Goal: Information Seeking & Learning: Learn about a topic

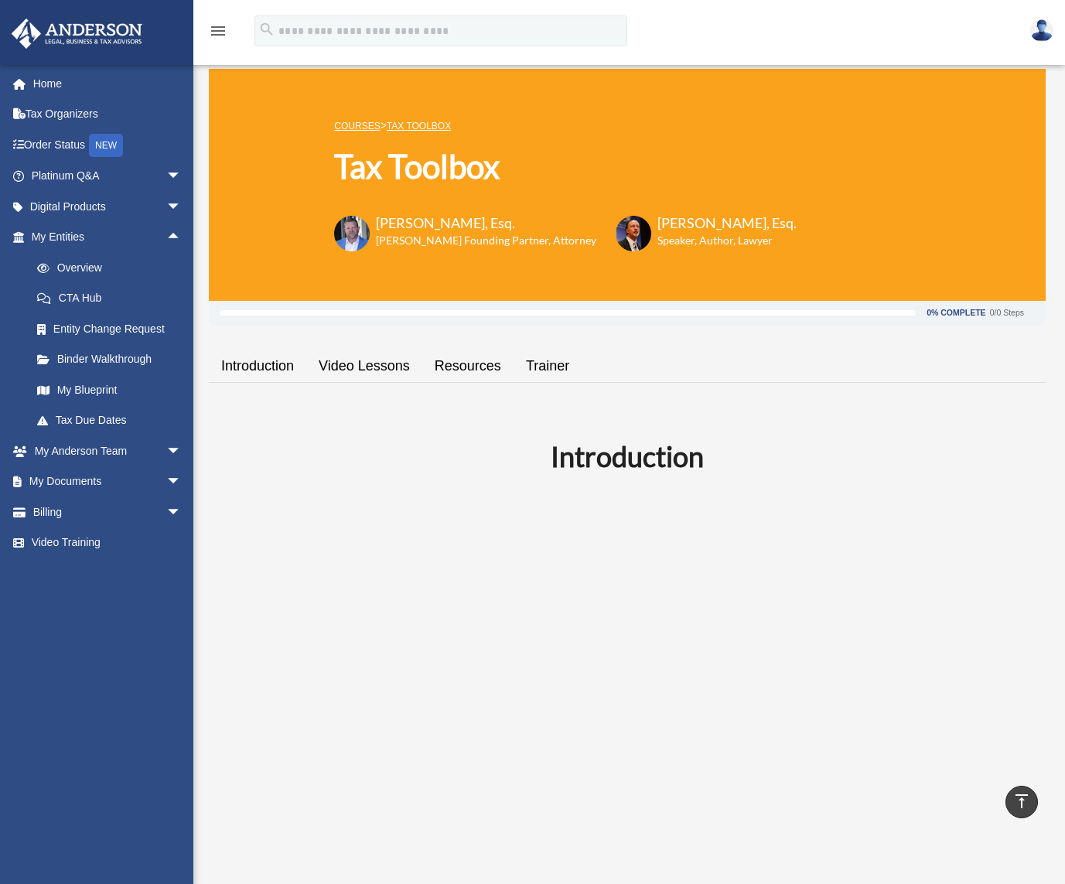
scroll to position [2771, 0]
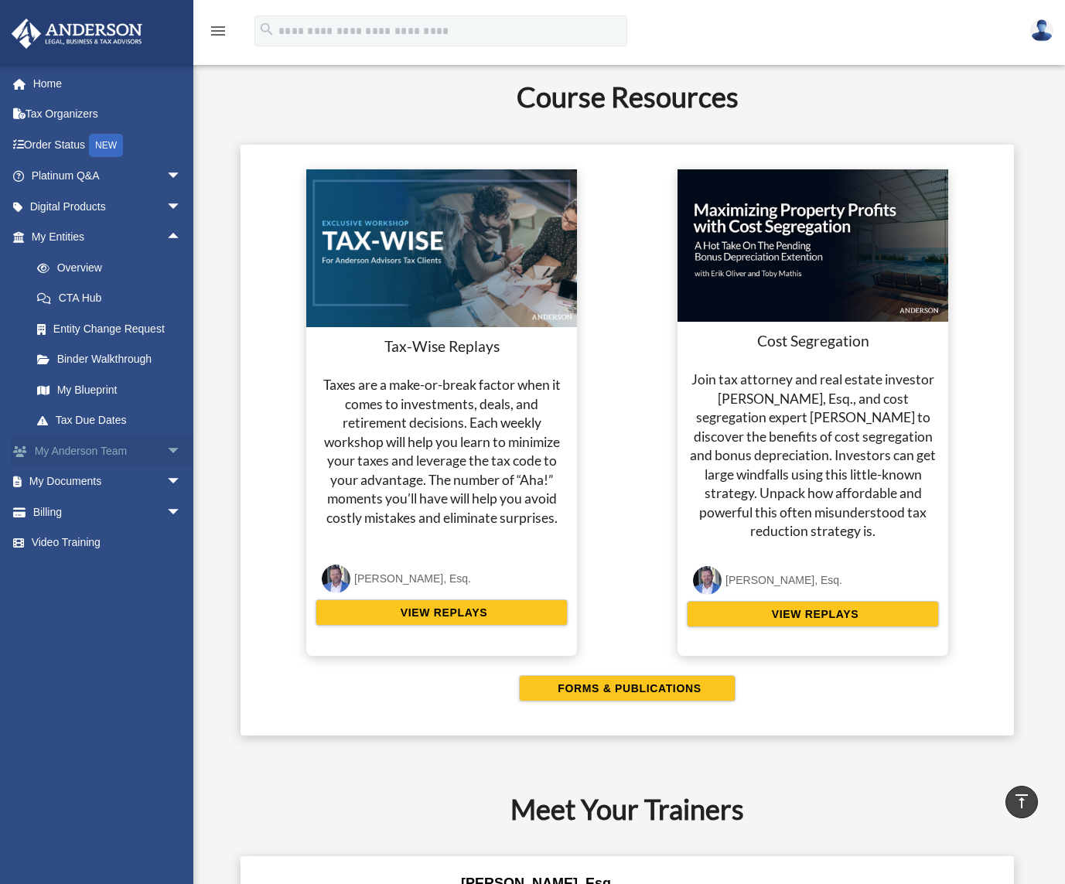
click at [166, 452] on span "arrow_drop_down" at bounding box center [181, 451] width 31 height 32
click at [166, 572] on span "arrow_drop_down" at bounding box center [181, 574] width 31 height 32
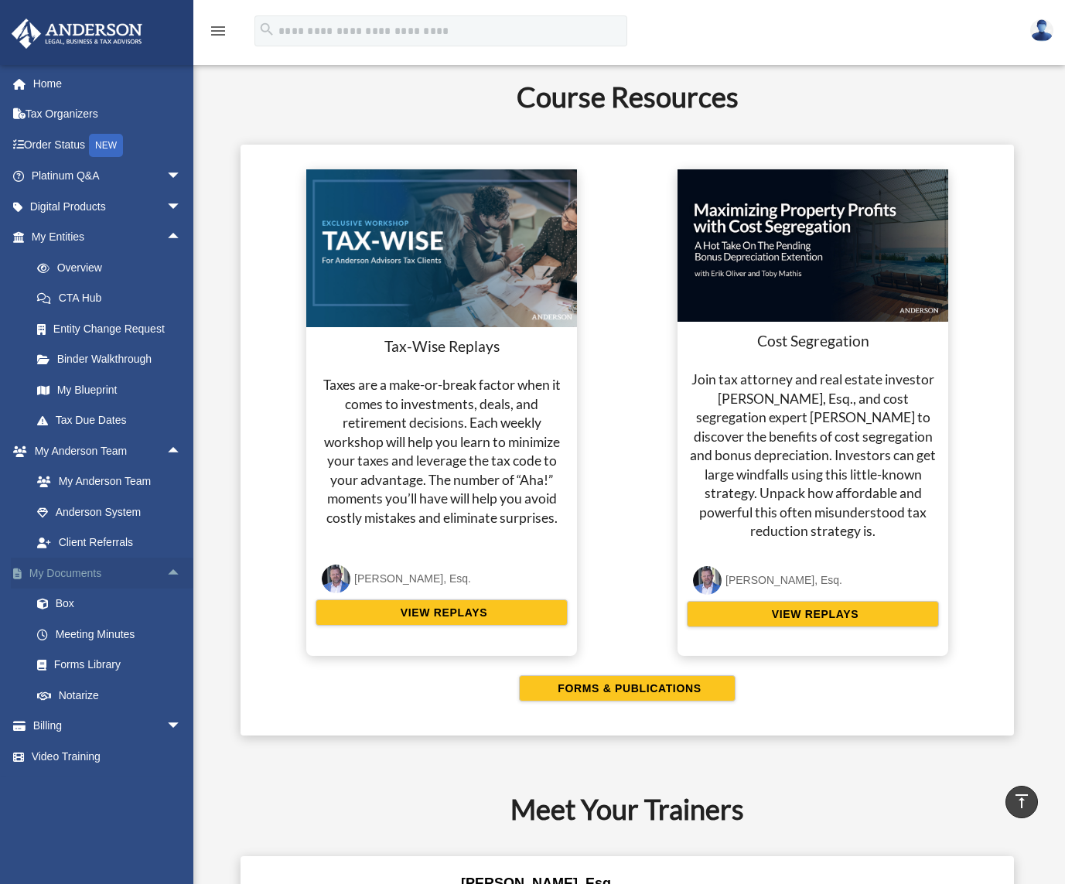
click at [166, 572] on span "arrow_drop_up" at bounding box center [181, 574] width 31 height 32
click at [177, 446] on span "arrow_drop_up" at bounding box center [181, 451] width 31 height 32
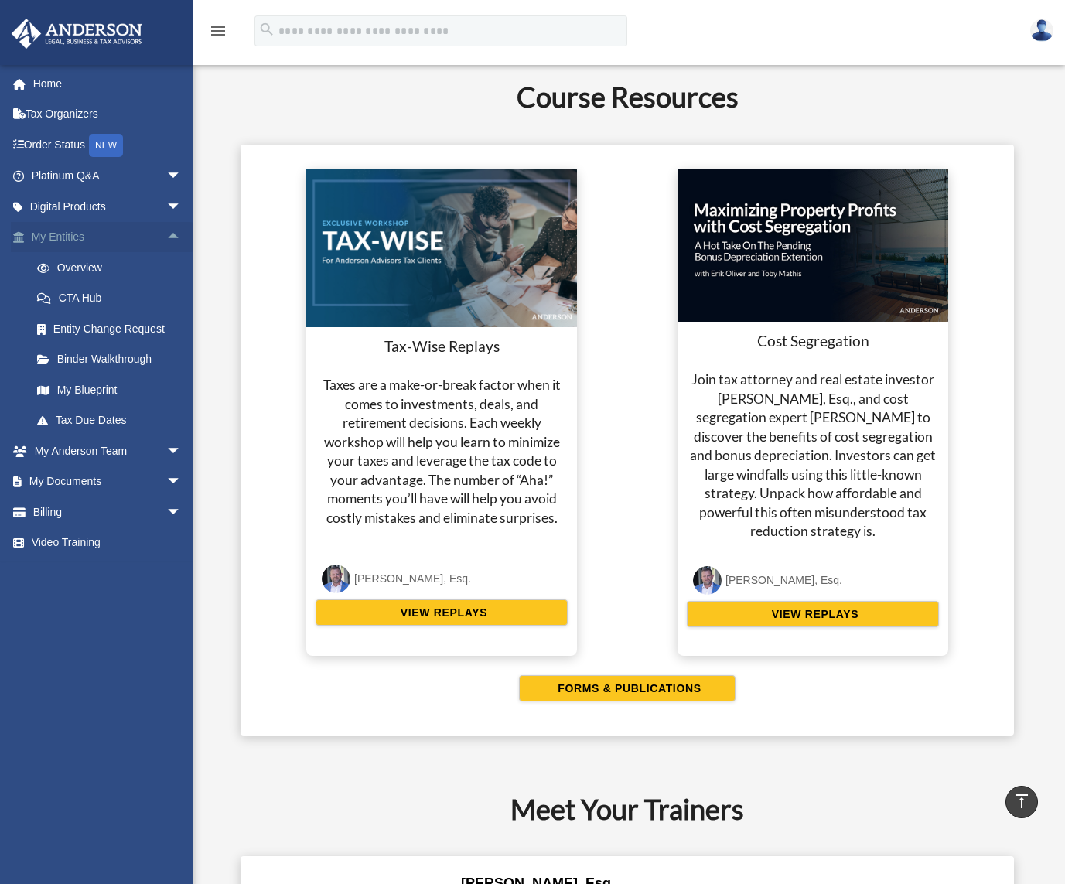
click at [166, 234] on span "arrow_drop_up" at bounding box center [181, 238] width 31 height 32
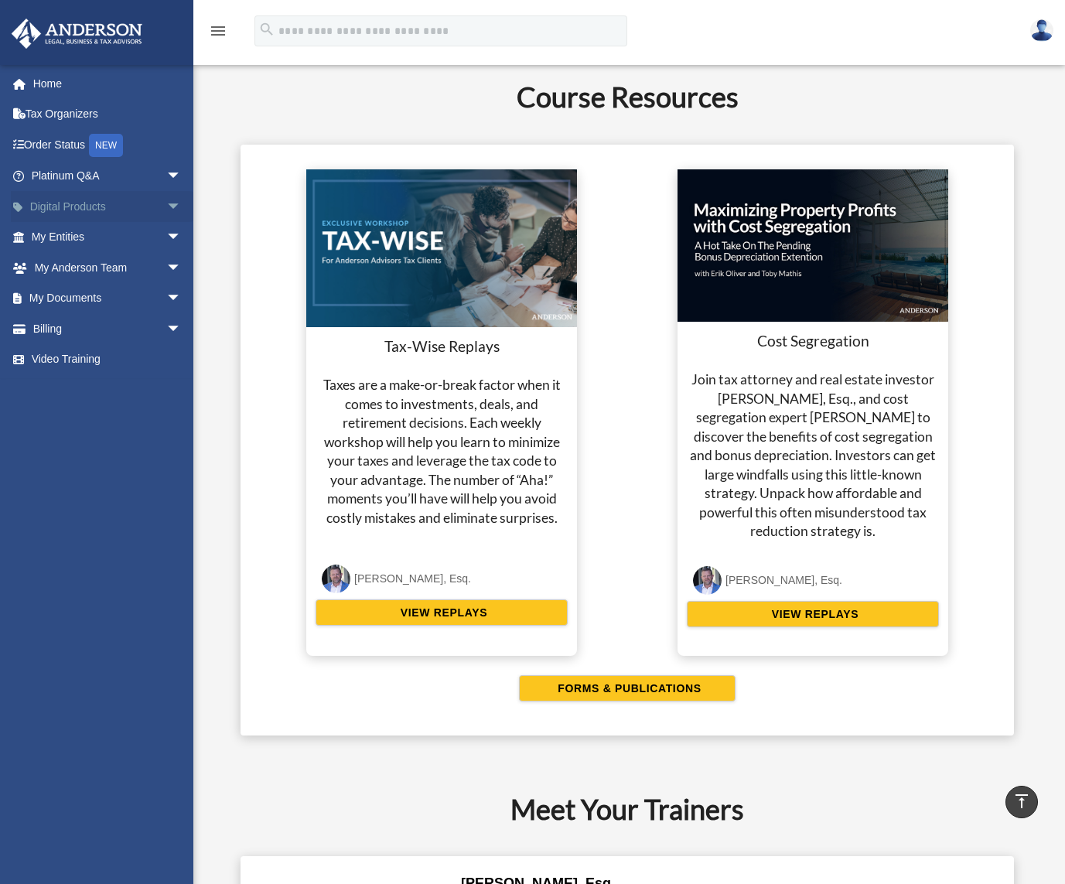
click at [166, 208] on span "arrow_drop_down" at bounding box center [181, 207] width 31 height 32
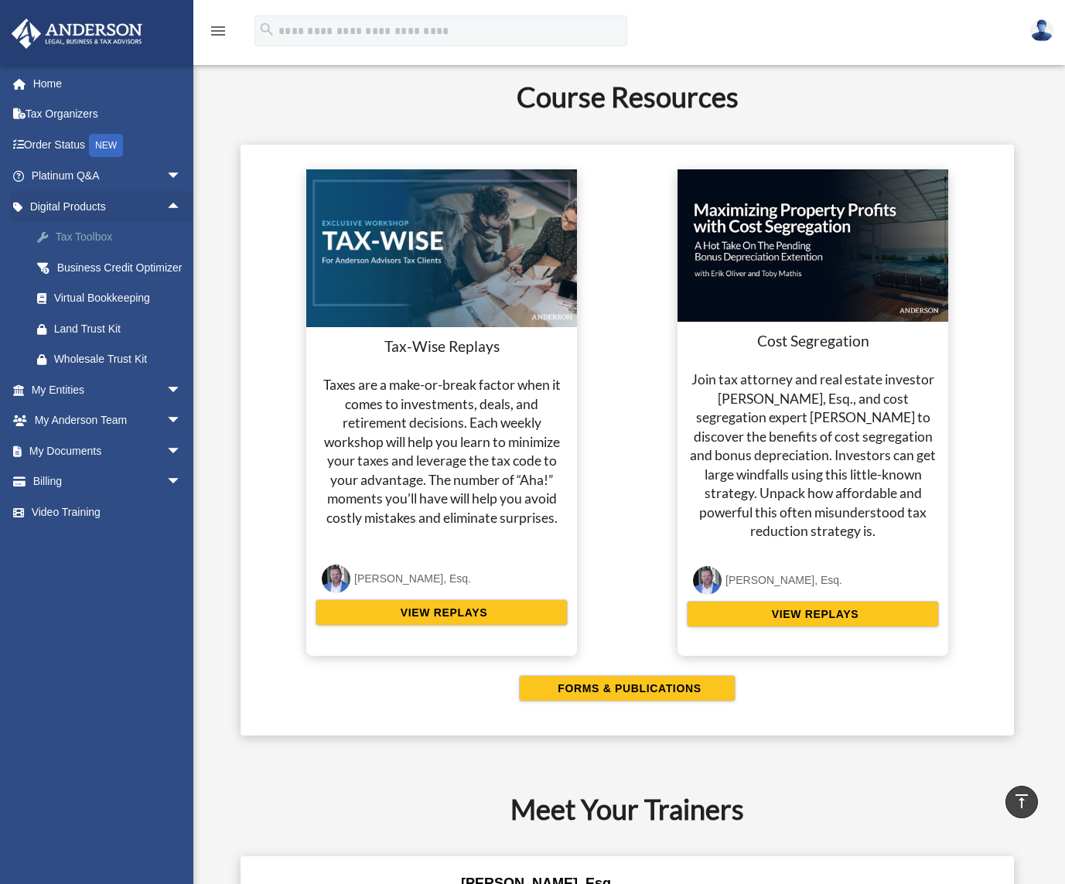
click at [78, 235] on div "Tax Toolbox" at bounding box center [119, 236] width 131 height 19
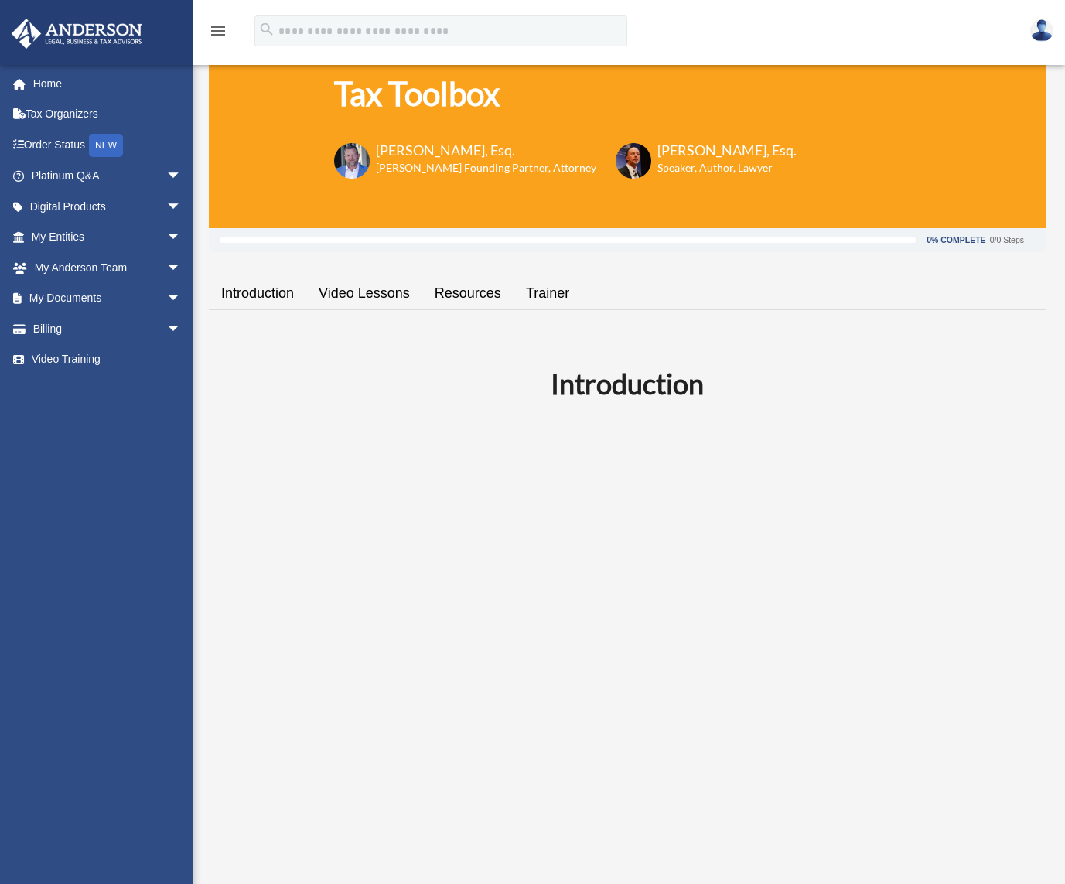
scroll to position [77, 0]
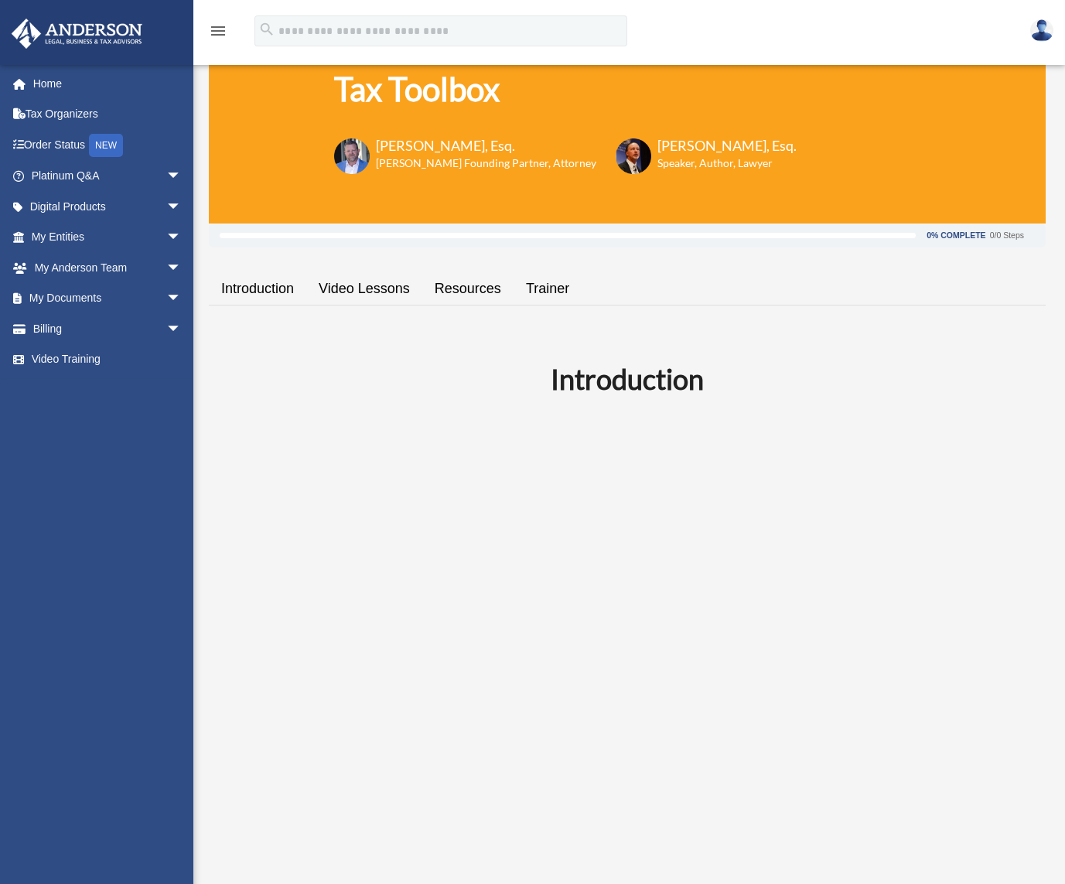
click at [461, 294] on link "Resources" at bounding box center [467, 289] width 91 height 44
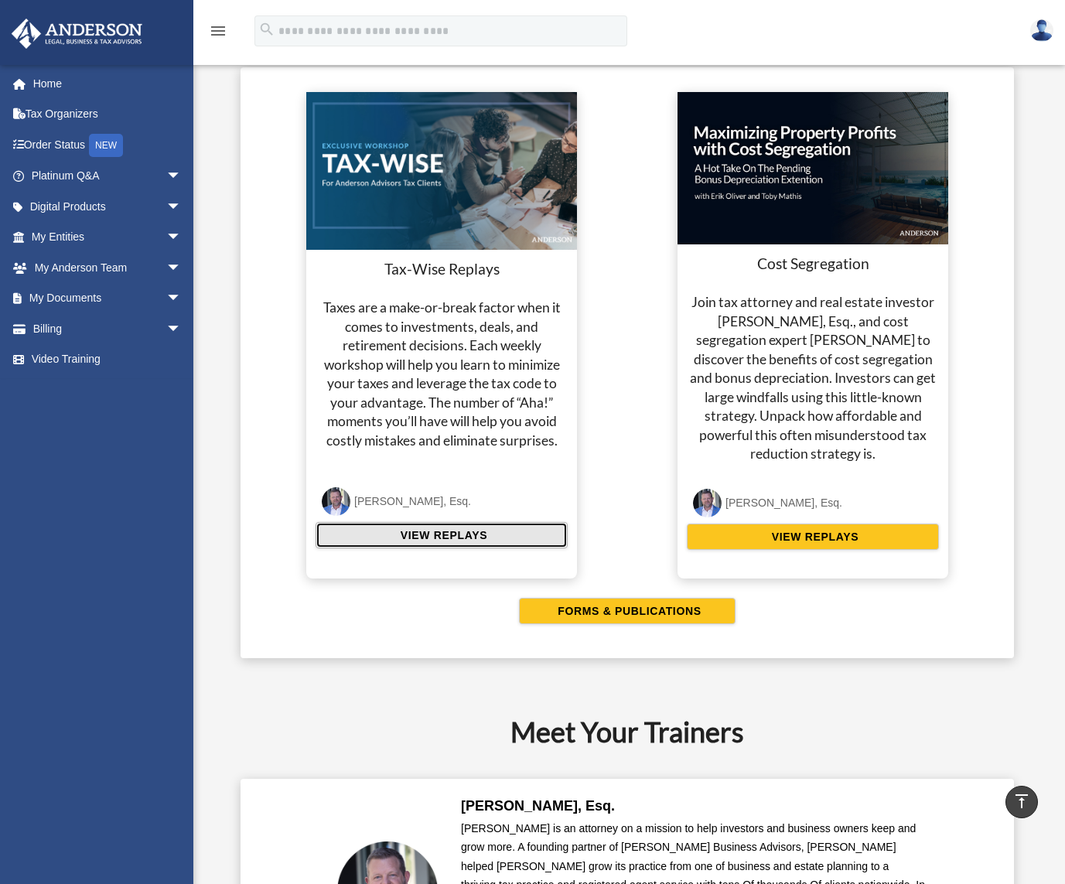
click at [485, 524] on button "VIEW REPLAYS" at bounding box center [442, 535] width 252 height 26
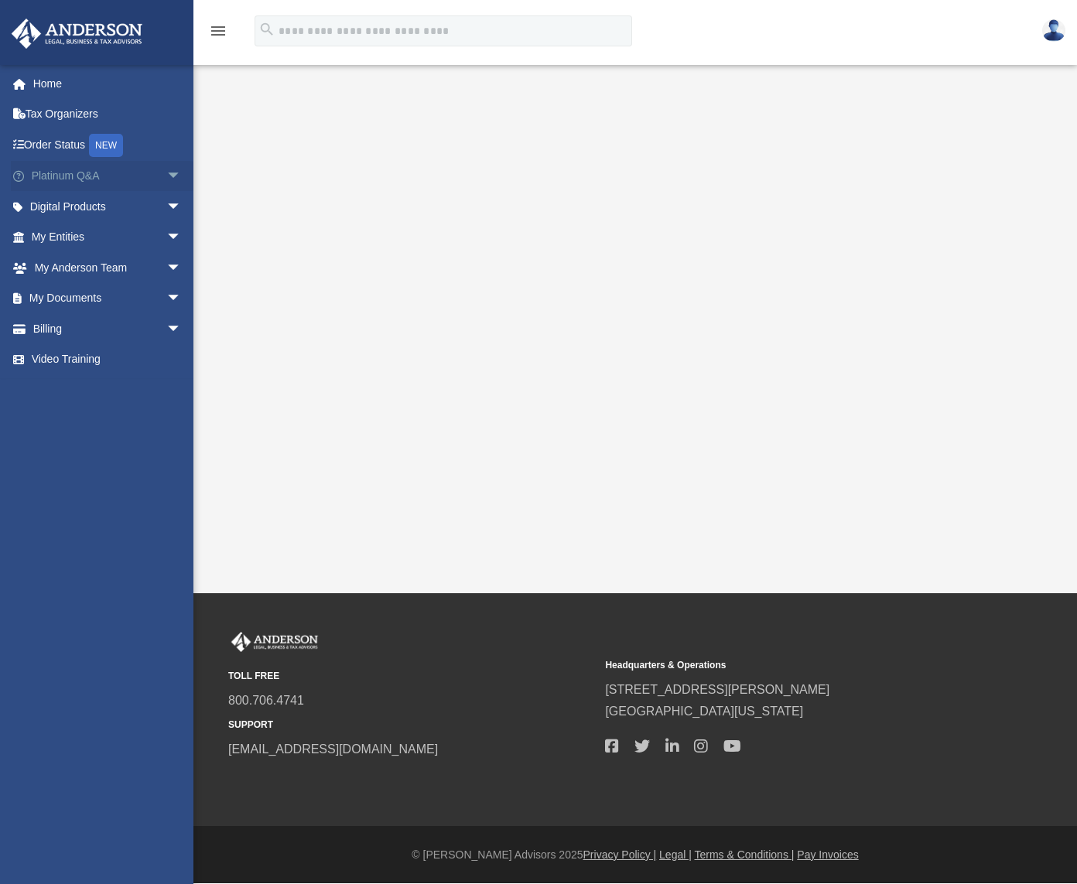
click at [170, 174] on span "arrow_drop_down" at bounding box center [181, 177] width 31 height 32
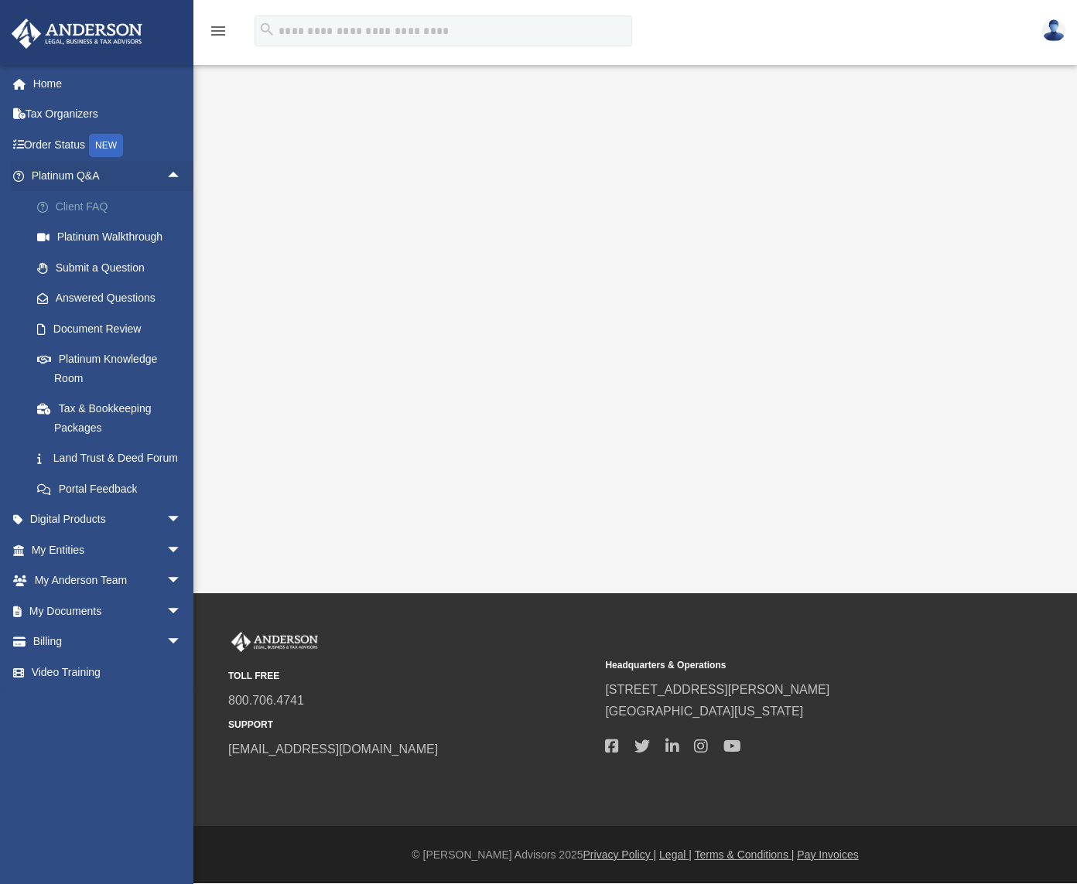
click at [94, 203] on link "Client FAQ" at bounding box center [113, 206] width 183 height 31
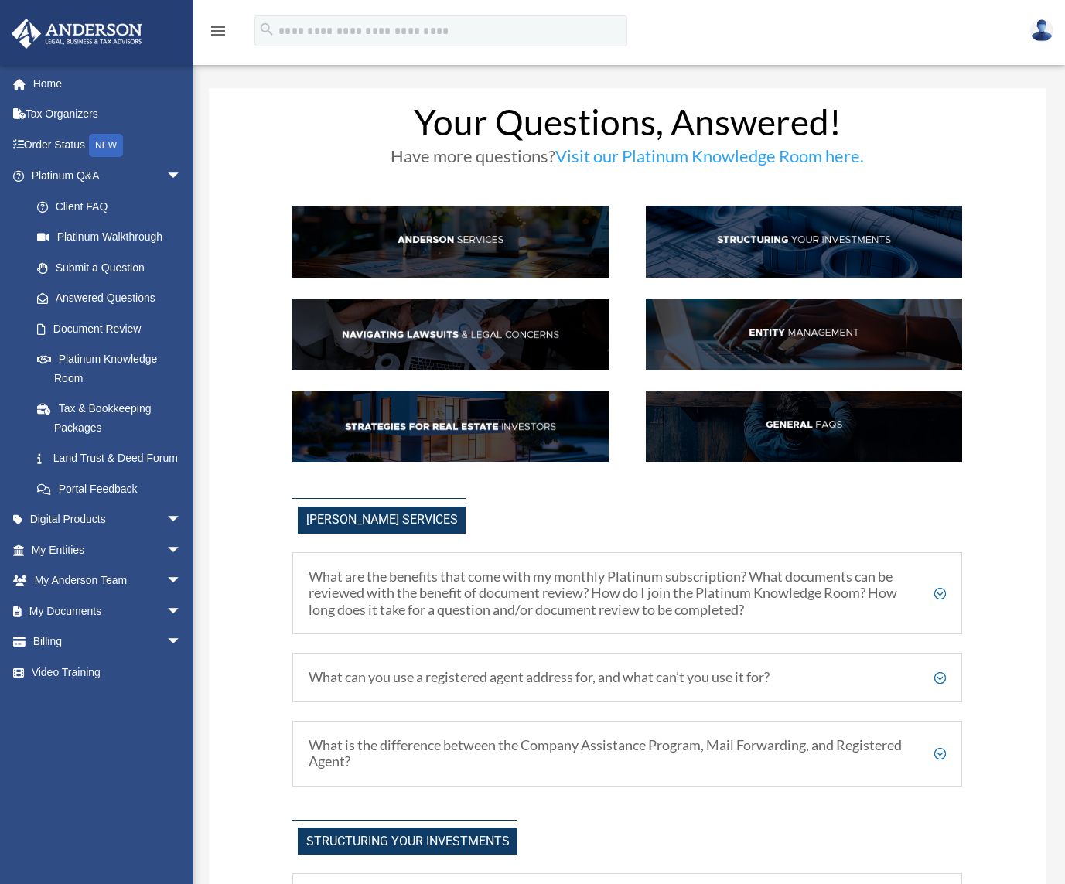
click at [802, 422] on img at bounding box center [804, 427] width 316 height 72
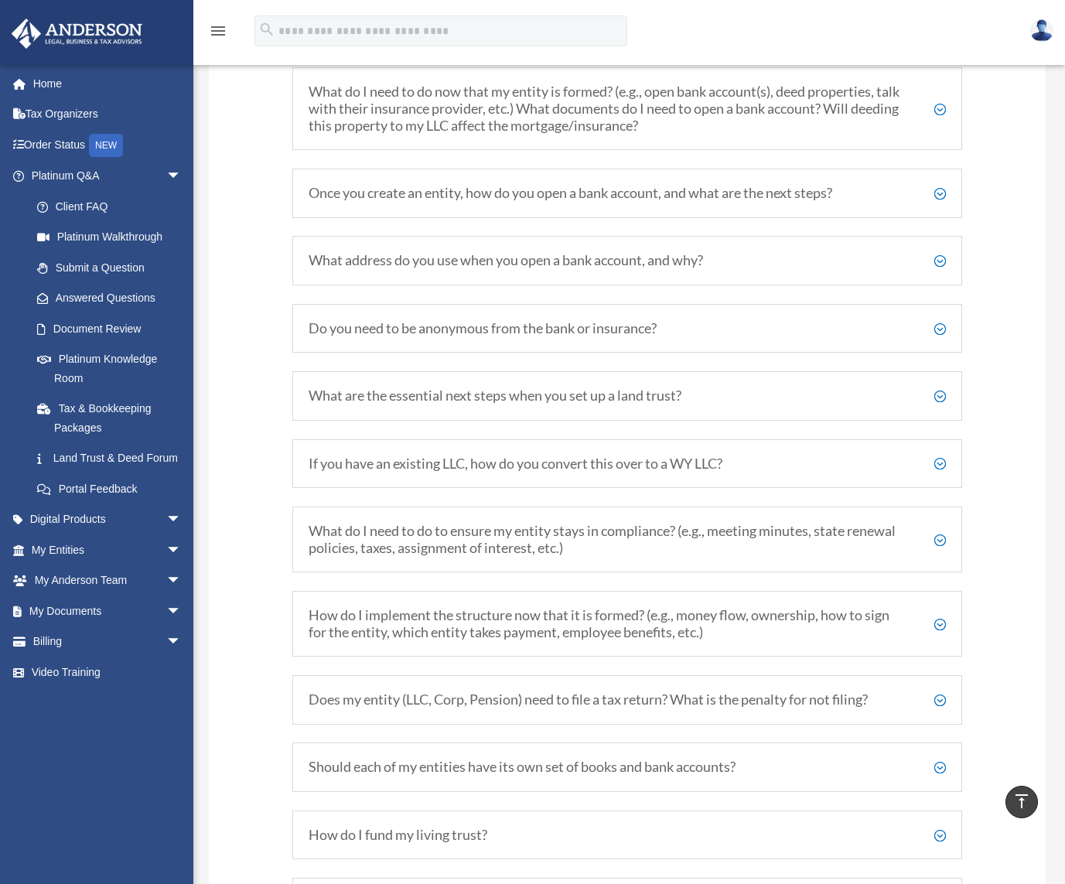
scroll to position [1654, 0]
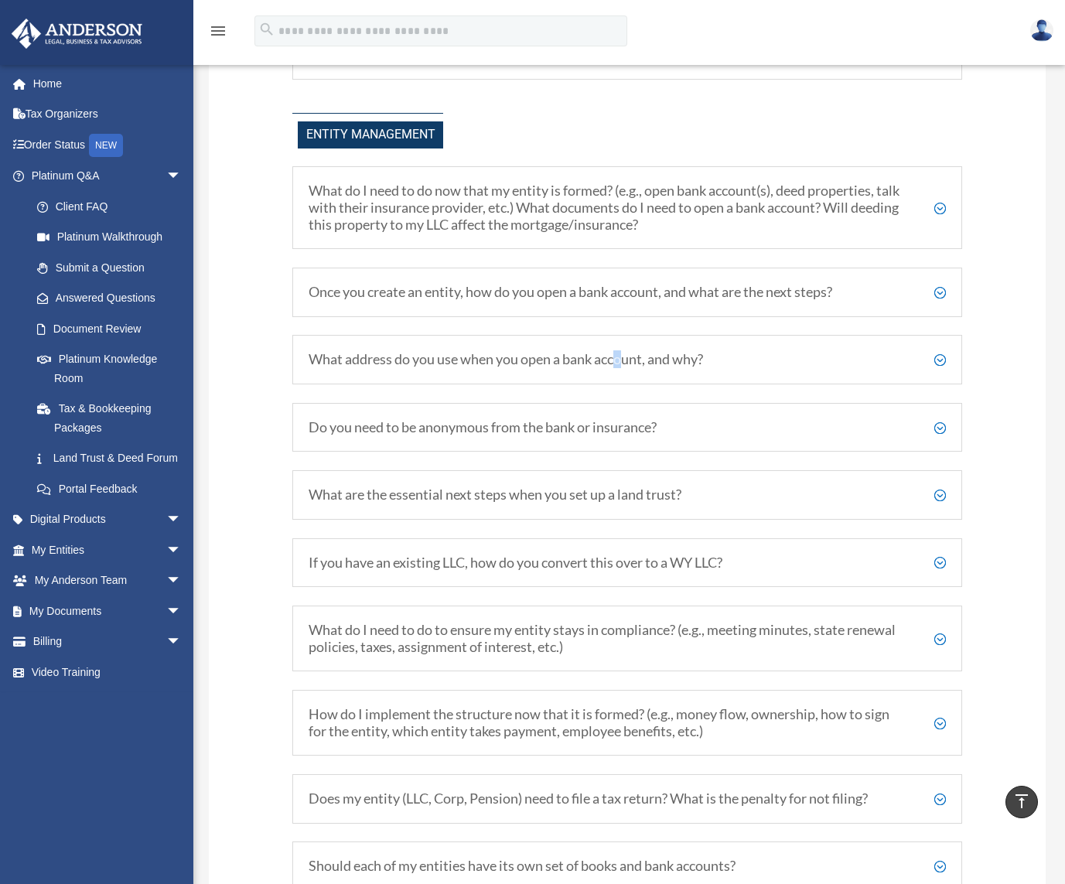
click at [623, 362] on h5 "What address do you use when you open a bank account, and why?" at bounding box center [627, 359] width 637 height 17
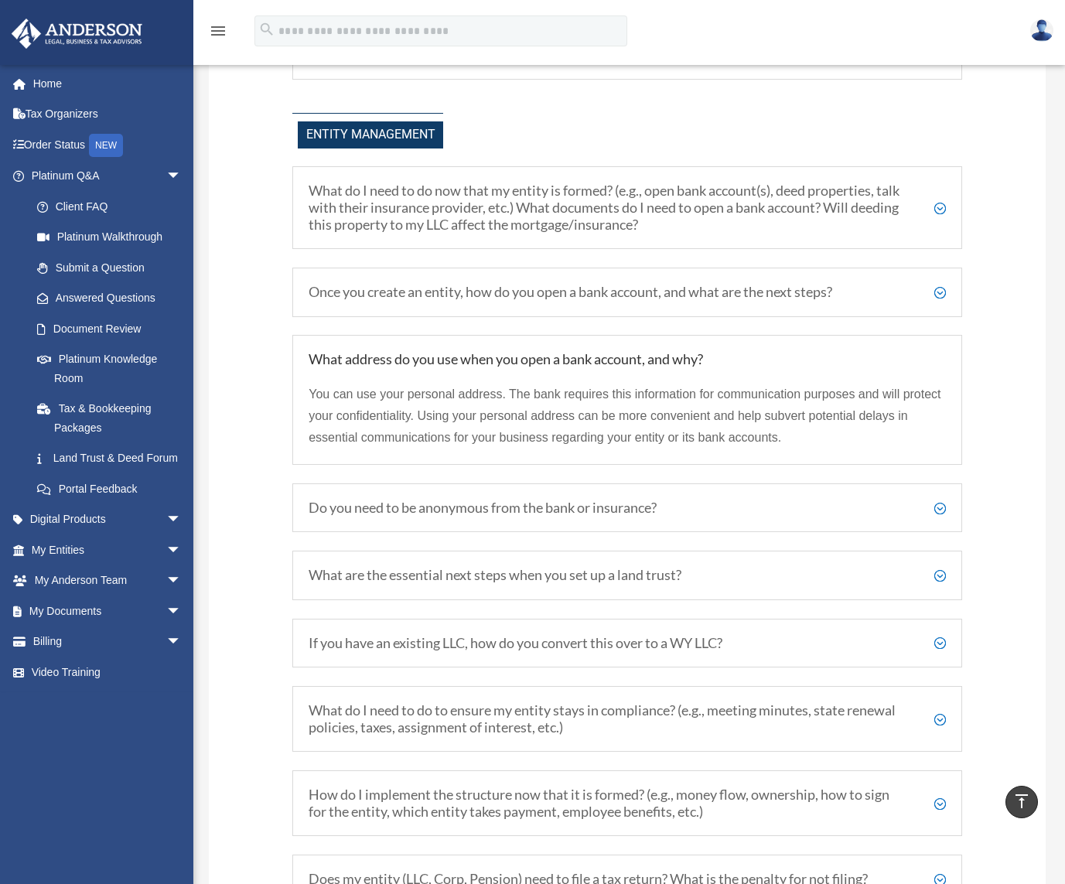
click at [487, 359] on h5 "What address do you use when you open a bank account, and why?" at bounding box center [627, 359] width 637 height 17
click at [520, 294] on h5 "Once you create an entity, how do you open a bank account, and what are the nex…" at bounding box center [627, 292] width 637 height 17
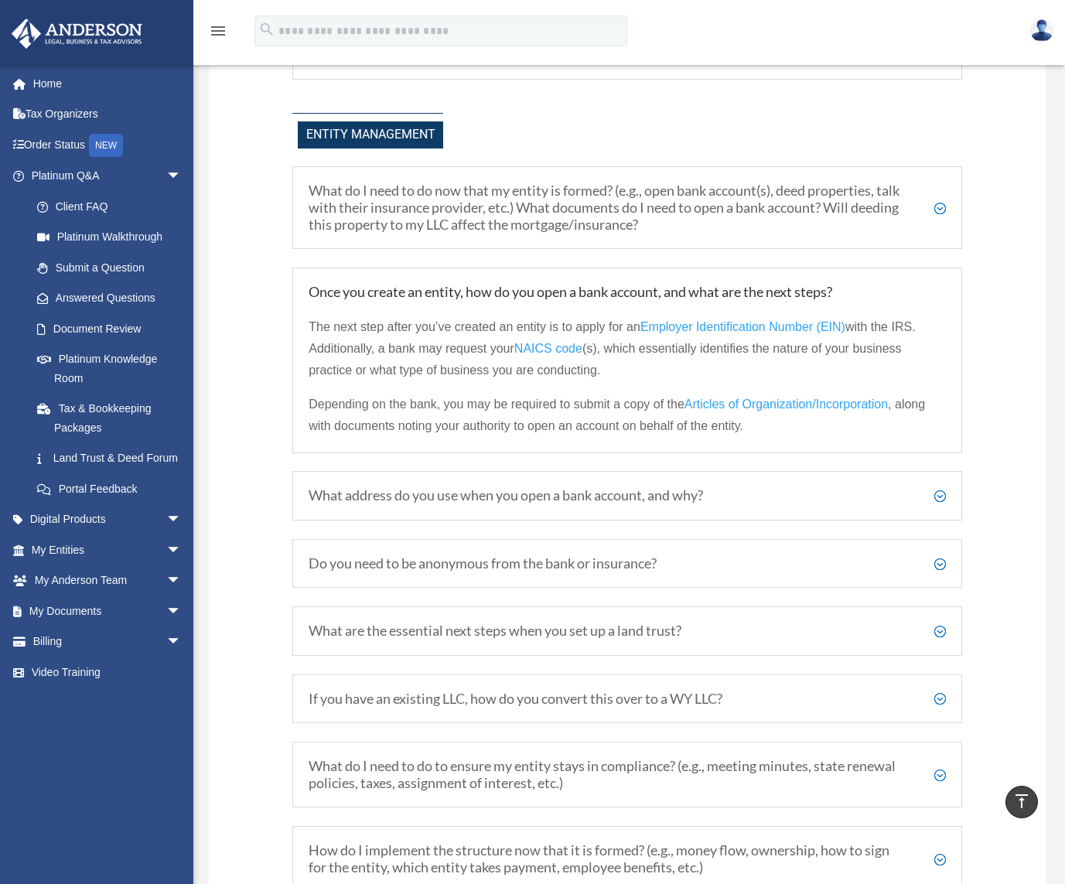
click at [458, 278] on div "Once you create an entity, how do you open a bank account, and what are the nex…" at bounding box center [627, 361] width 670 height 186
click at [413, 314] on div "The next step after you’ve created an entity is to apply for an Employer Identi…" at bounding box center [627, 369] width 637 height 136
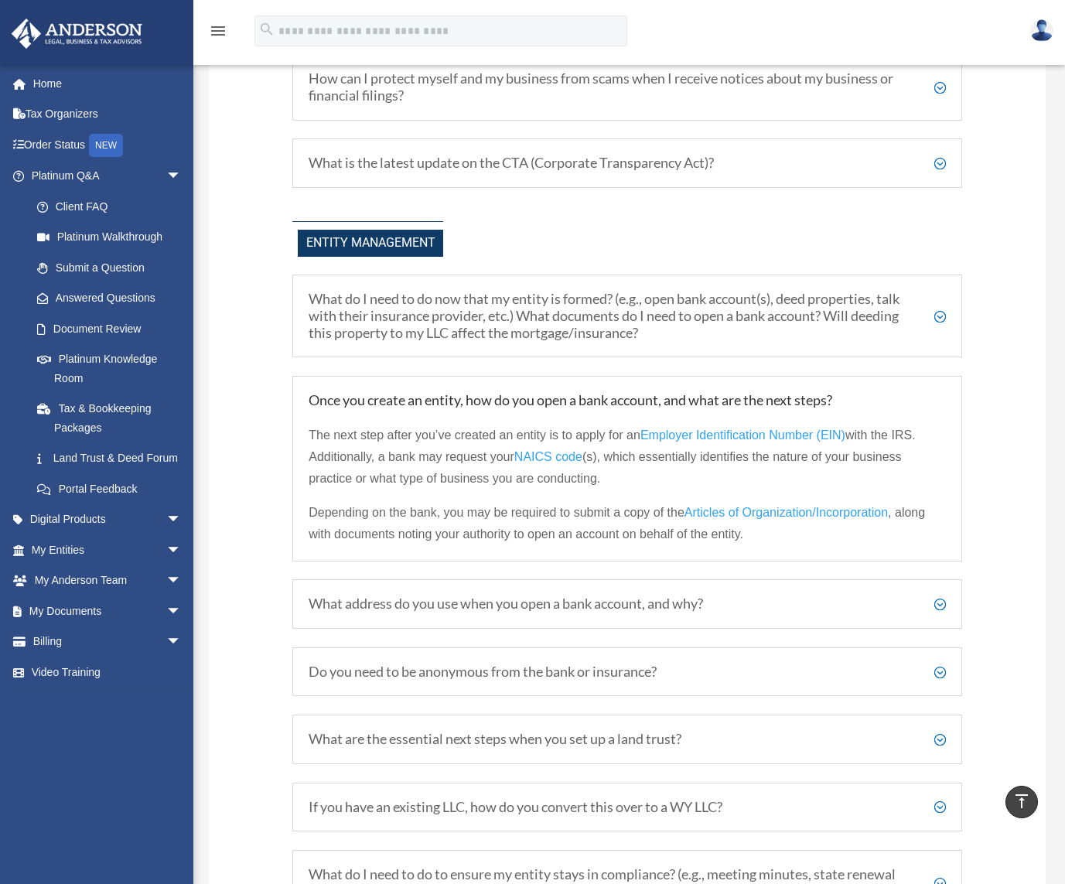
scroll to position [1500, 0]
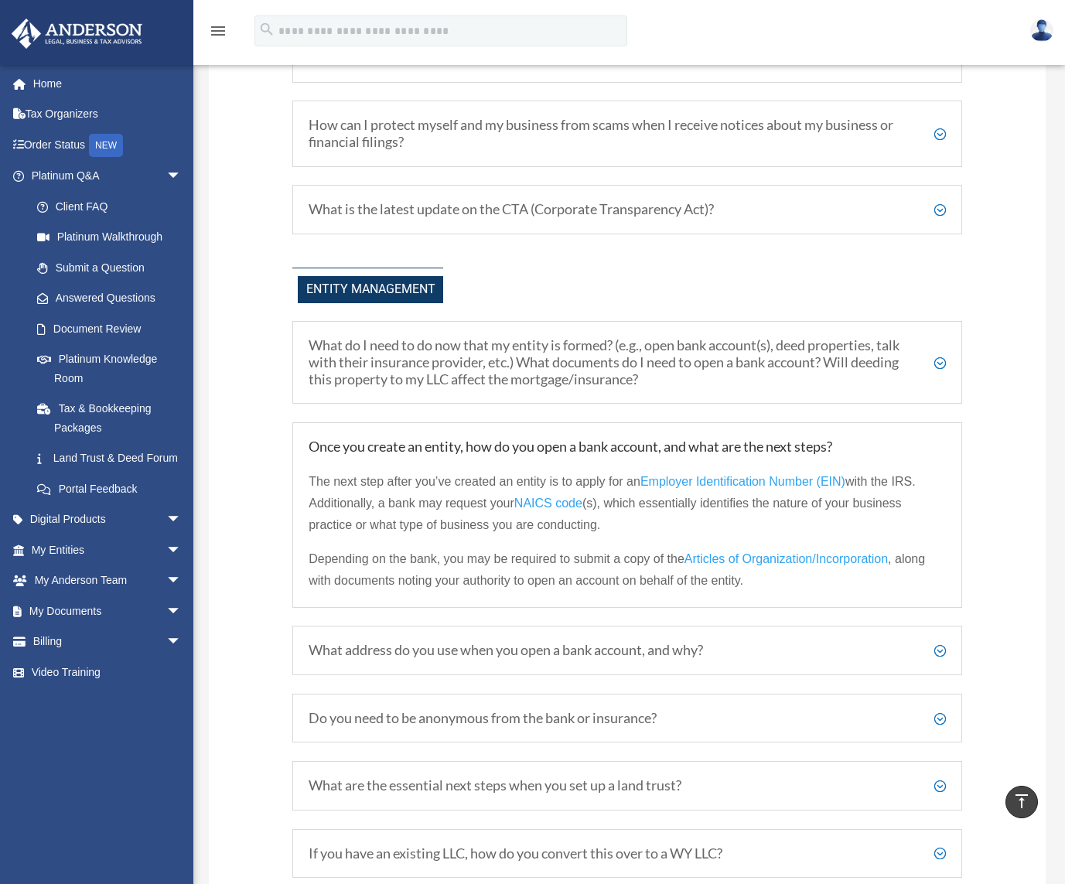
click at [638, 299] on div "Entity Management" at bounding box center [627, 286] width 670 height 36
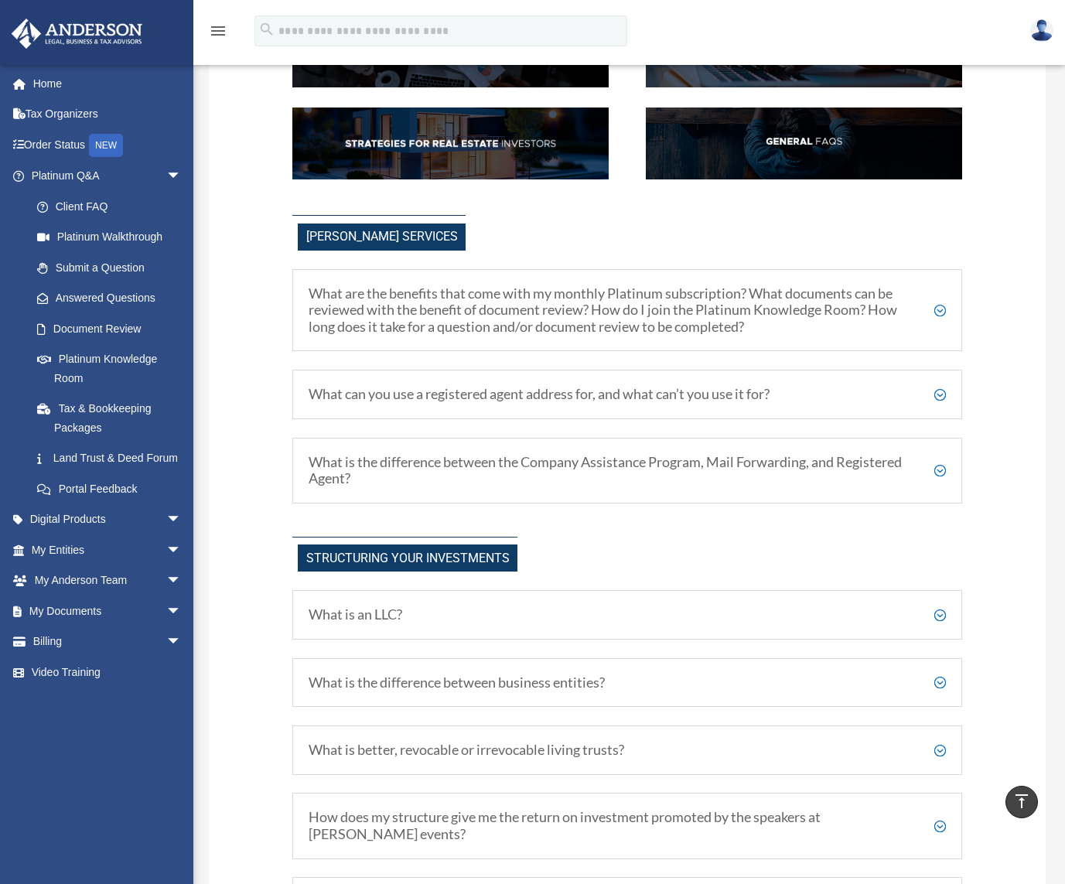
scroll to position [0, 0]
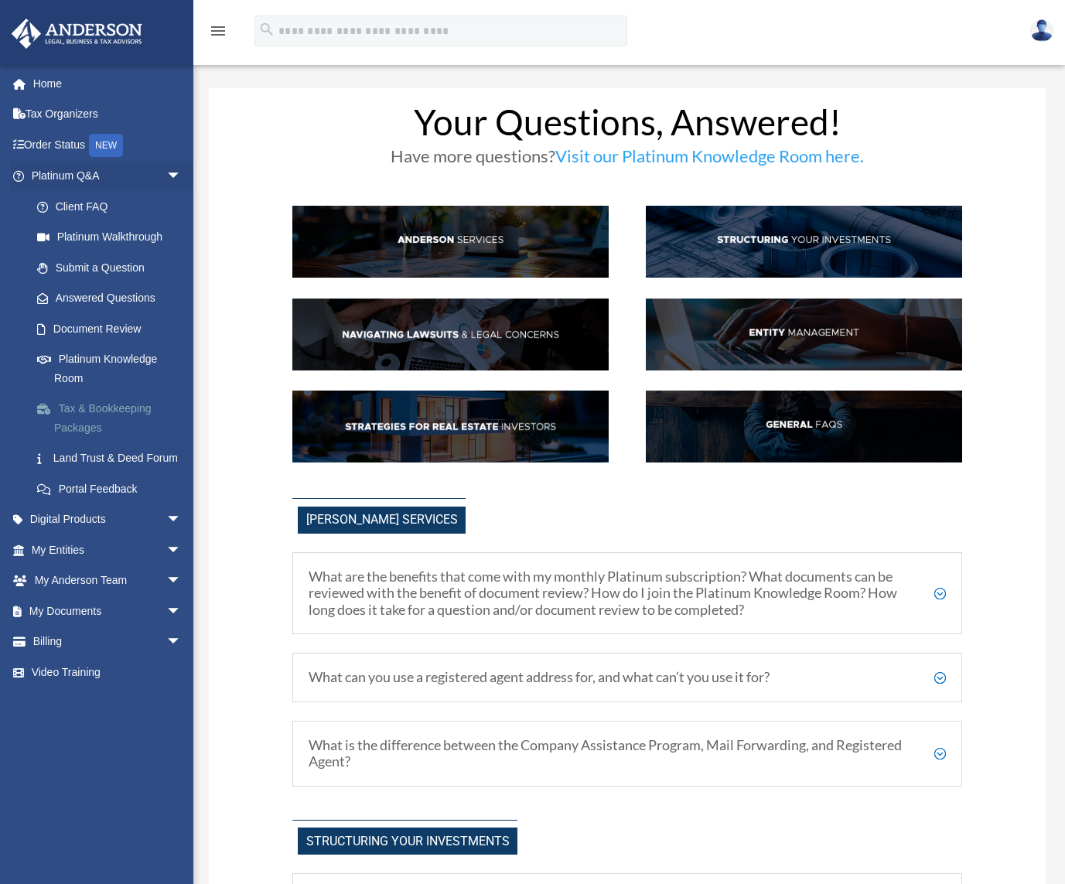
click at [141, 411] on link "Tax & Bookkeeping Packages" at bounding box center [113, 419] width 183 height 50
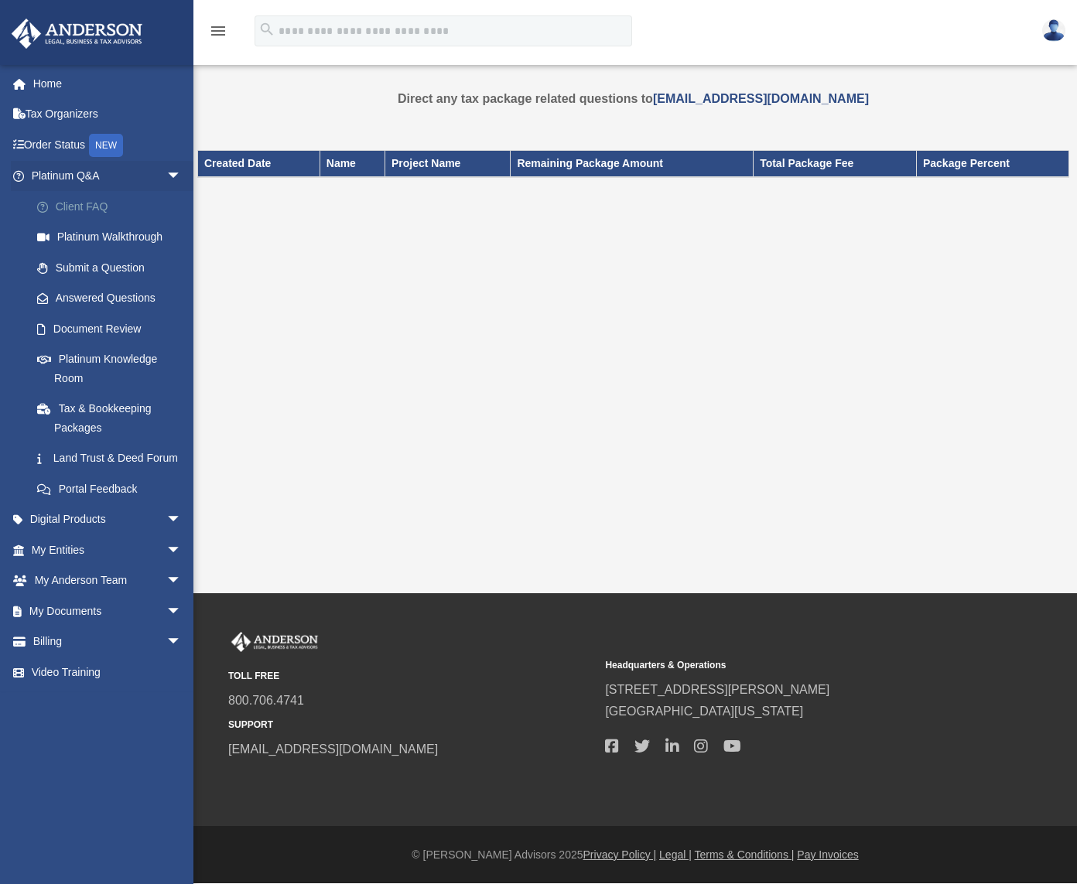
click at [105, 196] on link "Client FAQ" at bounding box center [113, 206] width 183 height 31
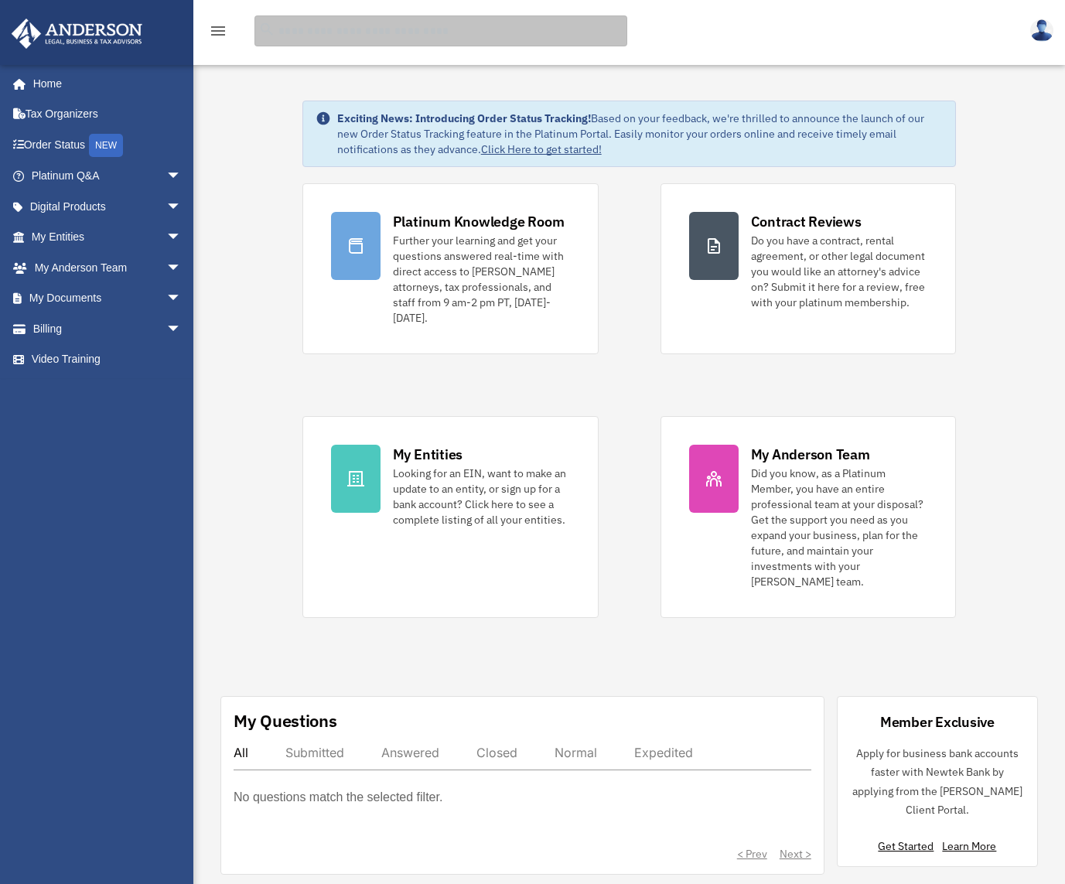
click at [343, 33] on input "search" at bounding box center [440, 30] width 373 height 31
type input "**********"
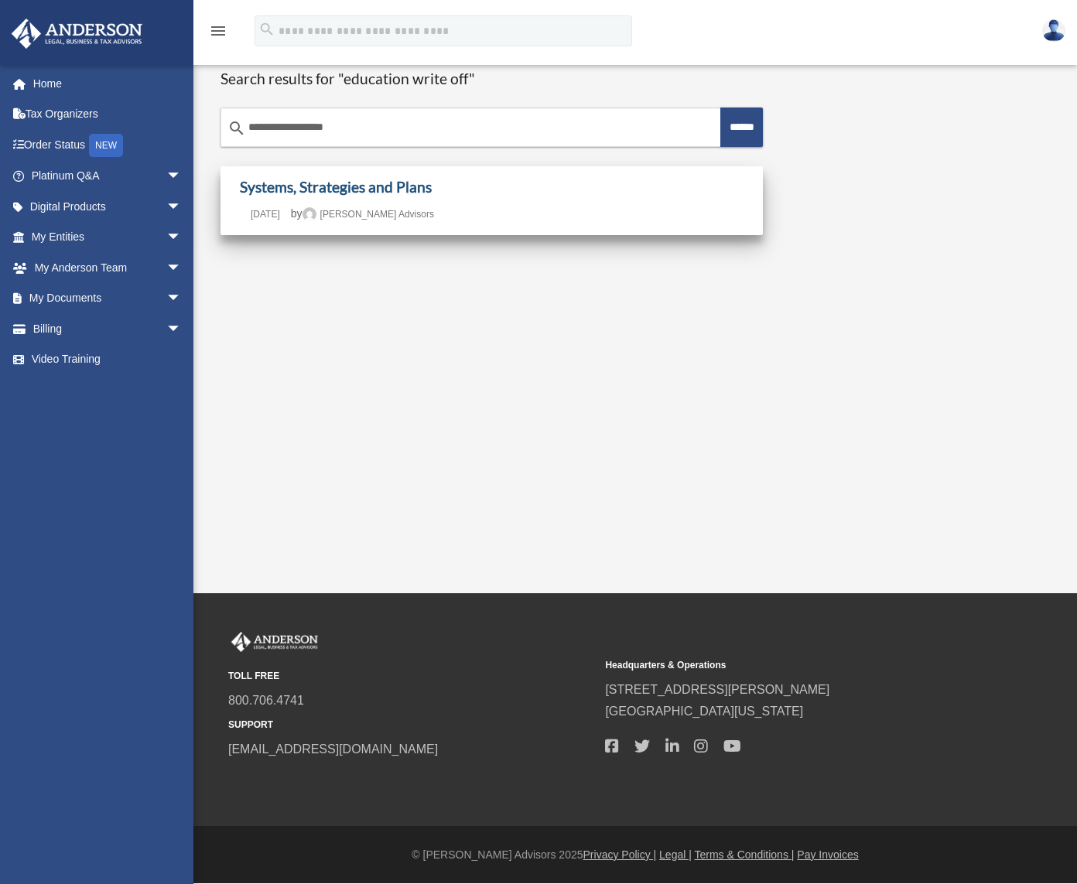
click at [393, 179] on link "Systems, Strategies and Plans" at bounding box center [336, 187] width 192 height 18
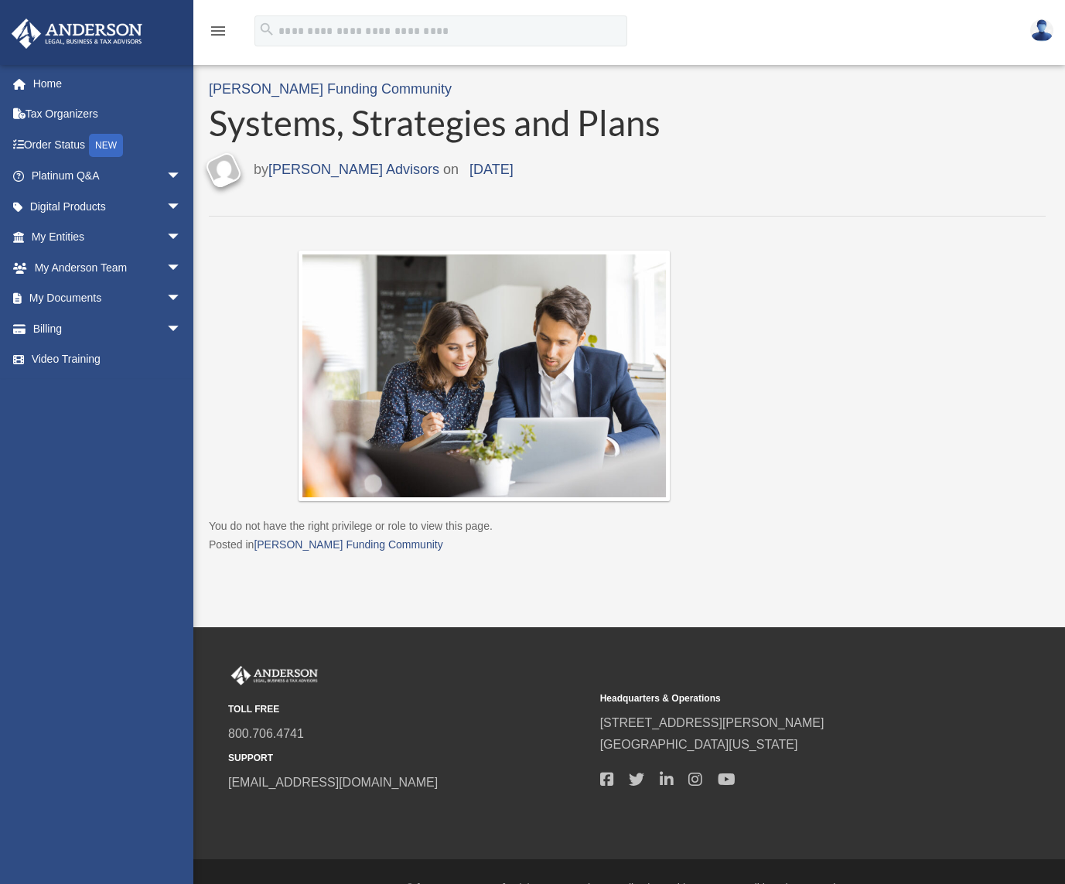
click at [1040, 26] on img at bounding box center [1041, 30] width 23 height 22
click at [309, 542] on link "[PERSON_NAME] Funding Community" at bounding box center [348, 544] width 189 height 12
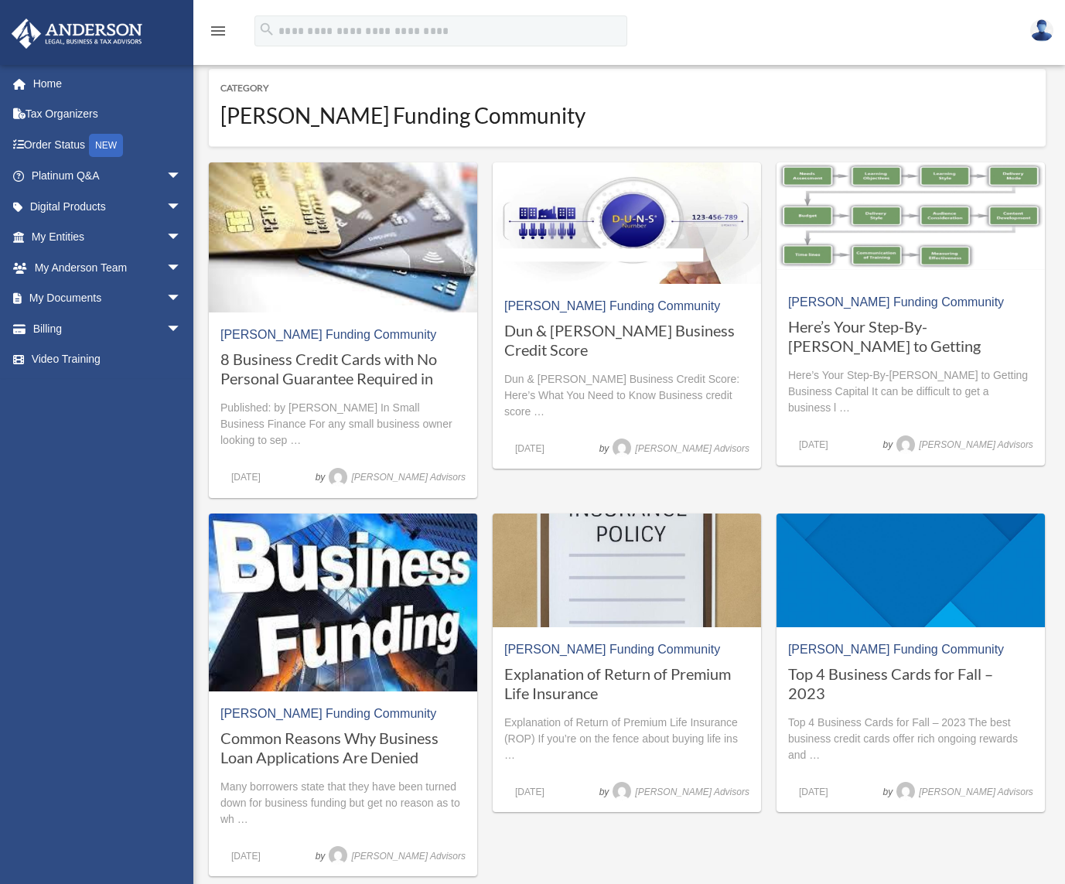
click at [220, 30] on icon "menu" at bounding box center [218, 31] width 19 height 19
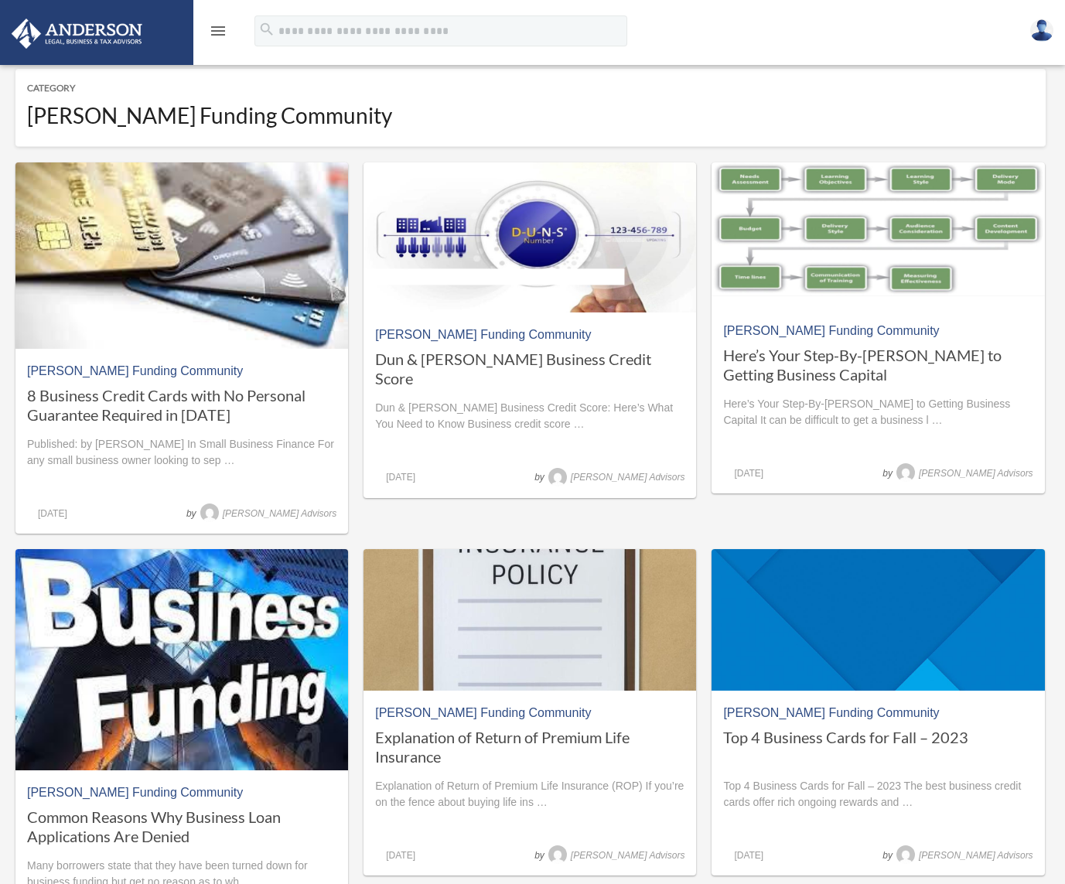
click at [220, 30] on icon "menu" at bounding box center [218, 31] width 19 height 19
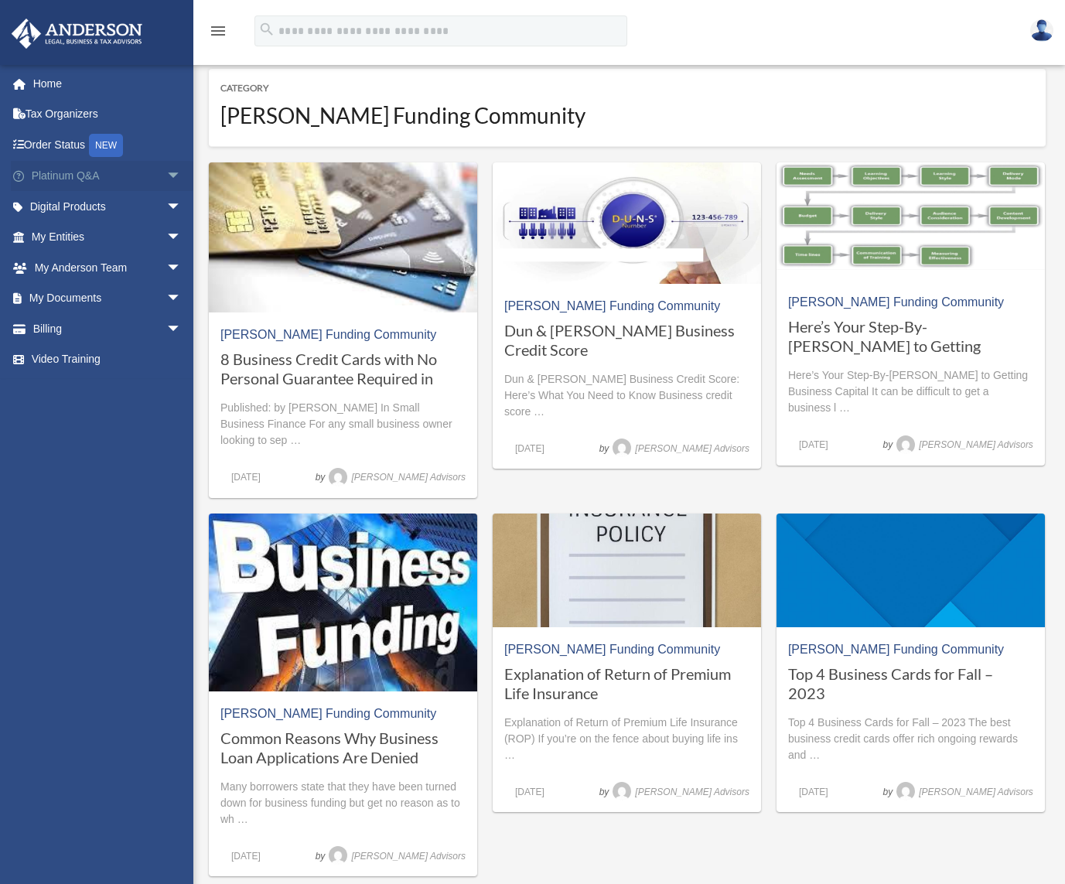
click at [167, 174] on span "arrow_drop_down" at bounding box center [181, 177] width 31 height 32
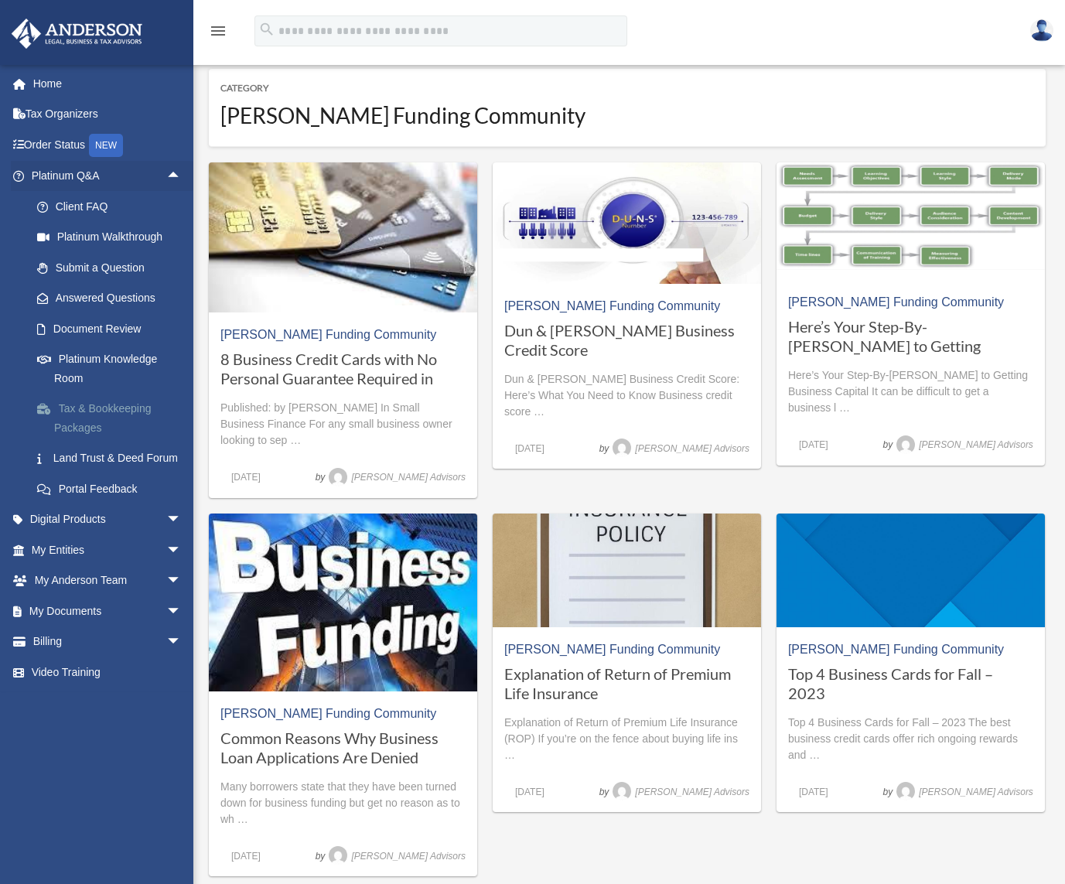
click at [92, 402] on link "Tax & Bookkeeping Packages" at bounding box center [113, 419] width 183 height 50
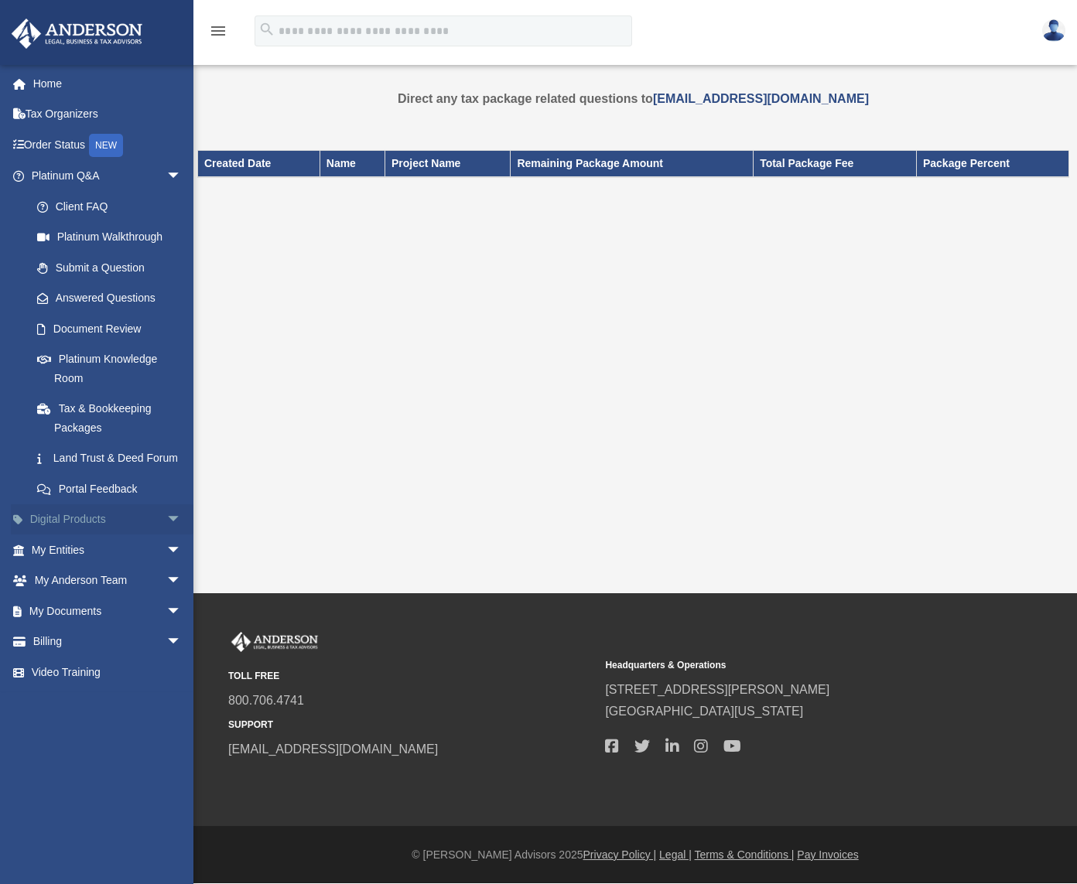
click at [166, 528] on span "arrow_drop_down" at bounding box center [181, 520] width 31 height 32
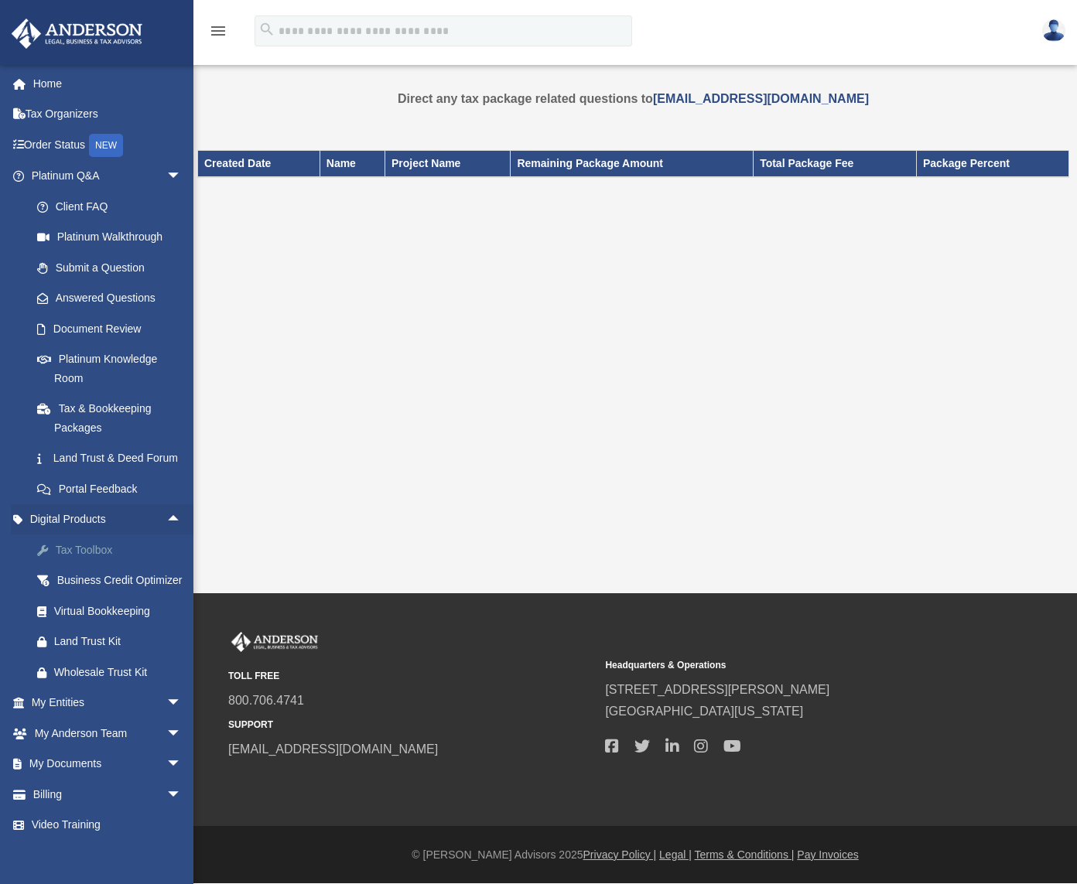
click at [99, 560] on div "Tax Toolbox" at bounding box center [119, 550] width 131 height 19
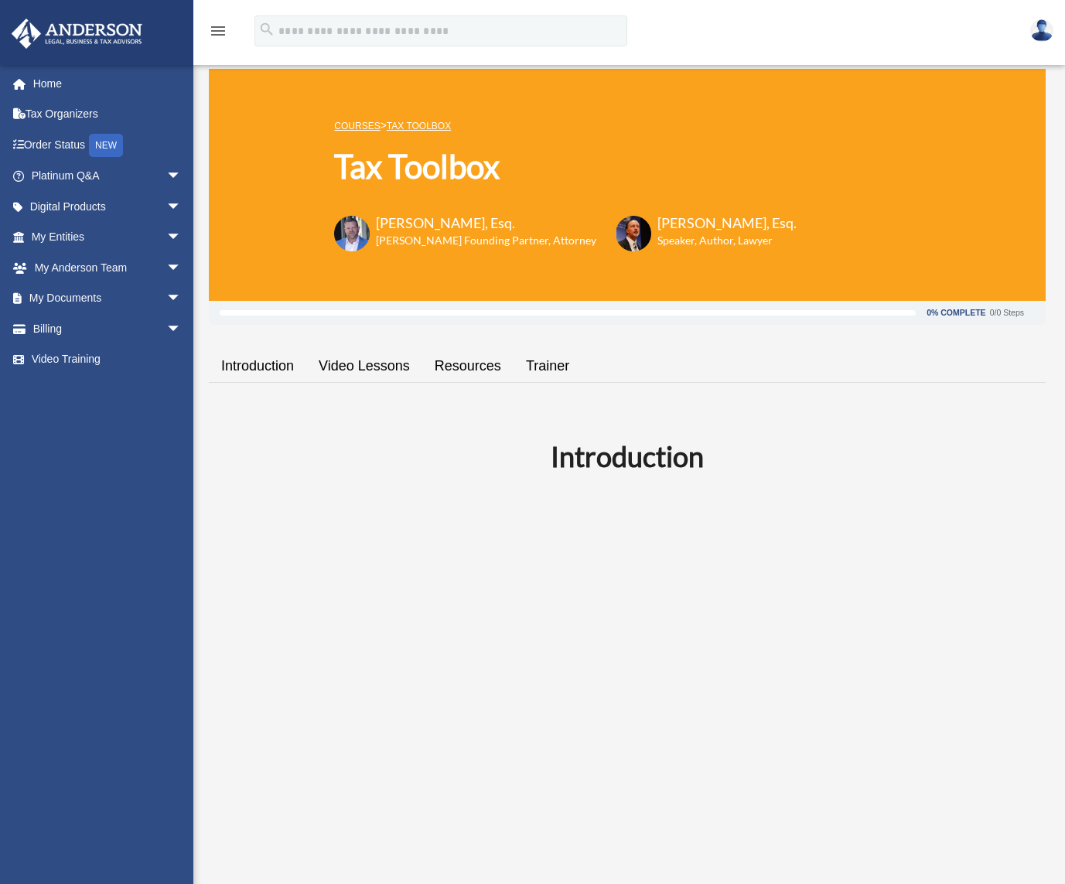
click at [562, 364] on link "Trainer" at bounding box center [548, 366] width 68 height 44
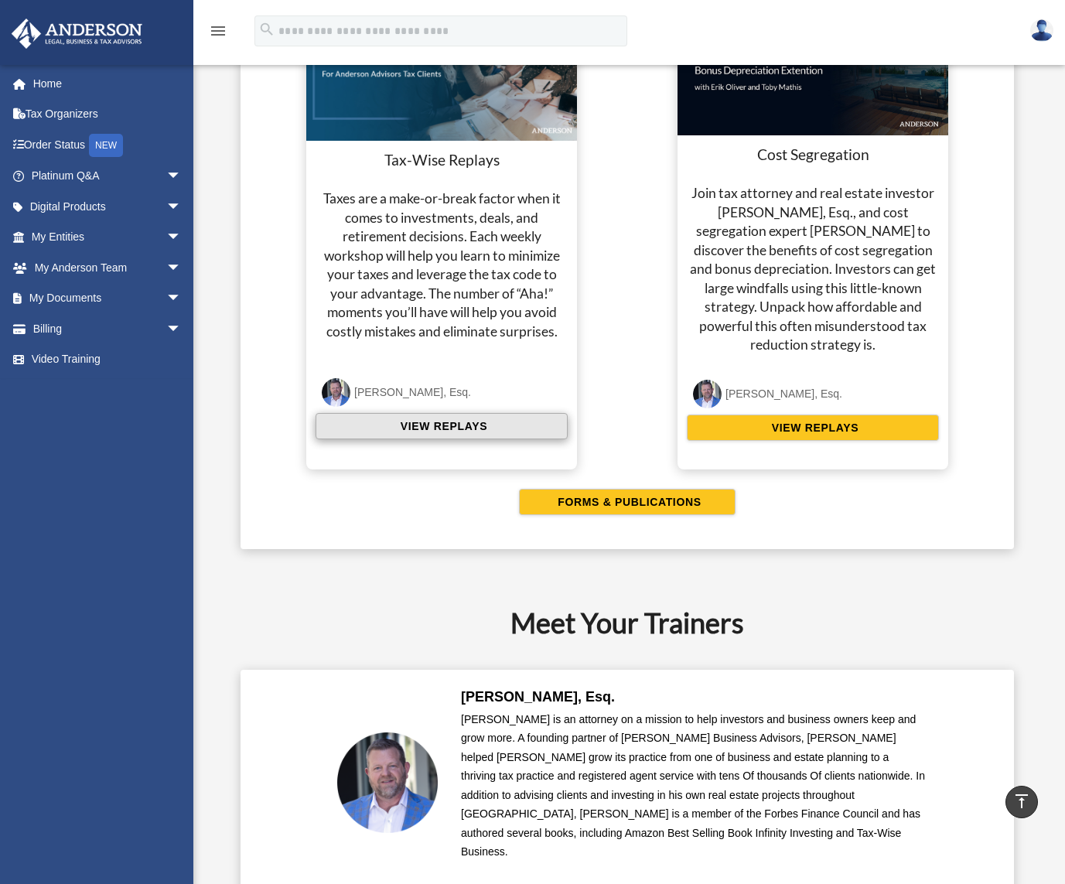
scroll to position [2655, 0]
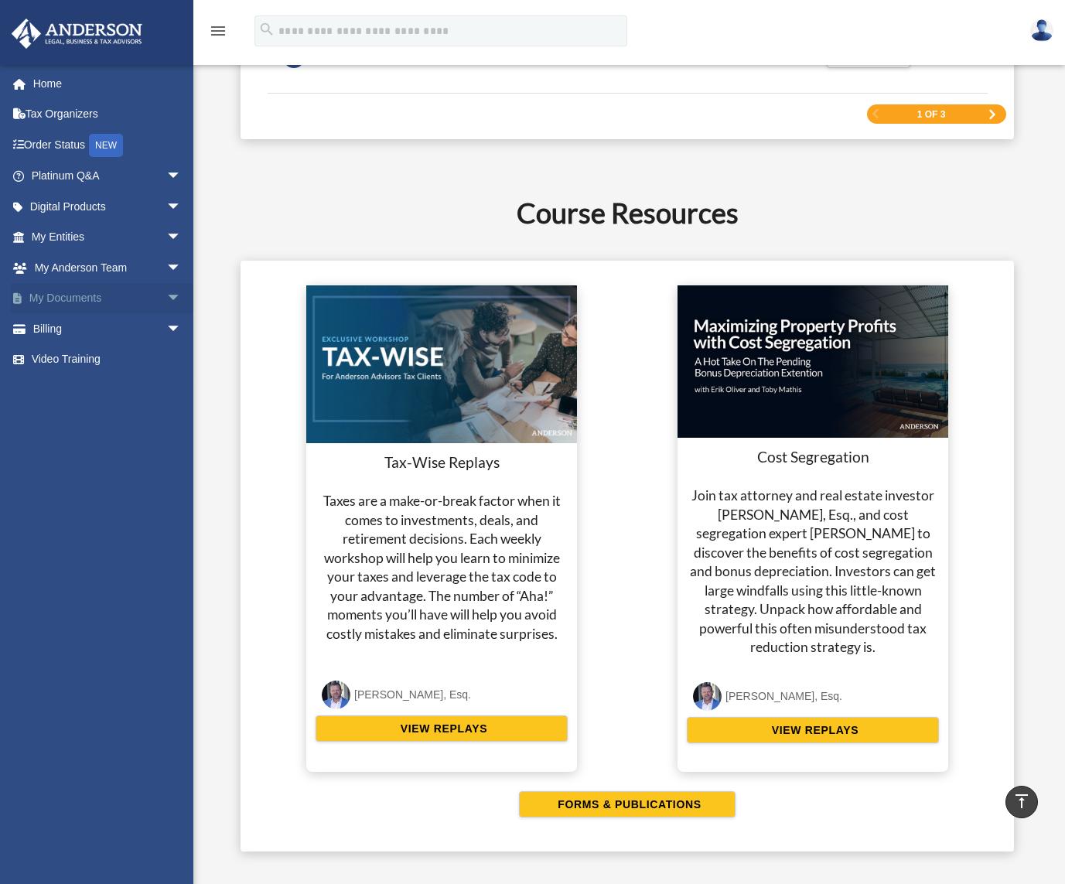
click at [166, 295] on span "arrow_drop_down" at bounding box center [181, 299] width 31 height 32
click at [167, 272] on span "arrow_drop_down" at bounding box center [181, 268] width 31 height 32
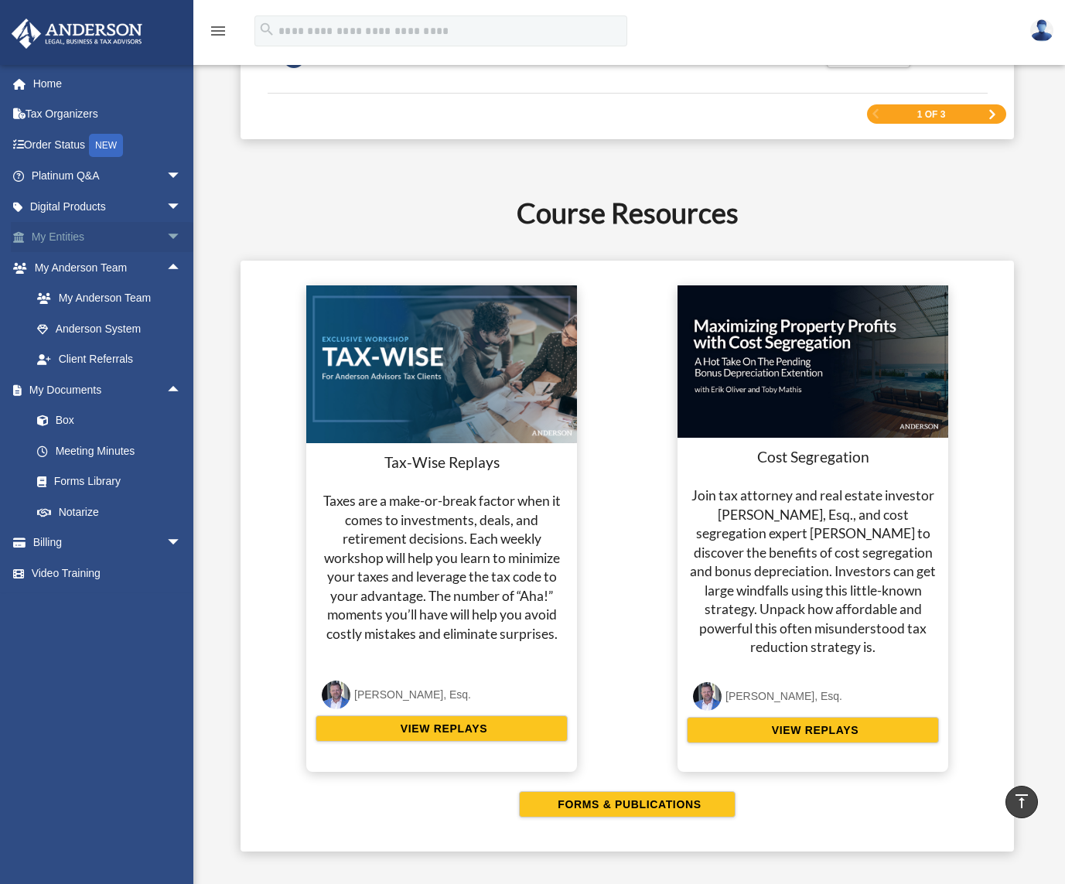
click at [166, 237] on span "arrow_drop_down" at bounding box center [181, 238] width 31 height 32
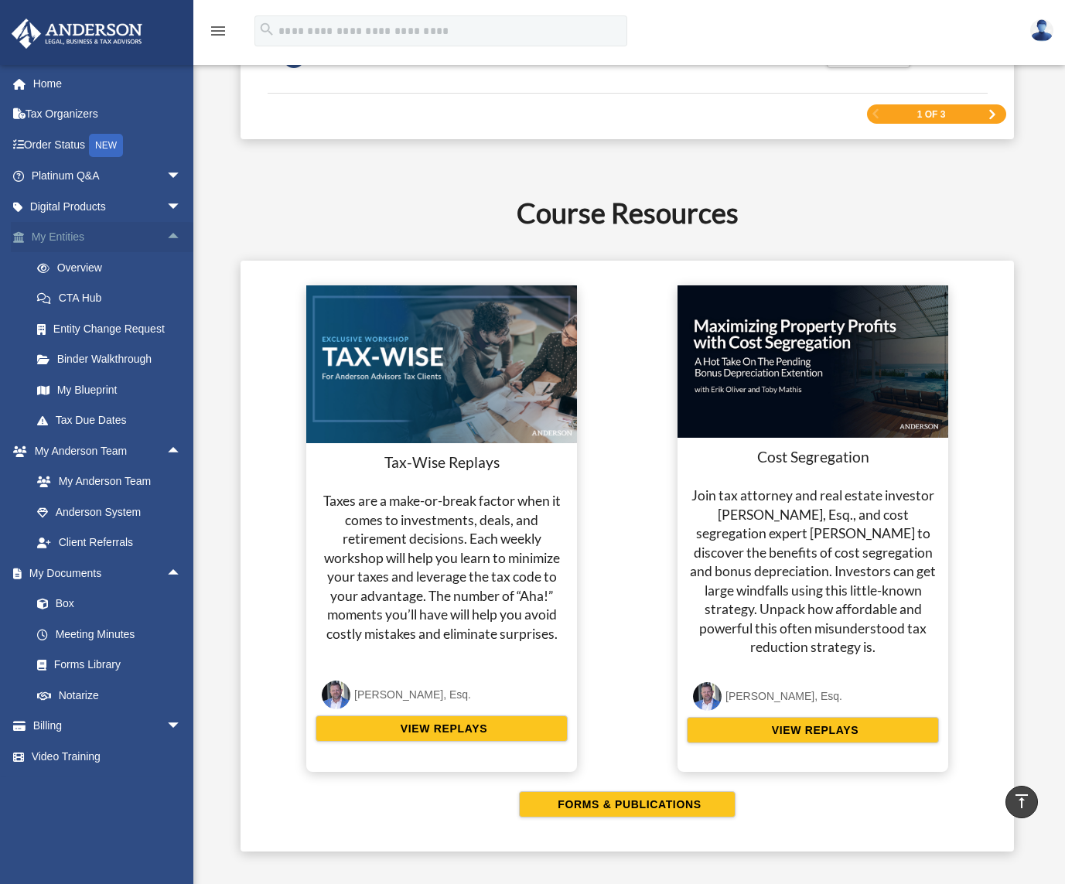
click at [167, 235] on span "arrow_drop_up" at bounding box center [181, 238] width 31 height 32
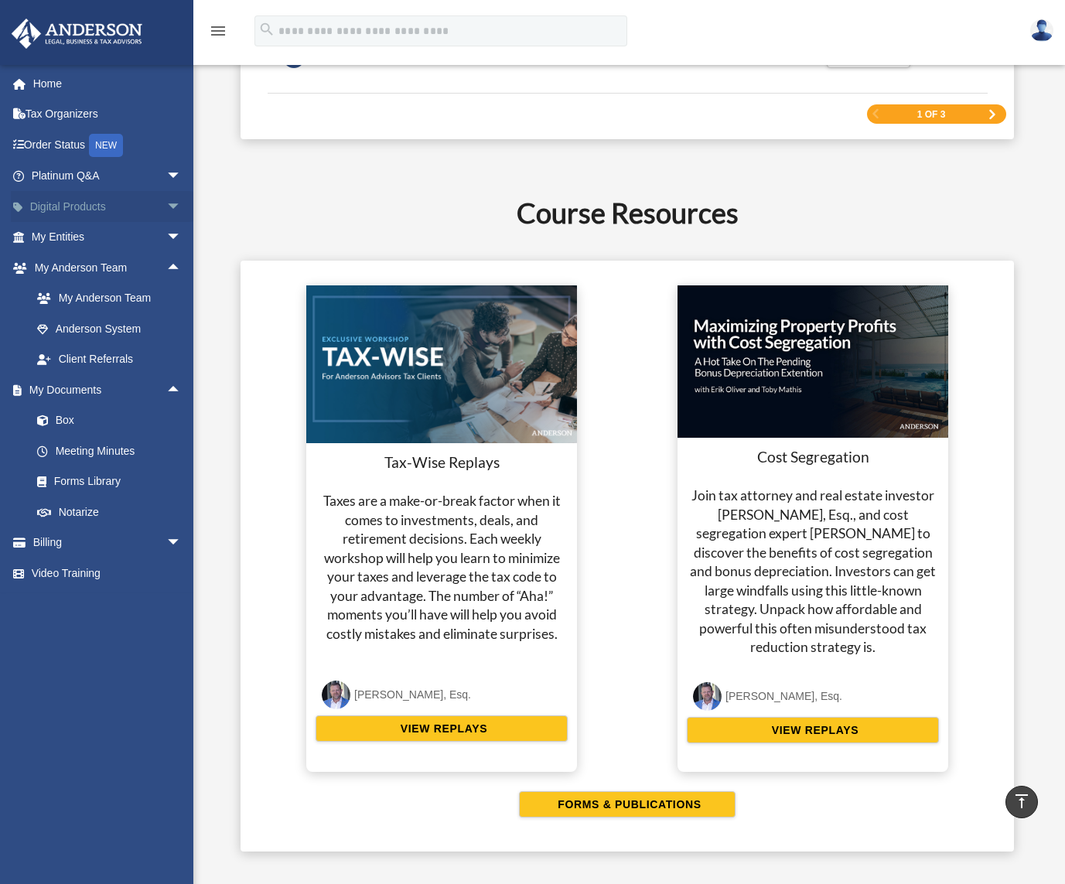
click at [166, 200] on span "arrow_drop_down" at bounding box center [181, 207] width 31 height 32
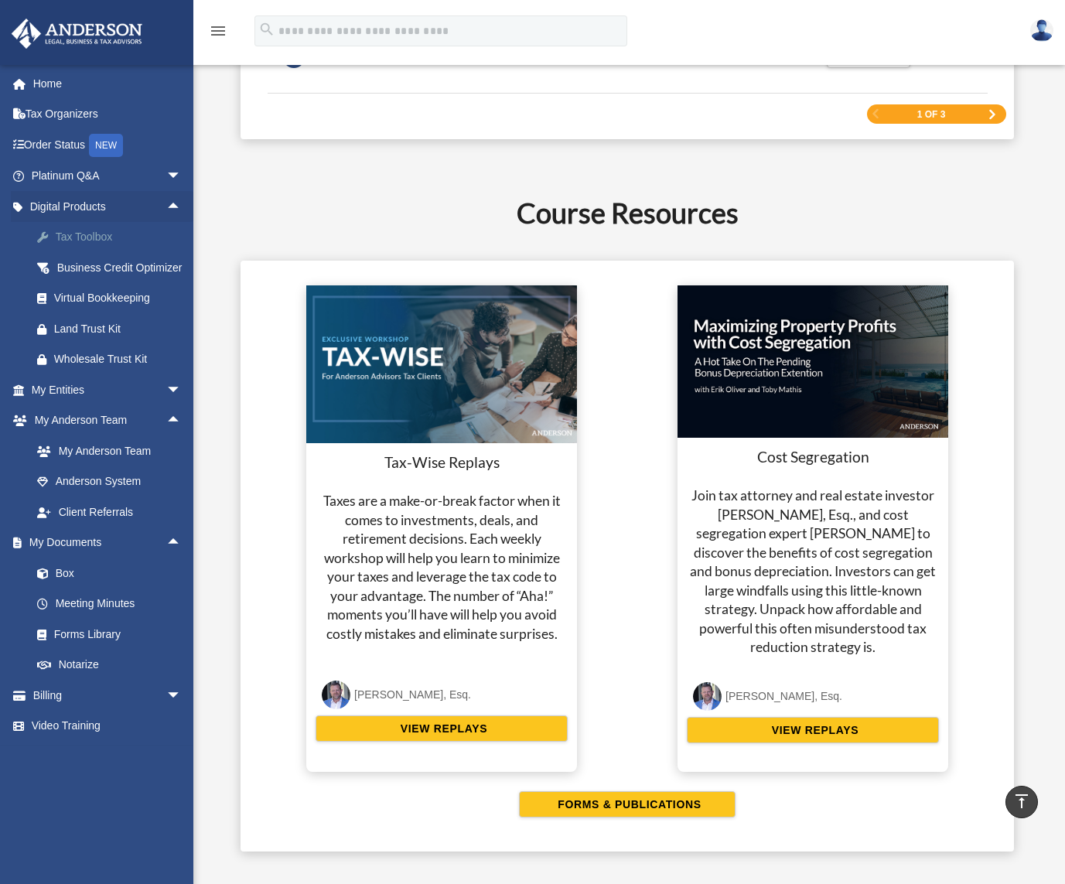
click at [94, 239] on div "Tax Toolbox" at bounding box center [119, 236] width 131 height 19
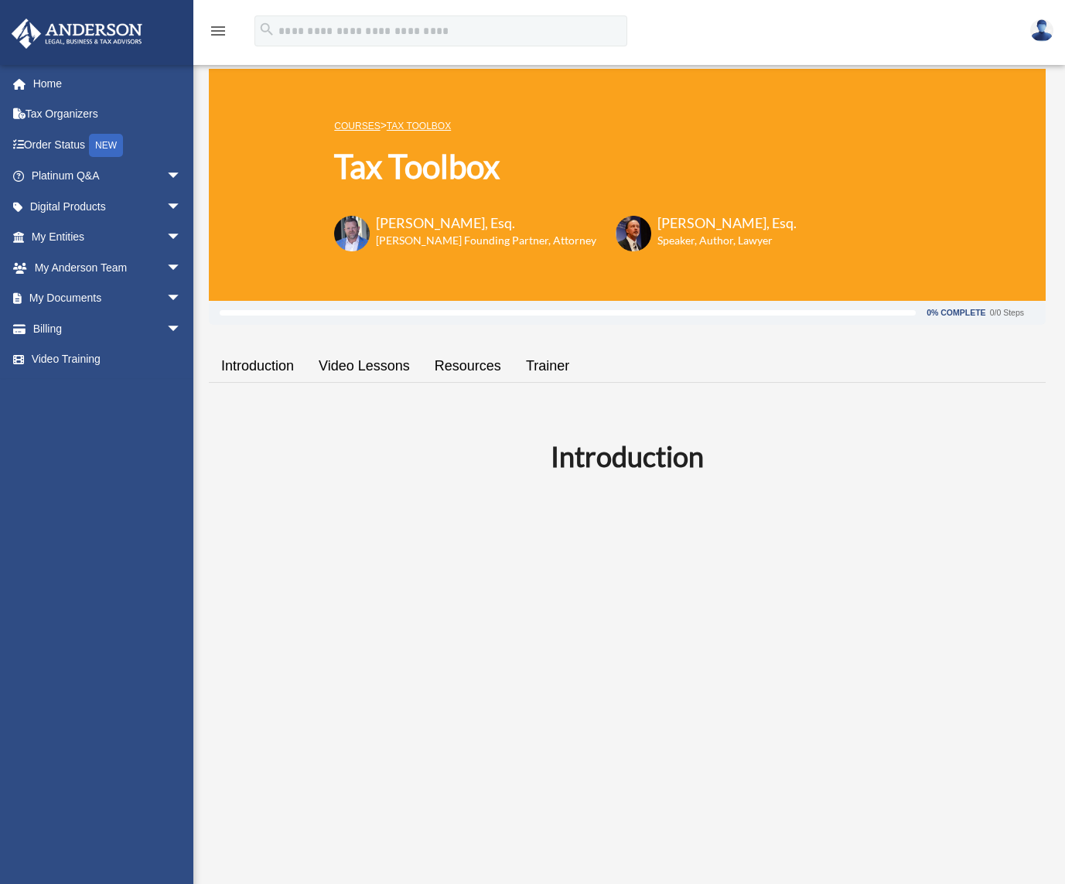
click at [243, 364] on link "Introduction" at bounding box center [257, 366] width 97 height 44
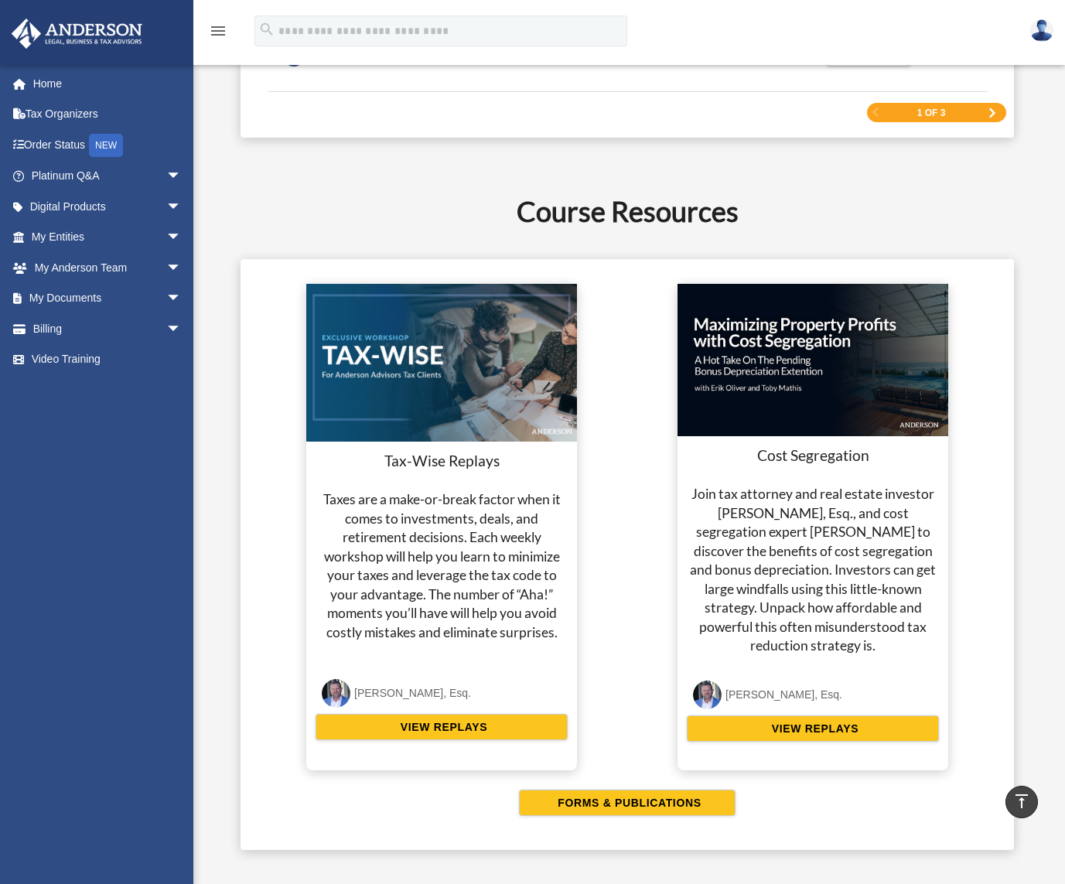
scroll to position [2680, 0]
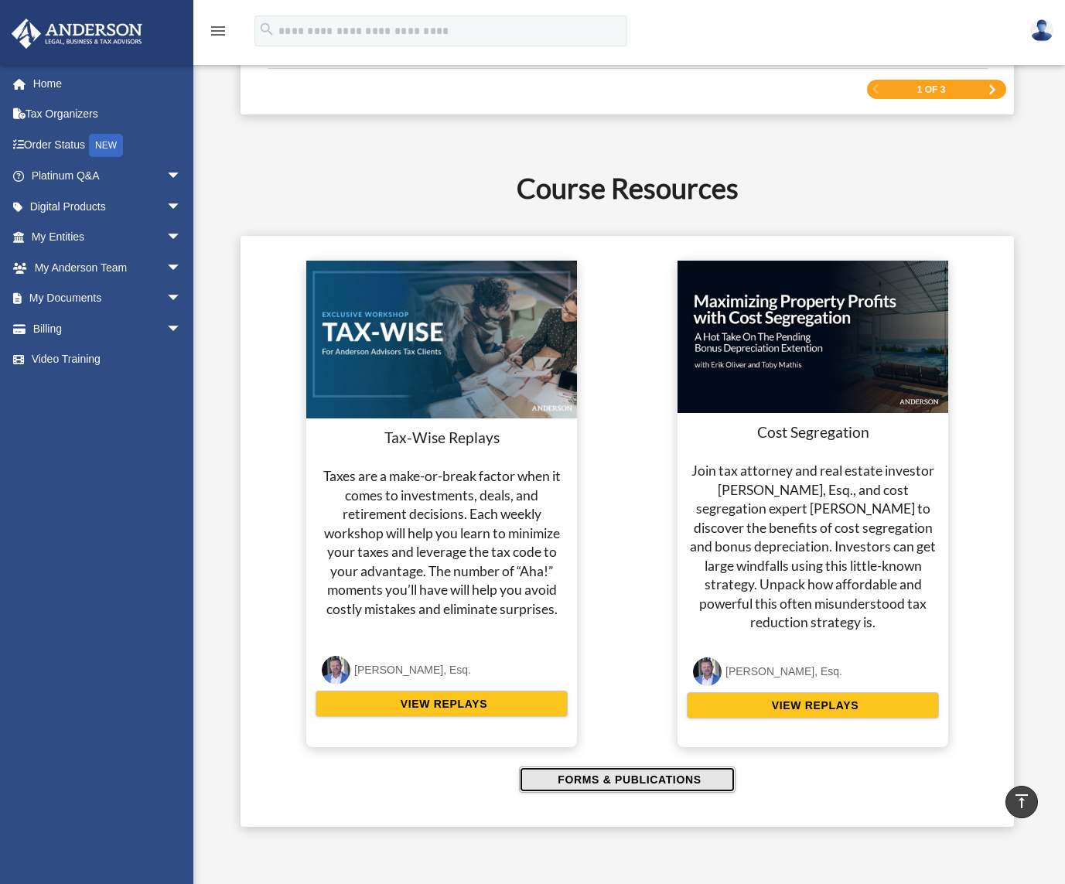
click at [664, 784] on span "FORMS & PUBLICATIONS" at bounding box center [627, 779] width 148 height 15
click at [166, 331] on span "arrow_drop_down" at bounding box center [181, 329] width 31 height 32
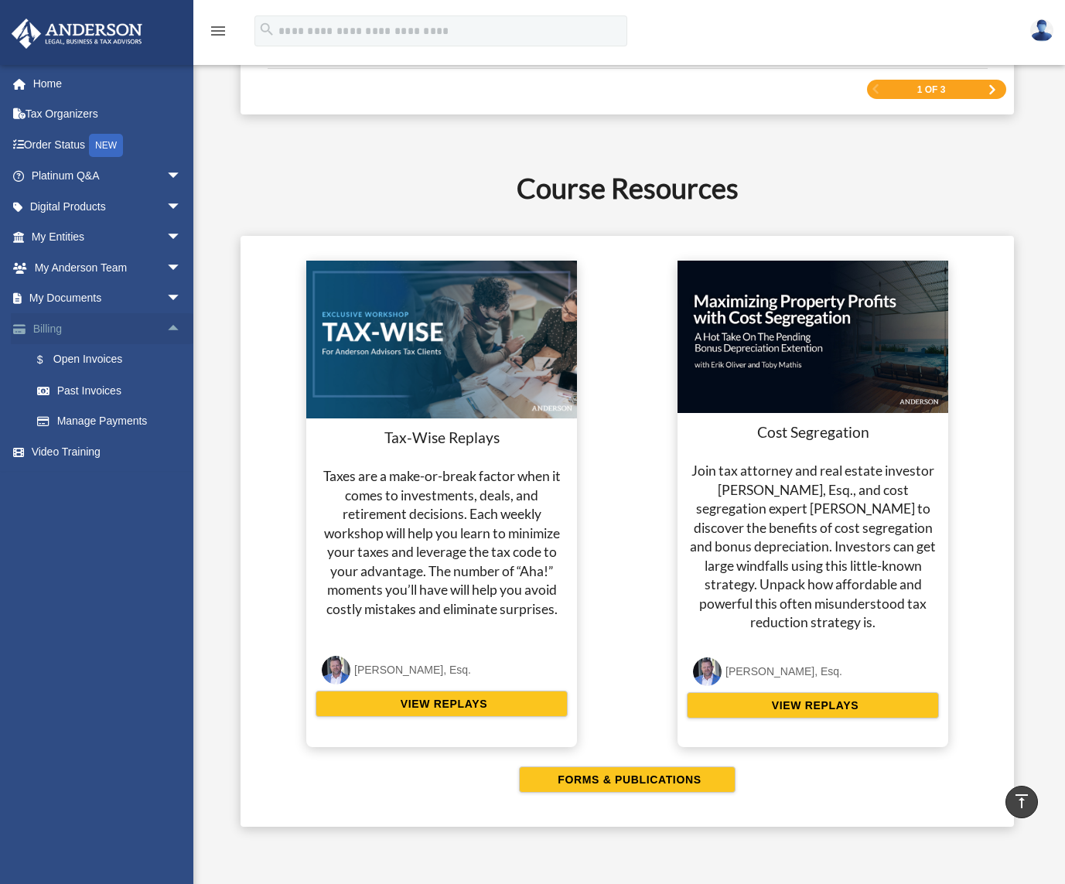
click at [166, 328] on span "arrow_drop_up" at bounding box center [181, 329] width 31 height 32
click at [118, 356] on link "Video Training" at bounding box center [108, 359] width 194 height 31
click at [88, 359] on link "Video Training" at bounding box center [108, 359] width 194 height 31
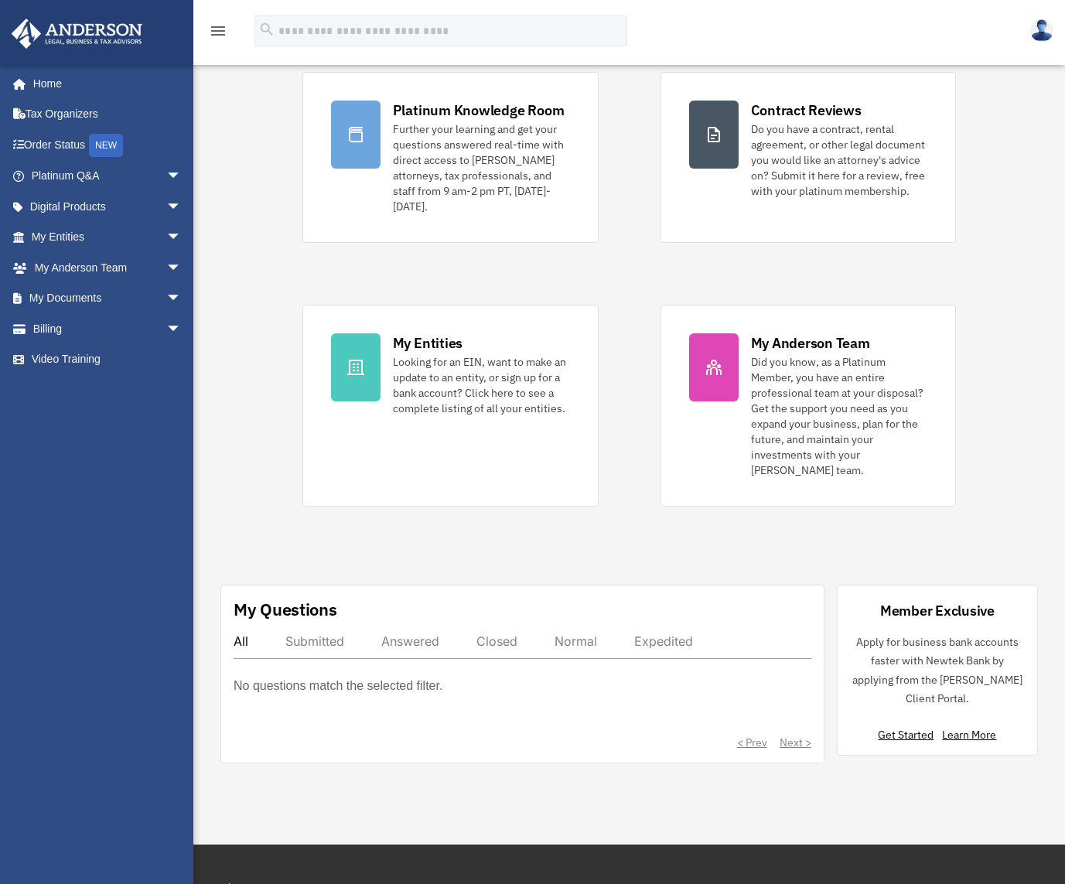
scroll to position [155, 0]
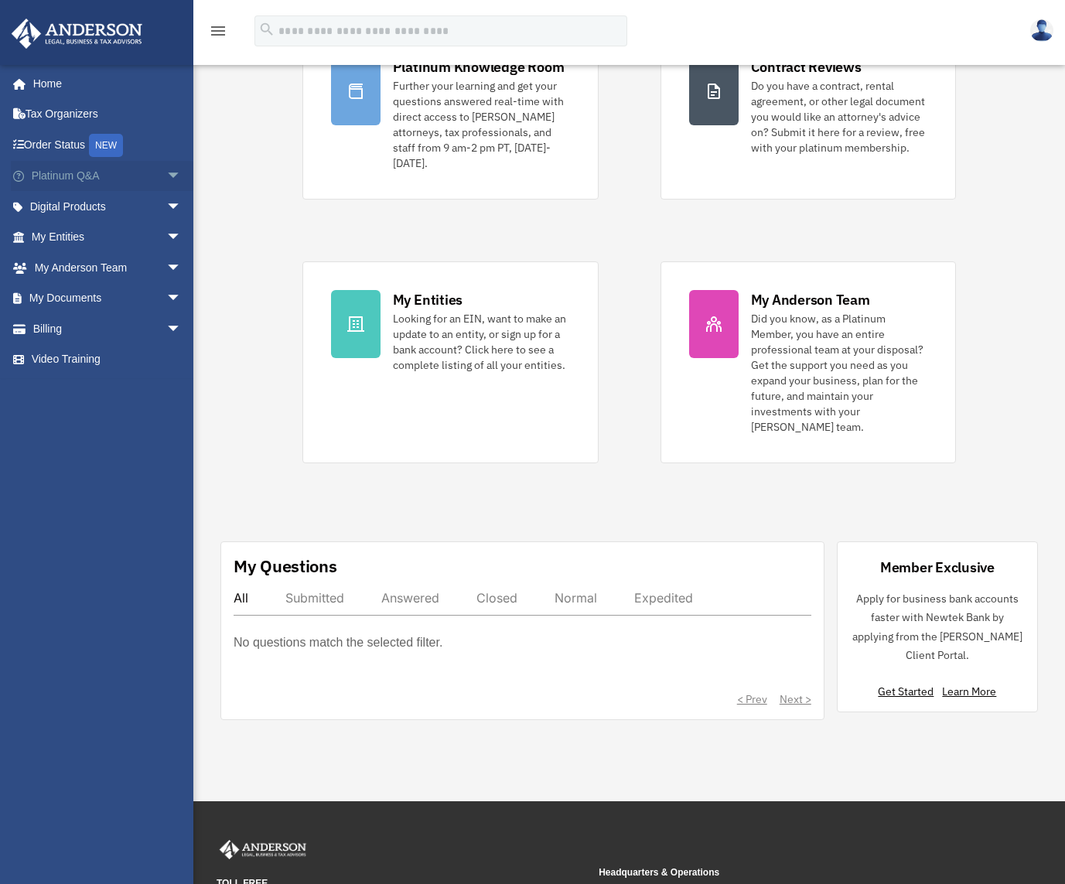
click at [71, 172] on link "Platinum Q&A arrow_drop_down" at bounding box center [108, 176] width 194 height 31
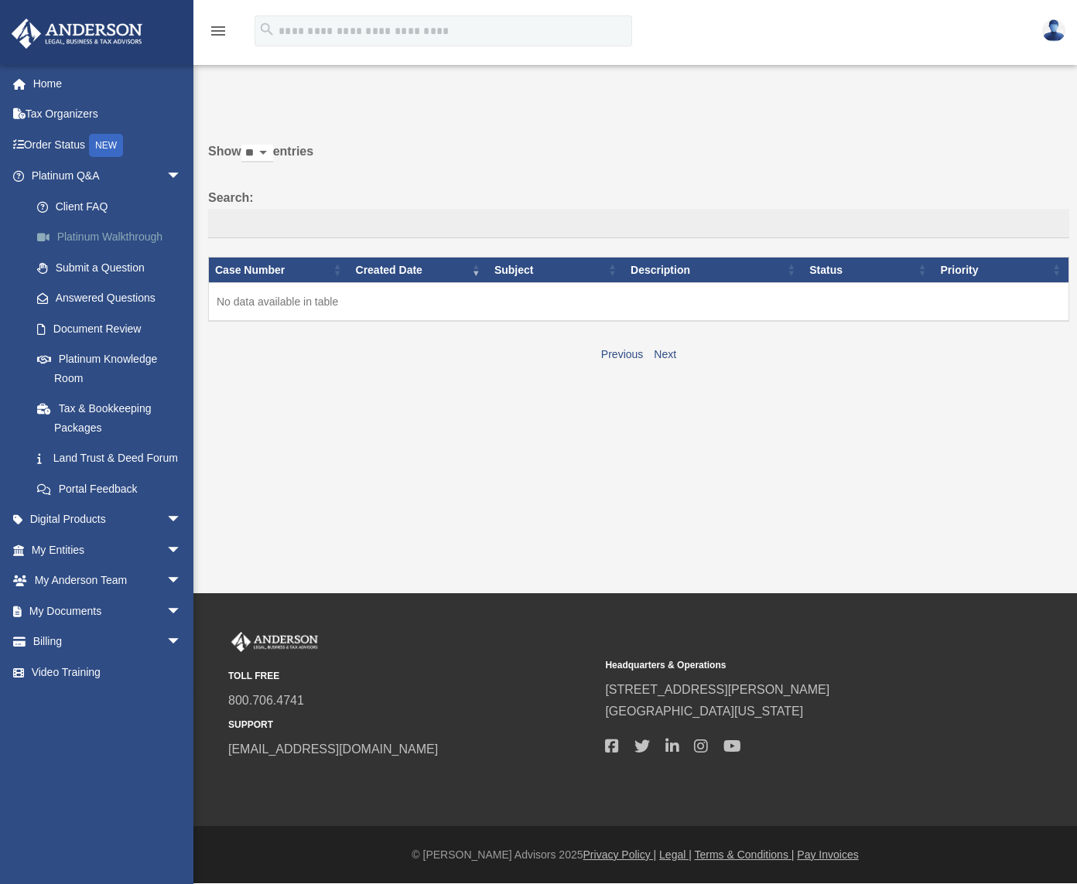
click at [137, 237] on link "Platinum Walkthrough" at bounding box center [113, 237] width 183 height 31
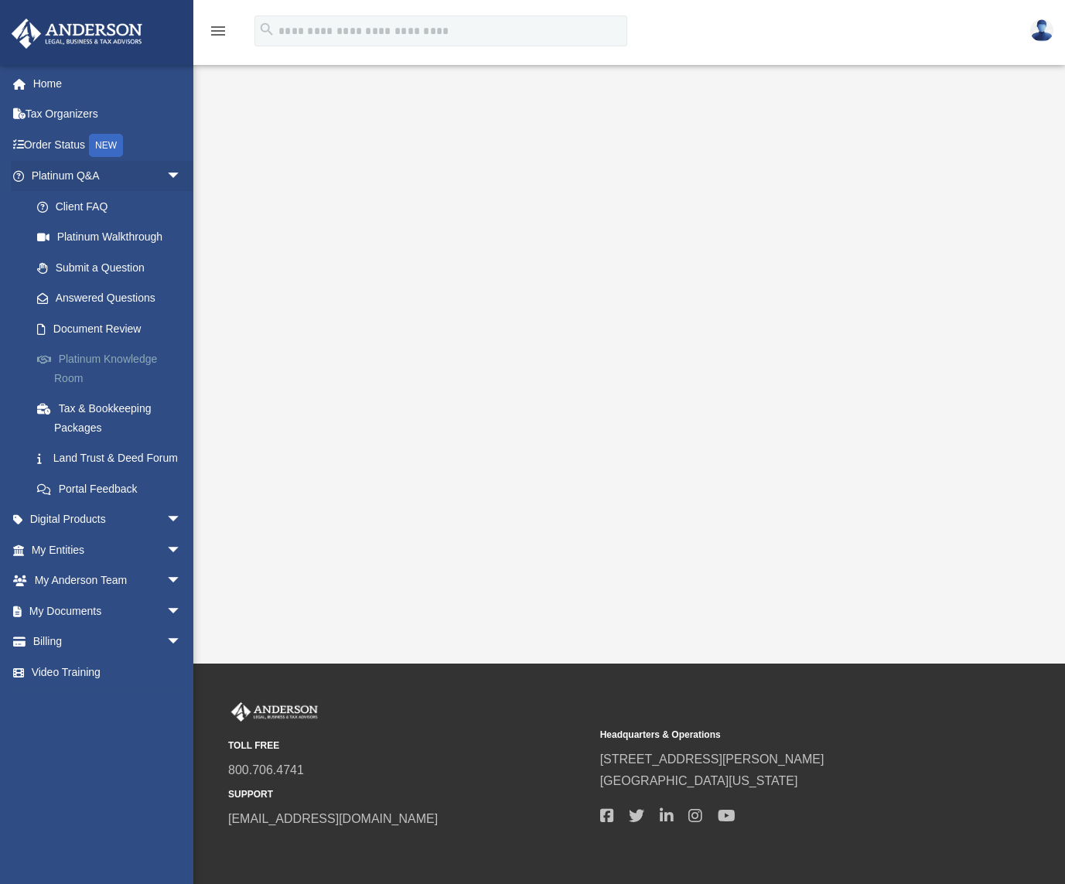
click at [137, 357] on link "Platinum Knowledge Room" at bounding box center [113, 369] width 183 height 50
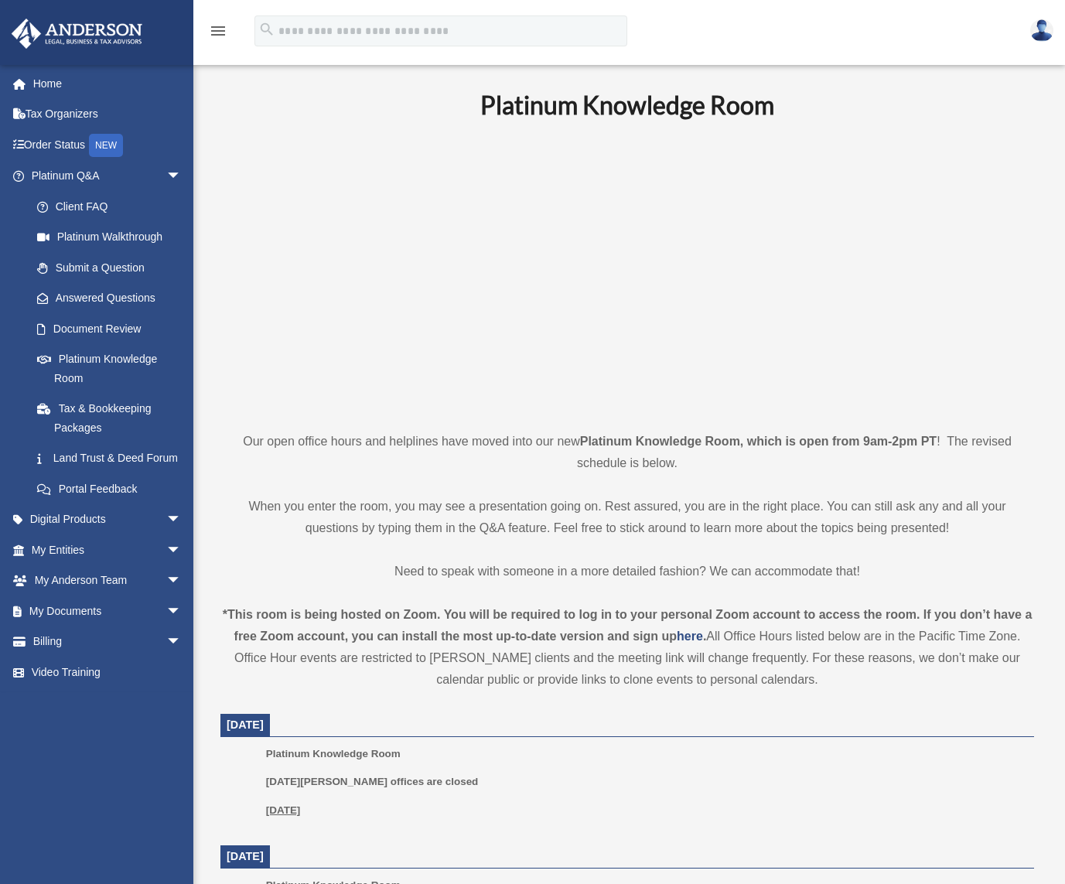
click at [121, 411] on link "Tax & Bookkeeping Packages" at bounding box center [113, 419] width 183 height 50
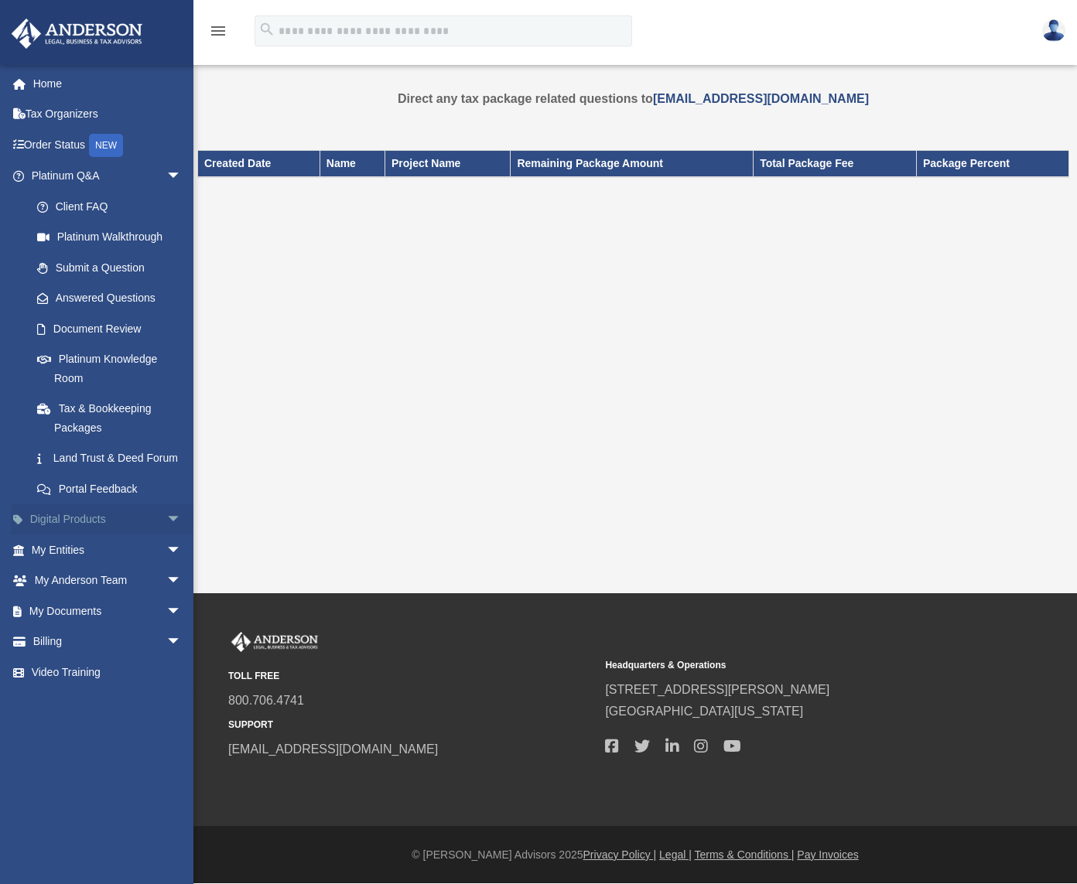
click at [169, 536] on span "arrow_drop_down" at bounding box center [181, 520] width 31 height 32
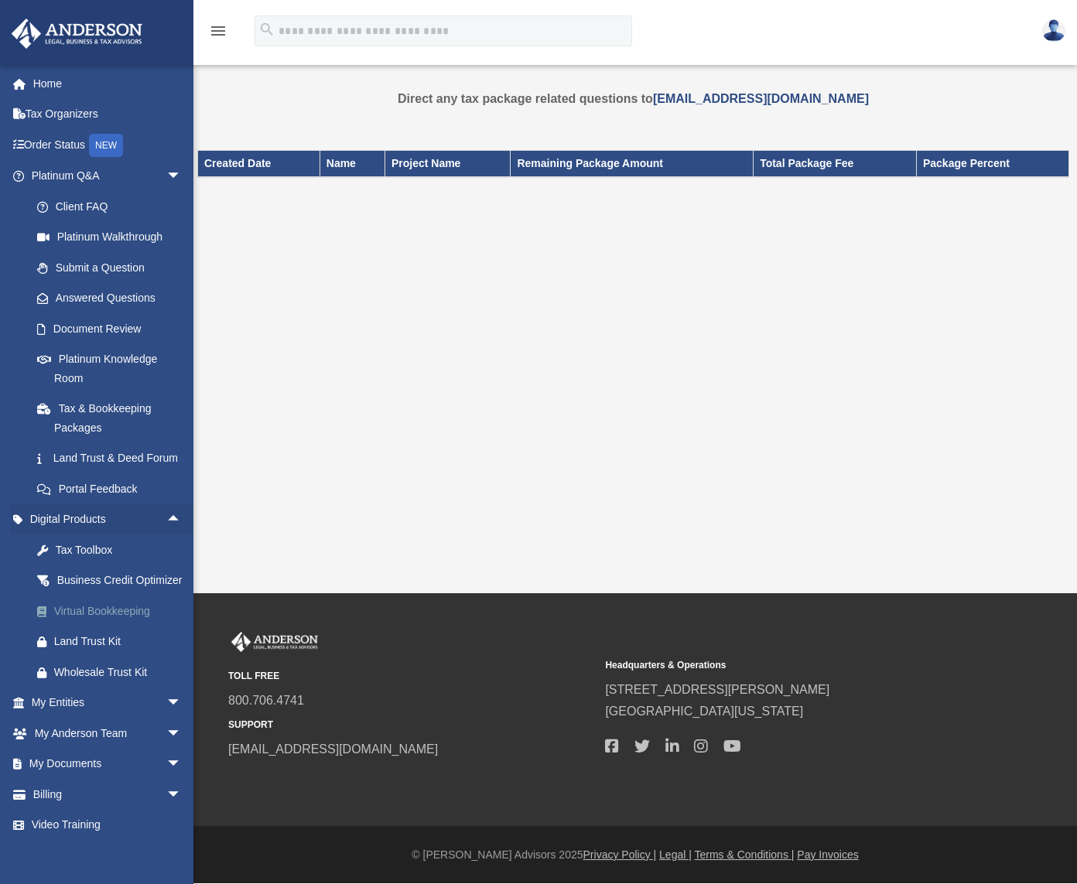
click at [127, 621] on div "Virtual Bookkeeping" at bounding box center [119, 611] width 131 height 19
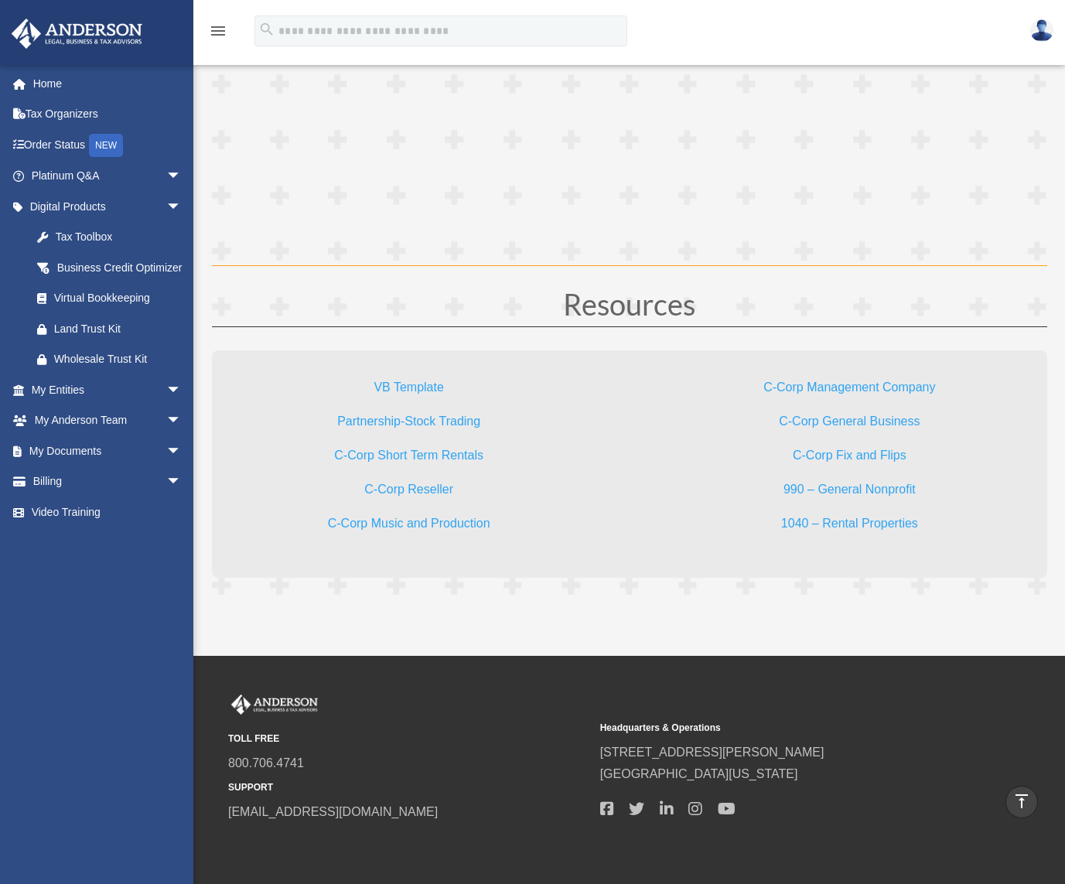
scroll to position [4466, 0]
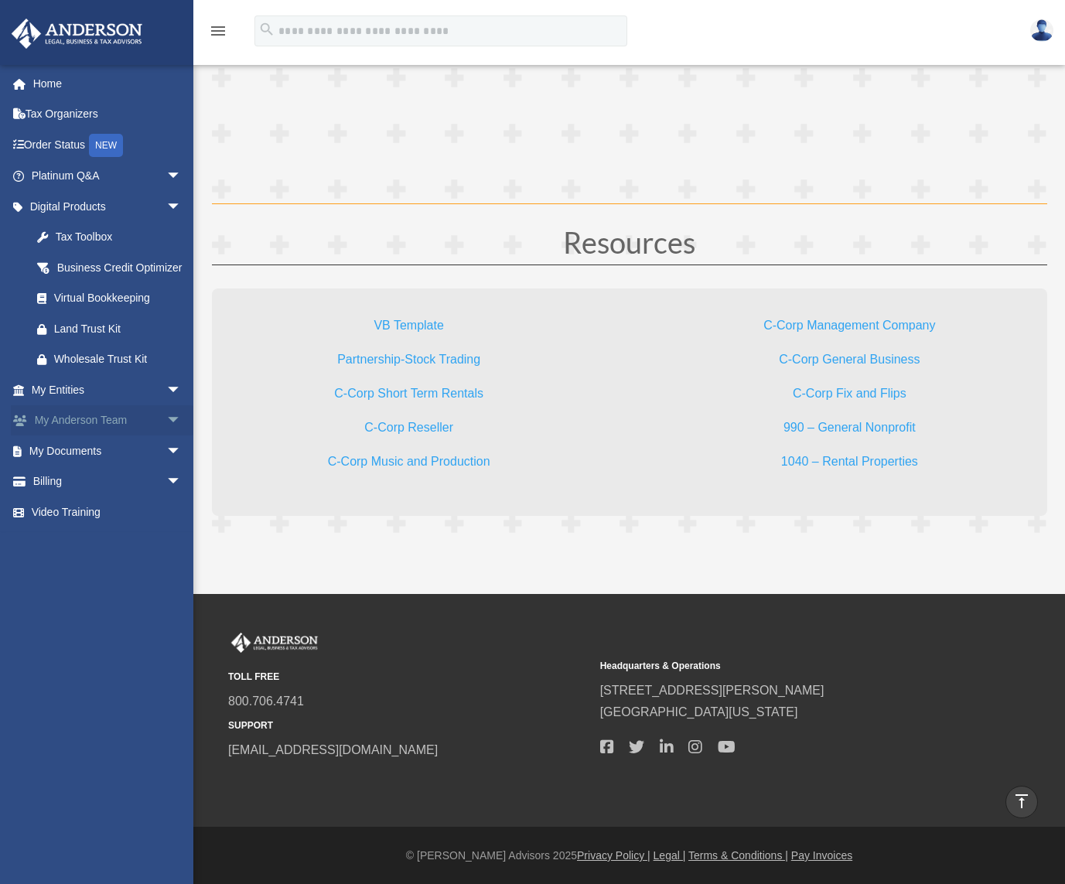
click at [166, 437] on span "arrow_drop_down" at bounding box center [181, 421] width 31 height 32
click at [107, 495] on link "Anderson System" at bounding box center [113, 481] width 183 height 31
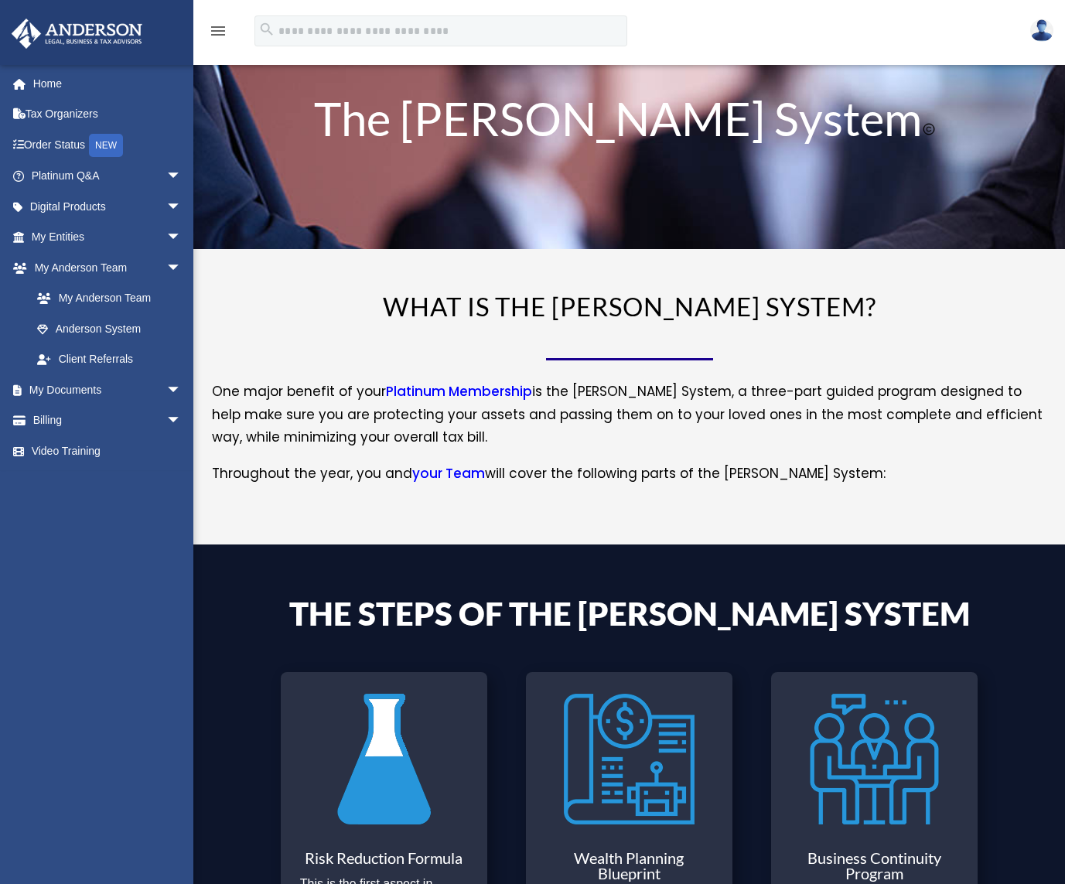
click at [432, 389] on link "Platinum Membership" at bounding box center [459, 395] width 146 height 26
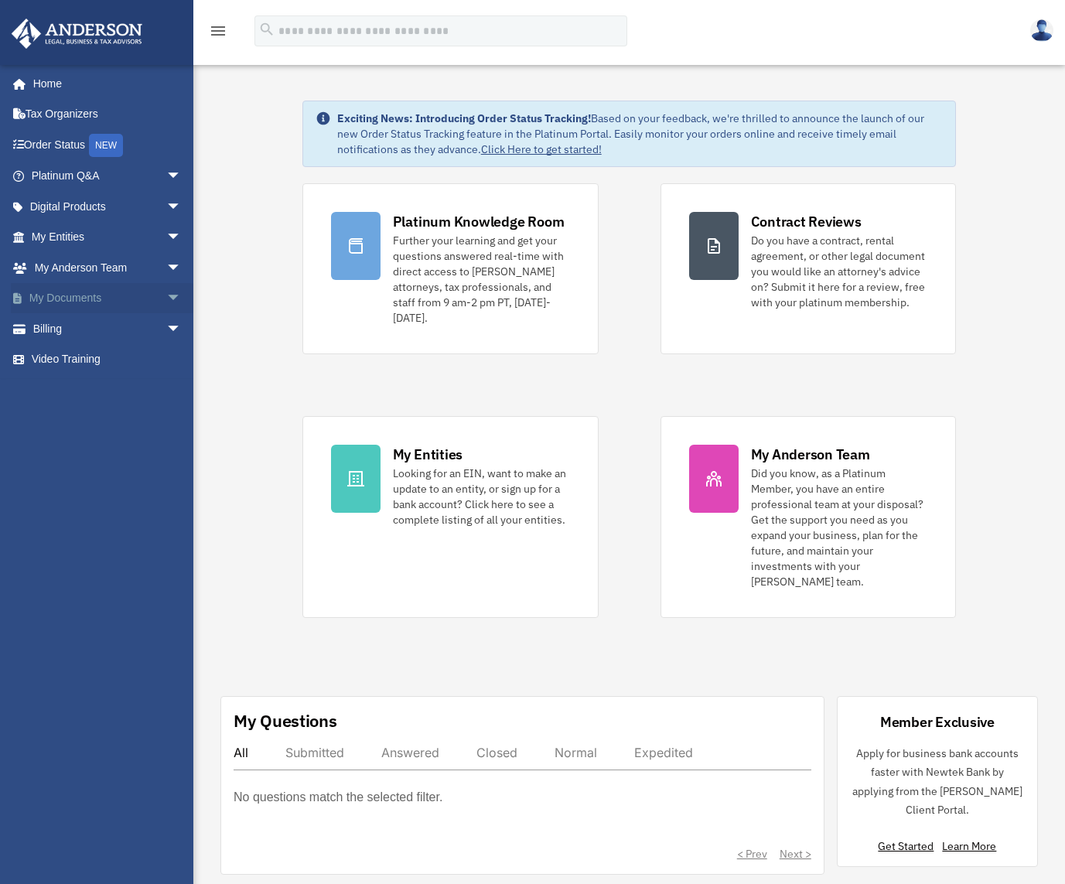
click at [60, 293] on link "My Documents arrow_drop_down" at bounding box center [108, 298] width 194 height 31
click at [166, 295] on span "arrow_drop_down" at bounding box center [181, 299] width 31 height 32
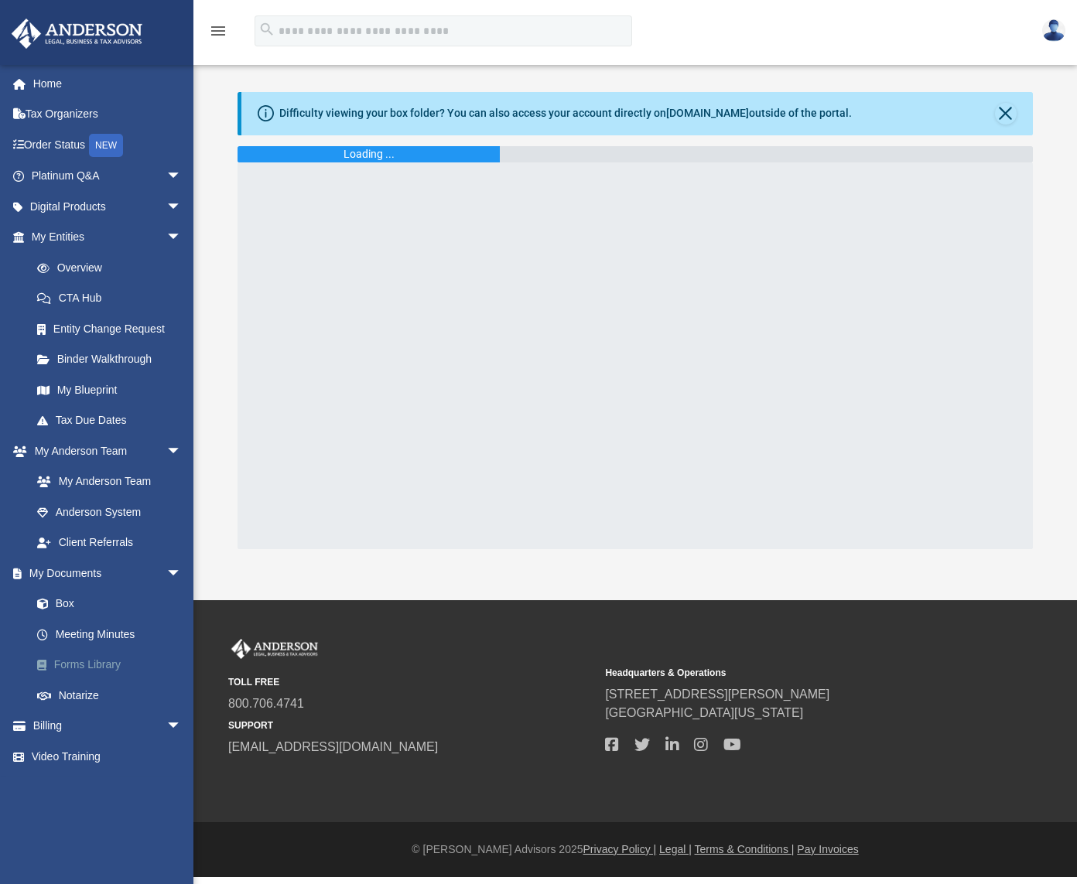
click at [80, 661] on link "Forms Library" at bounding box center [113, 665] width 183 height 31
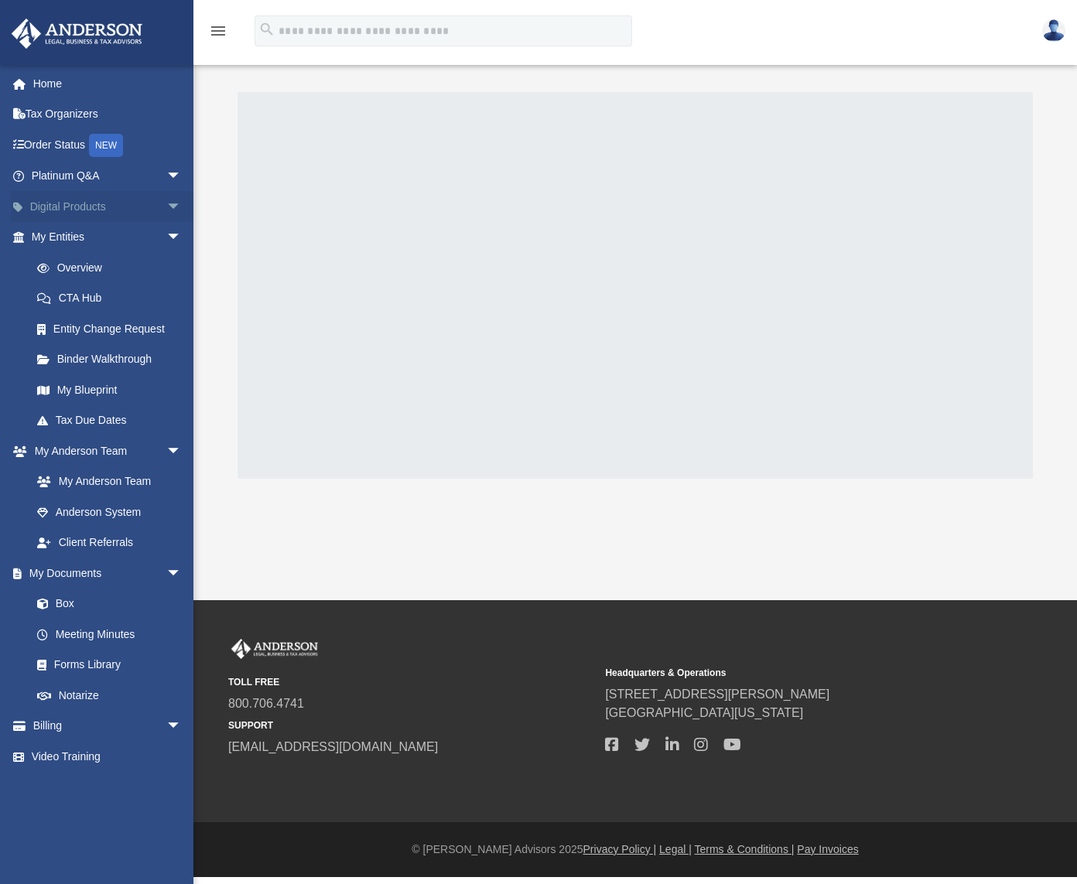
click at [166, 201] on span "arrow_drop_down" at bounding box center [181, 207] width 31 height 32
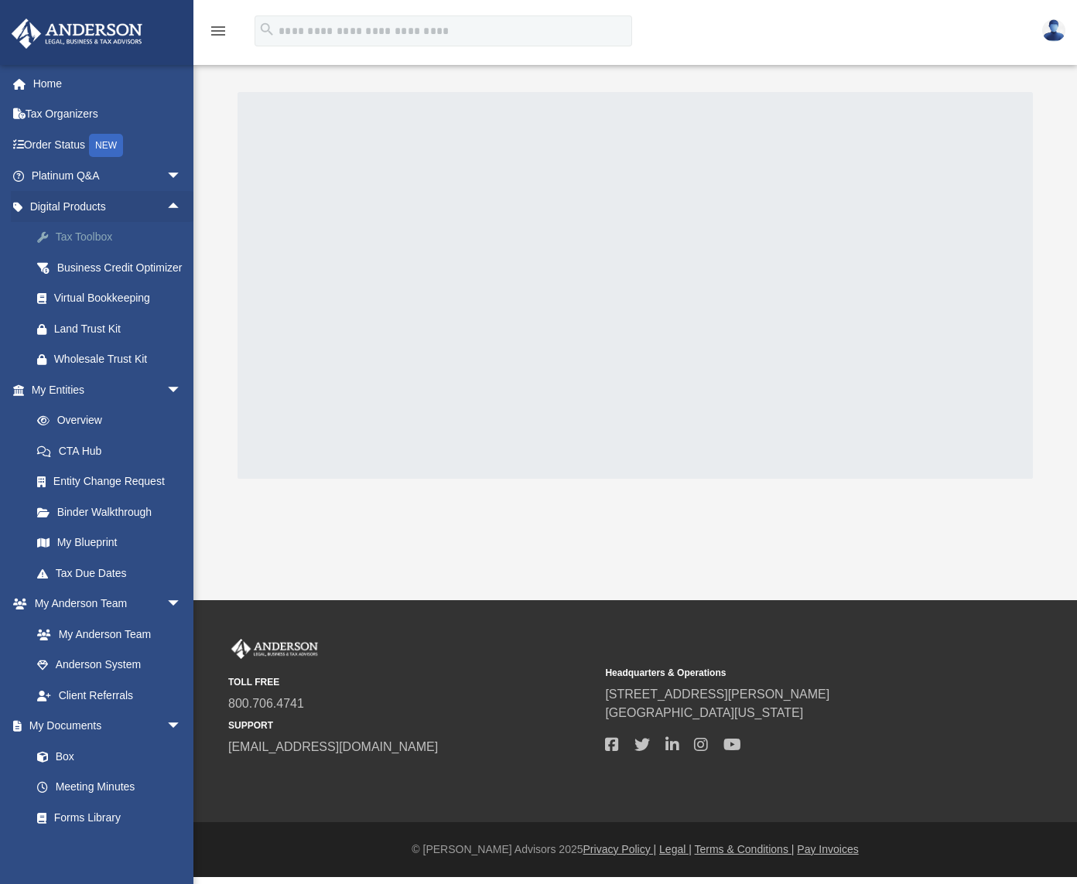
click at [104, 237] on div "Tax Toolbox" at bounding box center [119, 236] width 131 height 19
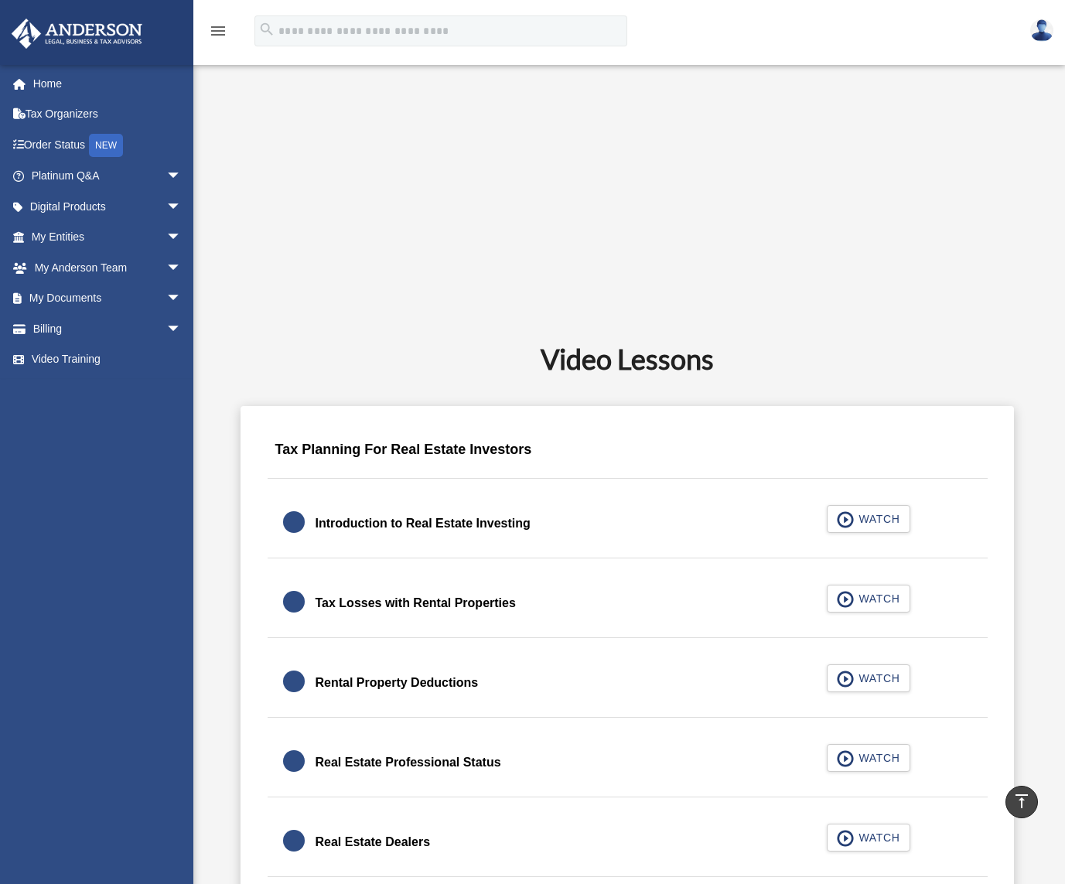
scroll to position [619, 0]
click at [427, 447] on div "Tax Planning For Real Estate Investors" at bounding box center [628, 453] width 720 height 49
click at [437, 526] on div "Introduction to Real Estate Investing" at bounding box center [423, 523] width 215 height 22
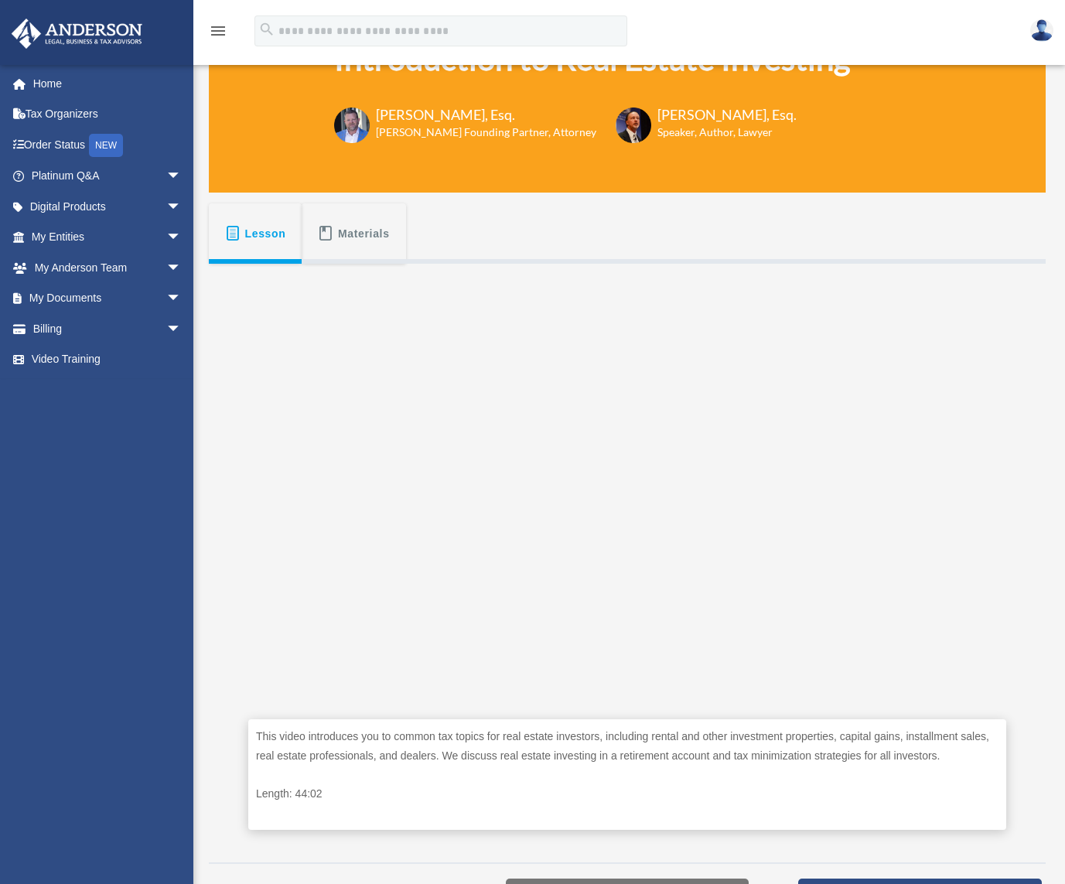
scroll to position [155, 0]
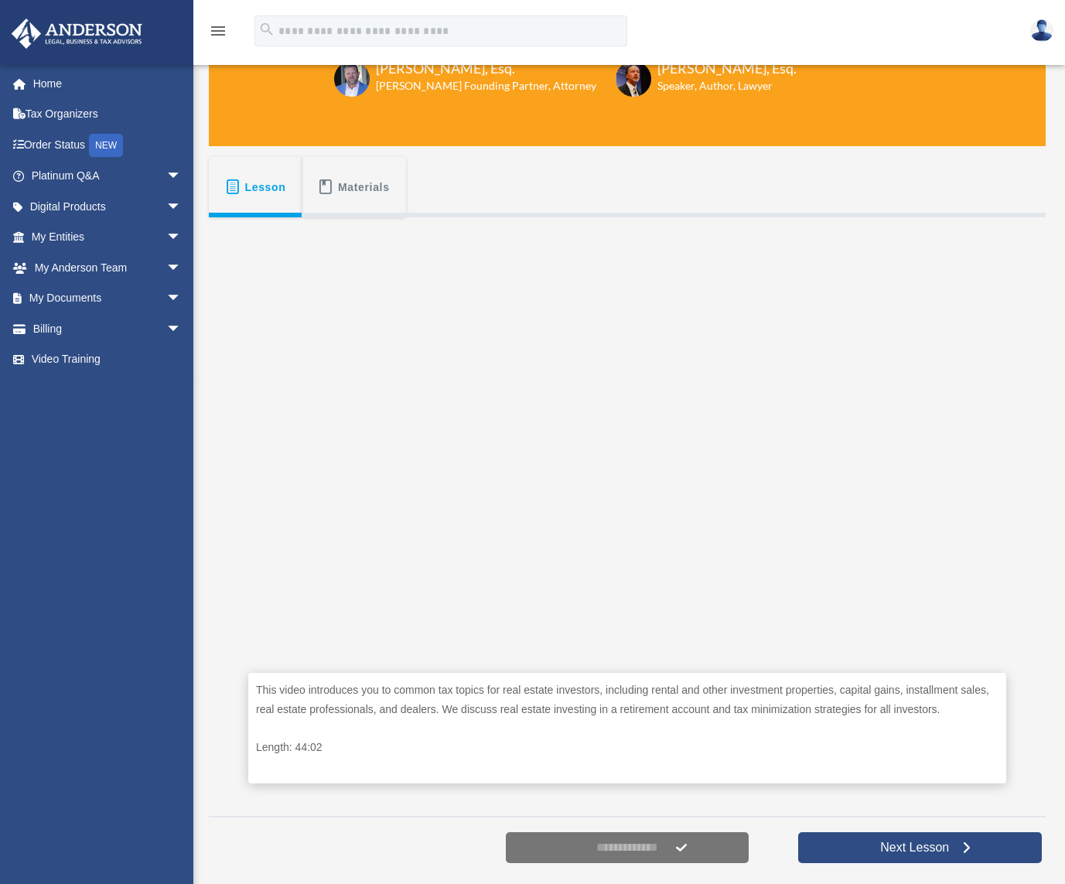
click at [343, 183] on span "Materials" at bounding box center [364, 187] width 52 height 28
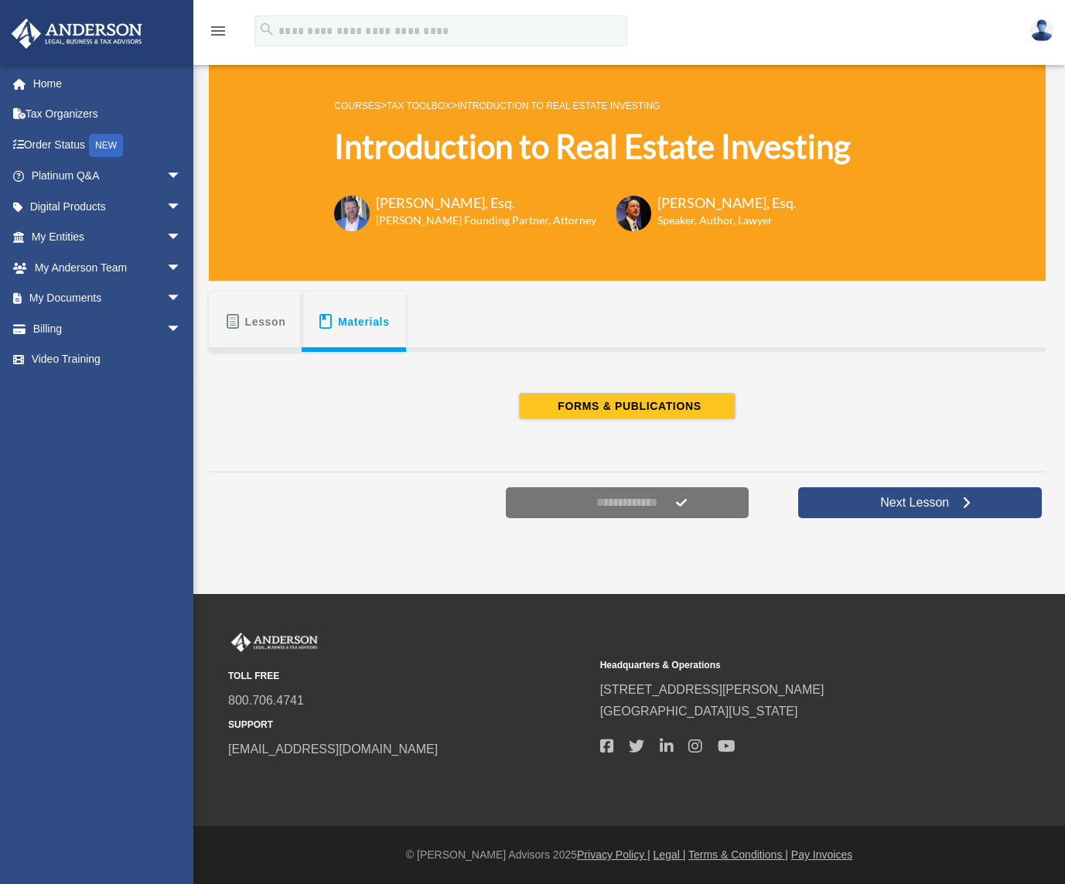
click at [255, 314] on span "Lesson" at bounding box center [265, 322] width 41 height 28
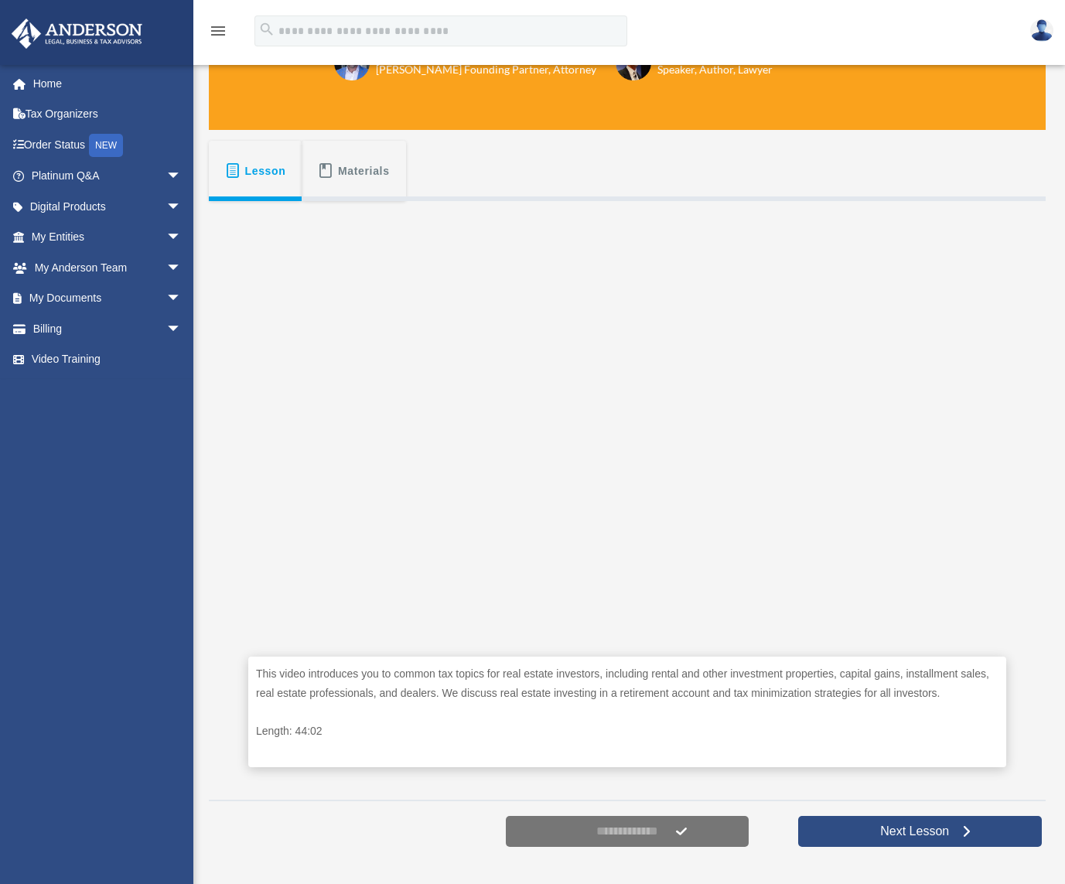
scroll to position [175, 0]
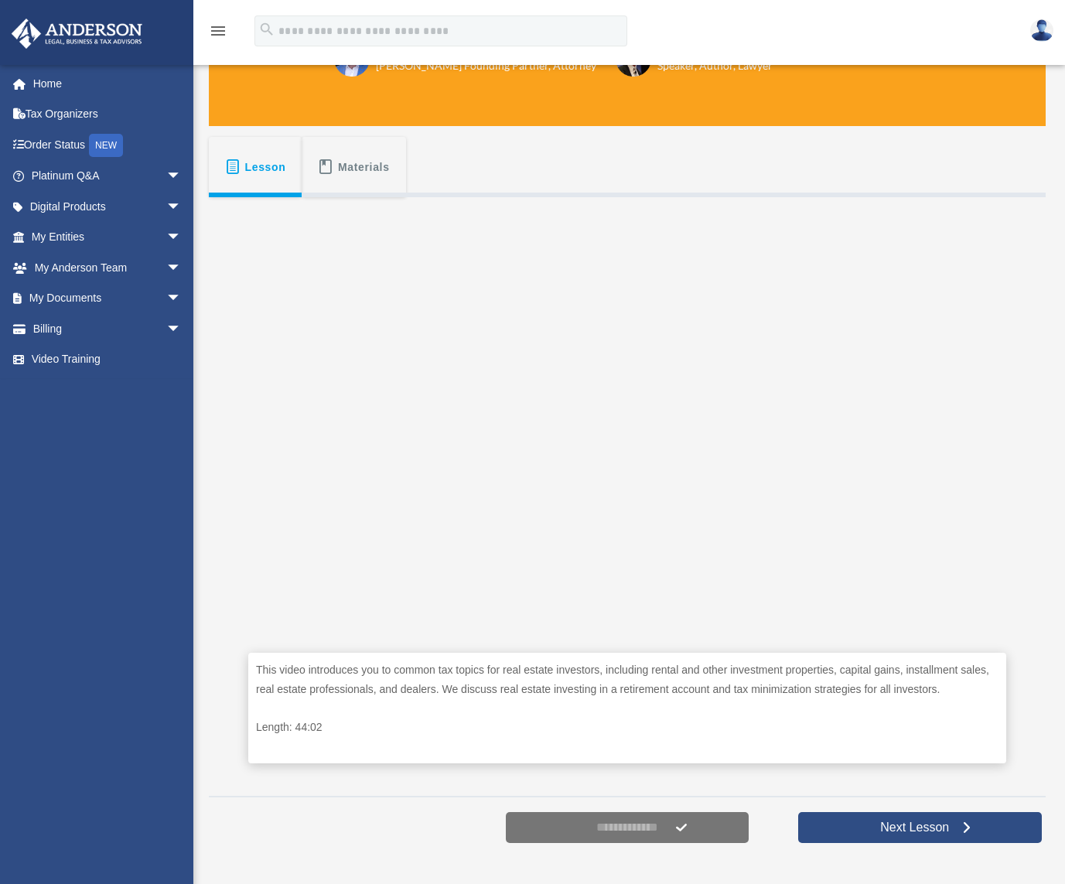
drag, startPoint x: 342, startPoint y: 155, endPoint x: 327, endPoint y: 162, distance: 16.3
click at [327, 162] on span at bounding box center [326, 166] width 16 height 15
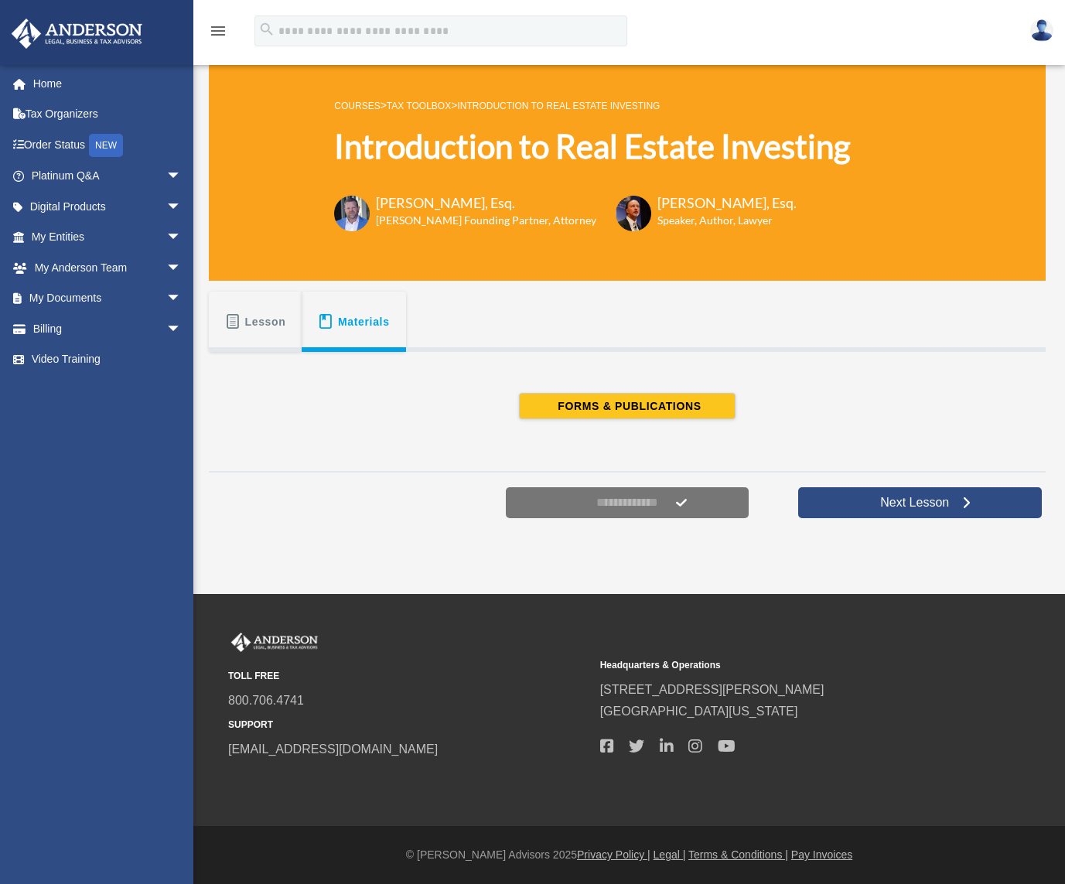
click at [252, 323] on span "Lesson" at bounding box center [265, 322] width 41 height 28
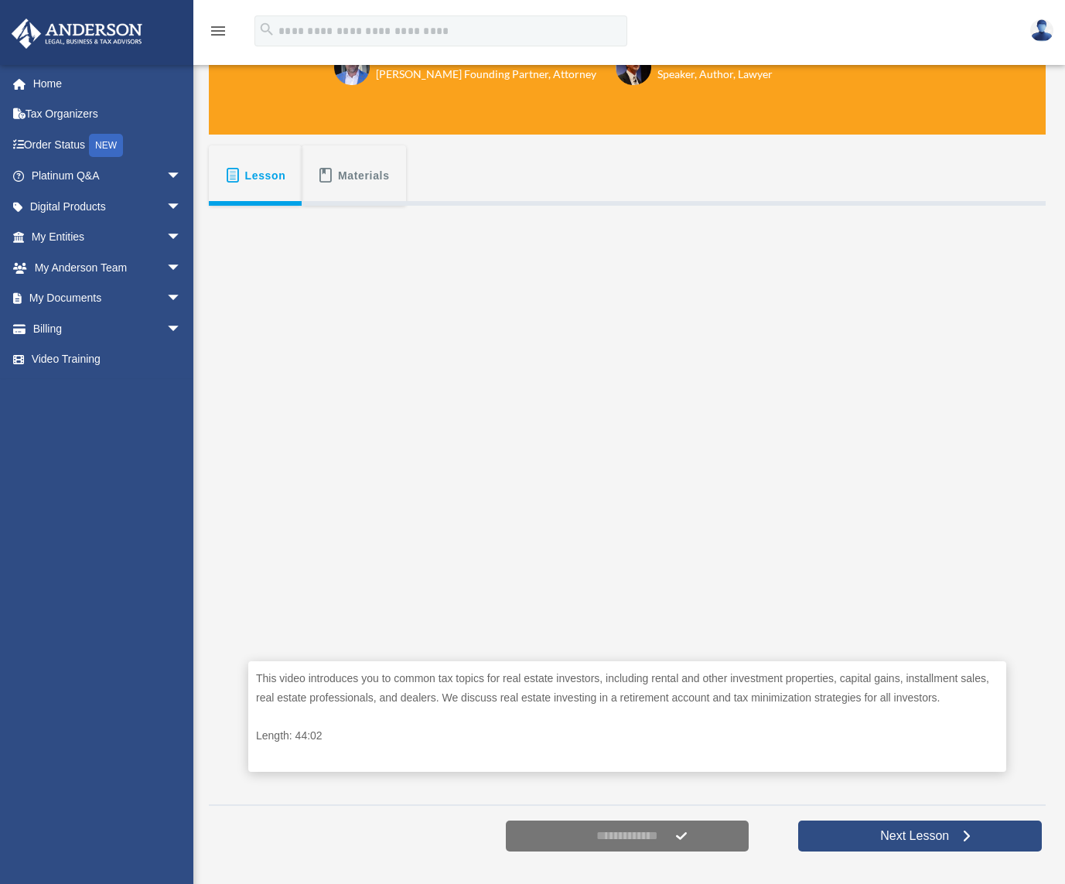
scroll to position [175, 0]
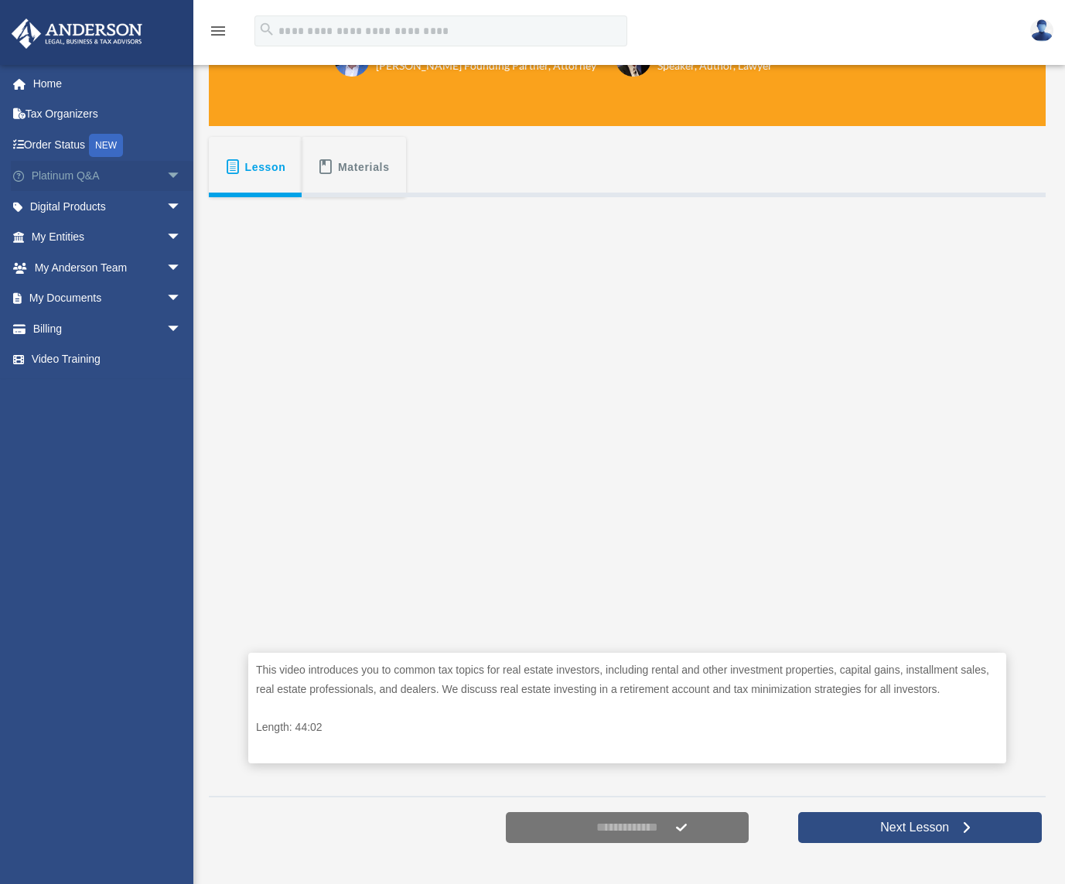
click at [166, 175] on span "arrow_drop_down" at bounding box center [181, 177] width 31 height 32
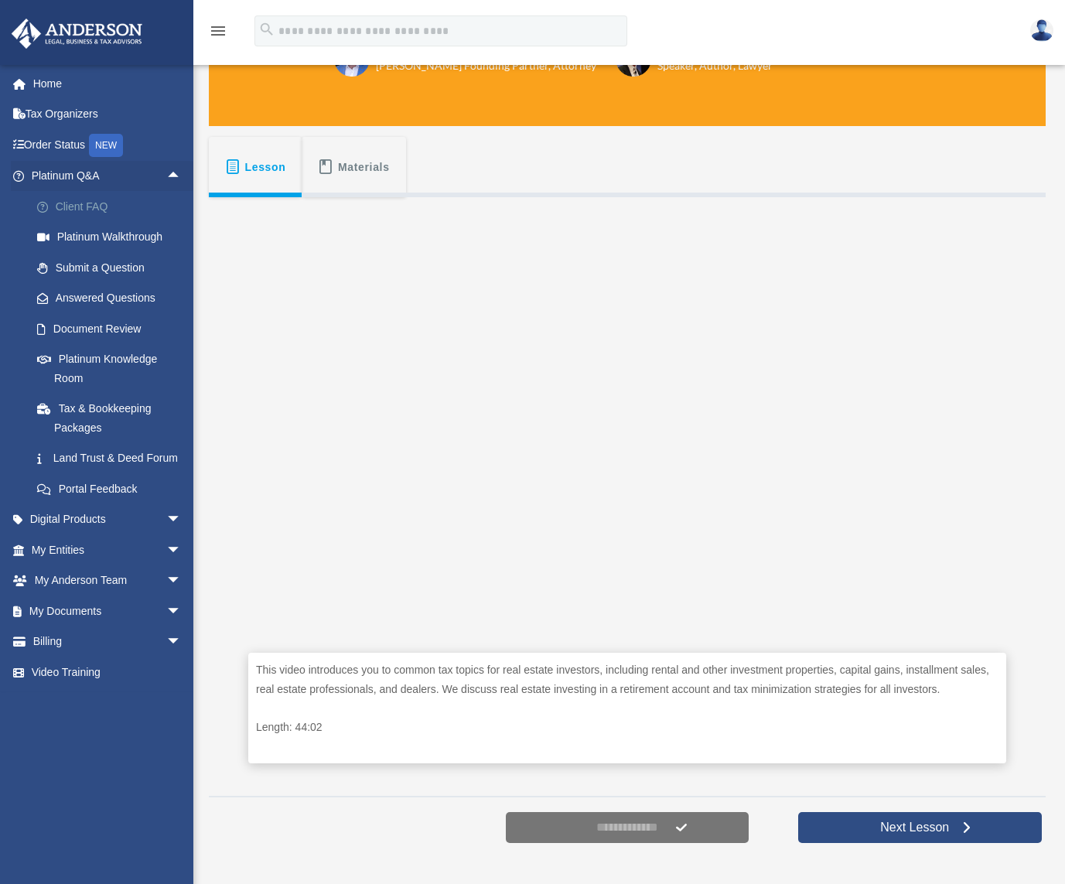
click at [105, 204] on link "Client FAQ" at bounding box center [113, 206] width 183 height 31
click at [133, 365] on link "Platinum Knowledge Room" at bounding box center [113, 369] width 183 height 50
click at [143, 296] on link "Answered Questions" at bounding box center [113, 298] width 183 height 31
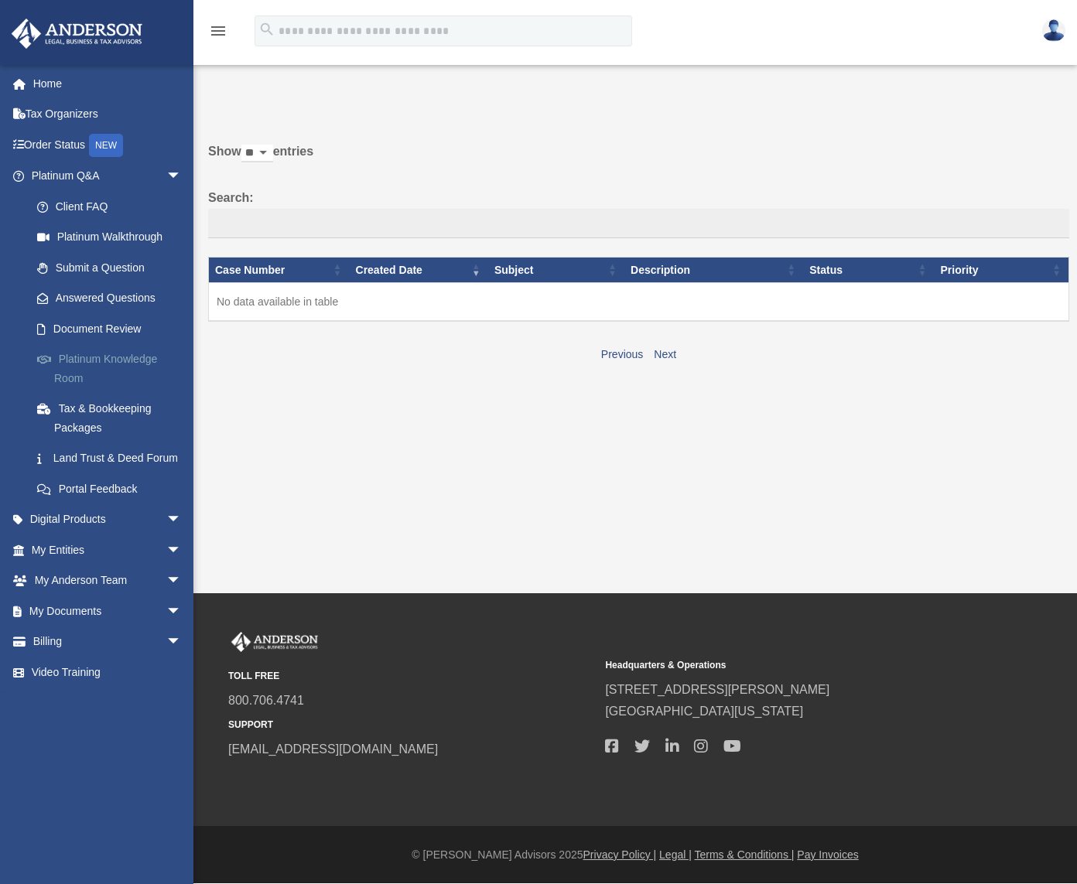
click at [112, 358] on link "Platinum Knowledge Room" at bounding box center [113, 369] width 183 height 50
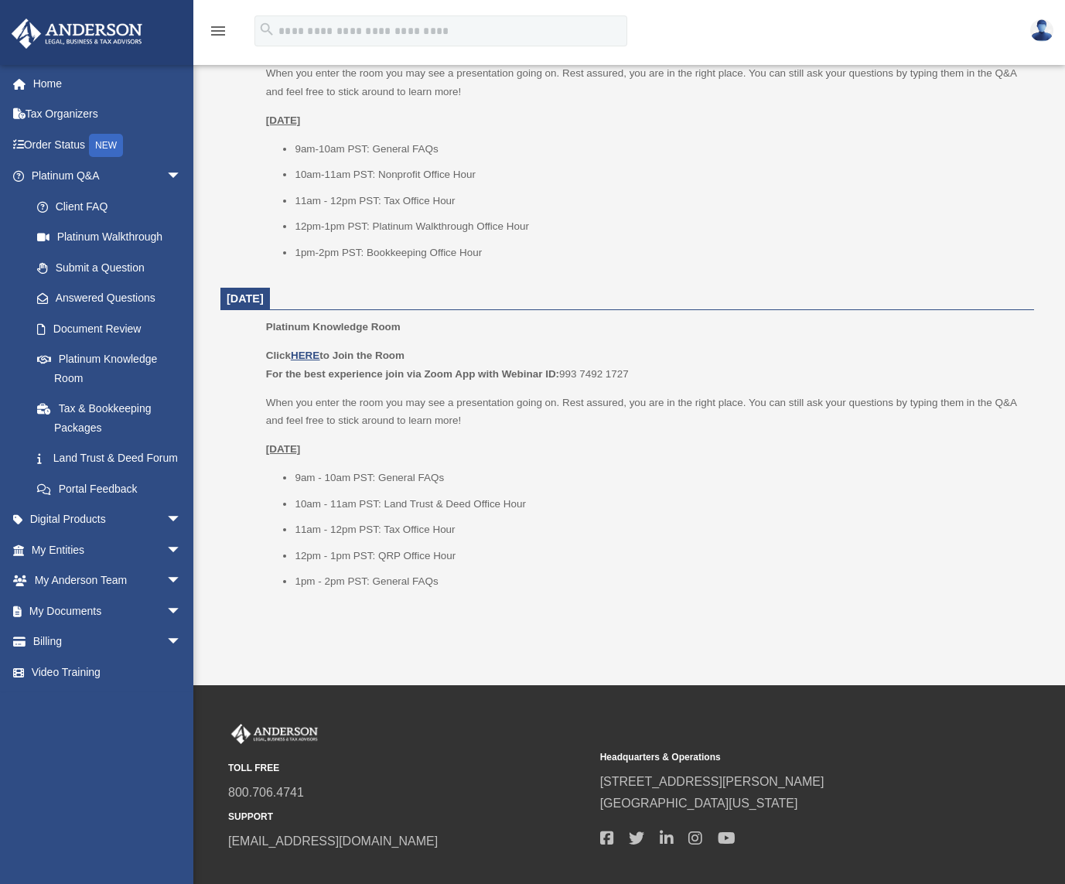
scroll to position [1644, 0]
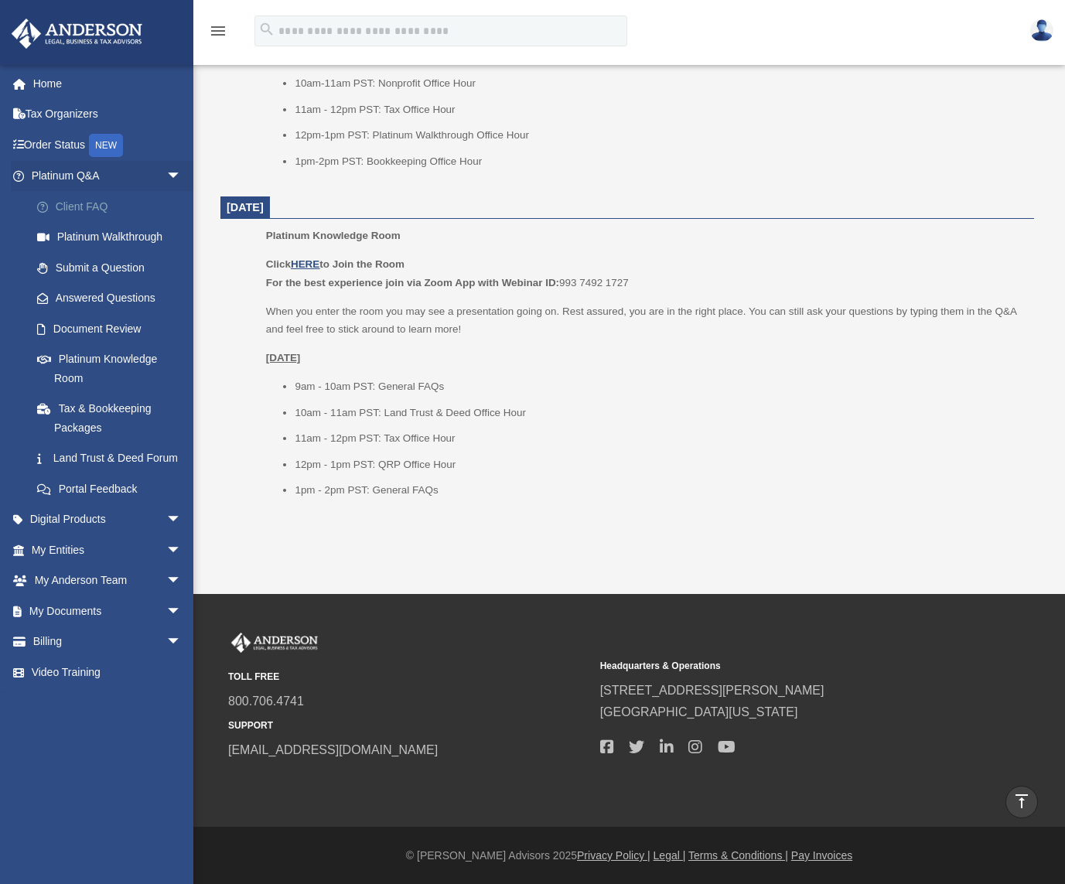
click at [52, 203] on span at bounding box center [51, 207] width 10 height 11
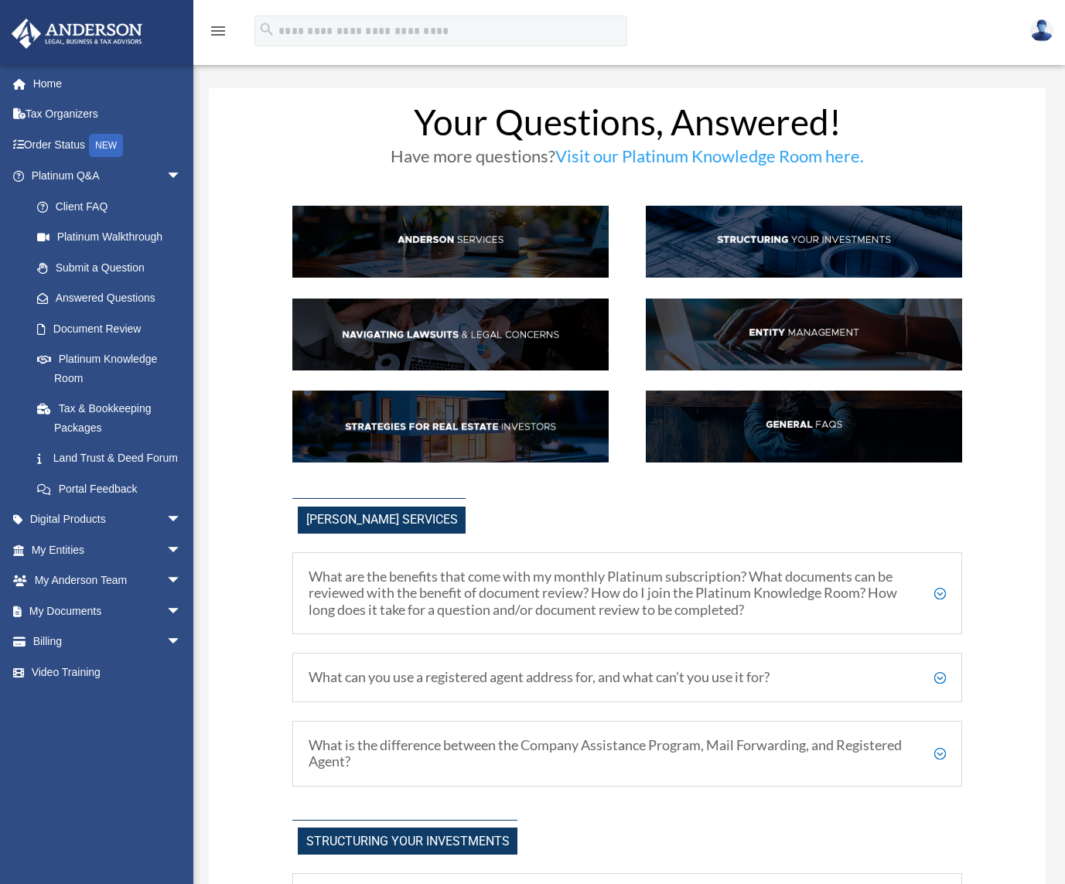
click at [479, 429] on img at bounding box center [450, 427] width 316 height 72
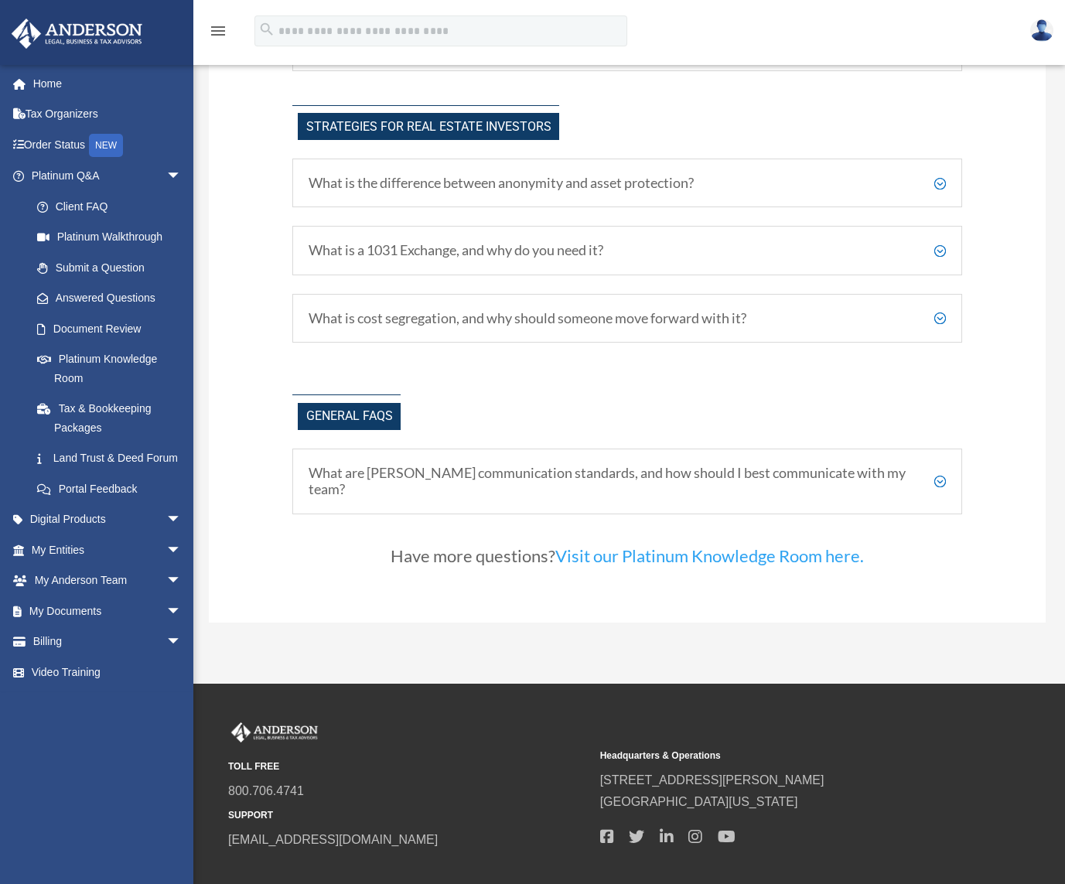
scroll to position [2892, 0]
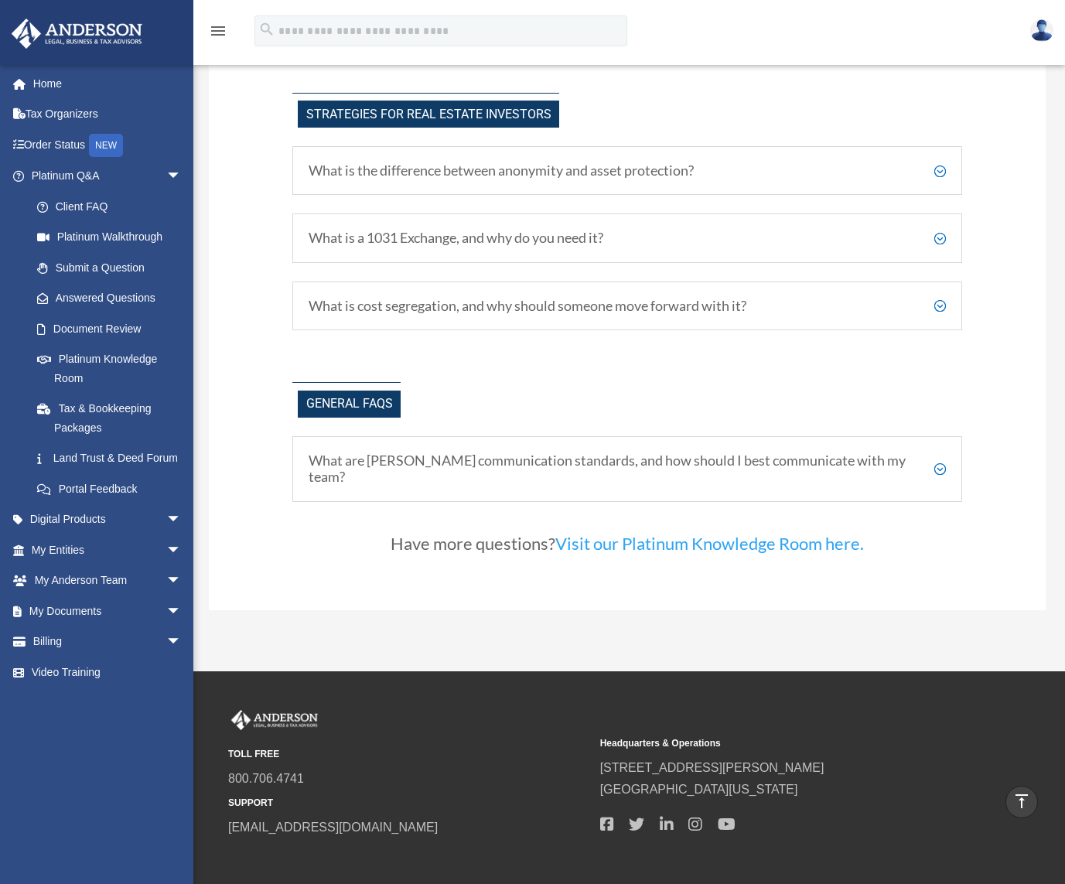
click at [637, 545] on link "Visit our Platinum Knowledge Room here." at bounding box center [709, 547] width 309 height 29
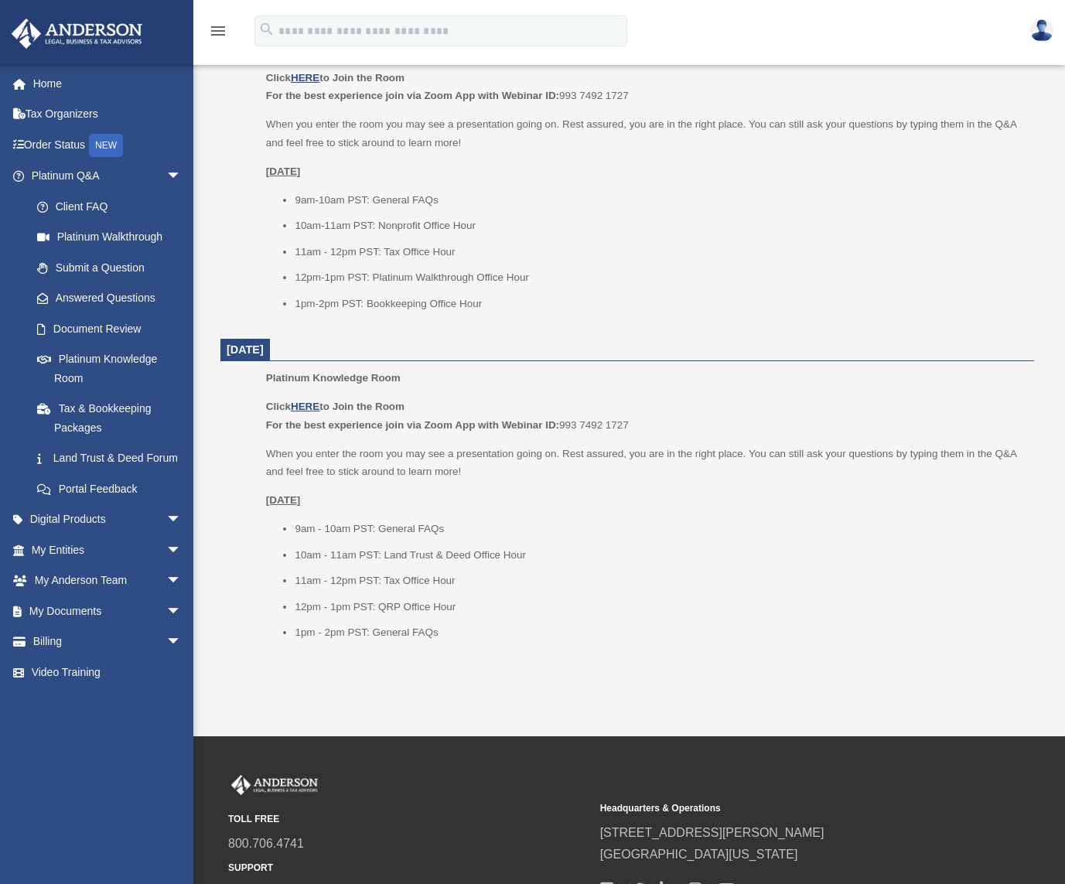
scroll to position [1644, 0]
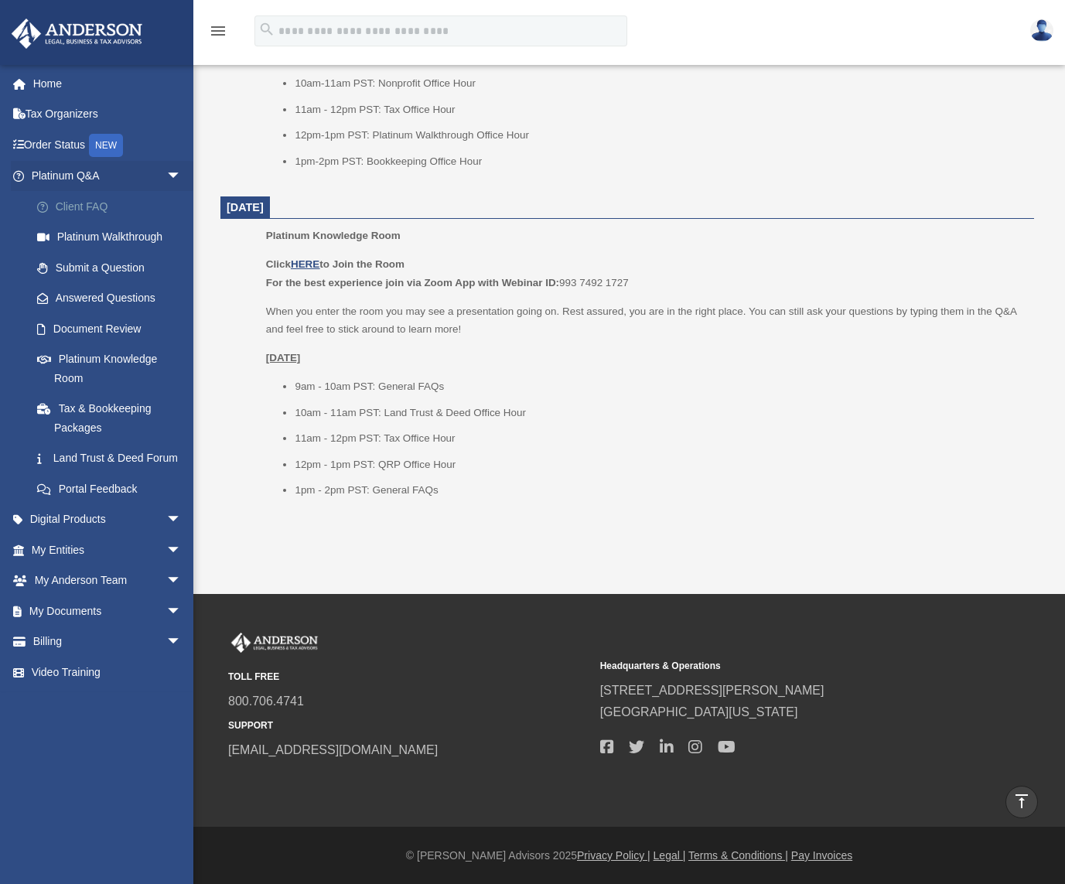
click at [99, 199] on link "Client FAQ" at bounding box center [113, 206] width 183 height 31
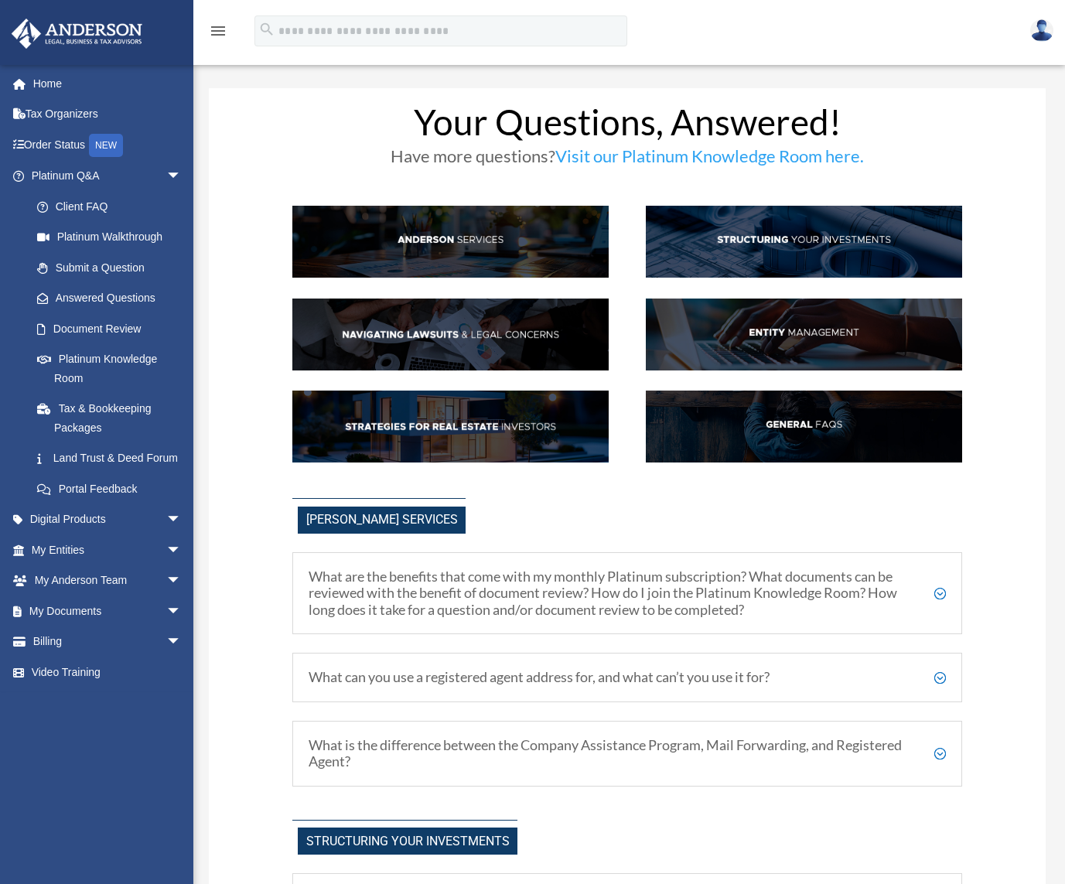
click at [482, 429] on img at bounding box center [450, 427] width 316 height 72
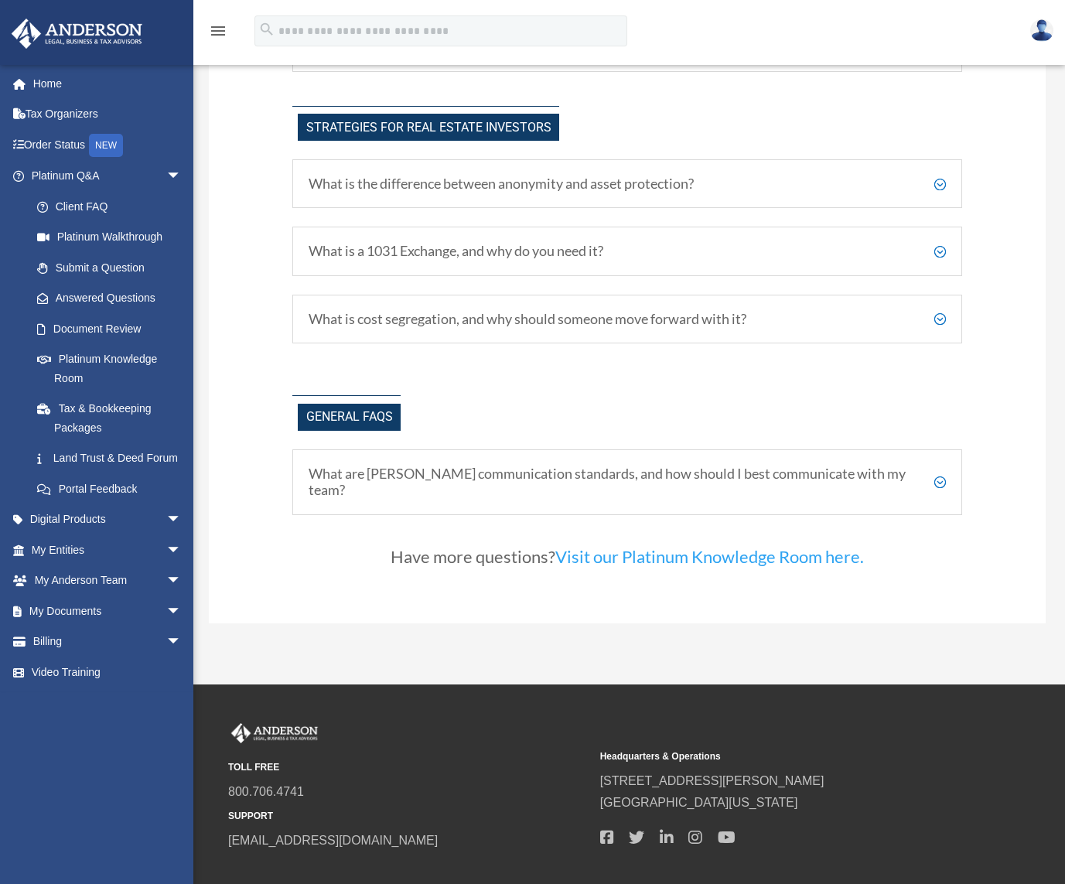
scroll to position [2892, 0]
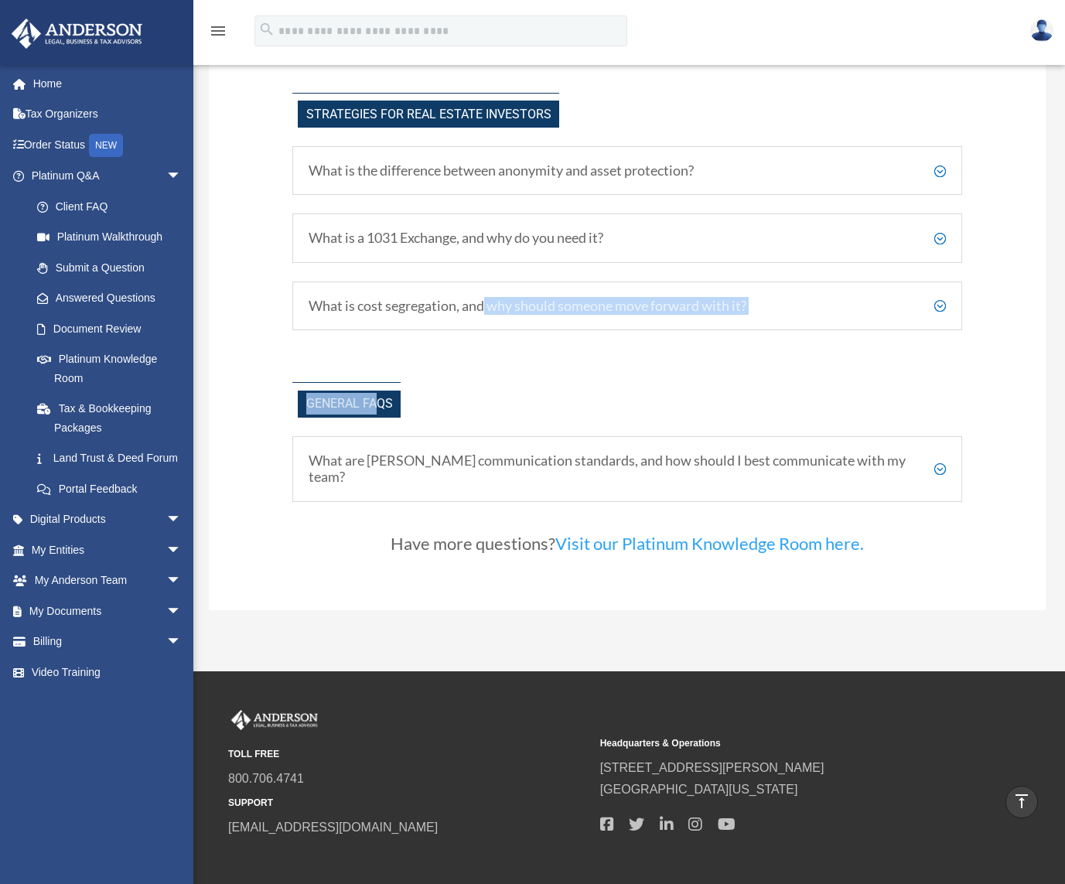
drag, startPoint x: 391, startPoint y: 368, endPoint x: 484, endPoint y: 298, distance: 116.5
click at [656, 421] on div "General FAQs What are Anderson's communication standards, and how should I best…" at bounding box center [627, 441] width 670 height 119
click at [549, 466] on h5 "What are Anderson's communication standards, and how should I best communicate …" at bounding box center [627, 468] width 637 height 33
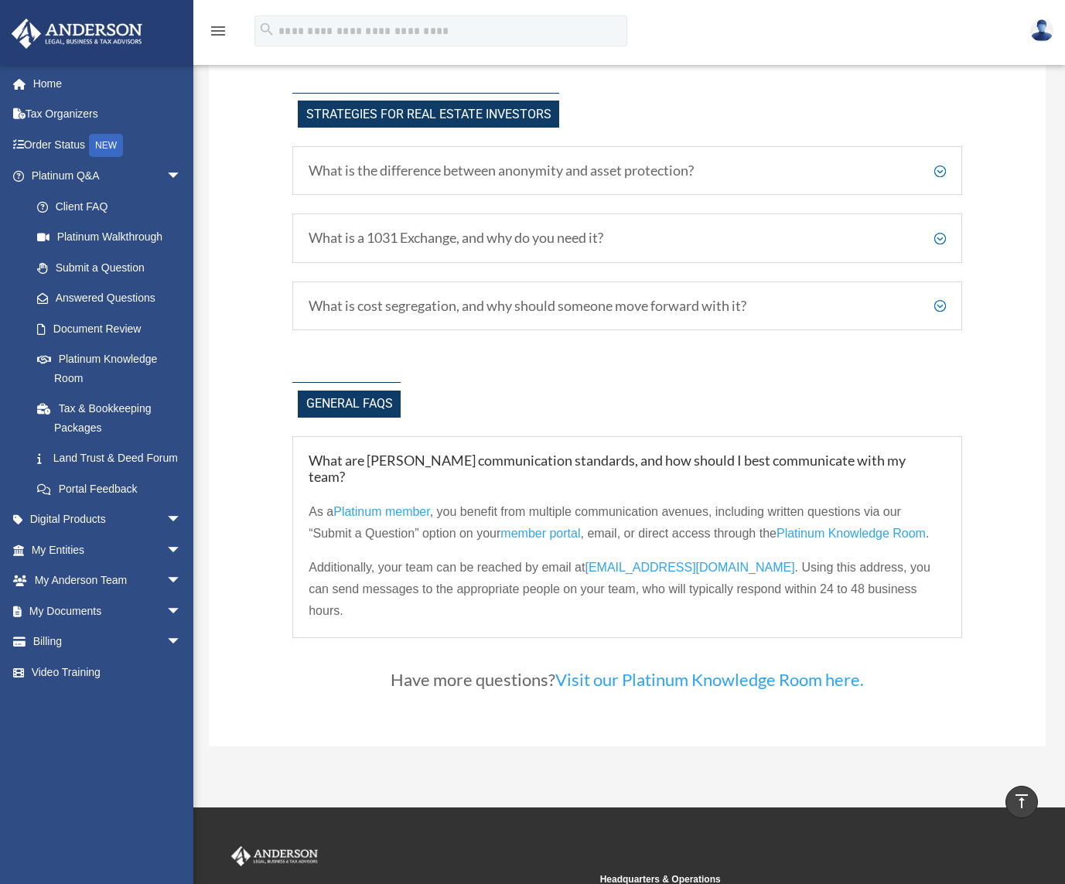
click at [522, 324] on div "What is cost segregation, and why should someone move forward with it? Cost seg…" at bounding box center [627, 307] width 670 height 50
click at [511, 296] on div "What is cost segregation, and why should someone move forward with it? Cost seg…" at bounding box center [627, 307] width 670 height 50
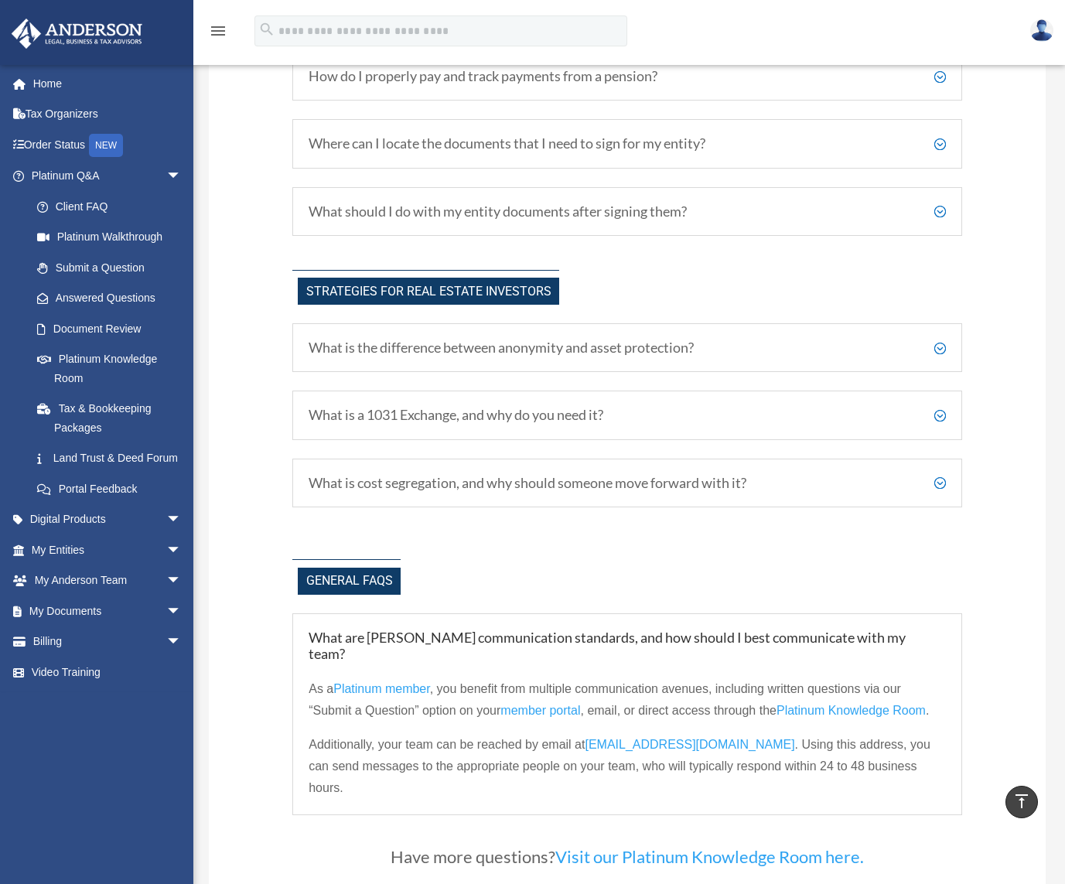
scroll to position [2660, 0]
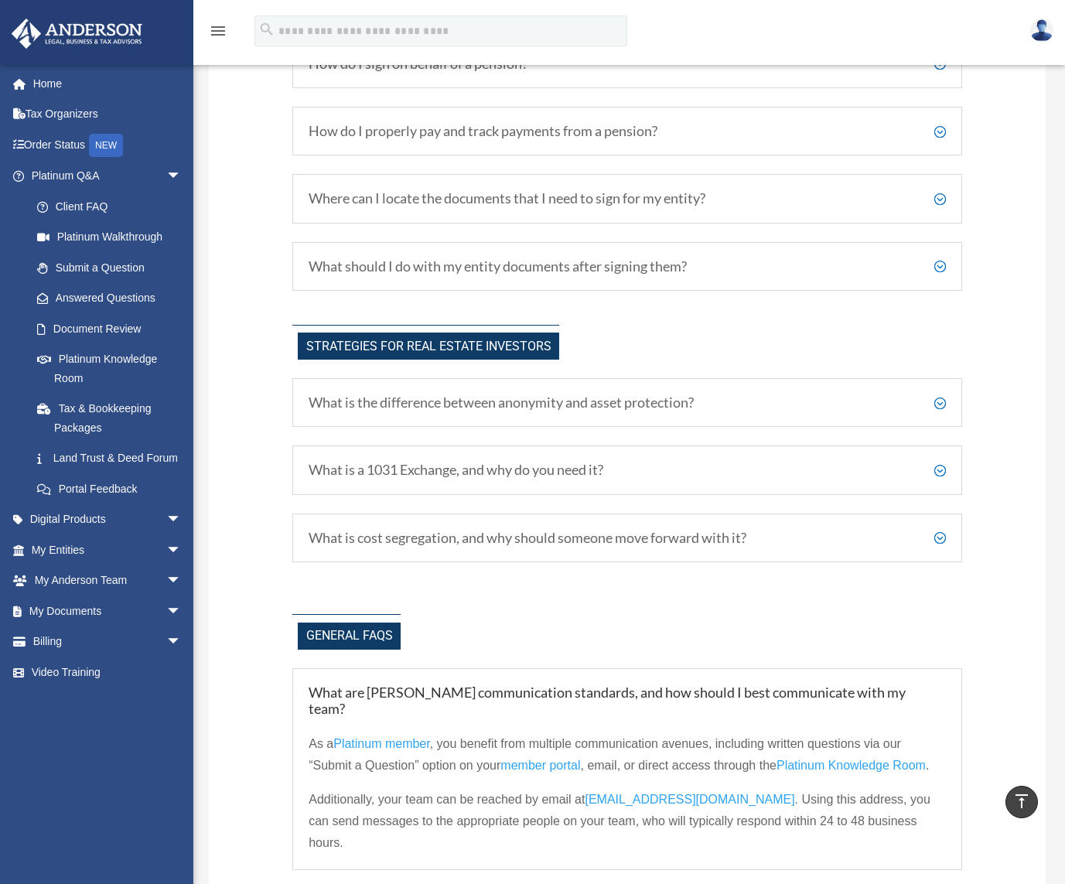
click at [481, 398] on h5 "What is the difference between anonymity and asset protection?" at bounding box center [627, 402] width 637 height 17
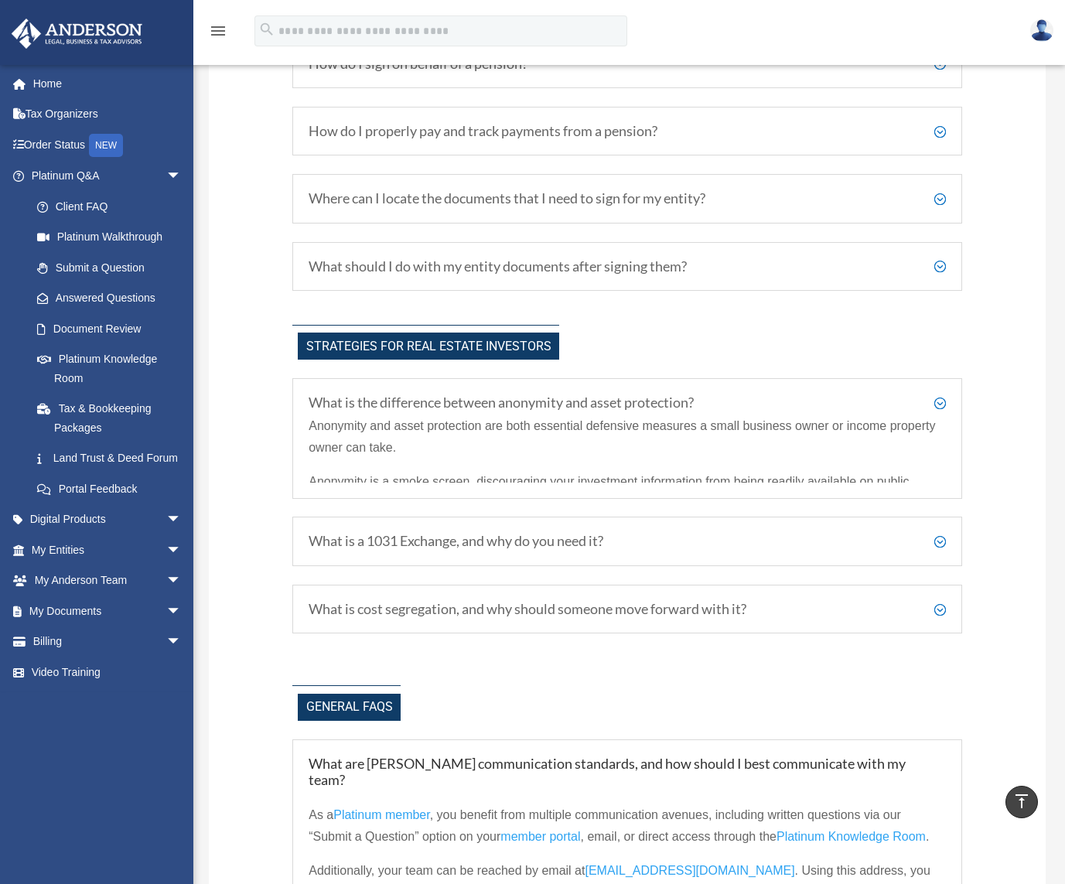
click at [545, 249] on div "What should I do with my entity documents after signing them? Your Box account …" at bounding box center [627, 267] width 670 height 50
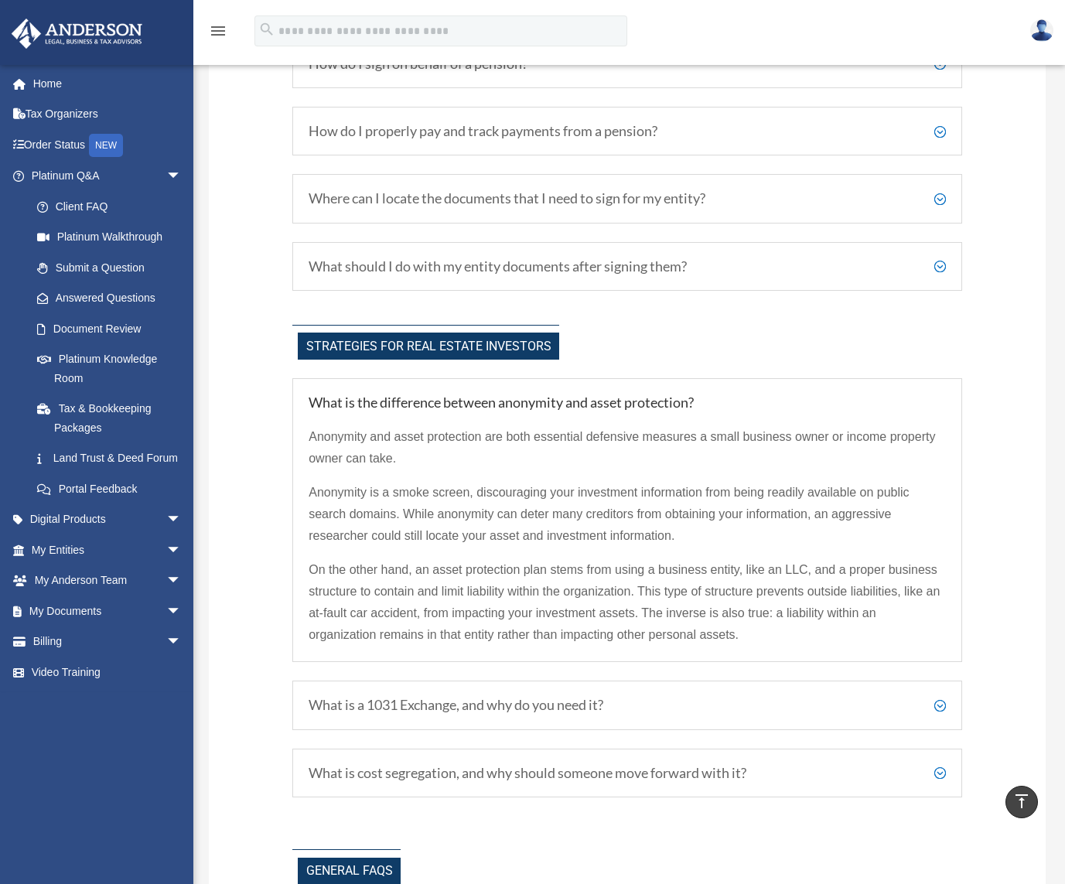
click at [521, 257] on div "What should I do with my entity documents after signing them? Your Box account …" at bounding box center [627, 267] width 670 height 50
click at [541, 200] on h5 "Where can I locate the documents that I need to sign for my entity?" at bounding box center [627, 198] width 637 height 17
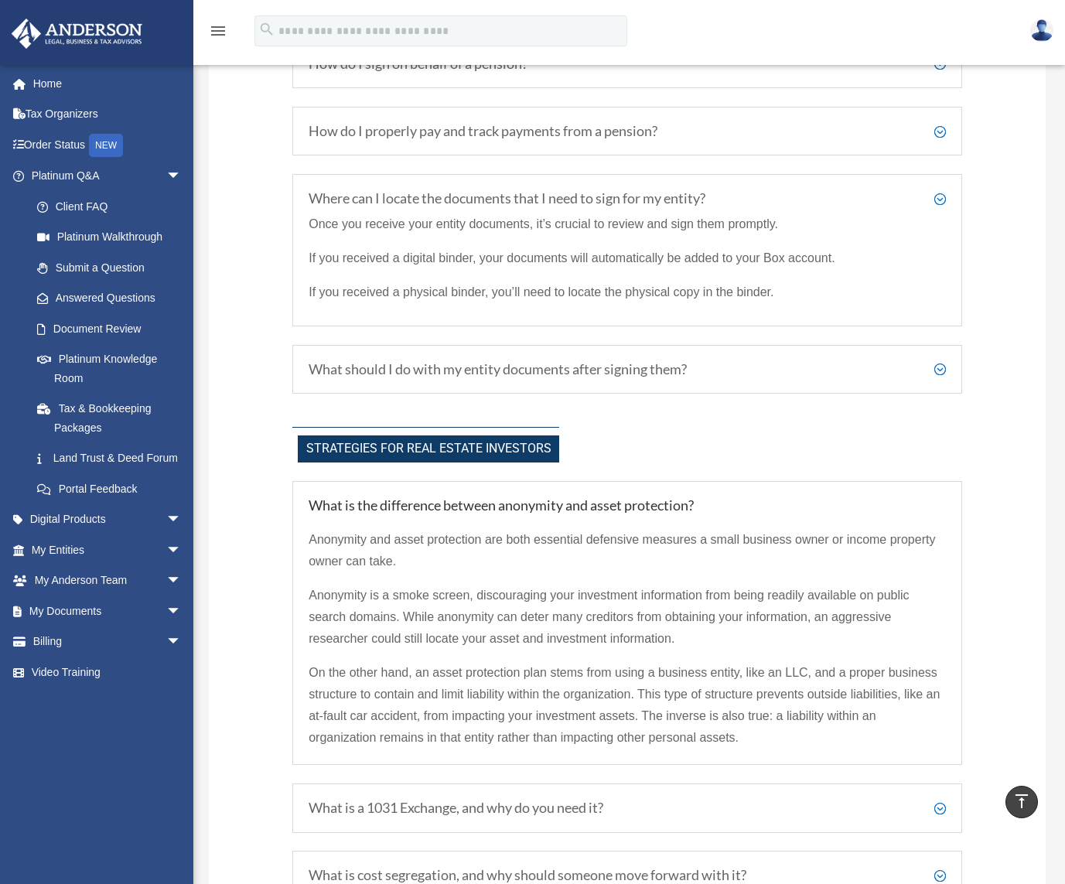
click at [527, 136] on h5 "How do I properly pay and track payments from a pension?" at bounding box center [627, 131] width 637 height 17
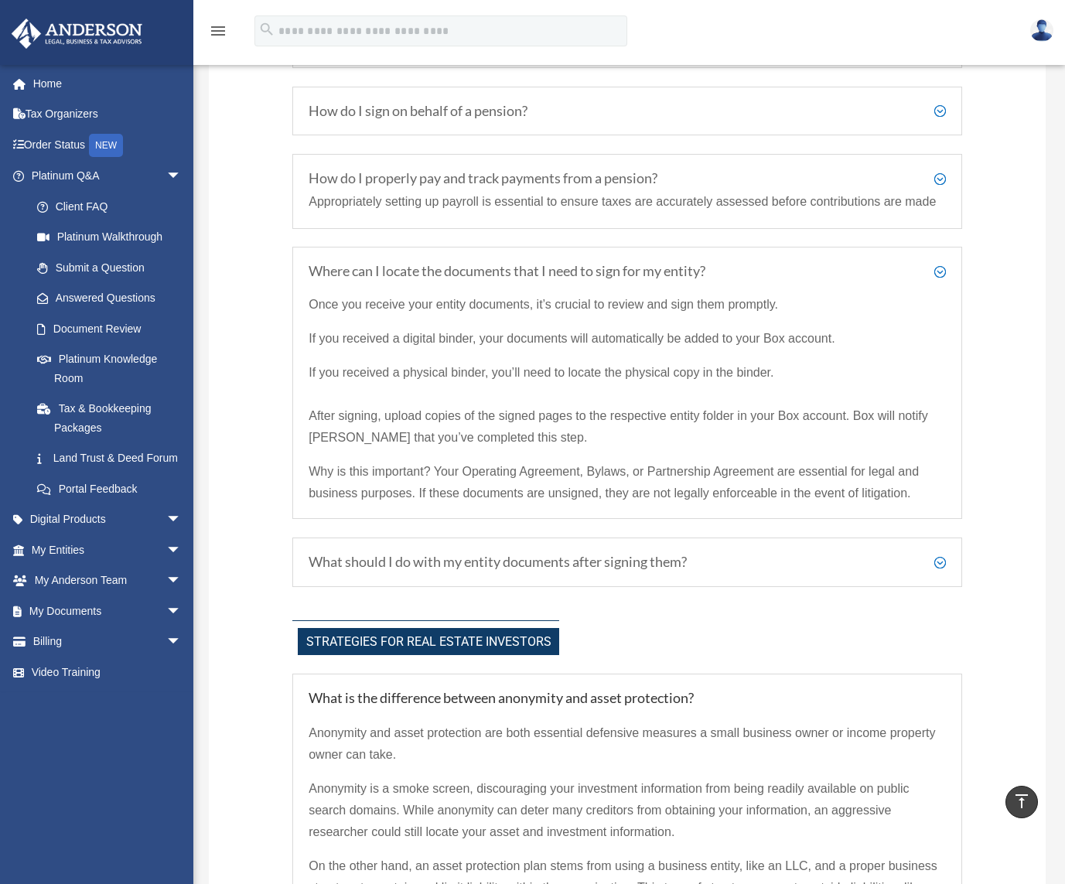
scroll to position [2428, 0]
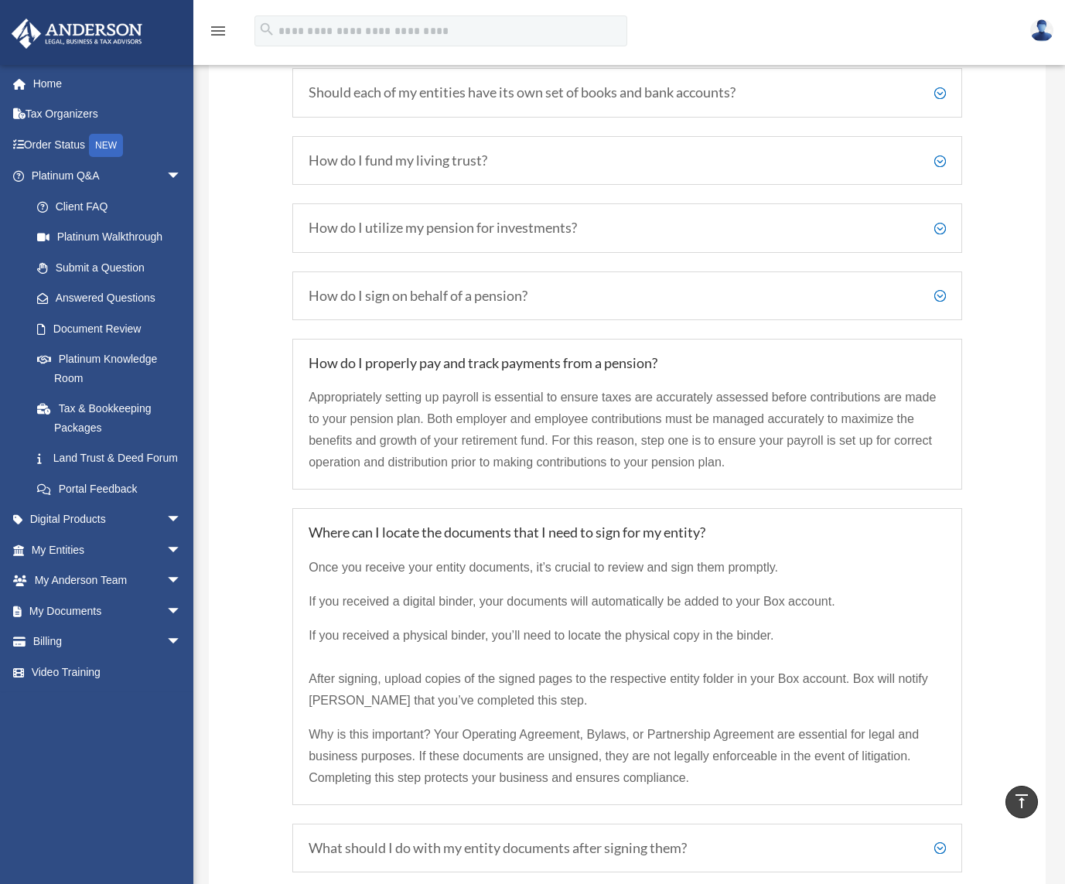
click at [446, 275] on div "How do I sign on behalf of a pension? Instead of signing transactions for your …" at bounding box center [627, 296] width 670 height 50
click at [459, 245] on div "How do I utilize my pension for investments? Our Pension Plan allows for a dive…" at bounding box center [627, 228] width 670 height 50
drag, startPoint x: 450, startPoint y: 172, endPoint x: 449, endPoint y: 184, distance: 12.4
click at [449, 172] on div "How do I fund my living trust? For each living trust that we draft, we include …" at bounding box center [627, 161] width 670 height 50
click at [460, 241] on div "How do I utilize my pension for investments? Our Pension Plan allows for a dive…" at bounding box center [627, 228] width 670 height 50
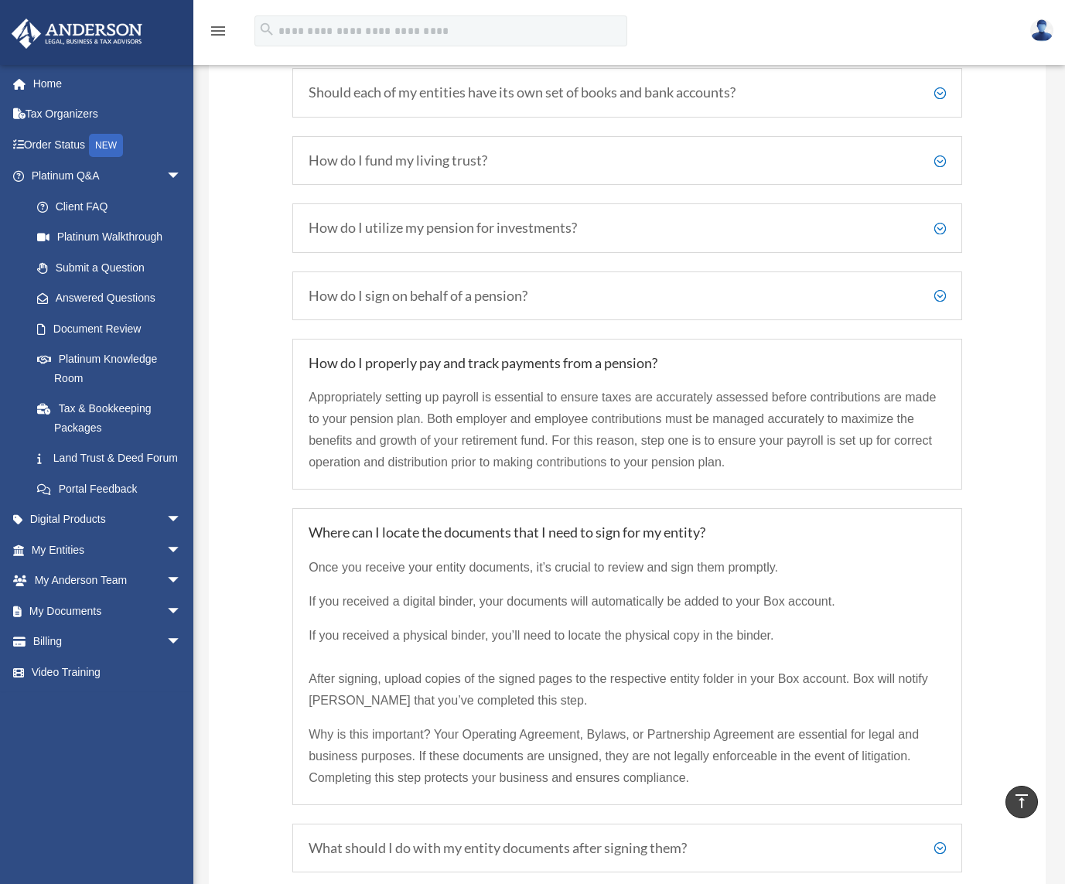
click at [525, 228] on h5 "How do I utilize my pension for investments?" at bounding box center [627, 228] width 637 height 17
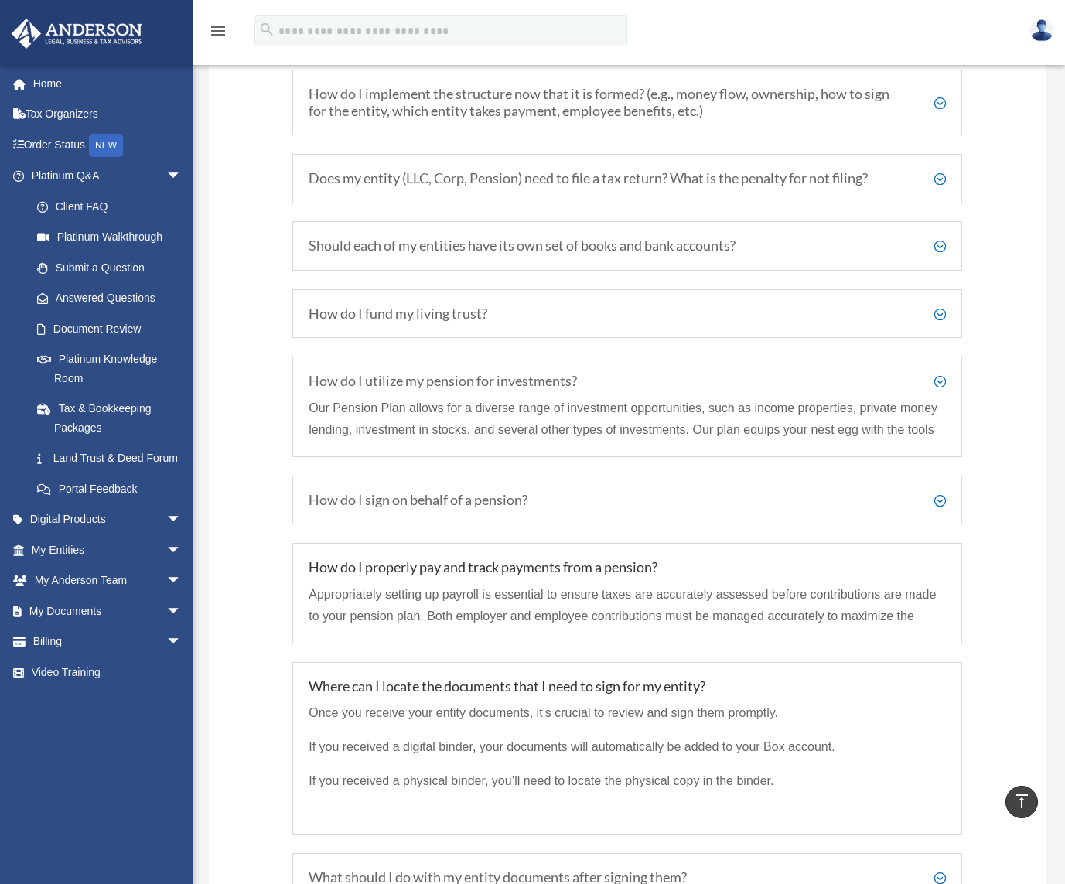
scroll to position [2273, 0]
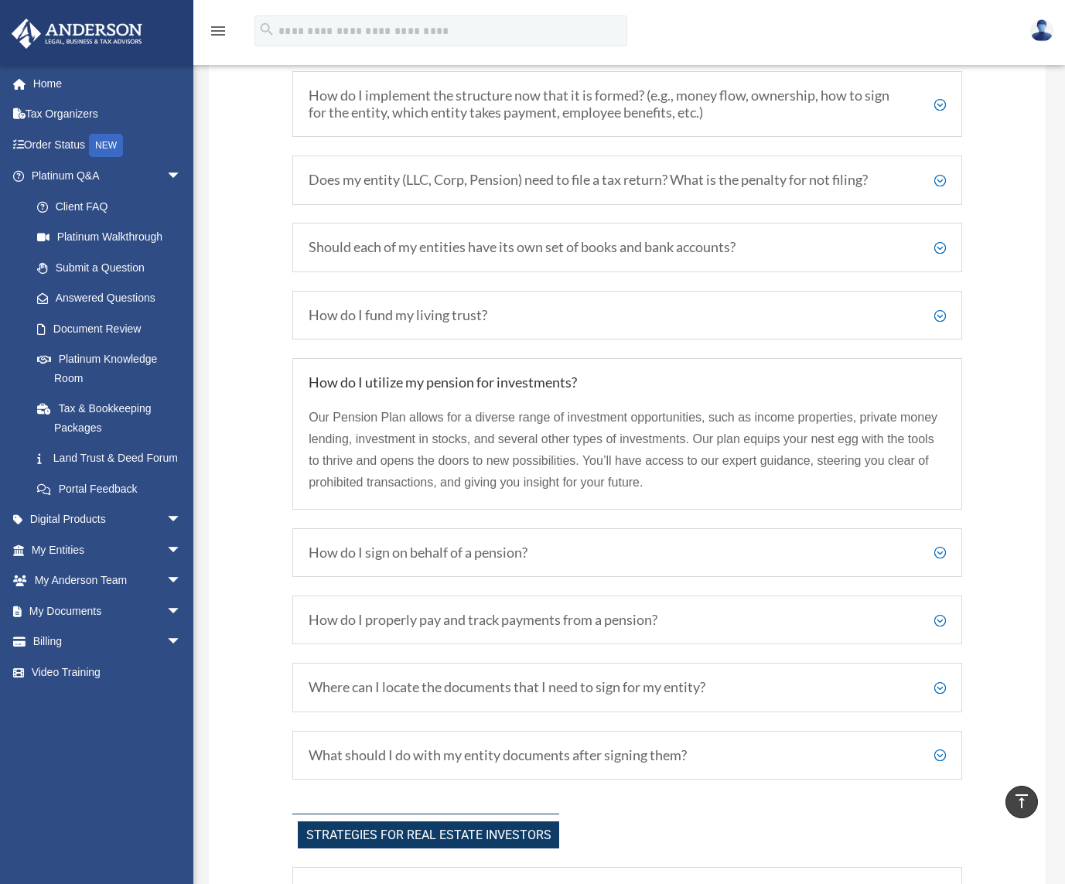
click at [483, 257] on div "Should each of my entities have its own set of books and bank accounts? While i…" at bounding box center [627, 248] width 670 height 50
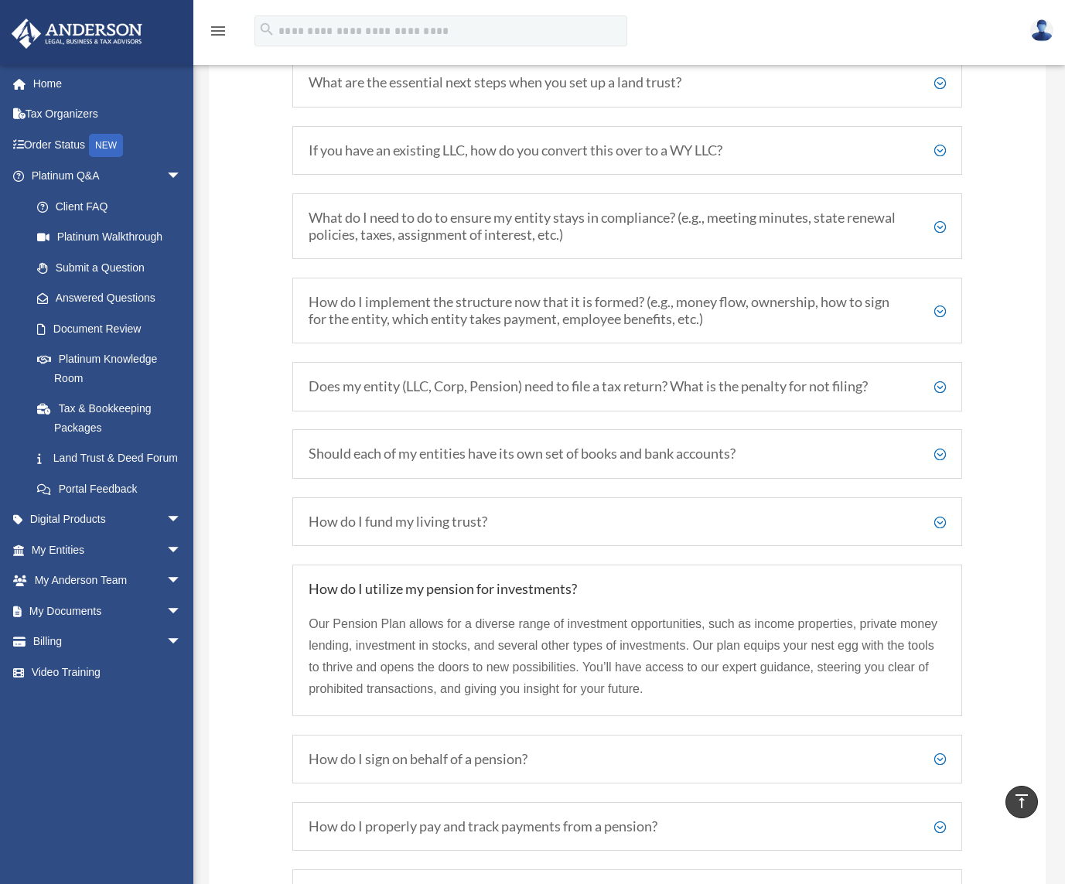
scroll to position [2041, 0]
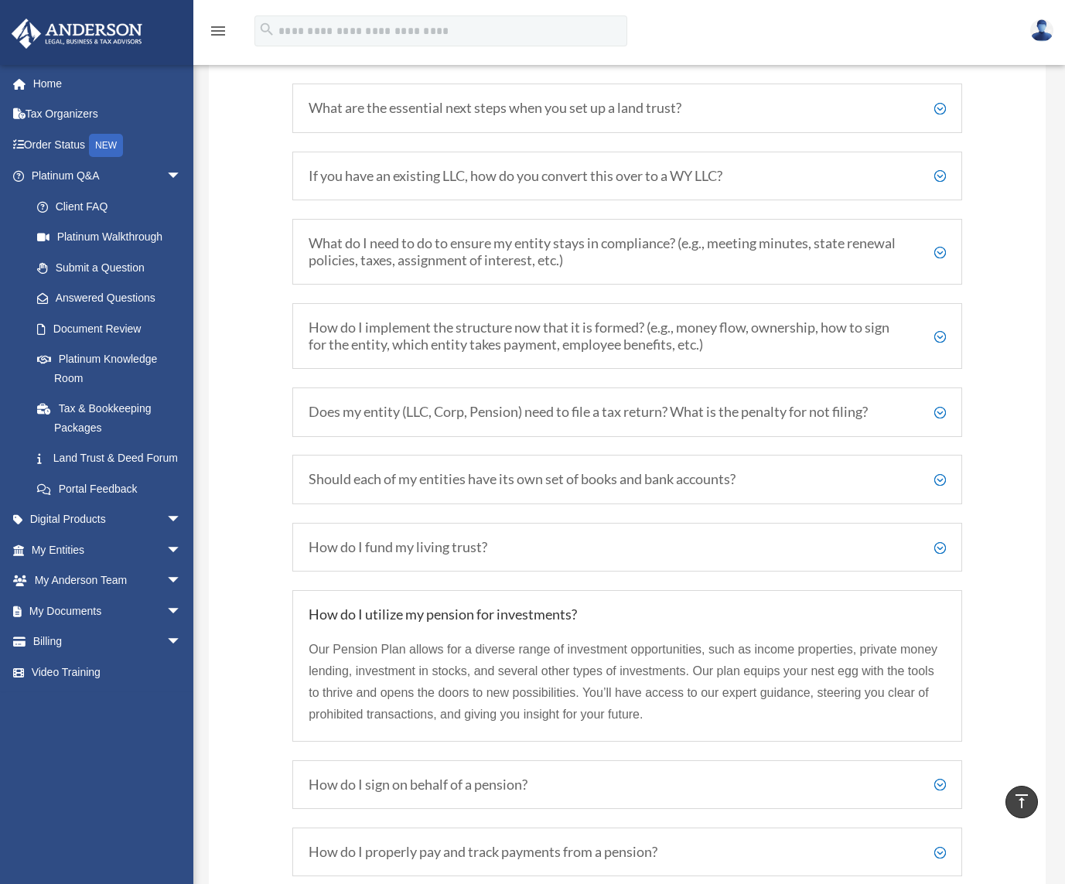
click at [514, 318] on div "How do I implement the structure now that it is formed? (e.g., money flow, owne…" at bounding box center [627, 336] width 670 height 66
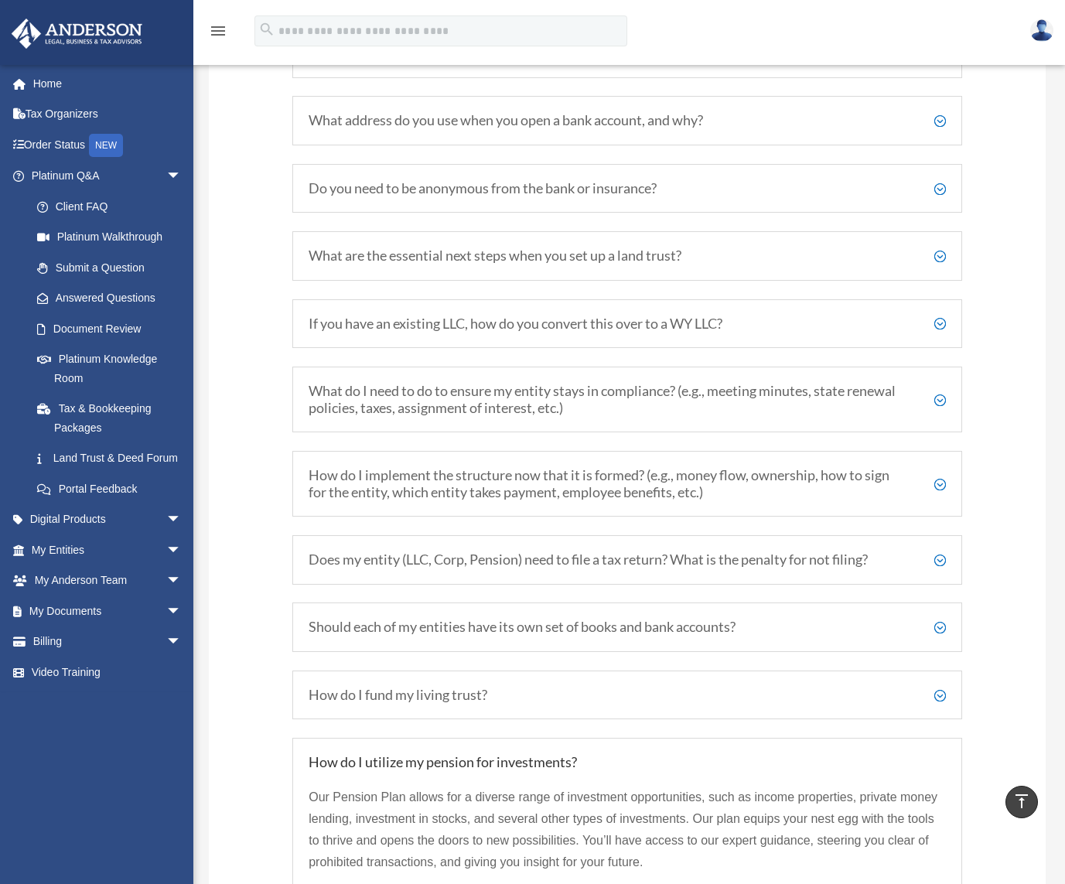
scroll to position [1886, 0]
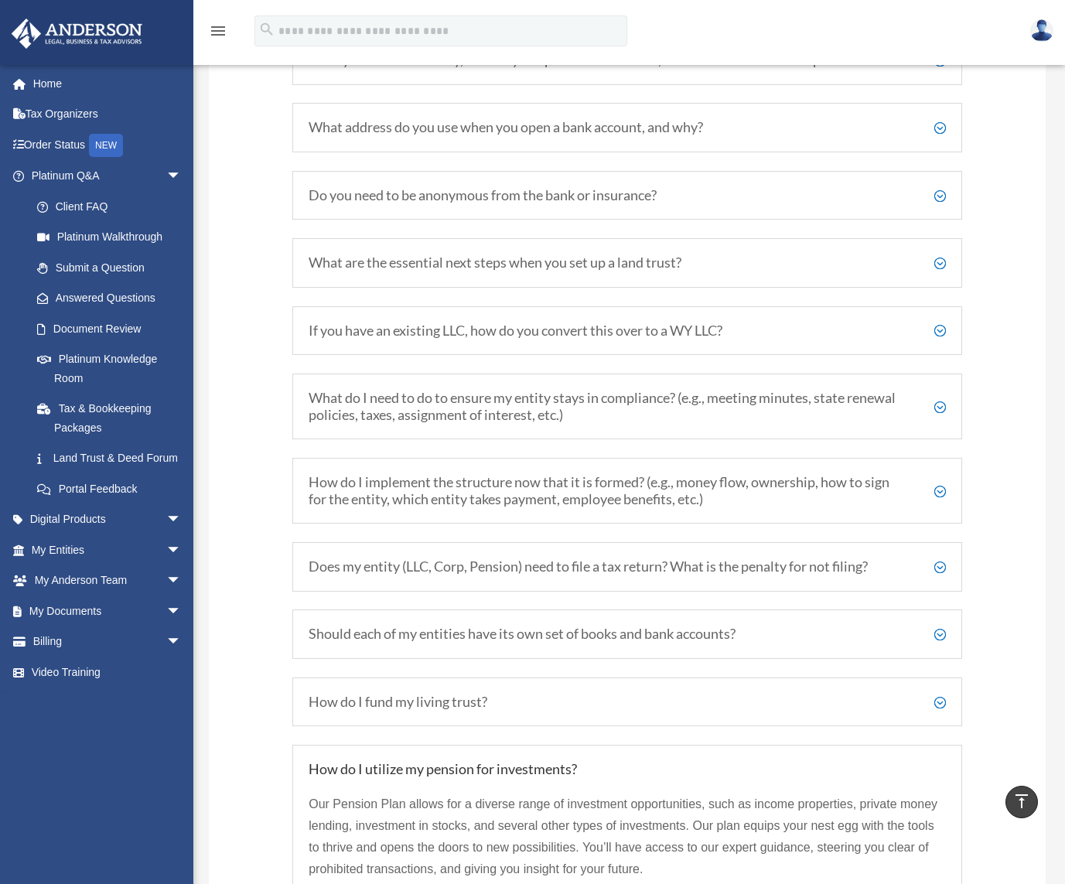
click at [514, 265] on h5 "What are the essential next steps when you set up a land trust?" at bounding box center [627, 262] width 637 height 17
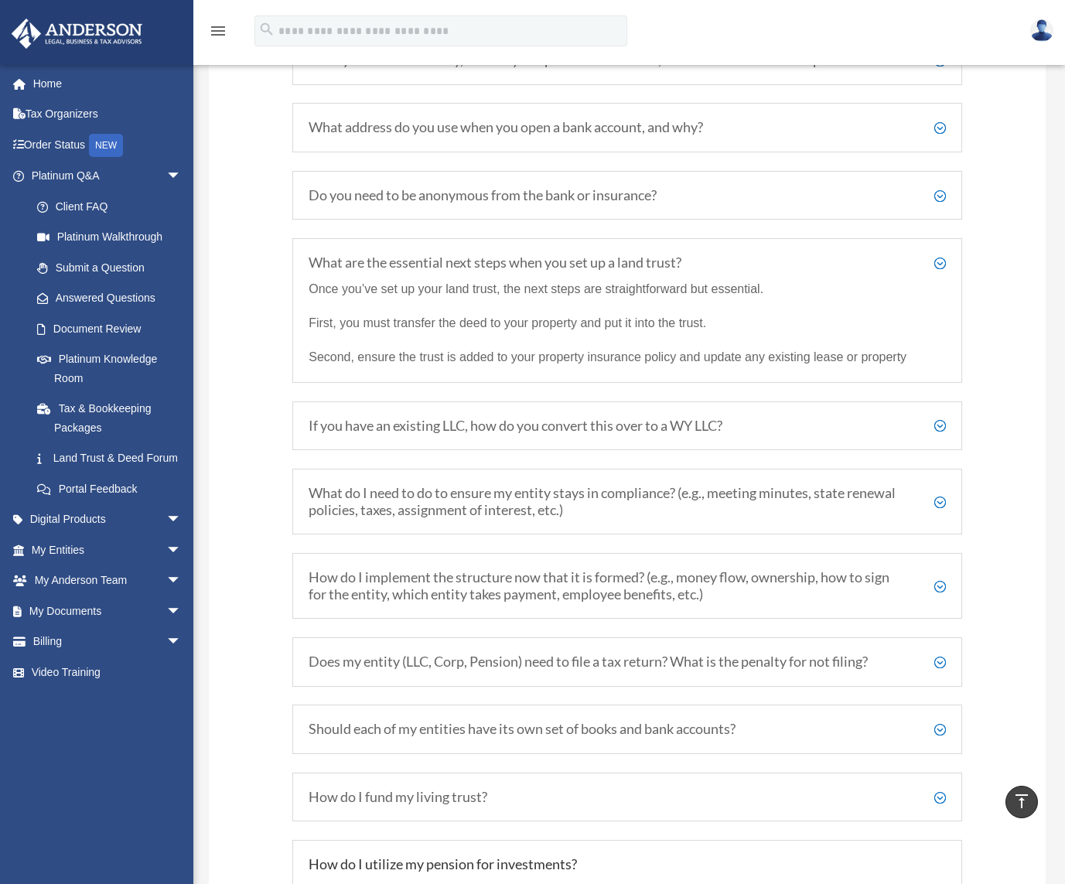
click at [517, 199] on h5 "Do you need to be anonymous from the bank or insurance?" at bounding box center [627, 195] width 637 height 17
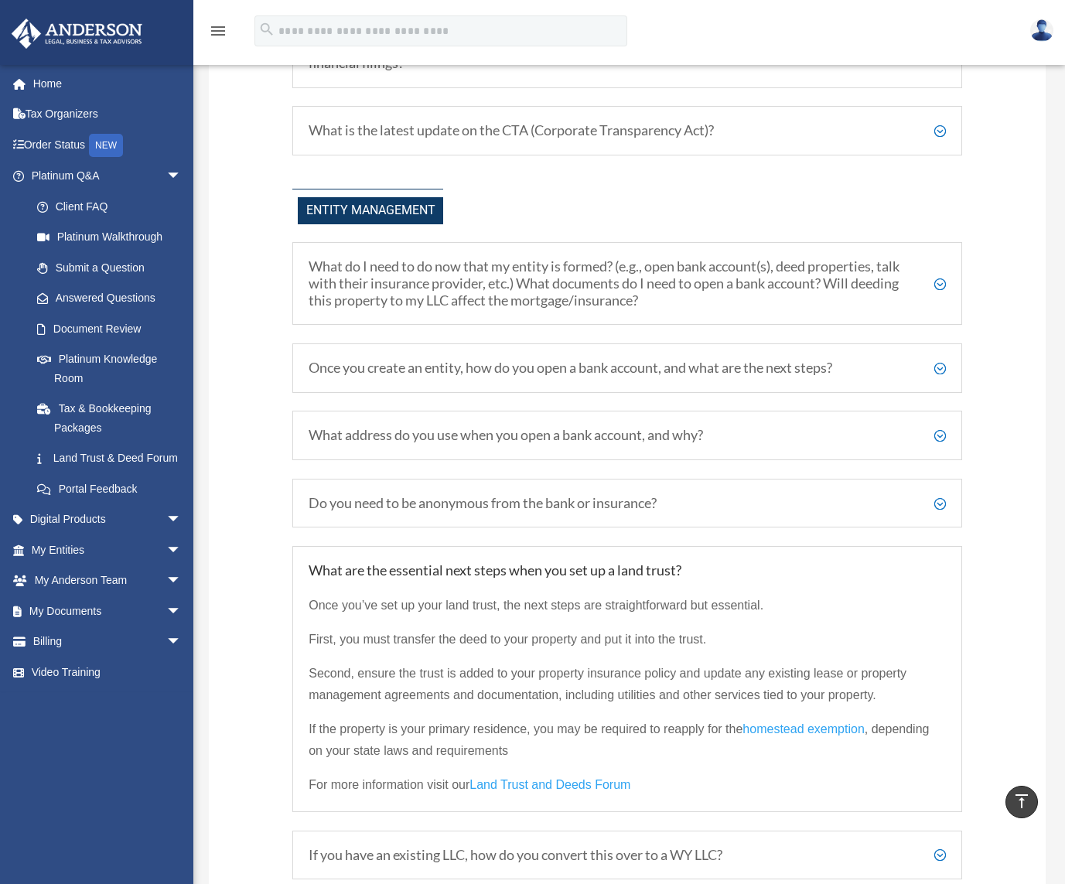
scroll to position [1577, 0]
click at [455, 288] on h5 "What do I need to do now that my entity is formed? (e.g., open bank account(s),…" at bounding box center [627, 285] width 637 height 50
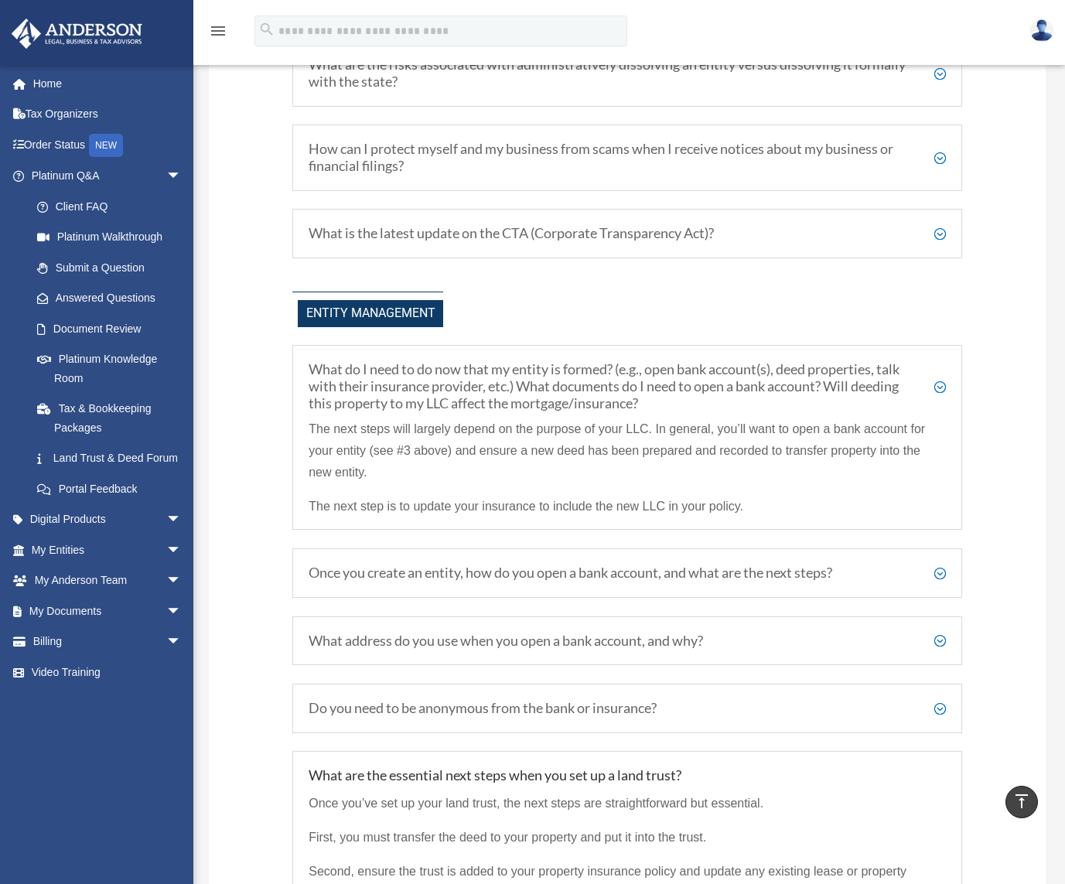
scroll to position [1113, 0]
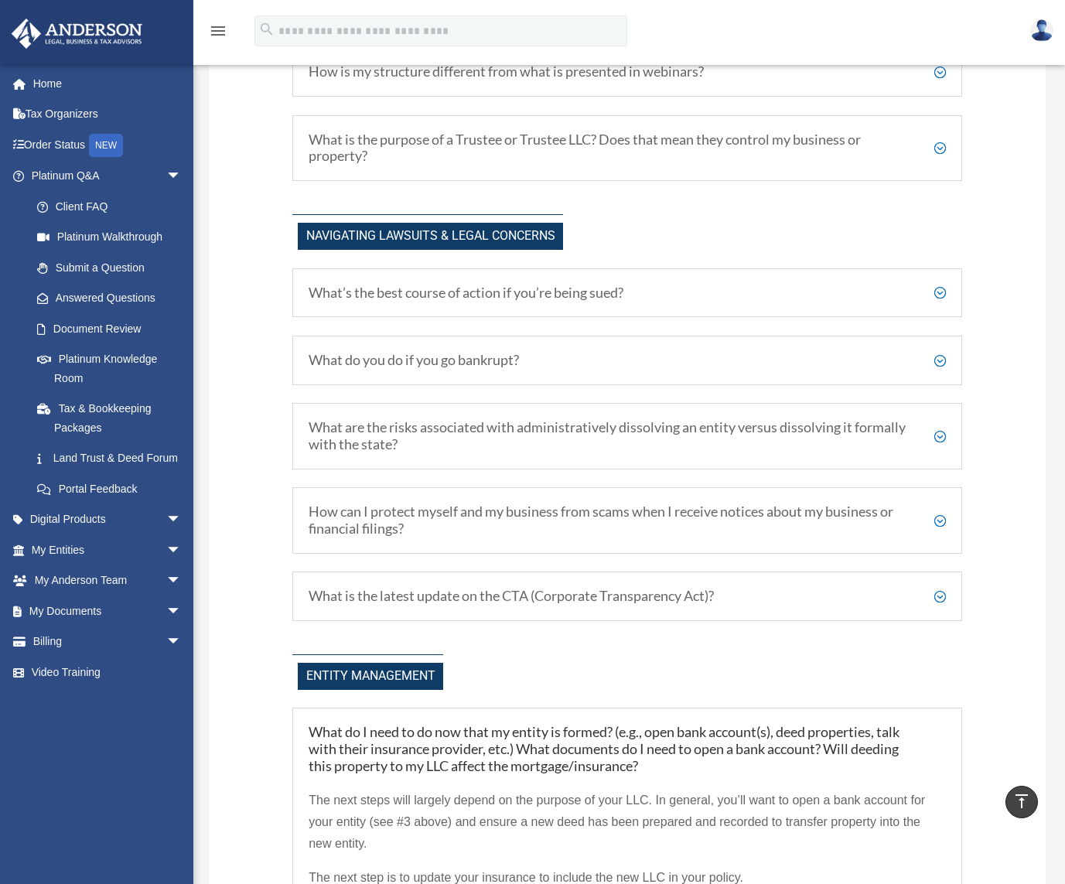
drag, startPoint x: 438, startPoint y: 538, endPoint x: 426, endPoint y: 537, distance: 11.6
click at [426, 537] on div "How can I protect myself and my business from scams when I receive notices abou…" at bounding box center [627, 520] width 670 height 66
click at [422, 296] on h5 "What’s the best course of action if you’re being sued?" at bounding box center [627, 293] width 637 height 17
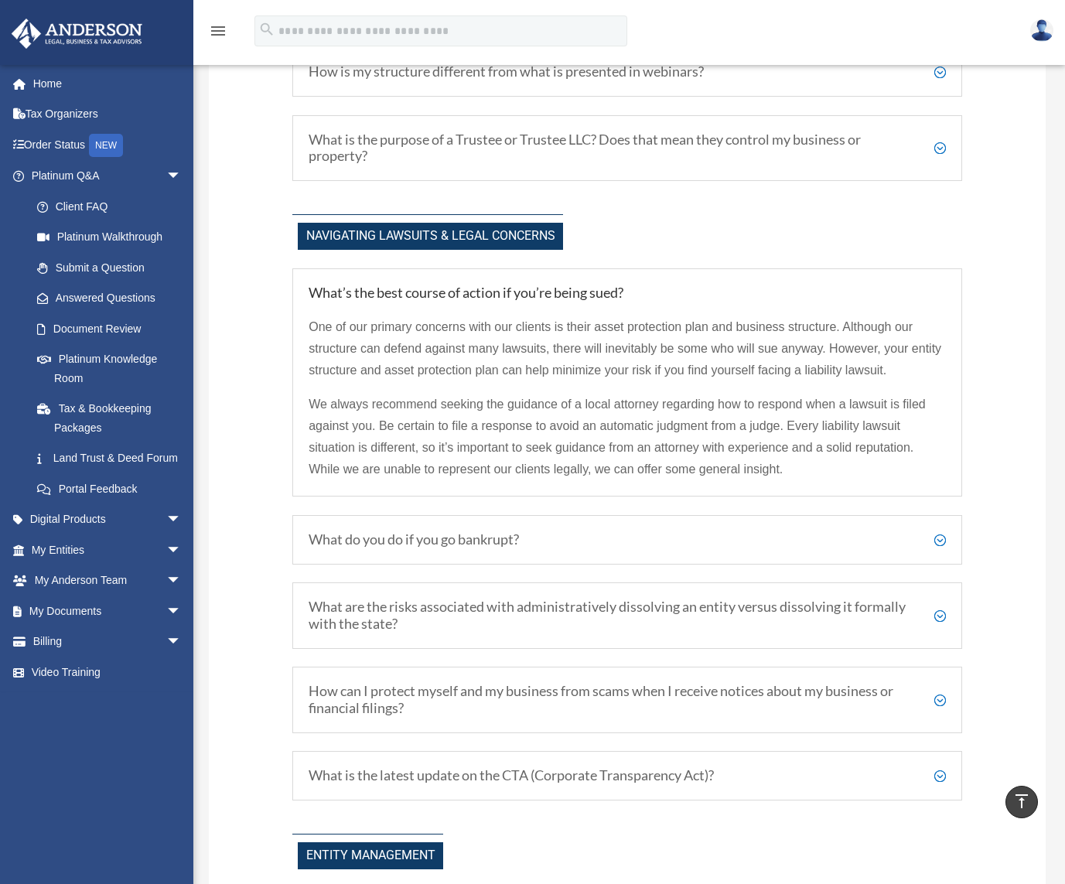
click at [476, 292] on h5 "What’s the best course of action if you’re being sued?" at bounding box center [627, 293] width 637 height 17
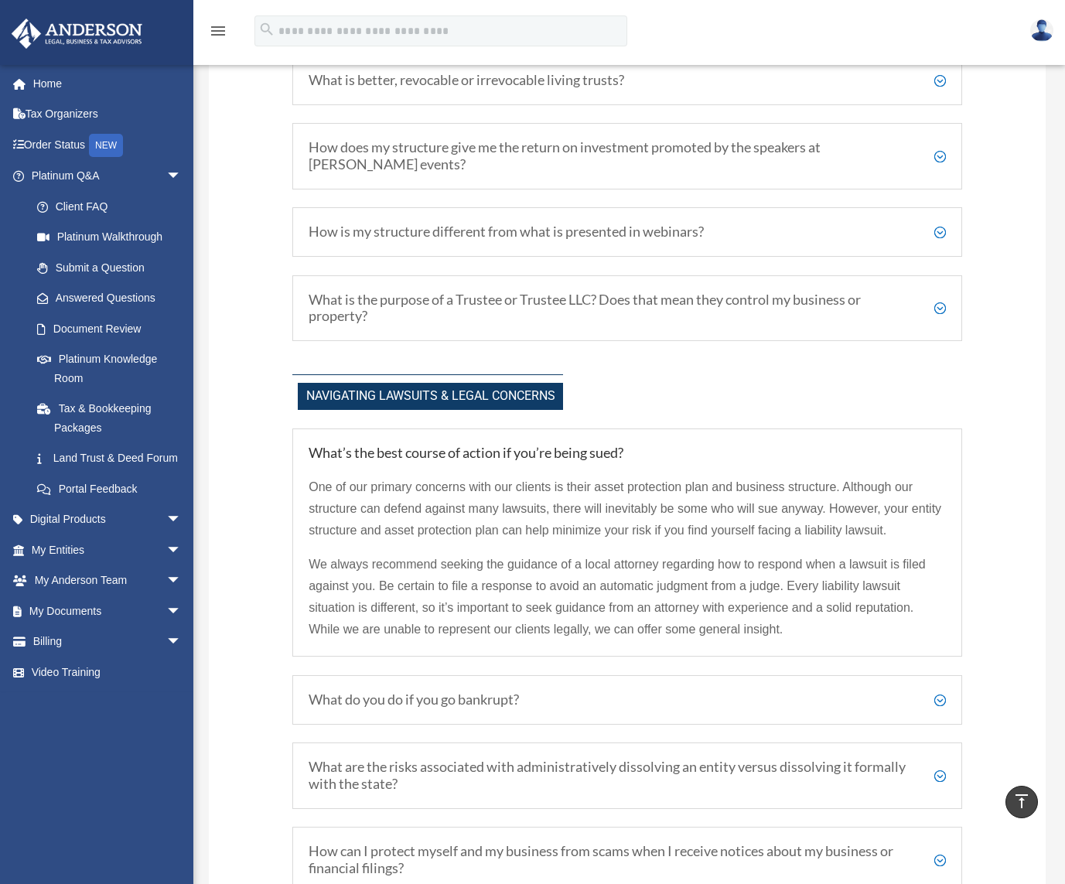
scroll to position [881, 0]
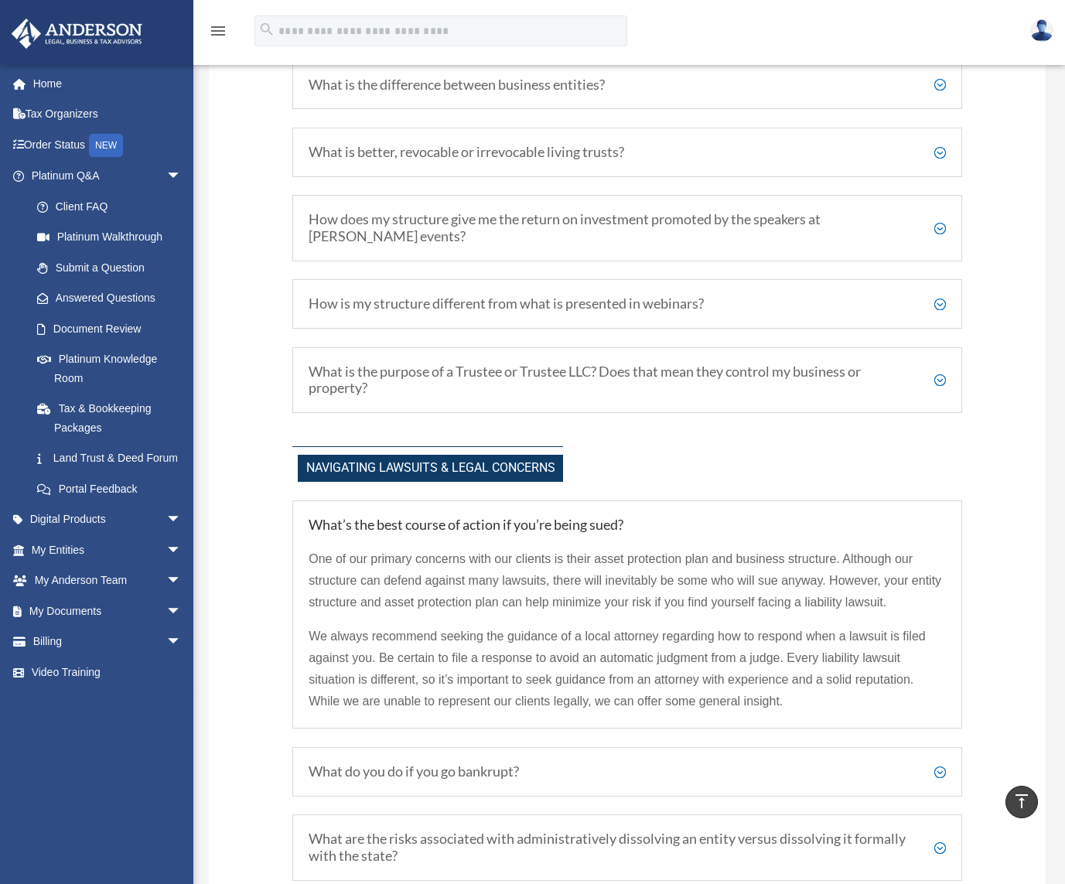
click at [492, 227] on h5 "How does my structure give me the return on investment promoted by the speakers…" at bounding box center [627, 227] width 637 height 33
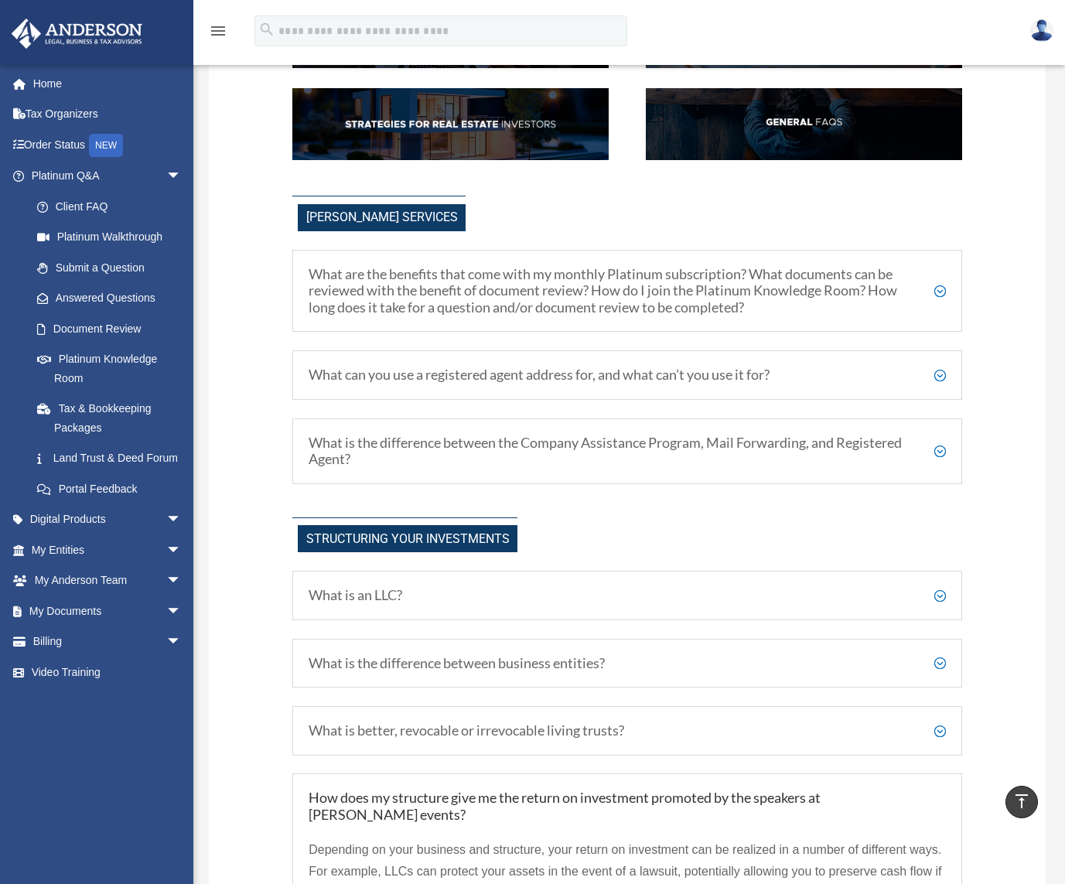
scroll to position [262, 0]
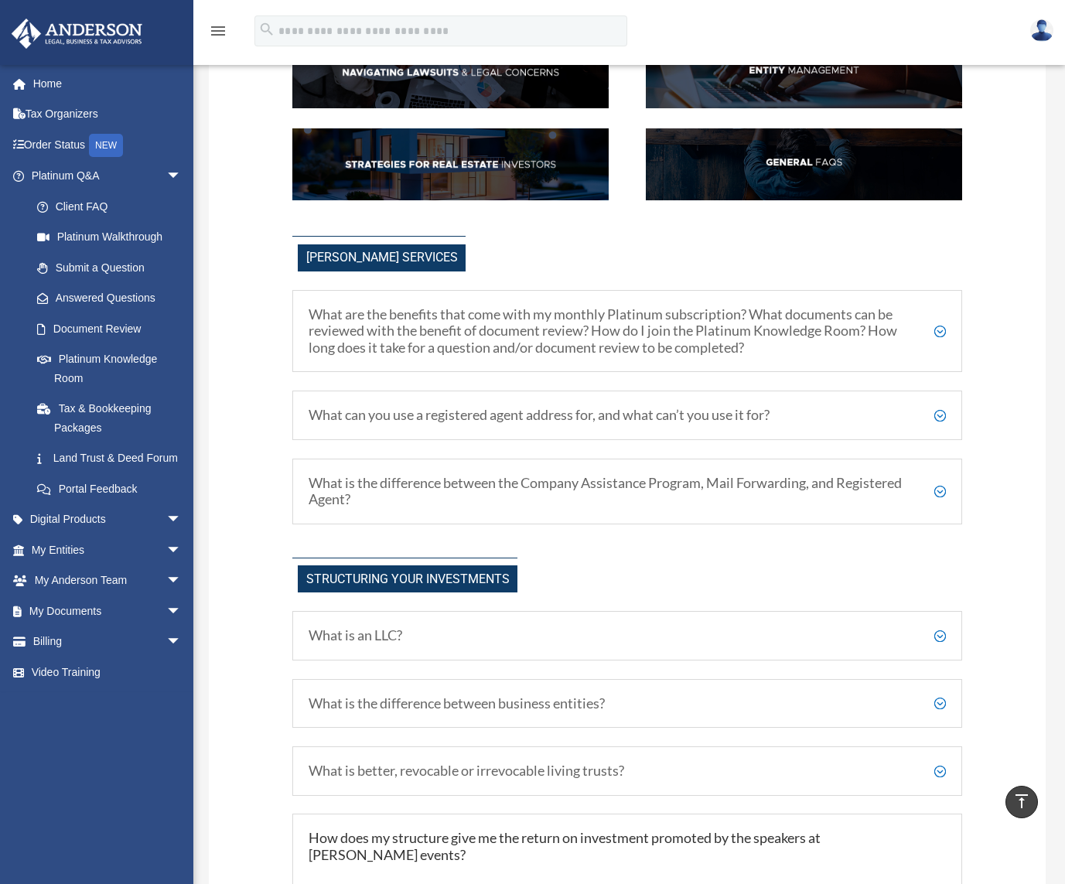
click at [760, 325] on h5 "What are the benefits that come with my monthly Platinum subscription? What doc…" at bounding box center [627, 331] width 637 height 50
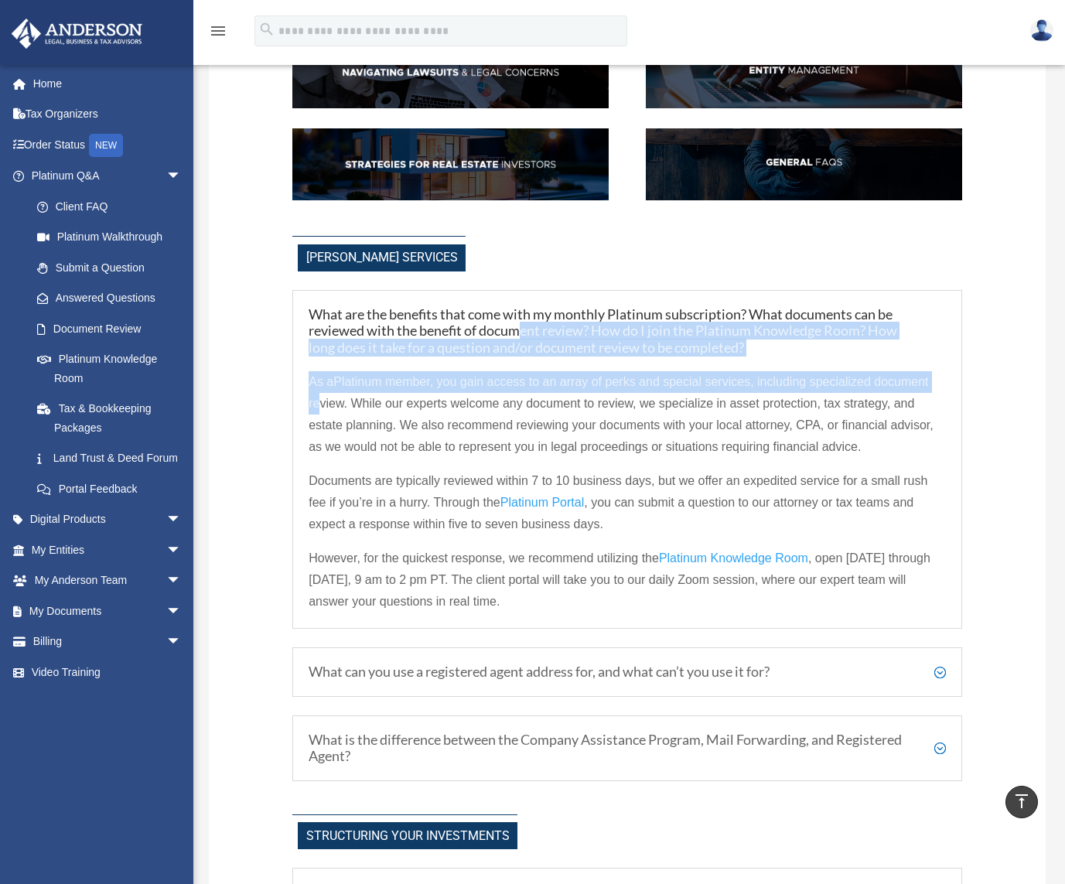
drag, startPoint x: 310, startPoint y: 398, endPoint x: 528, endPoint y: 326, distance: 229.4
click at [528, 328] on div "What are the benefits that come with my monthly Platinum subscription? What doc…" at bounding box center [627, 460] width 670 height 340
click at [528, 326] on h5 "What are the benefits that come with my monthly Platinum subscription? What doc…" at bounding box center [627, 331] width 637 height 50
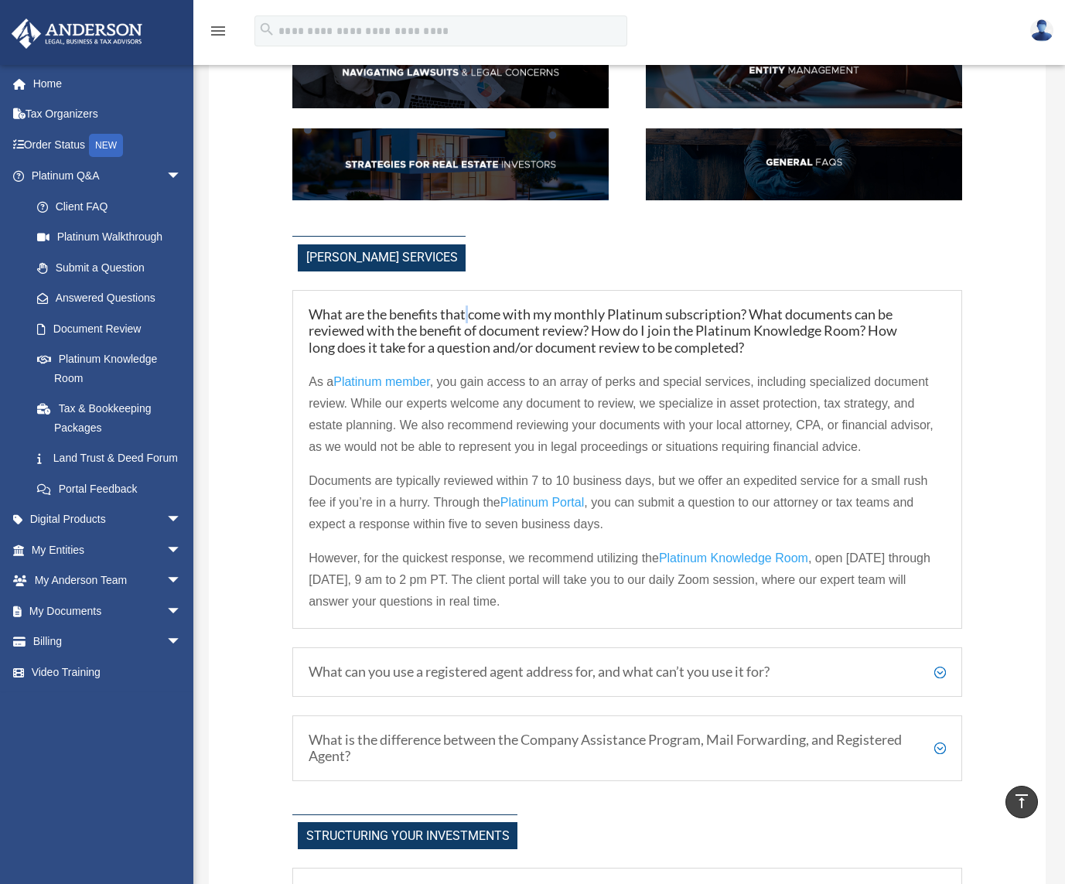
click at [468, 319] on h5 "What are the benefits that come with my monthly Platinum subscription? What doc…" at bounding box center [627, 331] width 637 height 50
click at [599, 278] on div "Anderson Services What are the benefits that come with my monthly Platinum subs…" at bounding box center [627, 508] width 670 height 545
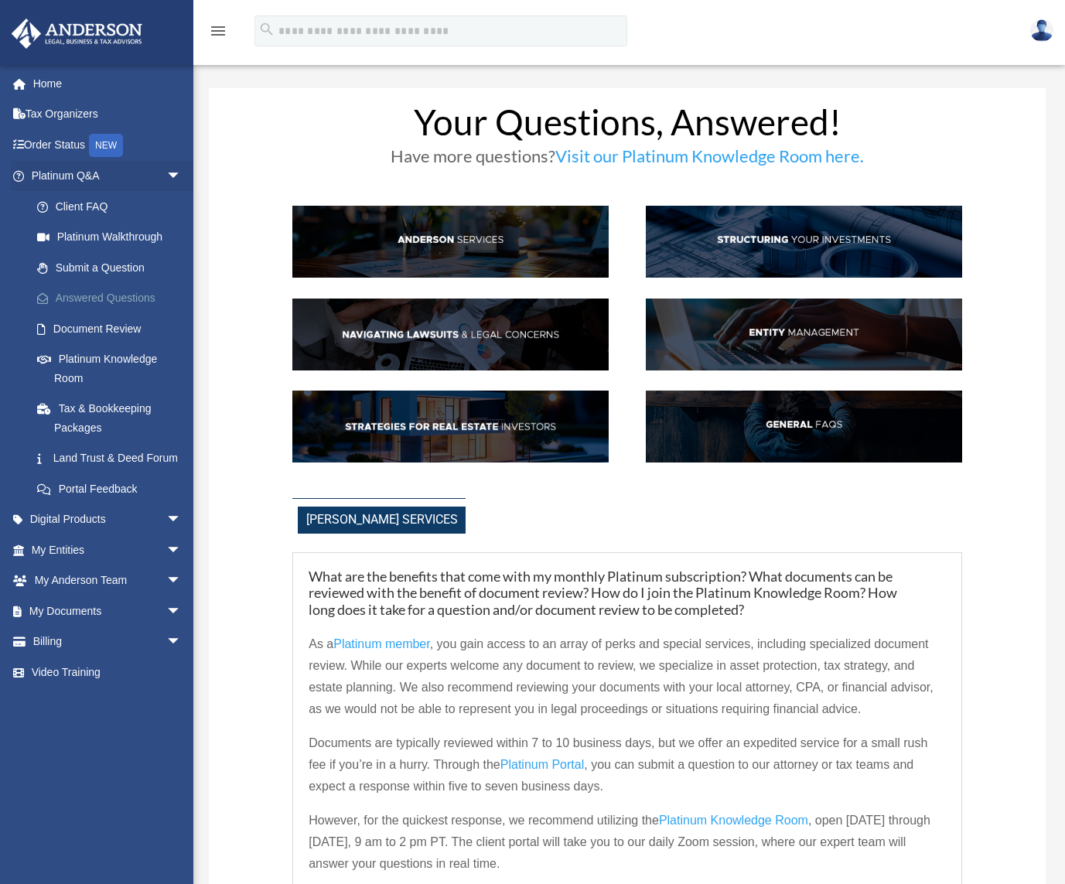
click at [135, 301] on link "Answered Questions" at bounding box center [113, 298] width 183 height 31
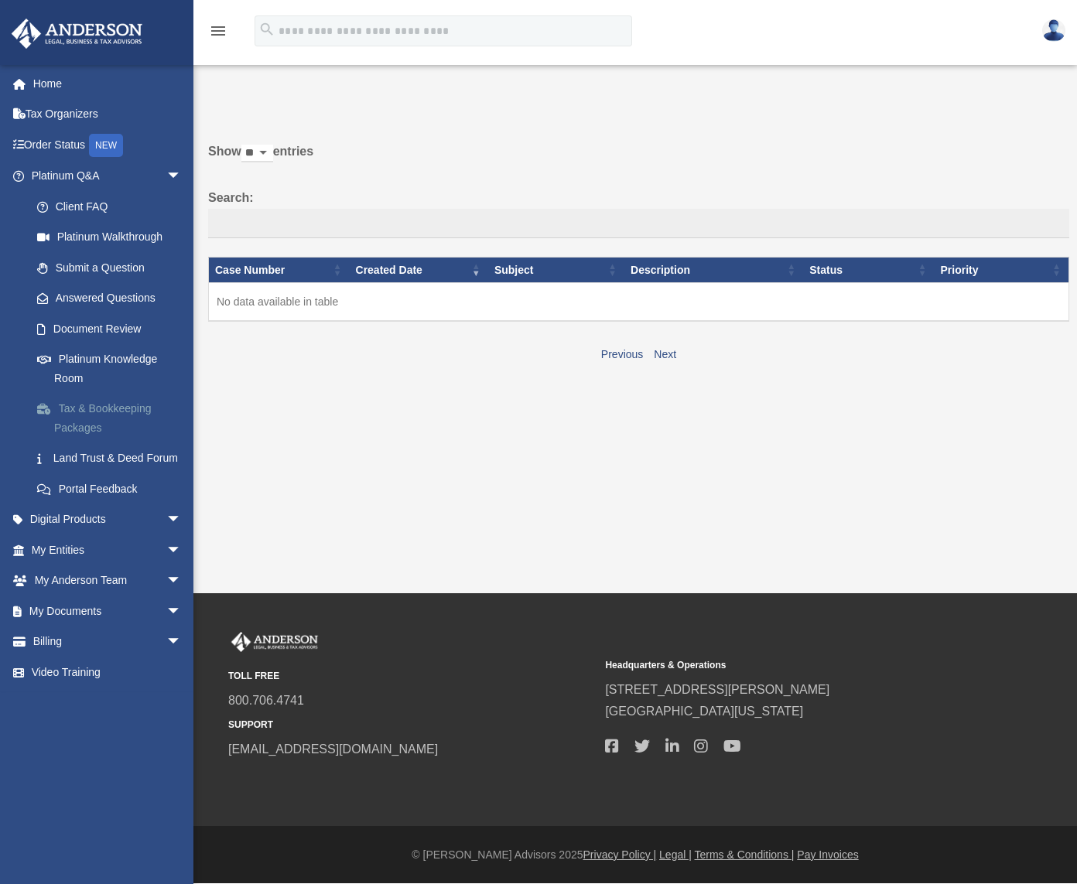
click at [95, 408] on link "Tax & Bookkeeping Packages" at bounding box center [113, 419] width 183 height 50
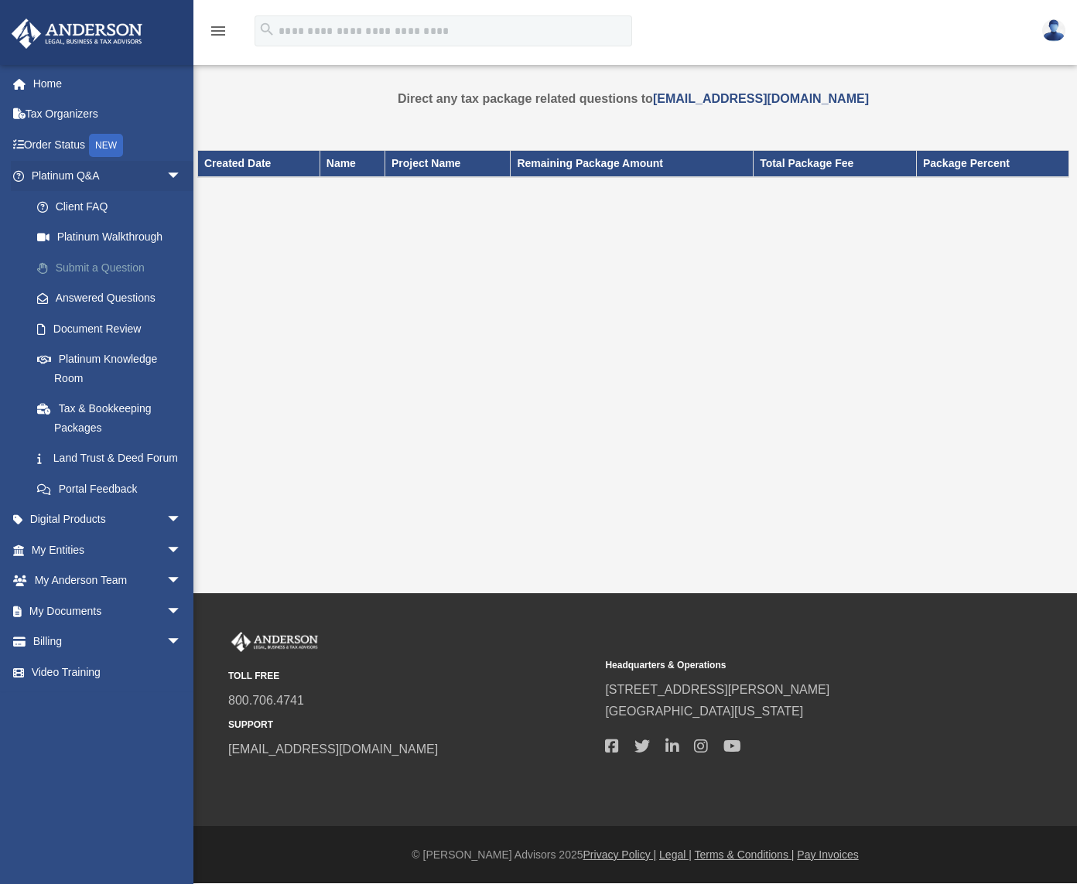
click at [103, 262] on link "Submit a Question" at bounding box center [113, 267] width 183 height 31
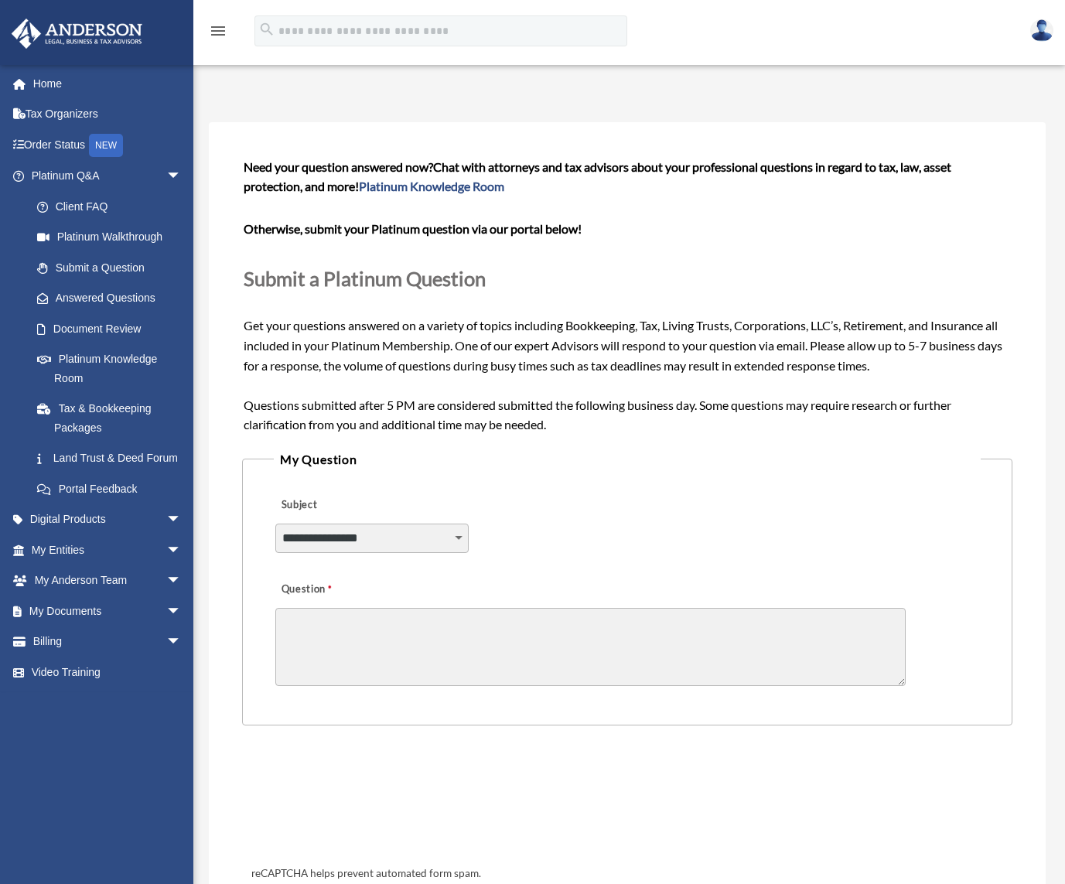
click at [365, 532] on select "**********" at bounding box center [371, 538] width 193 height 29
click at [379, 384] on div "Need your question answered now? Chat with attorneys and tax advisors about you…" at bounding box center [627, 296] width 767 height 278
click at [449, 188] on link "Platinum Knowledge Room" at bounding box center [431, 186] width 145 height 15
click at [1029, 31] on link at bounding box center [1042, 30] width 46 height 68
drag, startPoint x: 807, startPoint y: 230, endPoint x: 796, endPoint y: 224, distance: 12.1
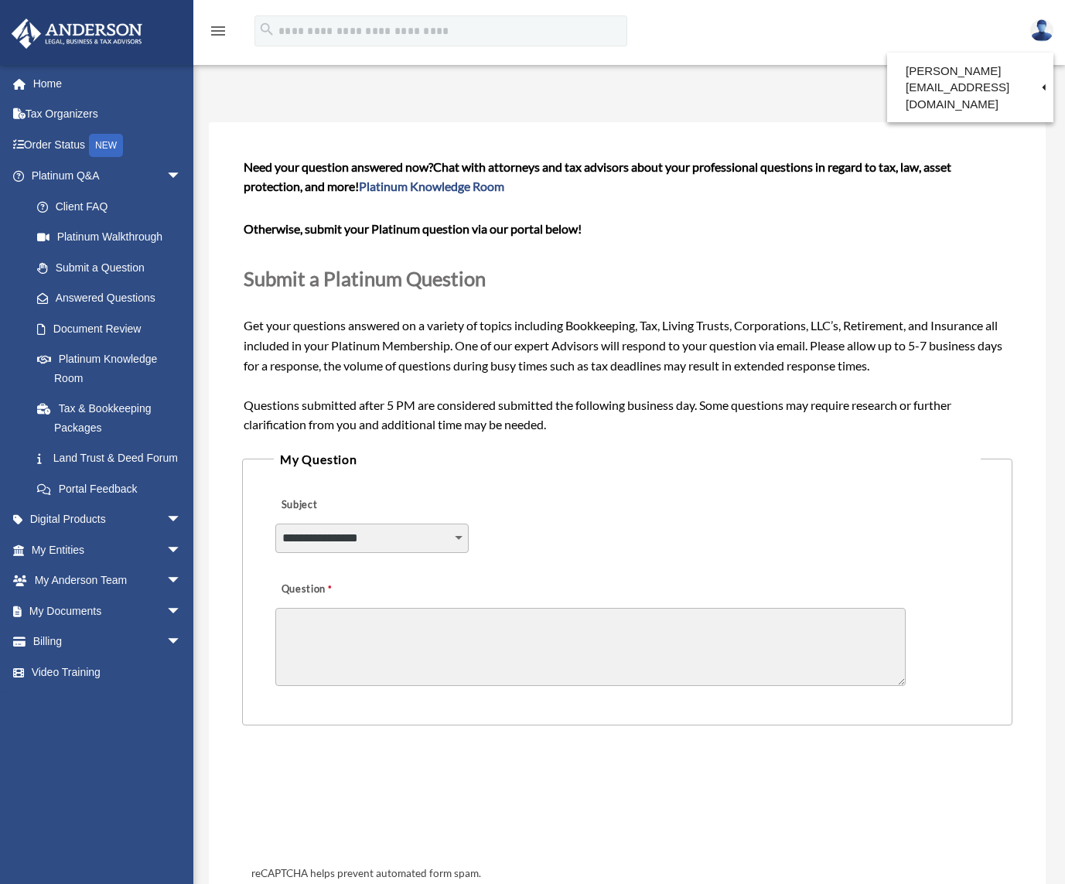
click at [806, 229] on p "Otherwise, submit your Platinum question via our portal below!" at bounding box center [627, 229] width 767 height 22
click at [67, 176] on link "Platinum Q&A arrow_drop_down" at bounding box center [108, 176] width 194 height 31
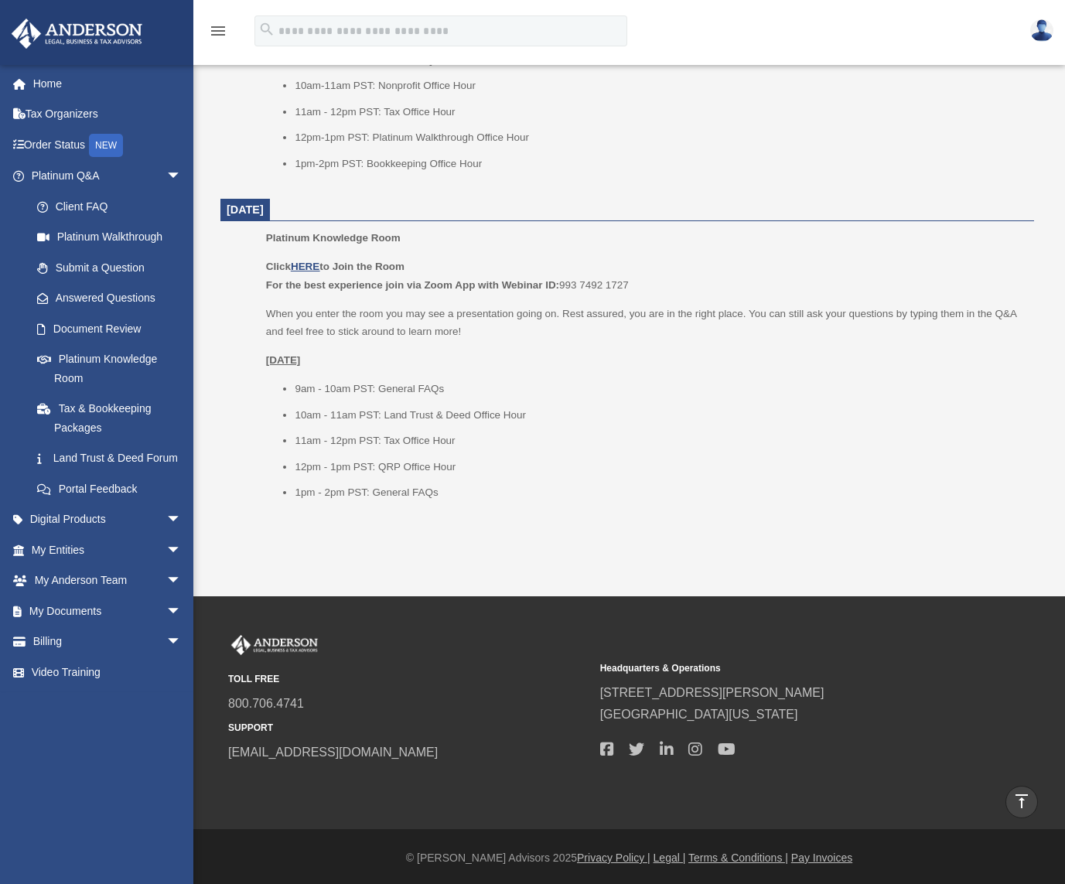
scroll to position [1644, 0]
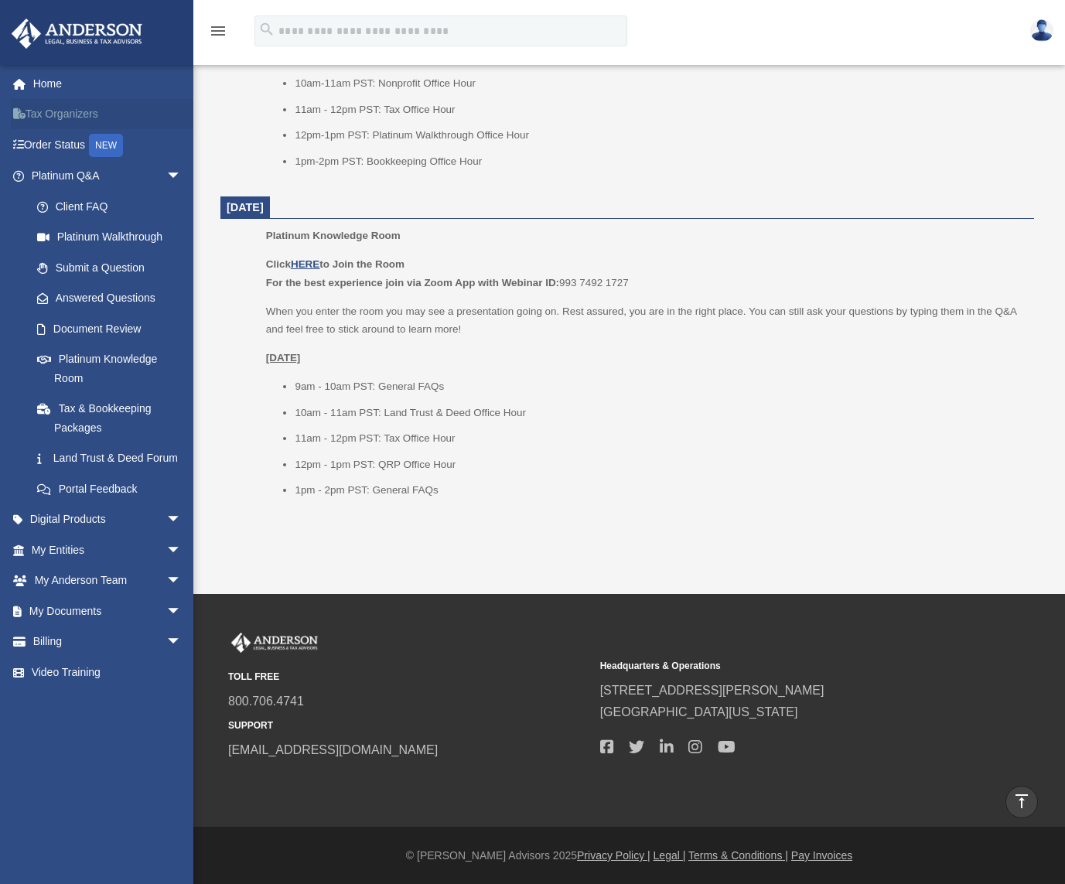
click at [90, 117] on link "Tax Organizers" at bounding box center [108, 114] width 194 height 31
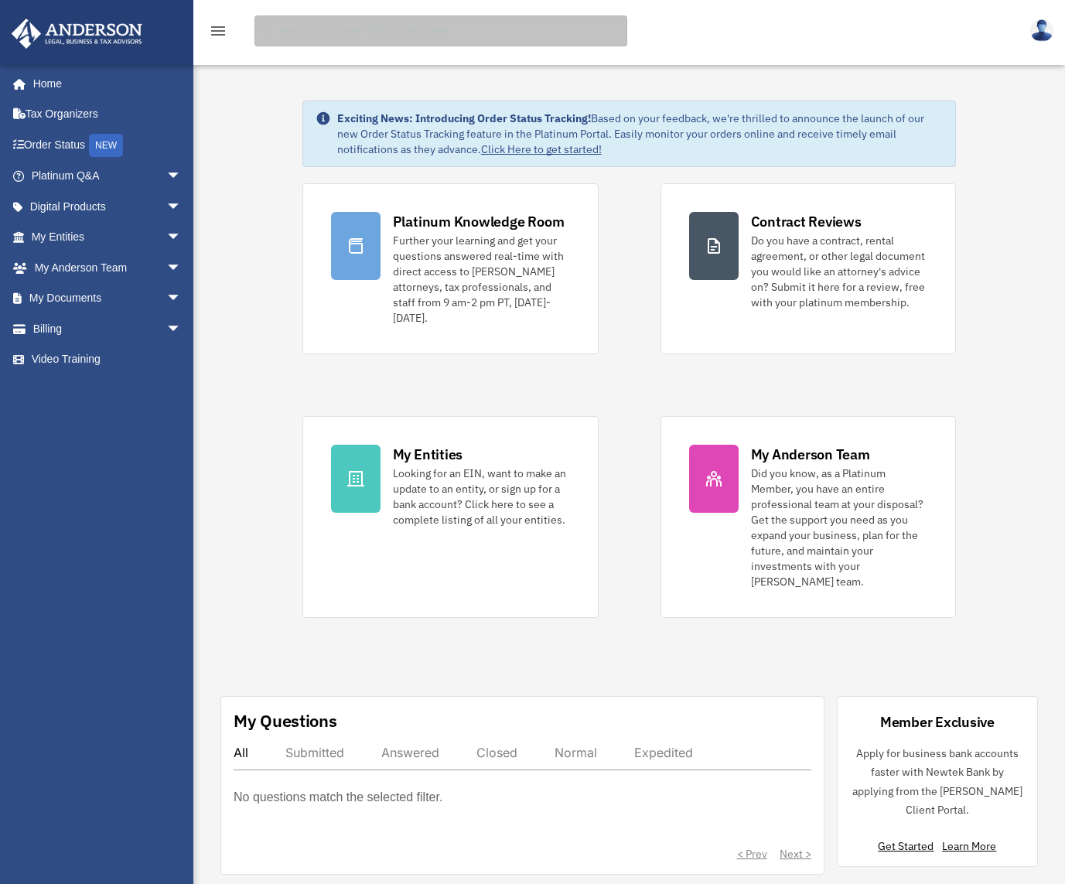
click at [339, 33] on input "search" at bounding box center [440, 30] width 373 height 31
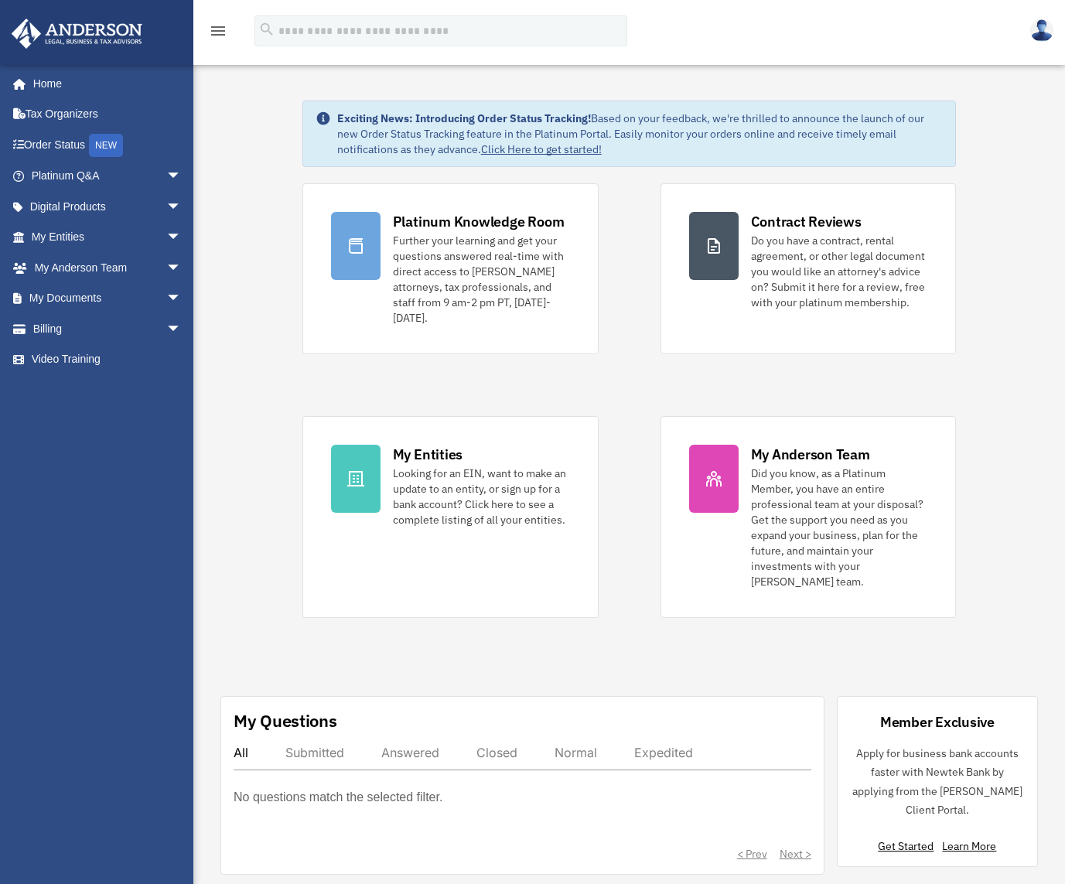
click at [224, 32] on icon "menu" at bounding box center [218, 31] width 19 height 19
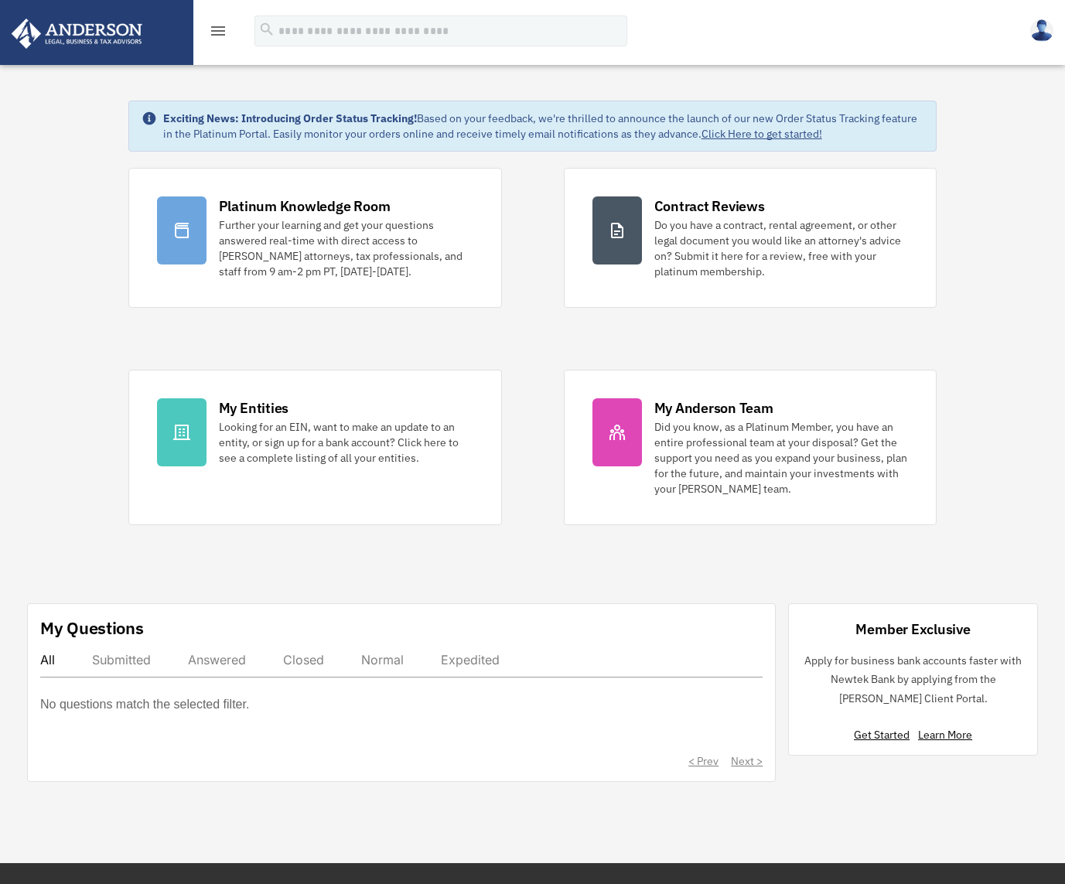
click at [222, 32] on icon "menu" at bounding box center [218, 31] width 19 height 19
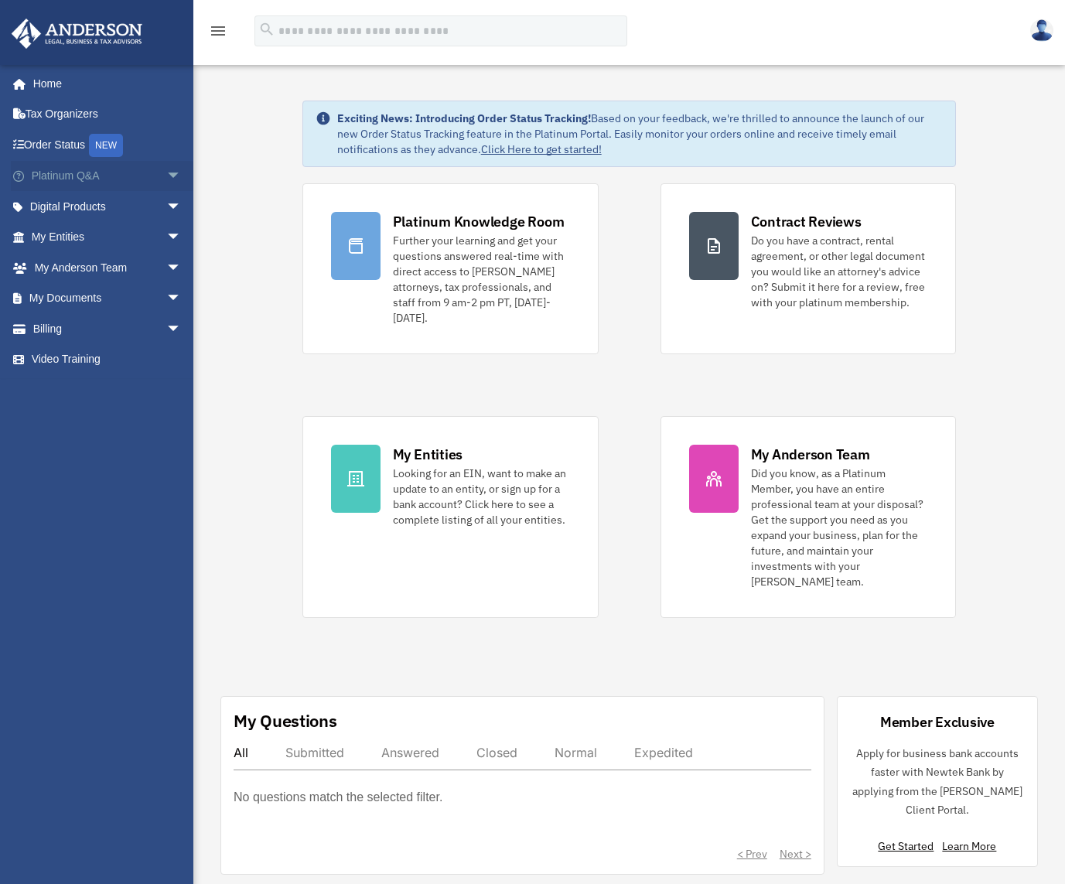
click at [167, 172] on span "arrow_drop_down" at bounding box center [181, 177] width 31 height 32
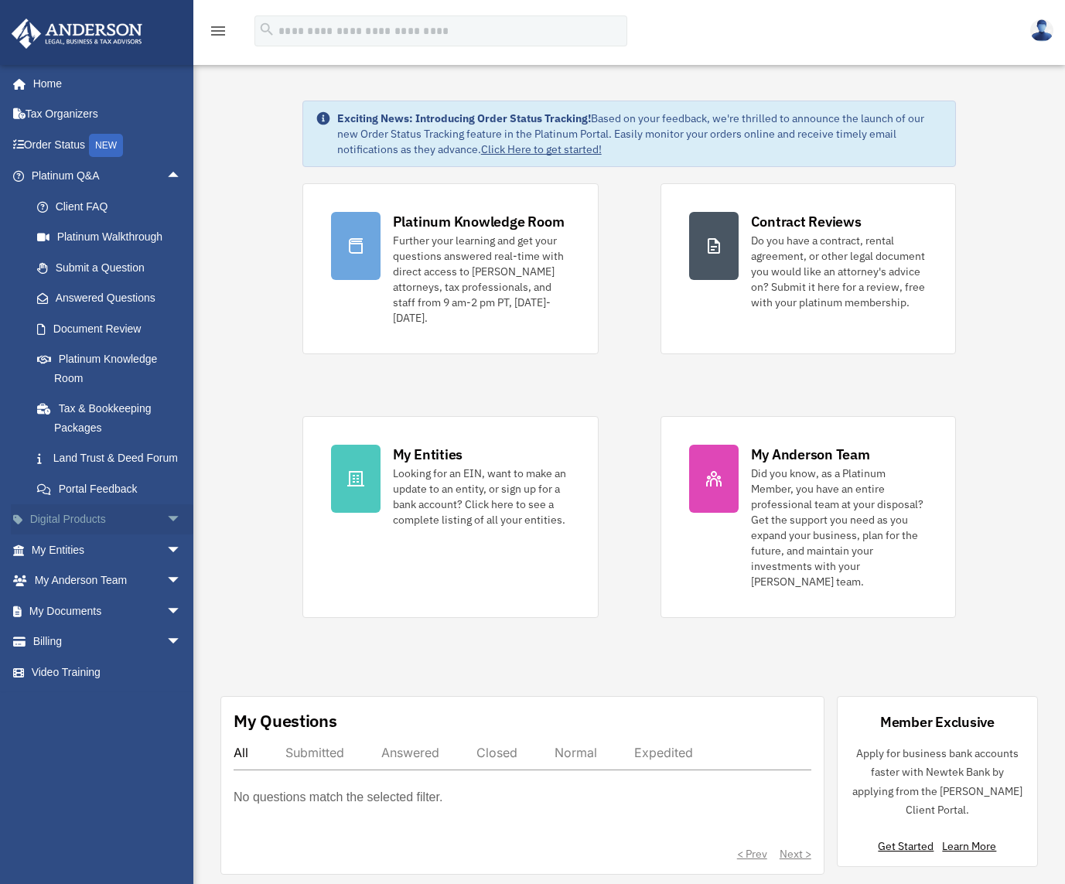
click at [166, 535] on span "arrow_drop_down" at bounding box center [181, 520] width 31 height 32
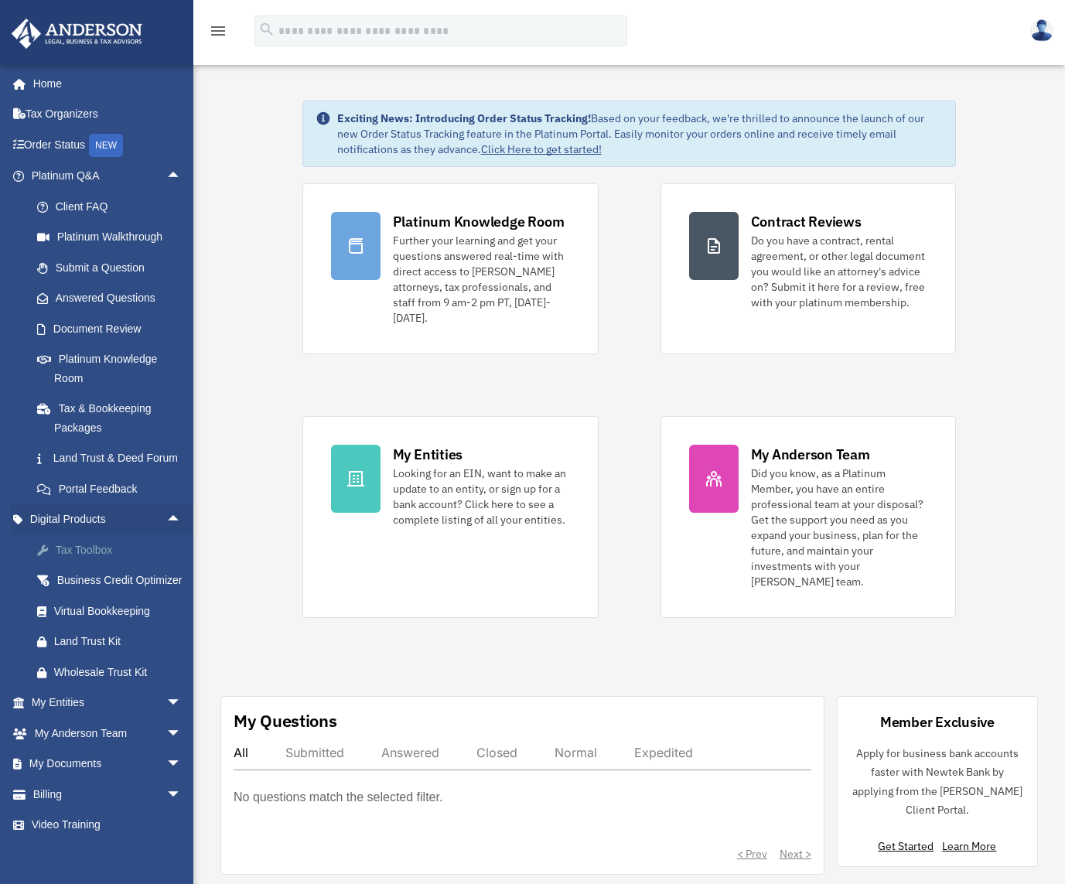
click at [151, 560] on div "Tax Toolbox" at bounding box center [119, 550] width 131 height 19
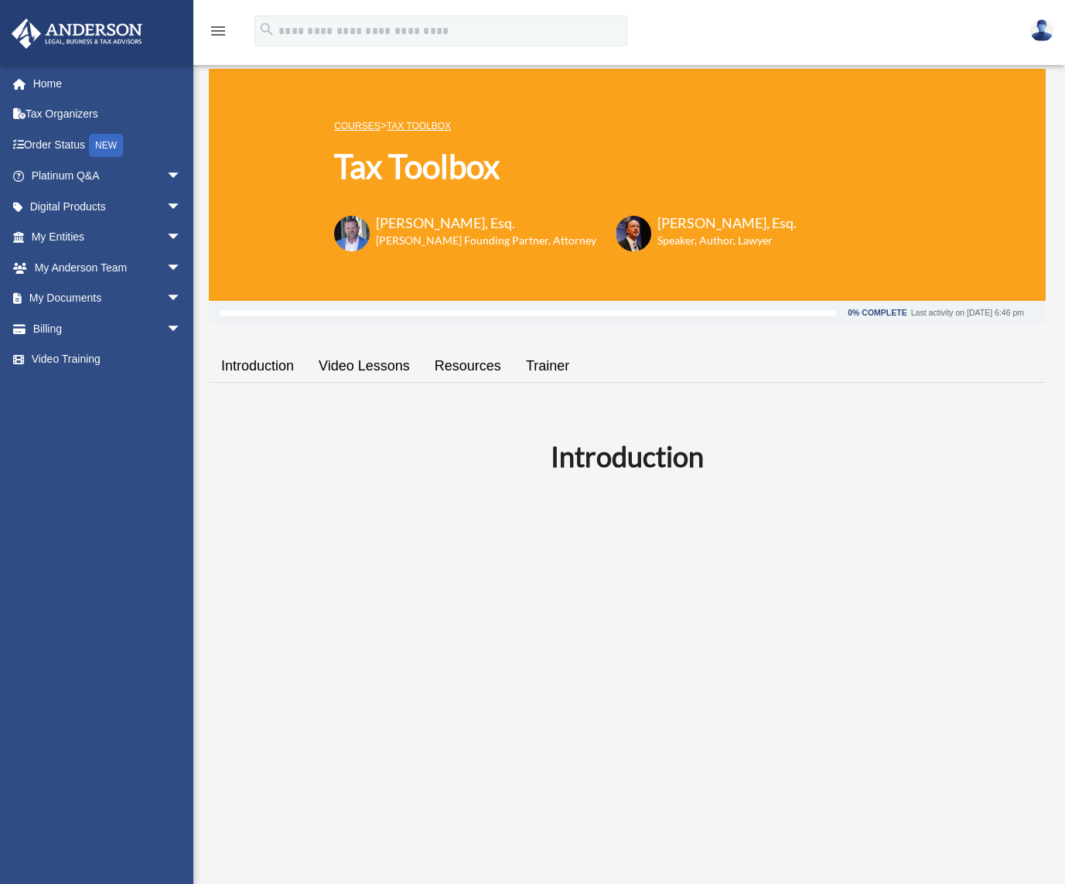
click at [553, 362] on link "Trainer" at bounding box center [548, 366] width 68 height 44
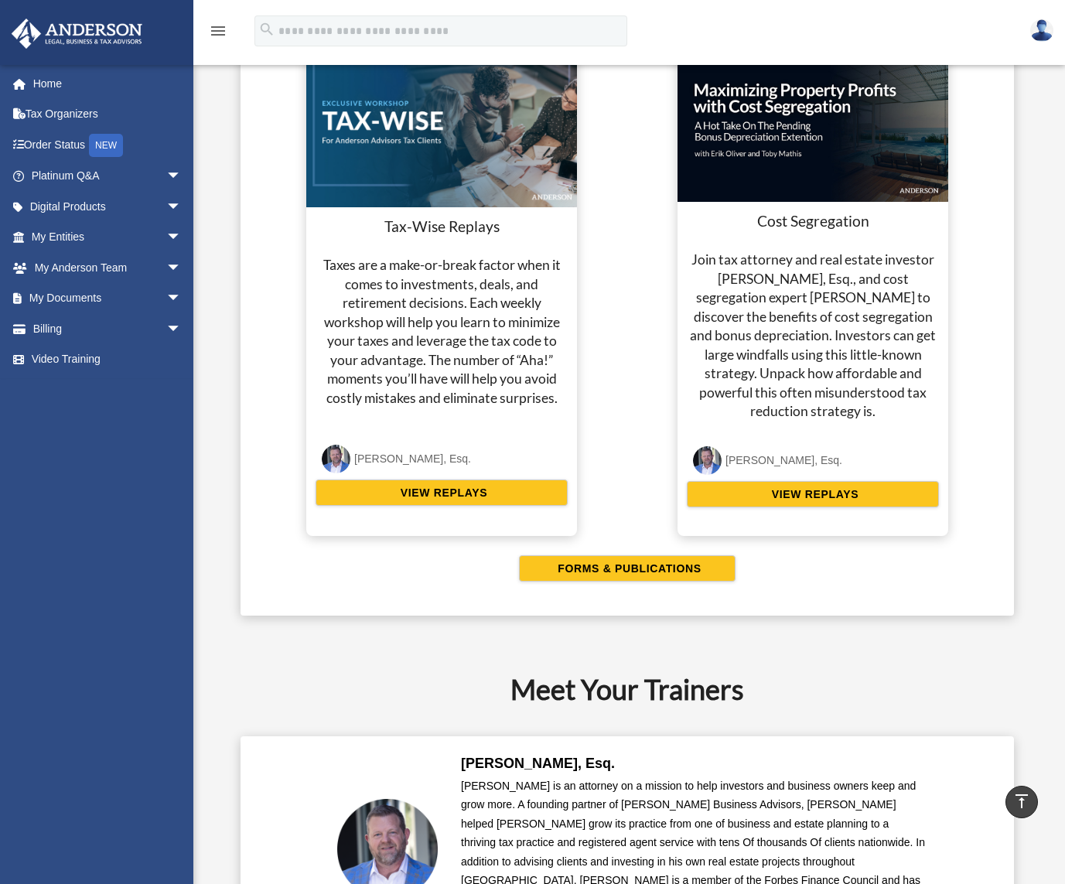
scroll to position [2887, 0]
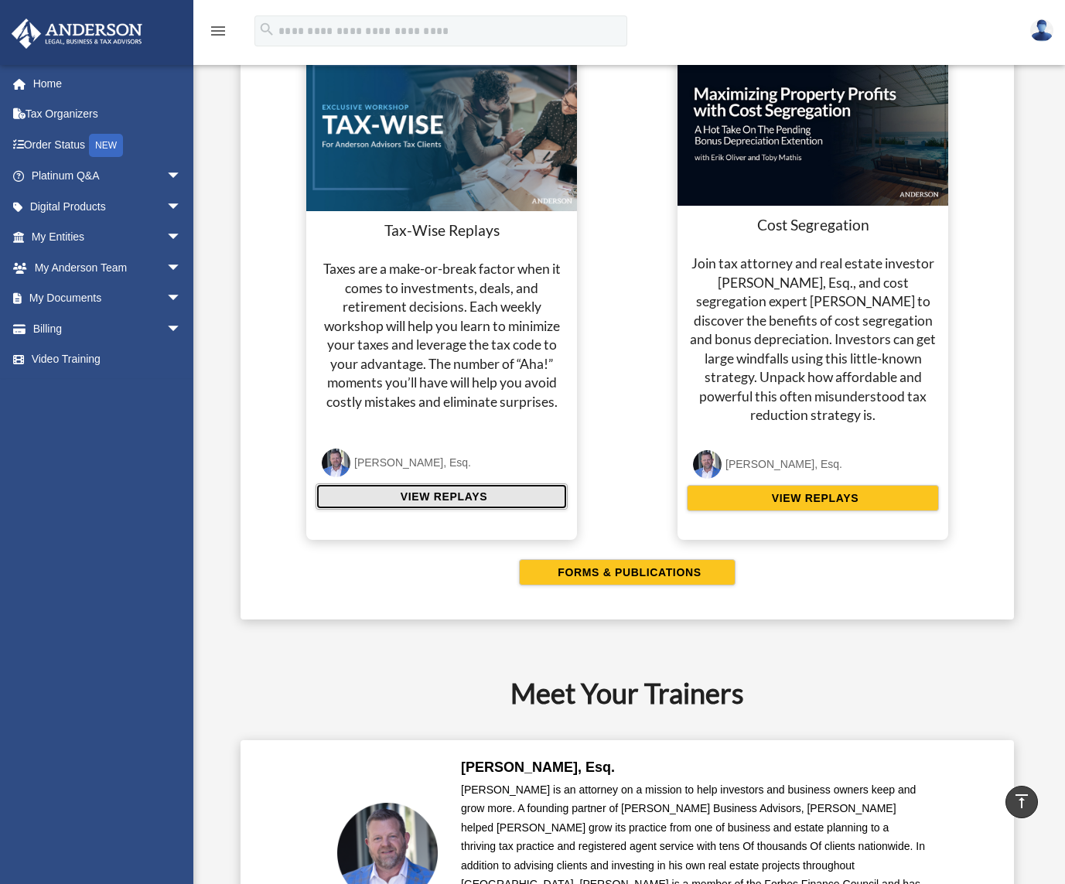
click at [505, 494] on button "VIEW REPLAYS" at bounding box center [442, 496] width 252 height 26
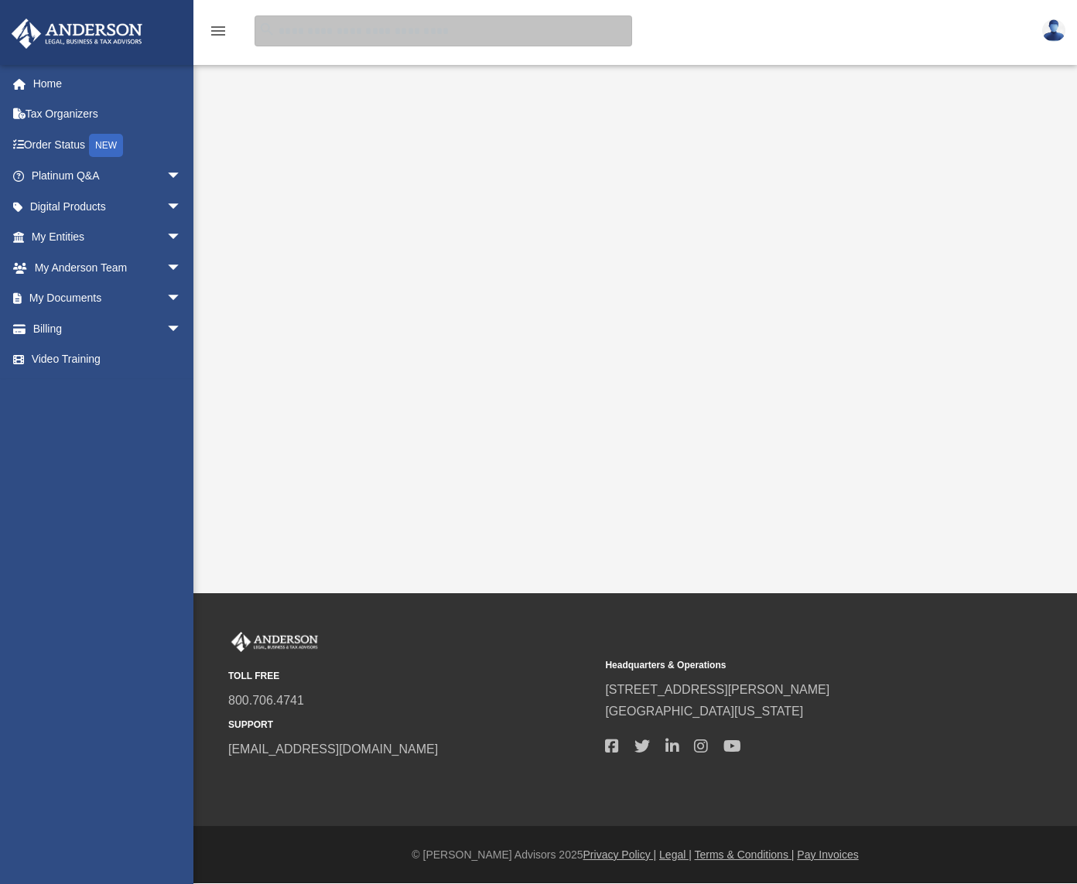
click at [391, 35] on input "search" at bounding box center [442, 30] width 377 height 31
type input "**********"
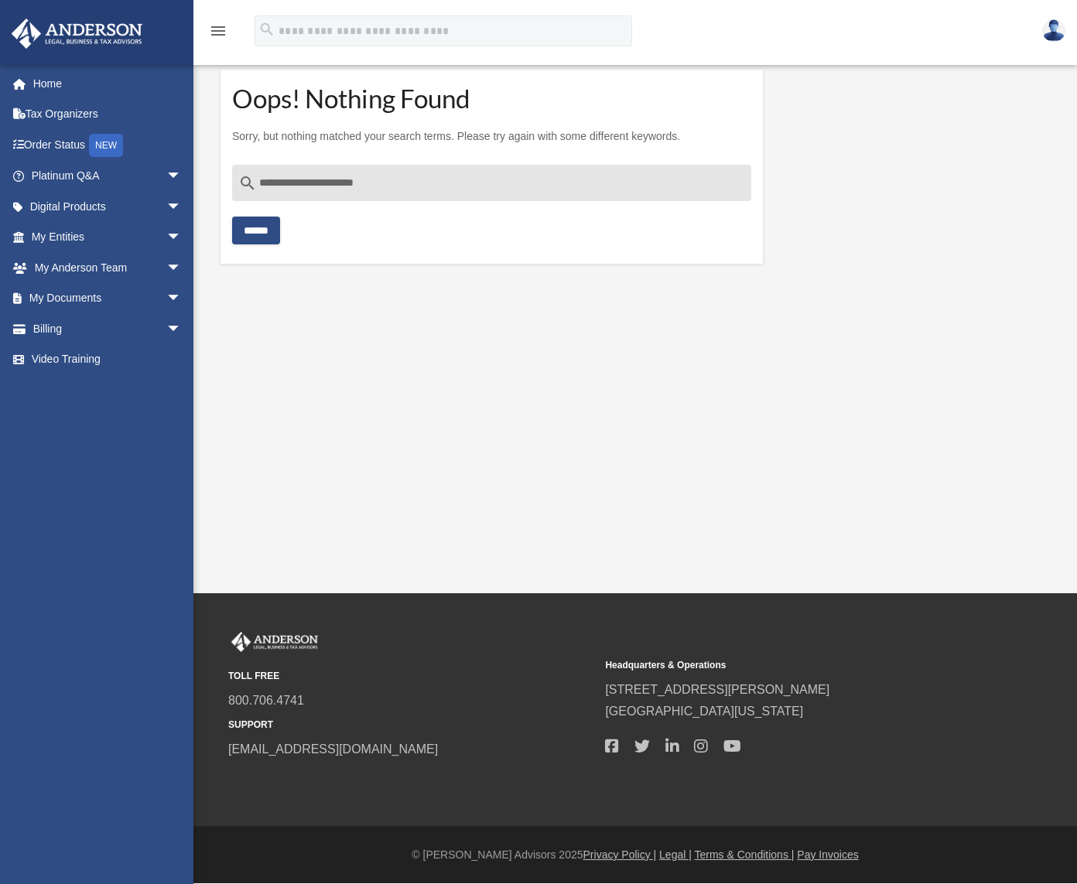
click at [264, 238] on input "******" at bounding box center [256, 231] width 48 height 28
click at [22, 139] on icon at bounding box center [23, 144] width 2 height 11
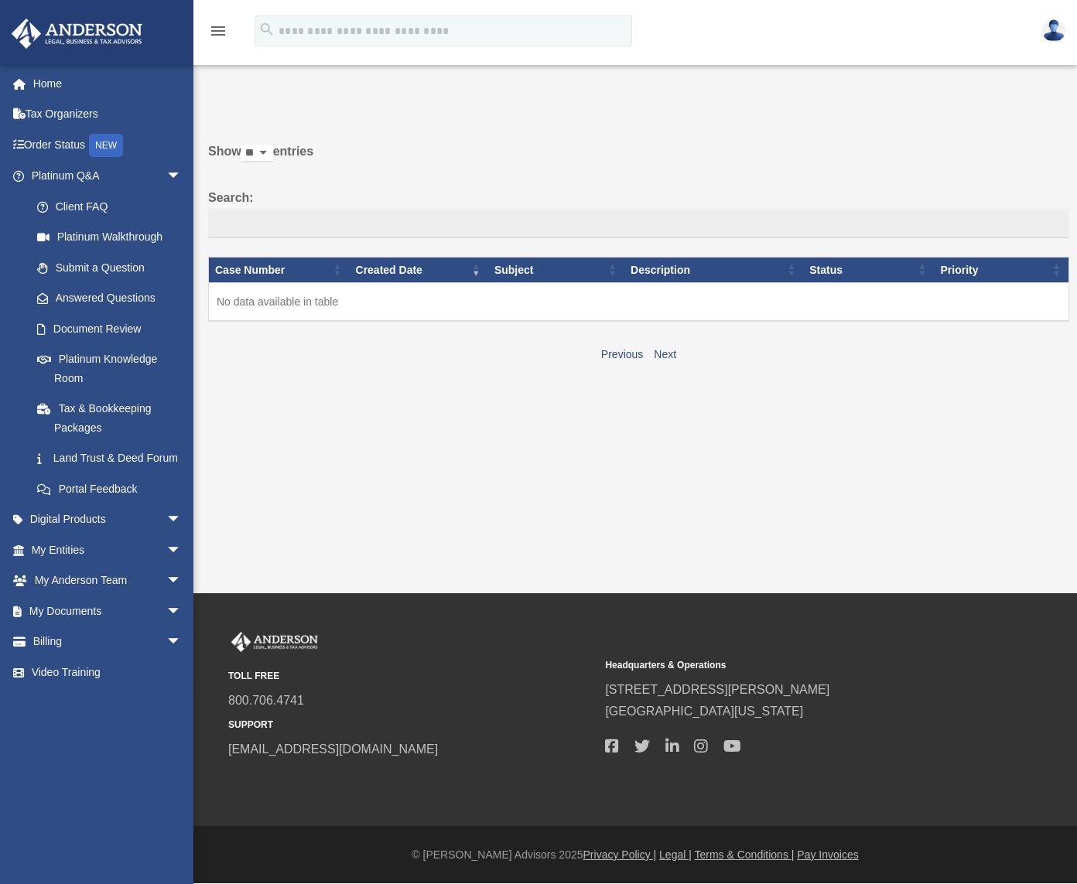
click at [1057, 39] on img at bounding box center [1053, 30] width 23 height 22
click at [101, 427] on link "Tax & Bookkeeping Packages" at bounding box center [113, 419] width 183 height 50
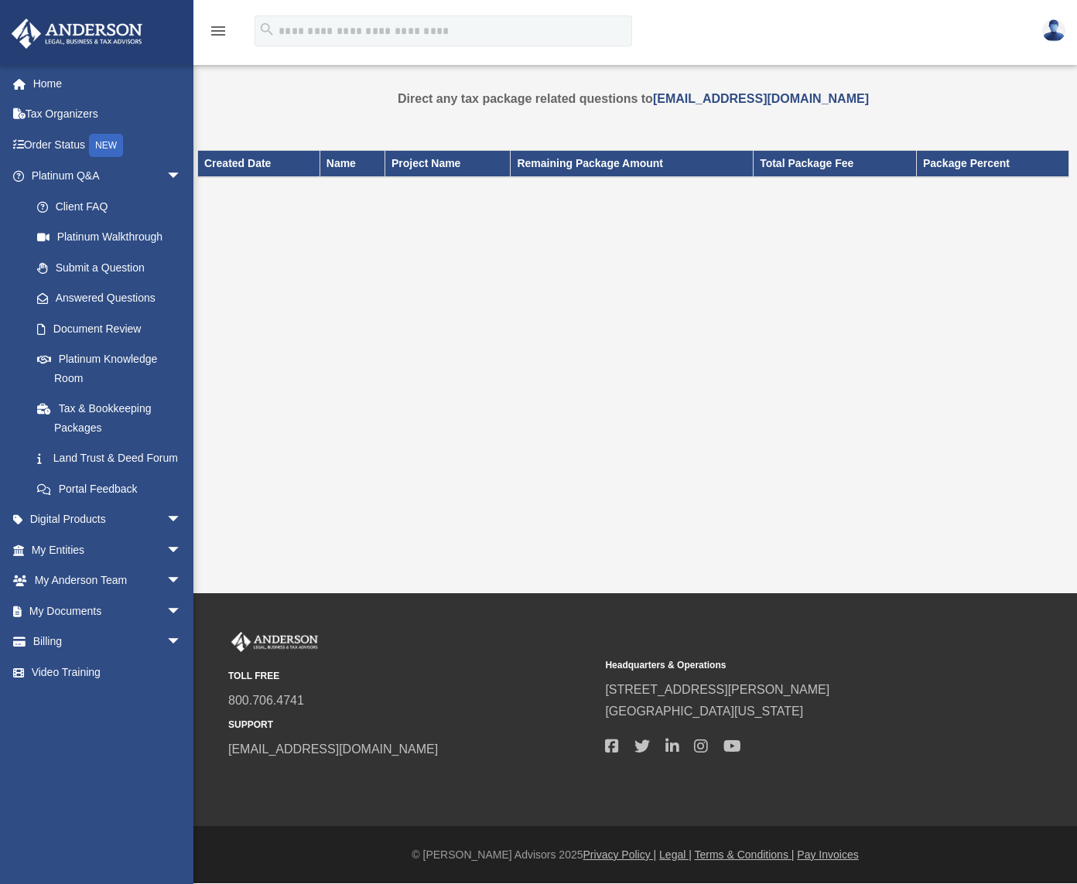
click at [1031, 39] on link at bounding box center [1053, 30] width 46 height 68
click at [94, 504] on link "Portal Feedback" at bounding box center [113, 488] width 183 height 31
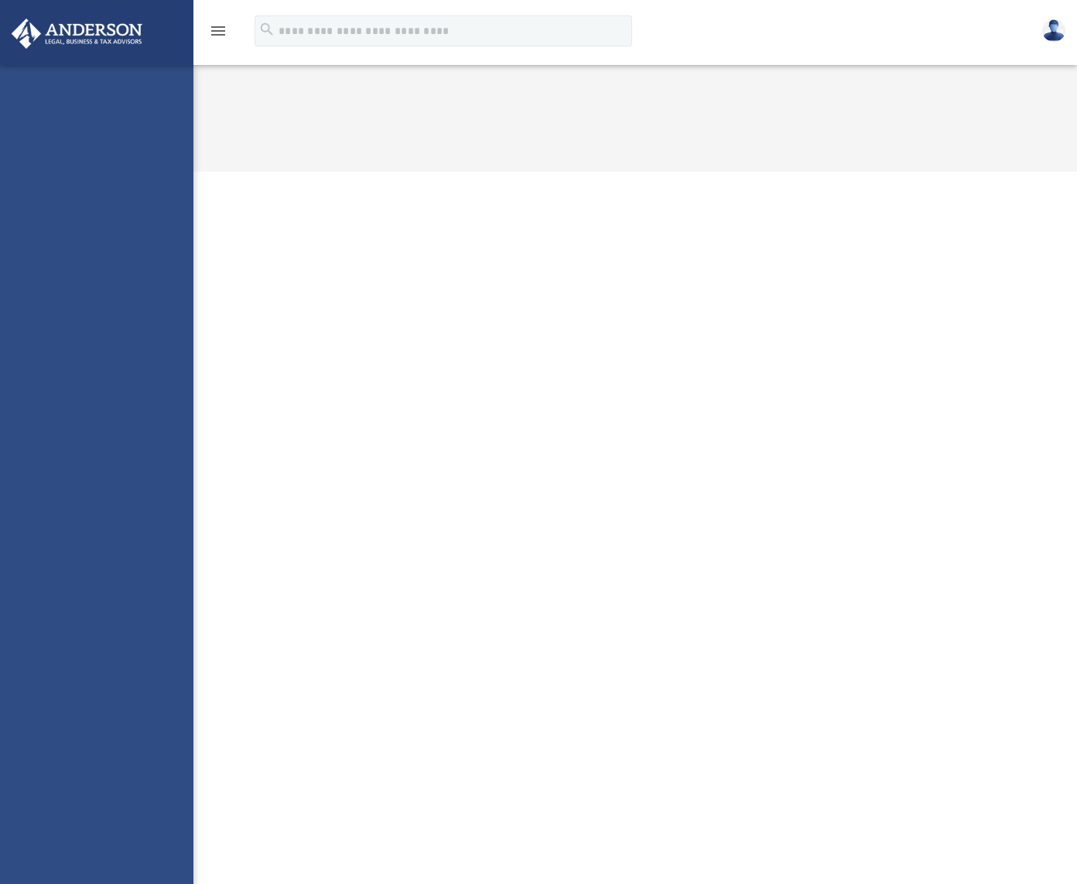
click at [78, 407] on div "[EMAIL_ADDRESS][DOMAIN_NAME] Sign Out [PERSON_NAME][EMAIL_ADDRESS][DOMAIN_NAME]…" at bounding box center [96, 507] width 193 height 884
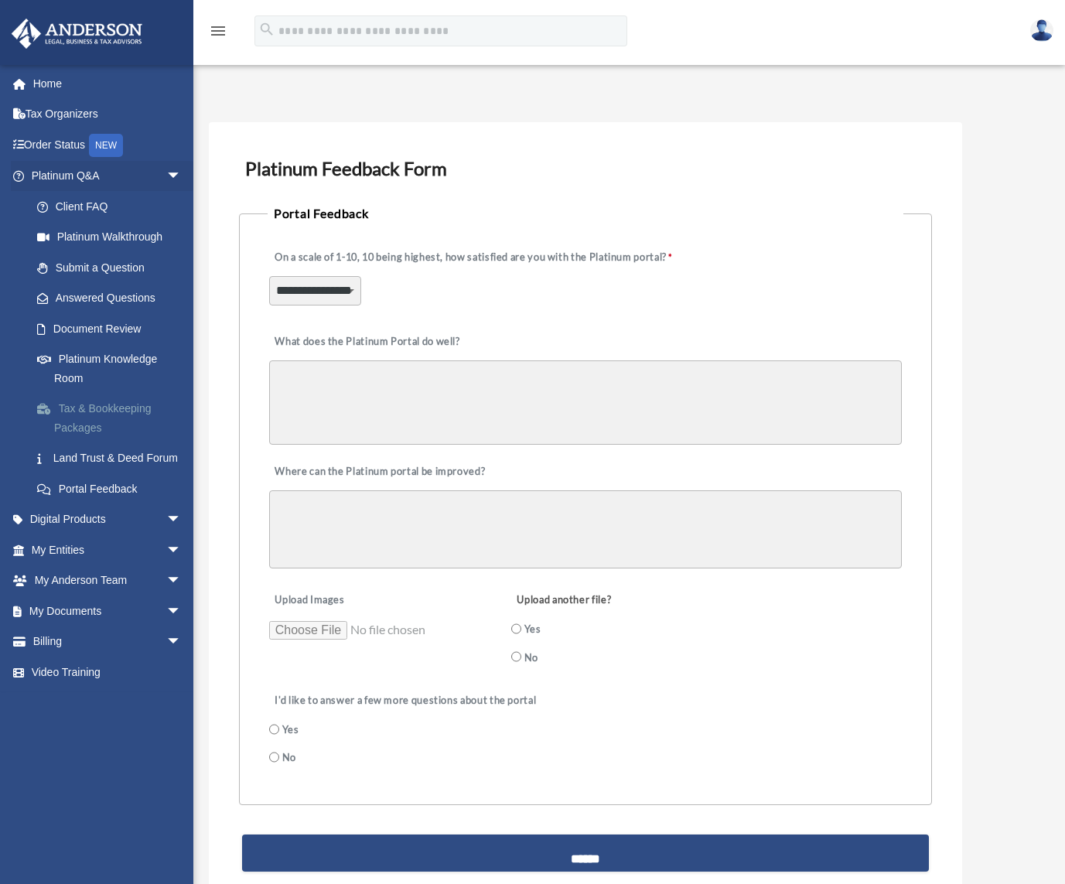
click at [86, 411] on link "Tax & Bookkeeping Packages" at bounding box center [113, 419] width 183 height 50
click at [86, 410] on link "Tax & Bookkeeping Packages" at bounding box center [113, 419] width 183 height 50
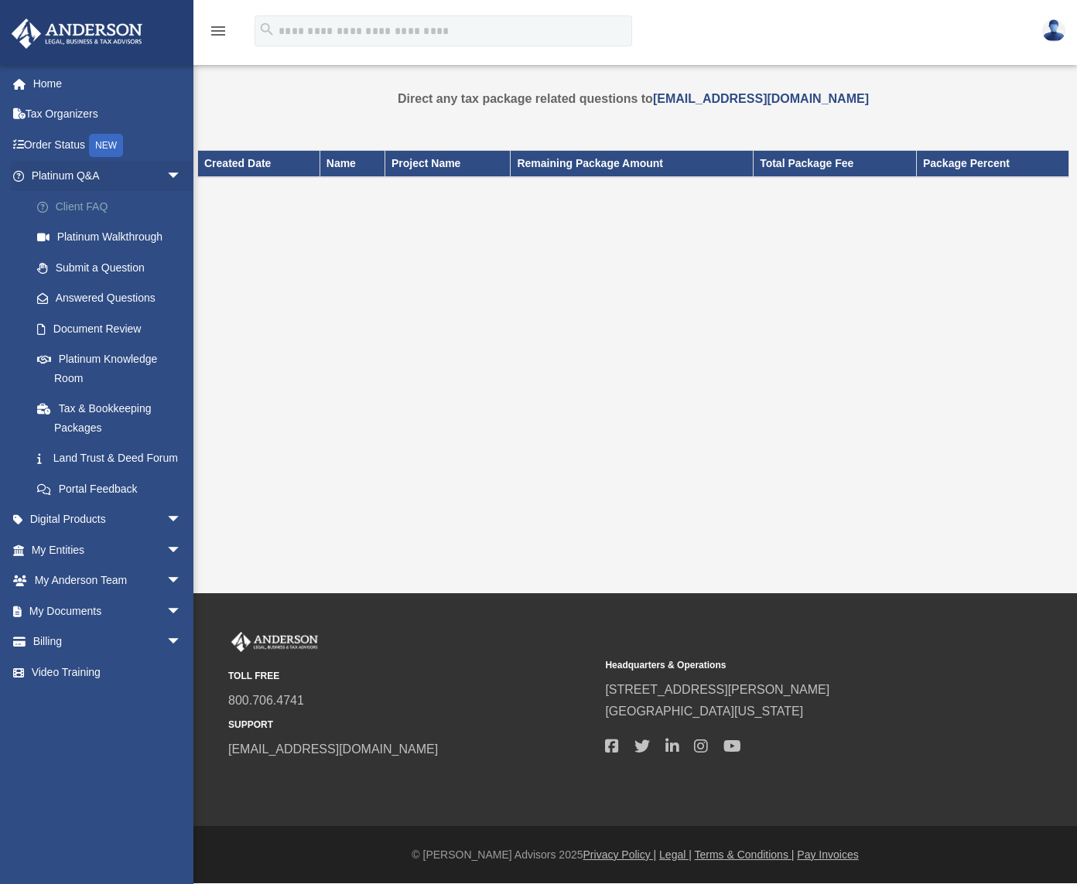
click at [97, 204] on link "Client FAQ" at bounding box center [113, 206] width 183 height 31
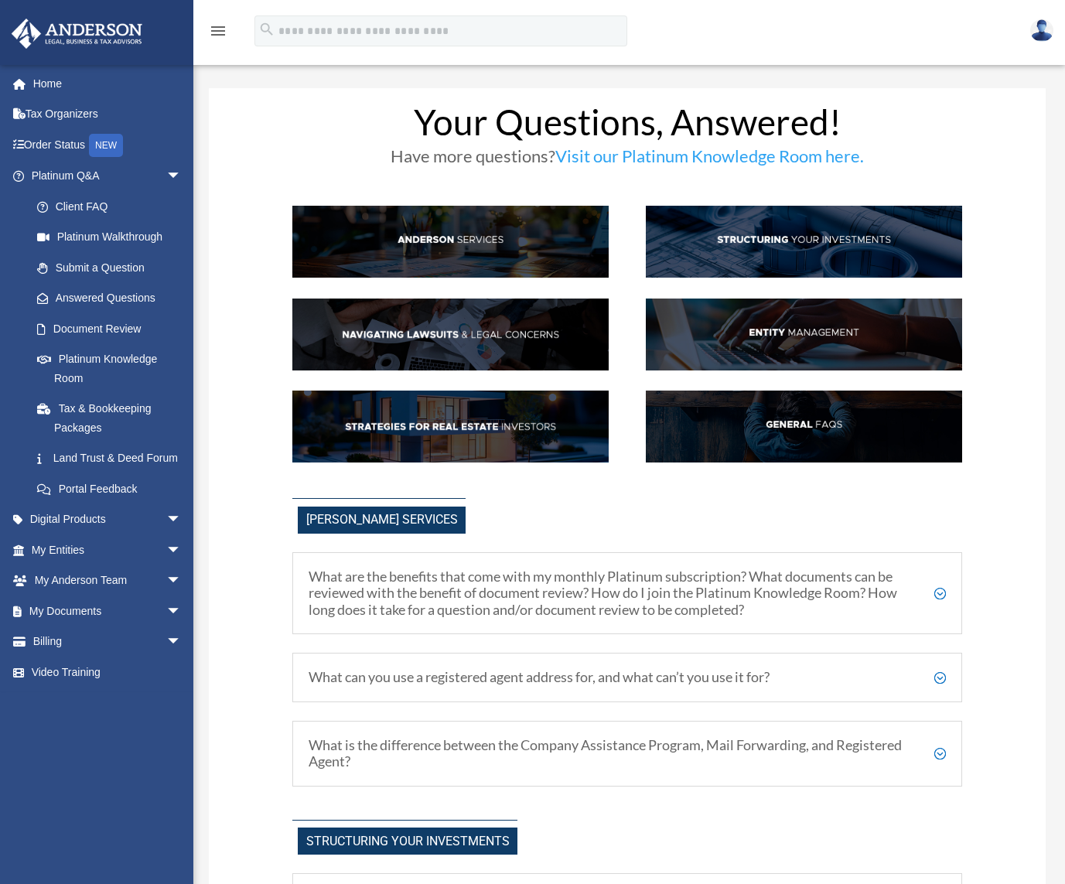
click at [810, 429] on img at bounding box center [804, 427] width 316 height 72
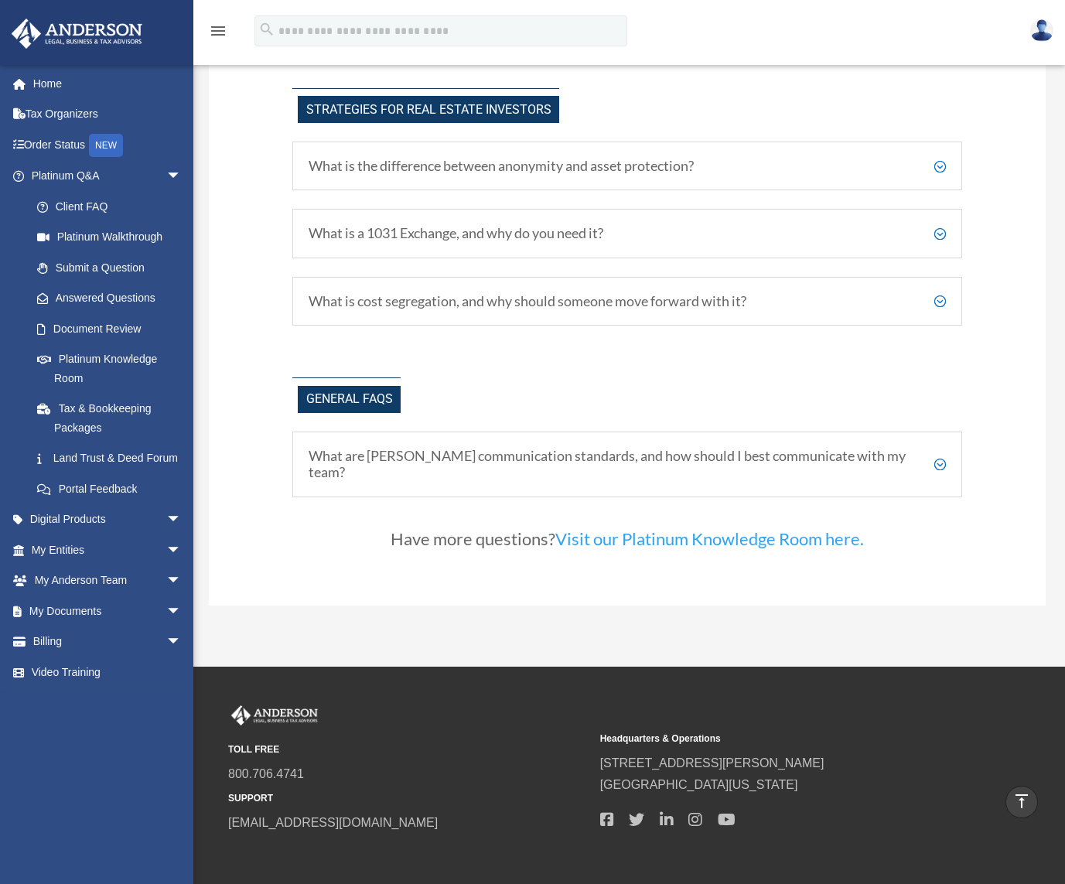
scroll to position [2892, 0]
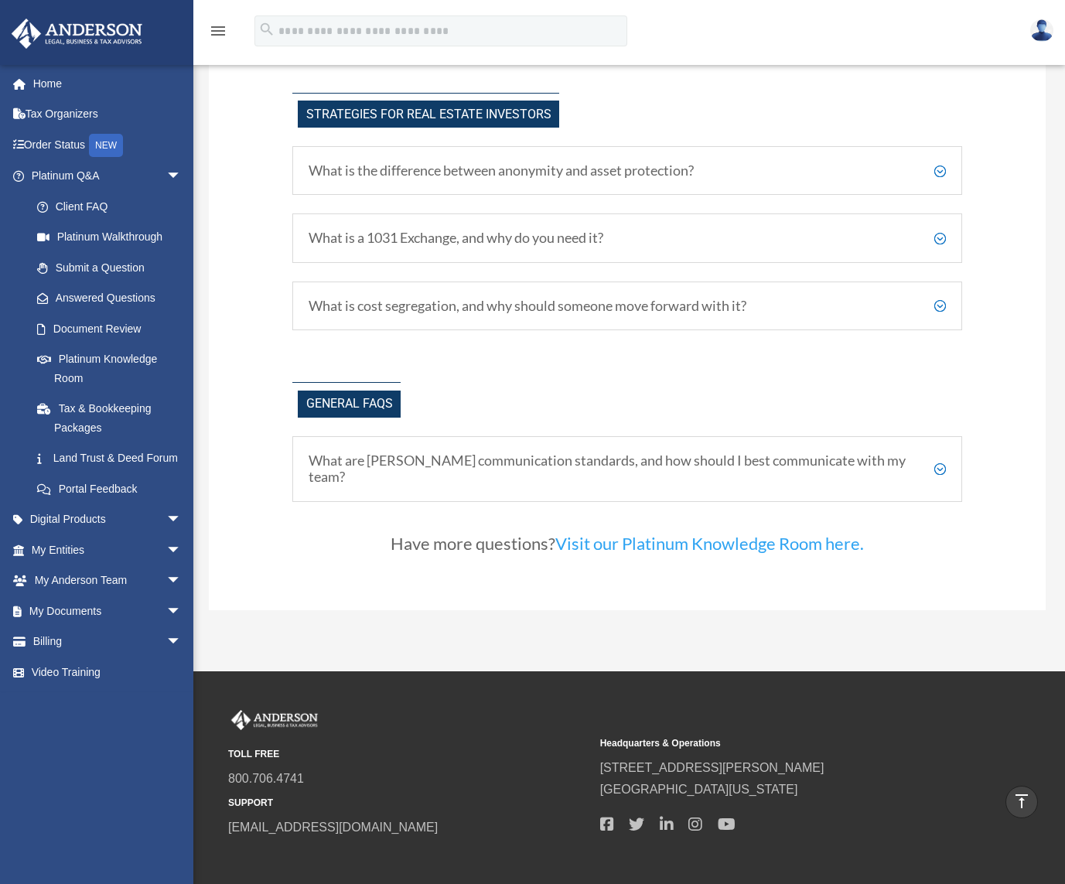
click at [424, 306] on h5 "What is cost segregation, and why should someone move forward with it?" at bounding box center [627, 306] width 637 height 17
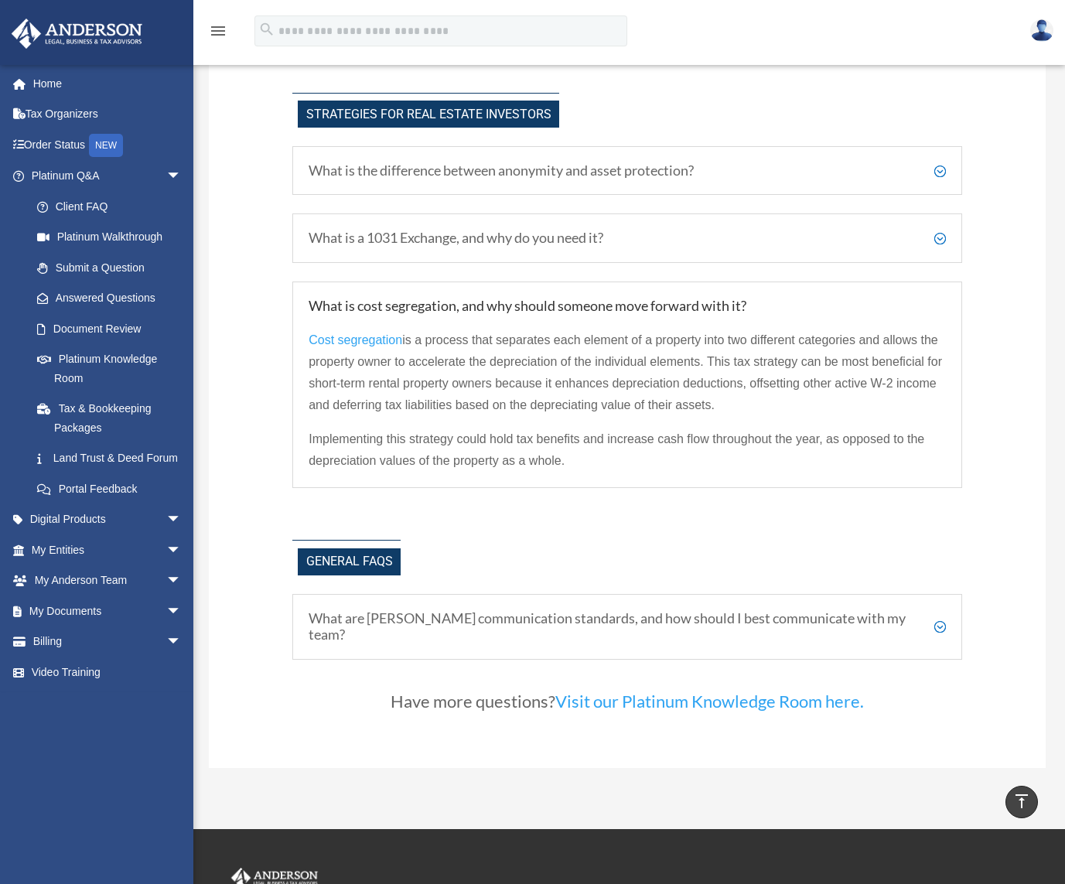
click at [488, 169] on h5 "What is the difference between anonymity and asset protection?" at bounding box center [627, 170] width 637 height 17
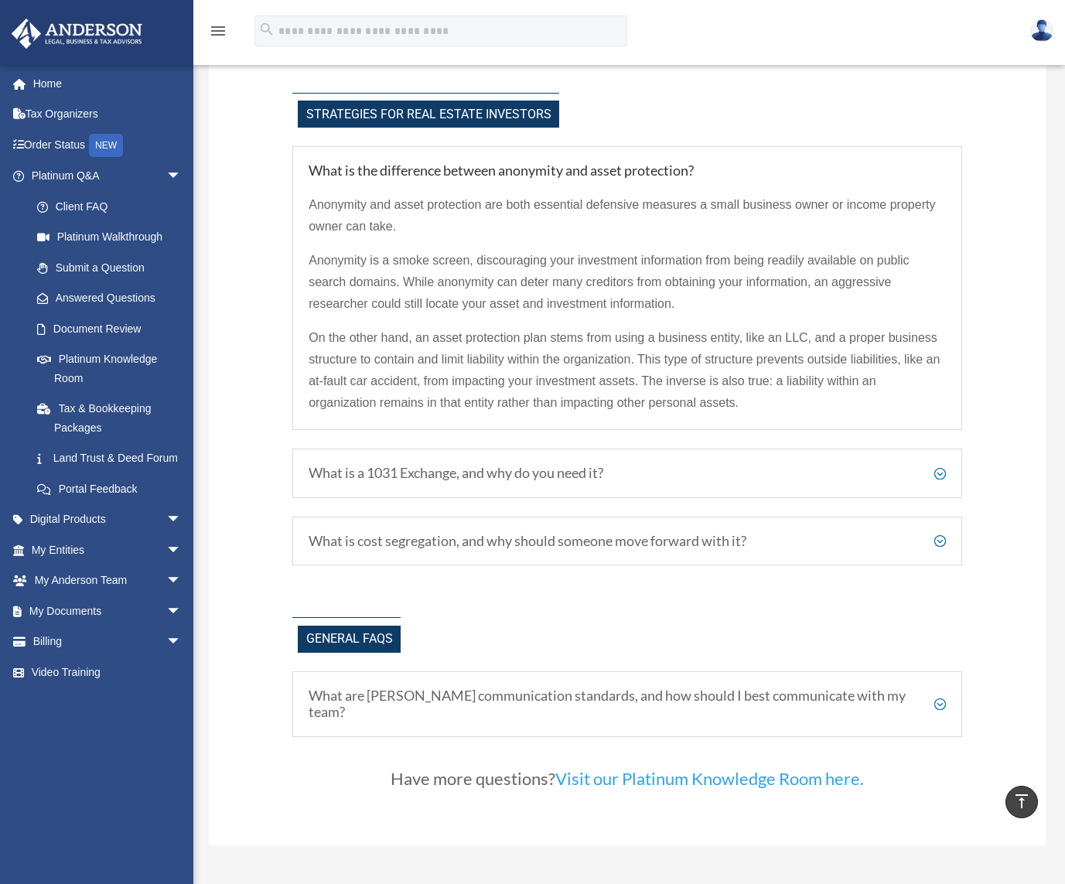
click at [488, 169] on h5 "What is the difference between anonymity and asset protection?" at bounding box center [627, 170] width 637 height 17
click at [440, 452] on div "What is a 1031 Exchange, and why do you need it? Essentially, a 1031 Exchange i…" at bounding box center [627, 474] width 670 height 50
click at [441, 452] on div "What is a 1031 Exchange, and why do you need it? Essentially, a 1031 Exchange i…" at bounding box center [627, 474] width 670 height 50
click at [442, 466] on h5 "What is a 1031 Exchange, and why do you need it?" at bounding box center [627, 473] width 637 height 17
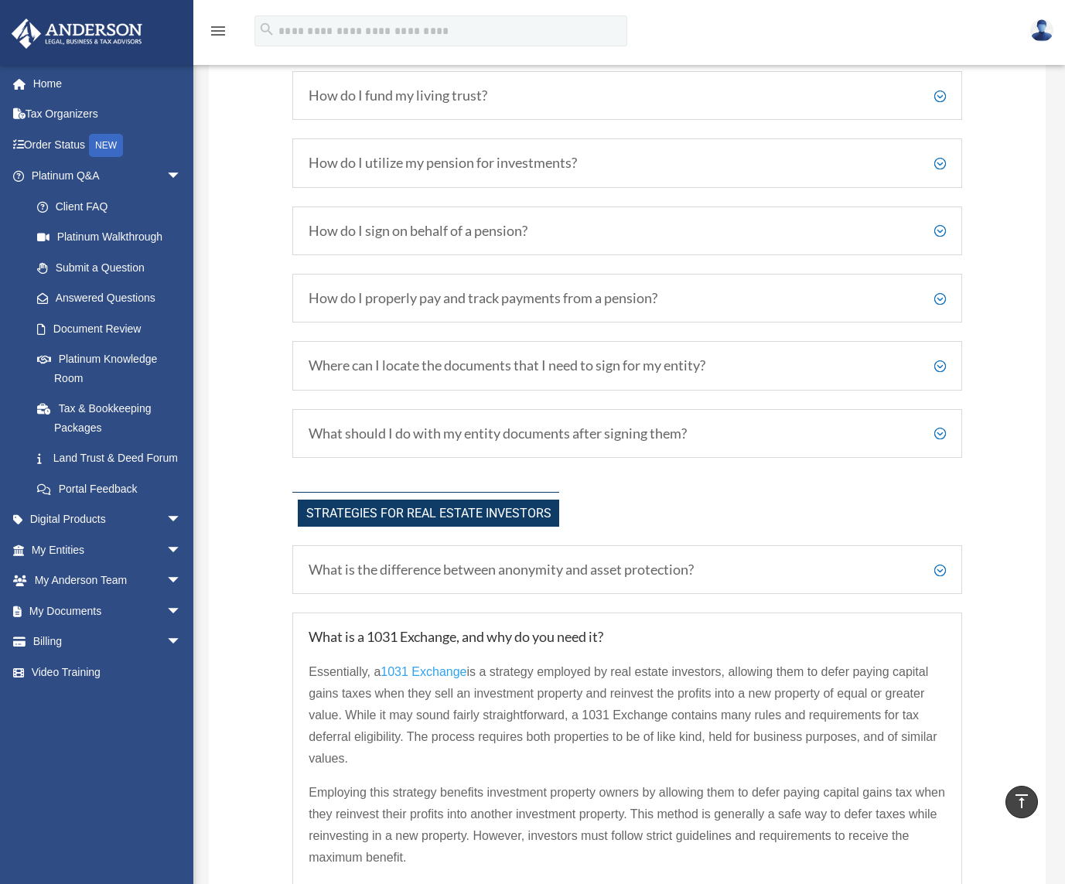
scroll to position [2428, 0]
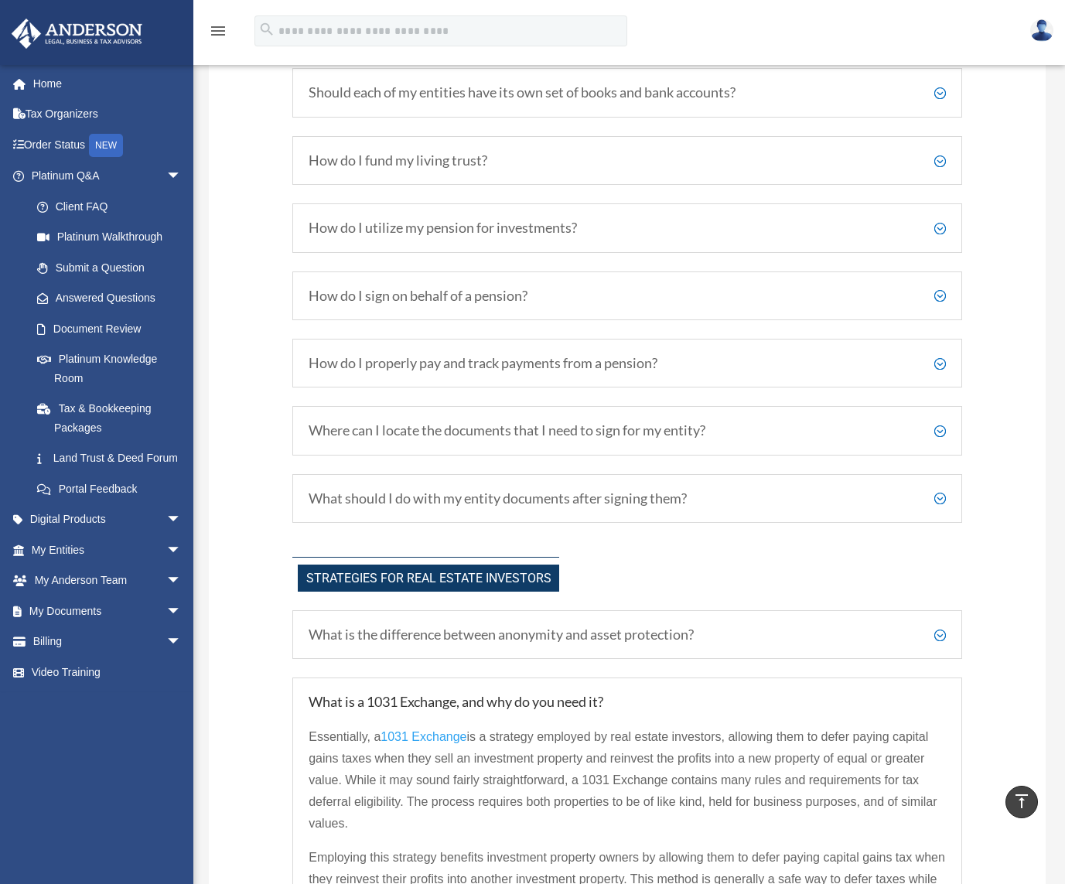
click at [501, 493] on h5 "What should I do with my entity documents after signing them?" at bounding box center [627, 498] width 637 height 17
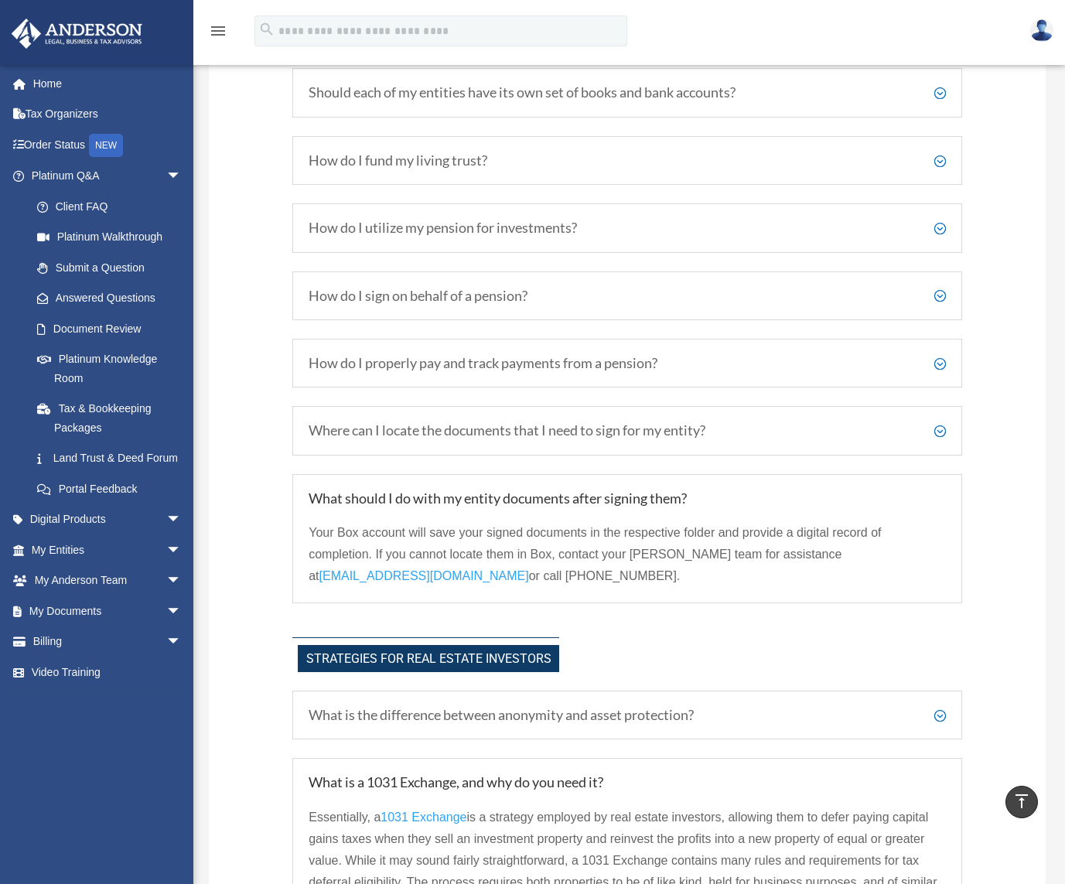
click at [408, 572] on span "myteams@andersonadvisors.com" at bounding box center [424, 575] width 210 height 13
click at [501, 356] on h5 "How do I properly pay and track payments from a pension?" at bounding box center [627, 363] width 637 height 17
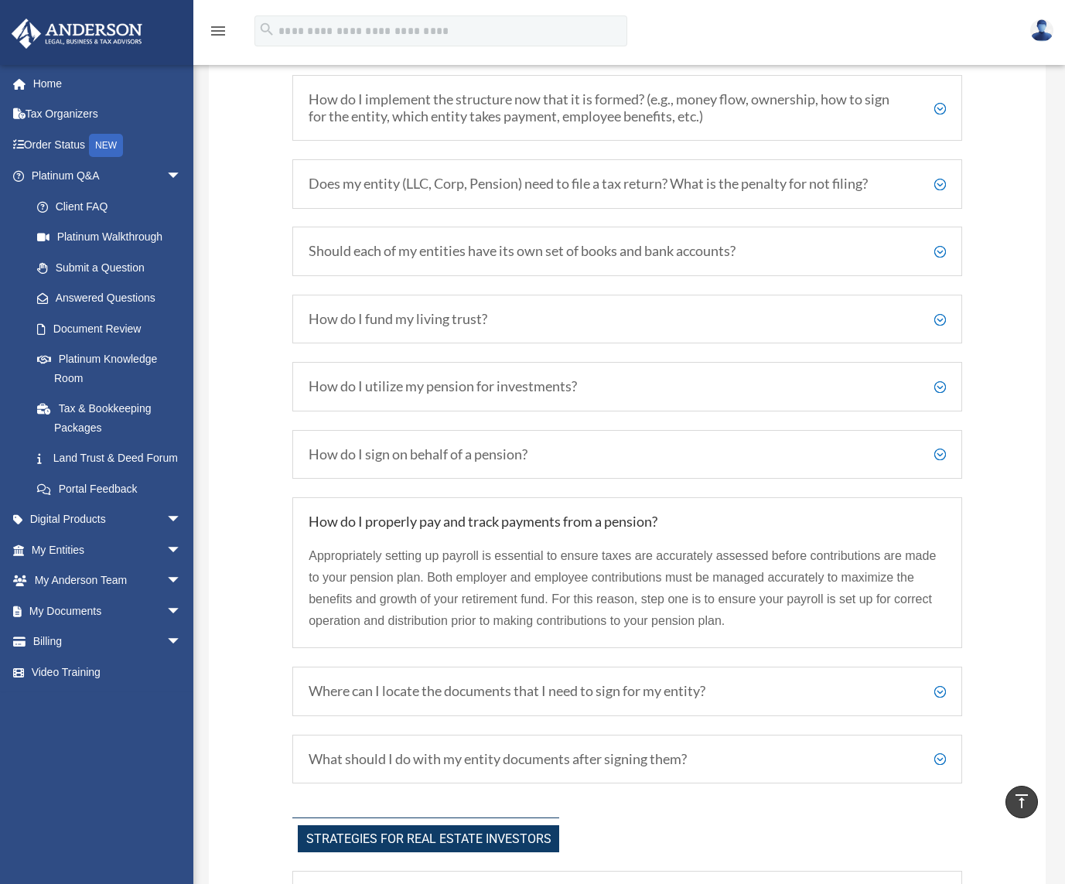
scroll to position [2196, 0]
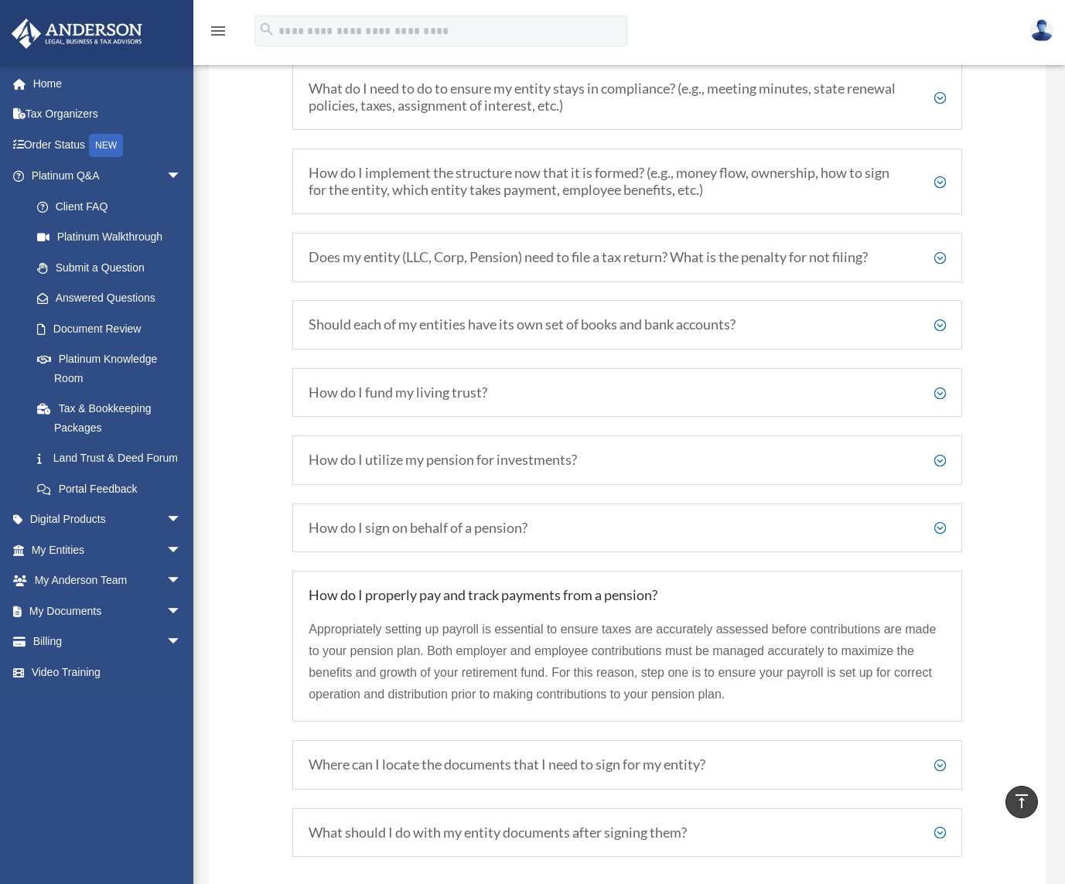
click at [360, 331] on h5 "Should each of my entities have its own set of books and bank accounts?" at bounding box center [627, 324] width 637 height 17
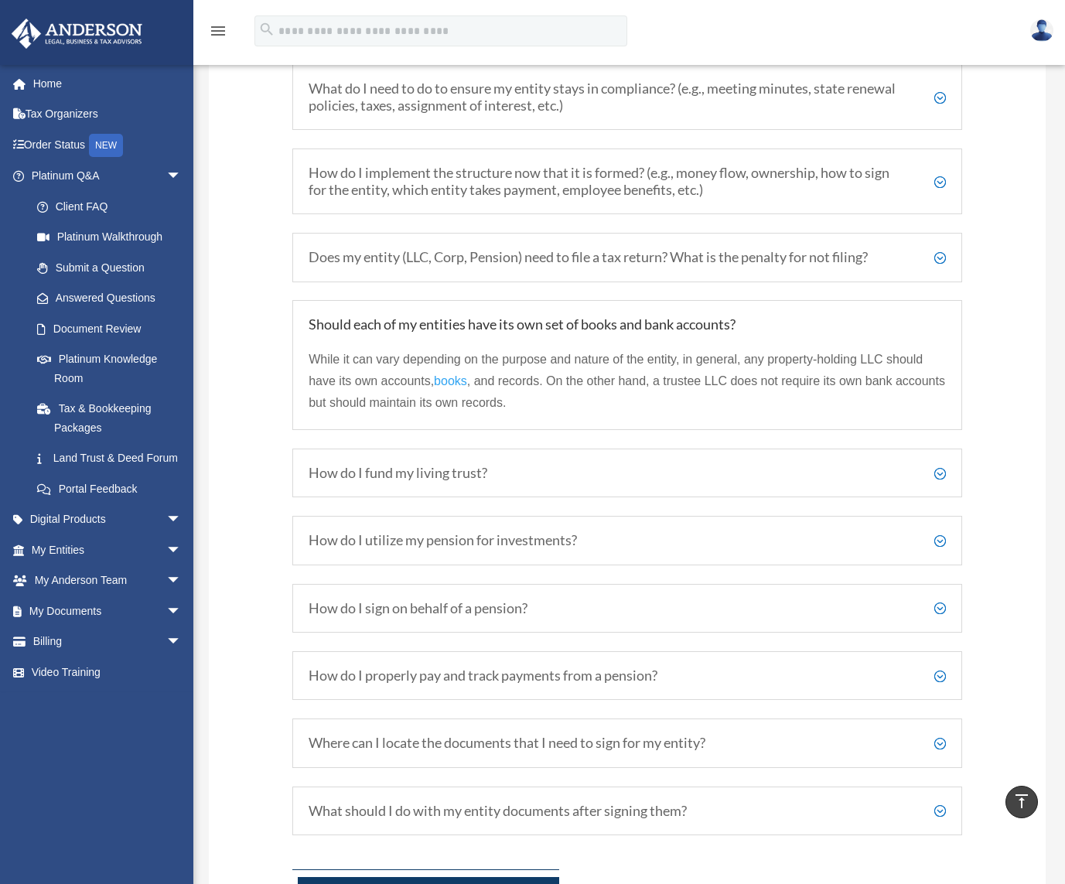
click at [442, 381] on span "books" at bounding box center [450, 380] width 33 height 13
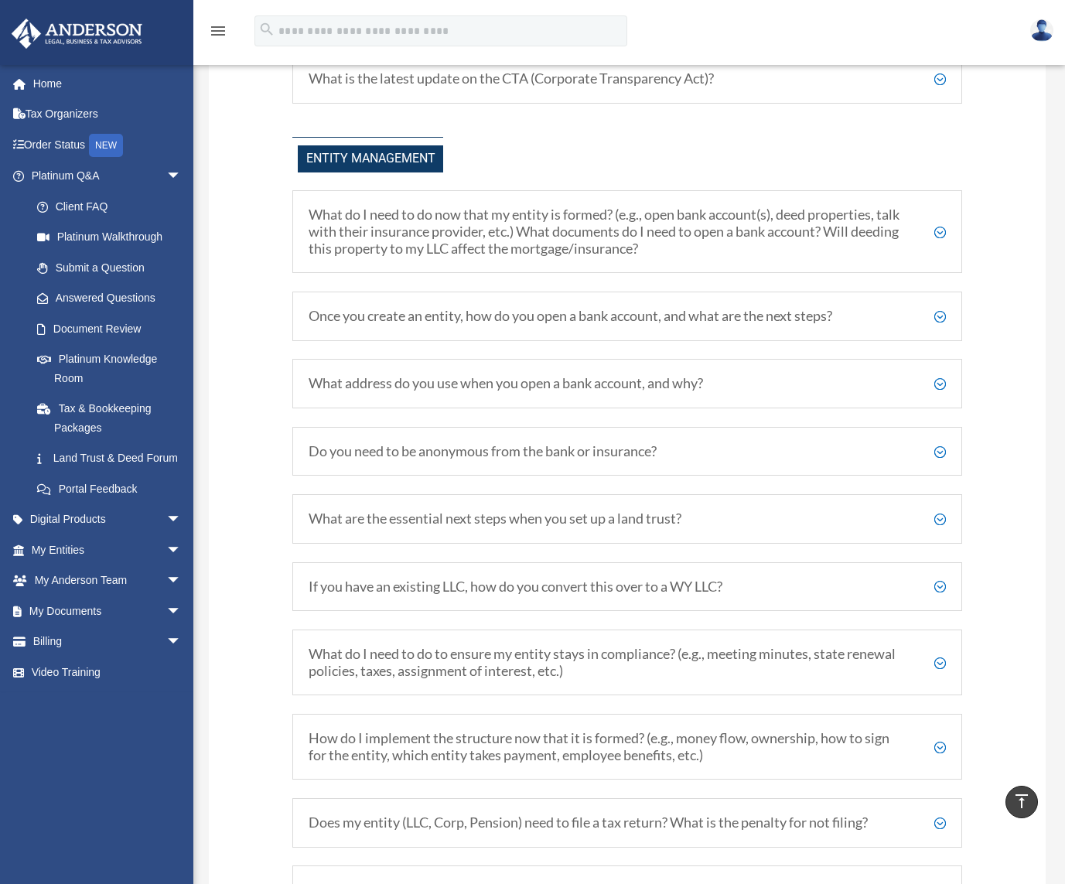
scroll to position [1268, 0]
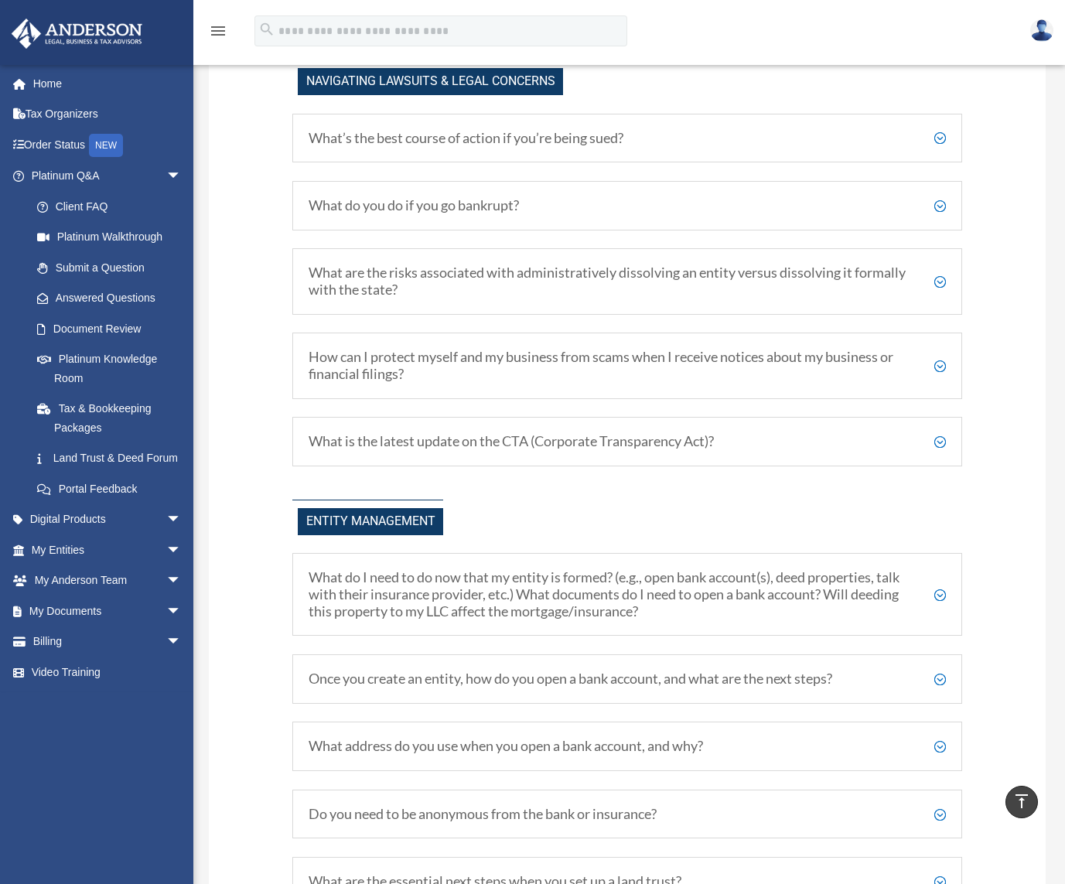
click at [1039, 37] on img at bounding box center [1041, 30] width 23 height 22
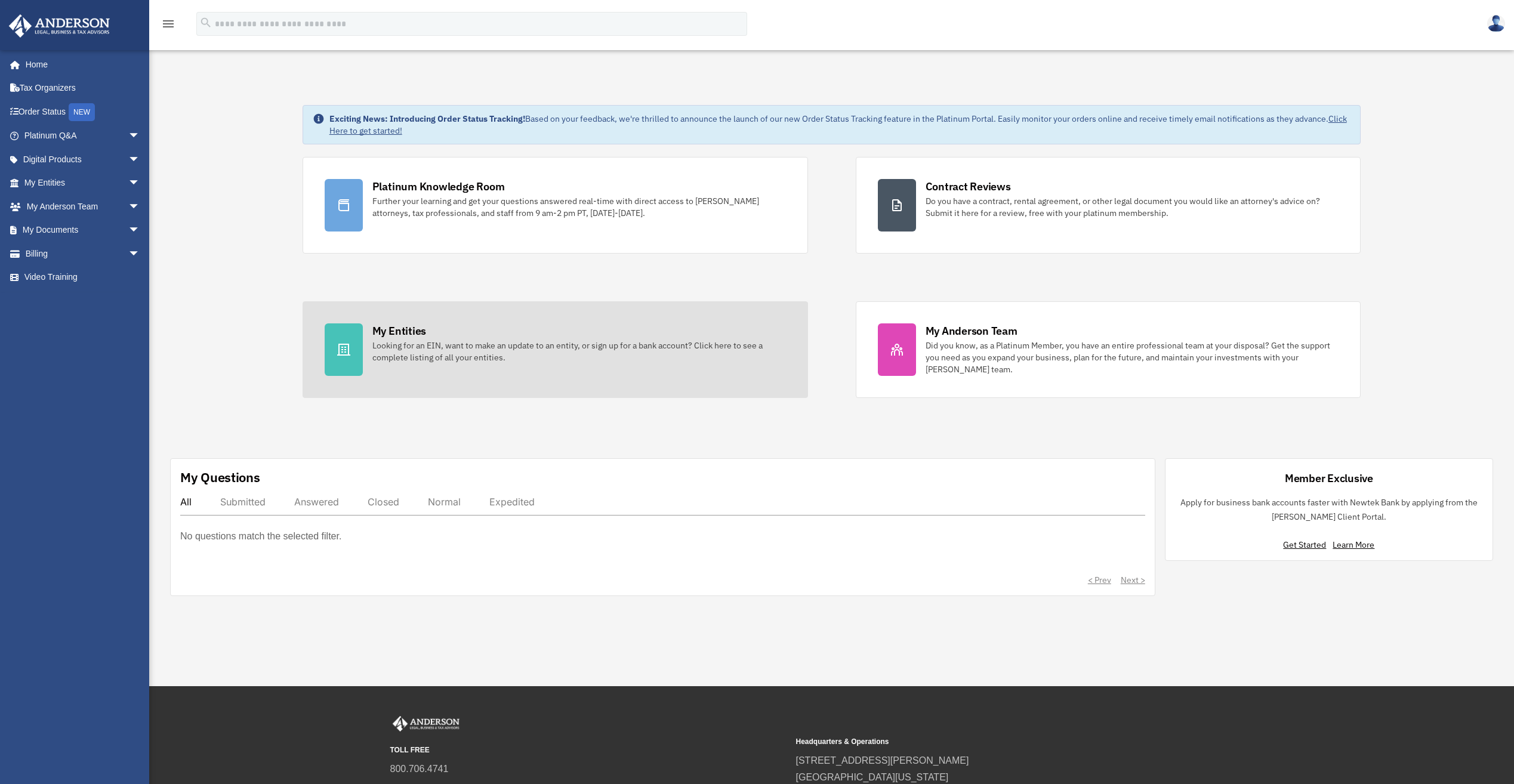
click at [440, 338] on div "My Entities Looking for an EIN, want to make an update to an entity, or sign up…" at bounding box center [580, 343] width 414 height 40
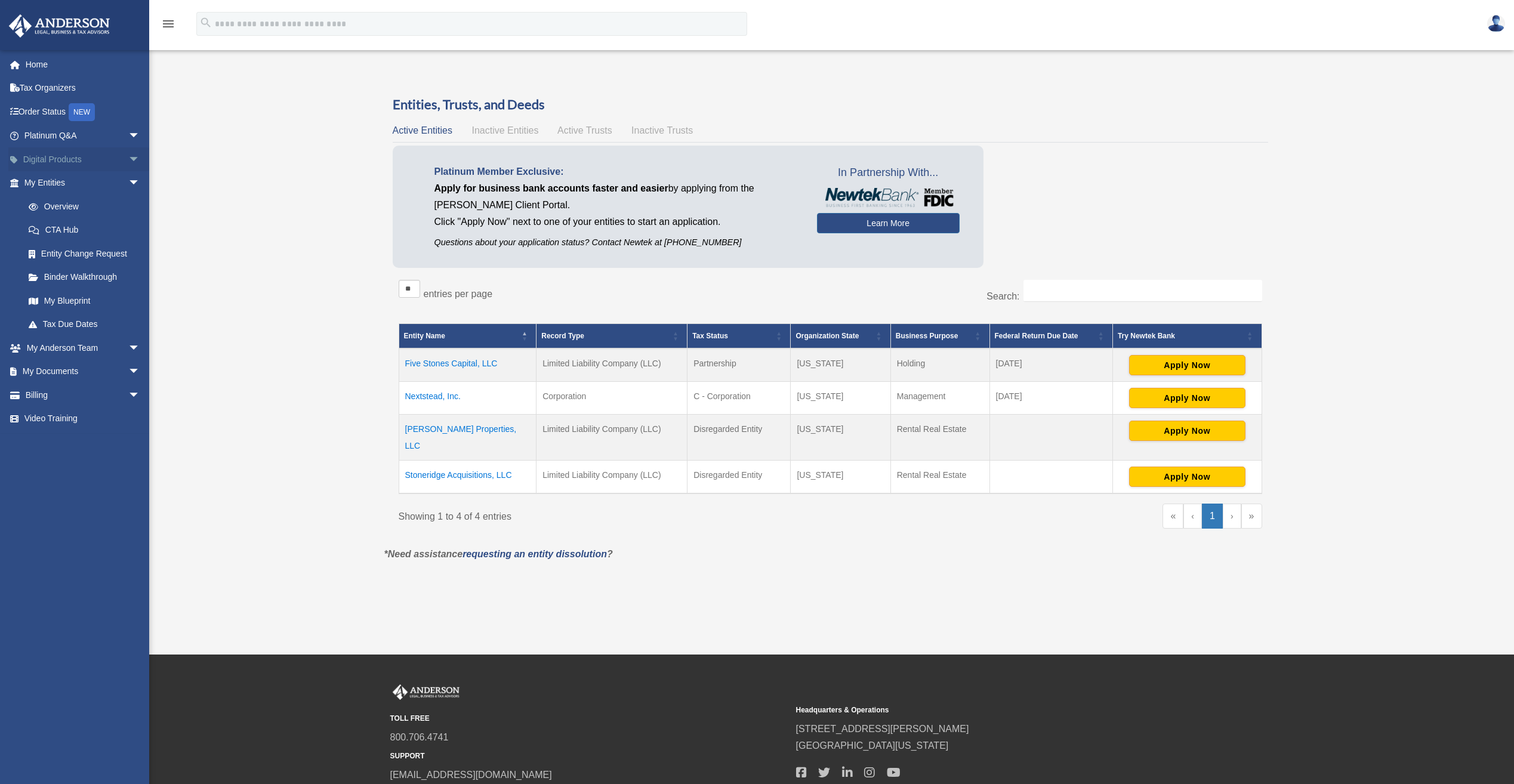
click at [128, 152] on span "arrow_drop_down" at bounding box center [140, 160] width 24 height 25
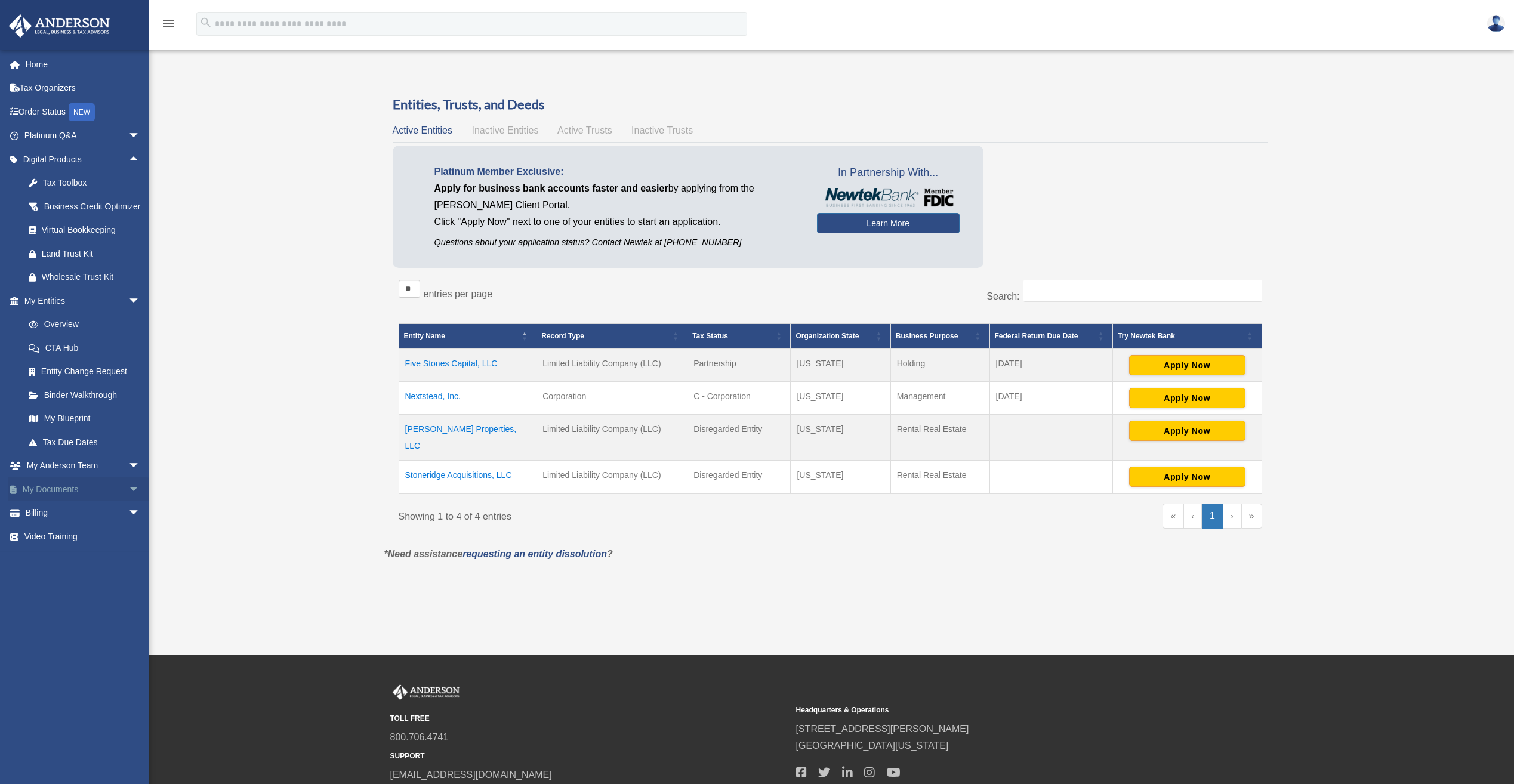
click at [128, 500] on span "arrow_drop_down" at bounding box center [140, 490] width 24 height 25
click at [84, 573] on link "Forms Library" at bounding box center [87, 560] width 141 height 24
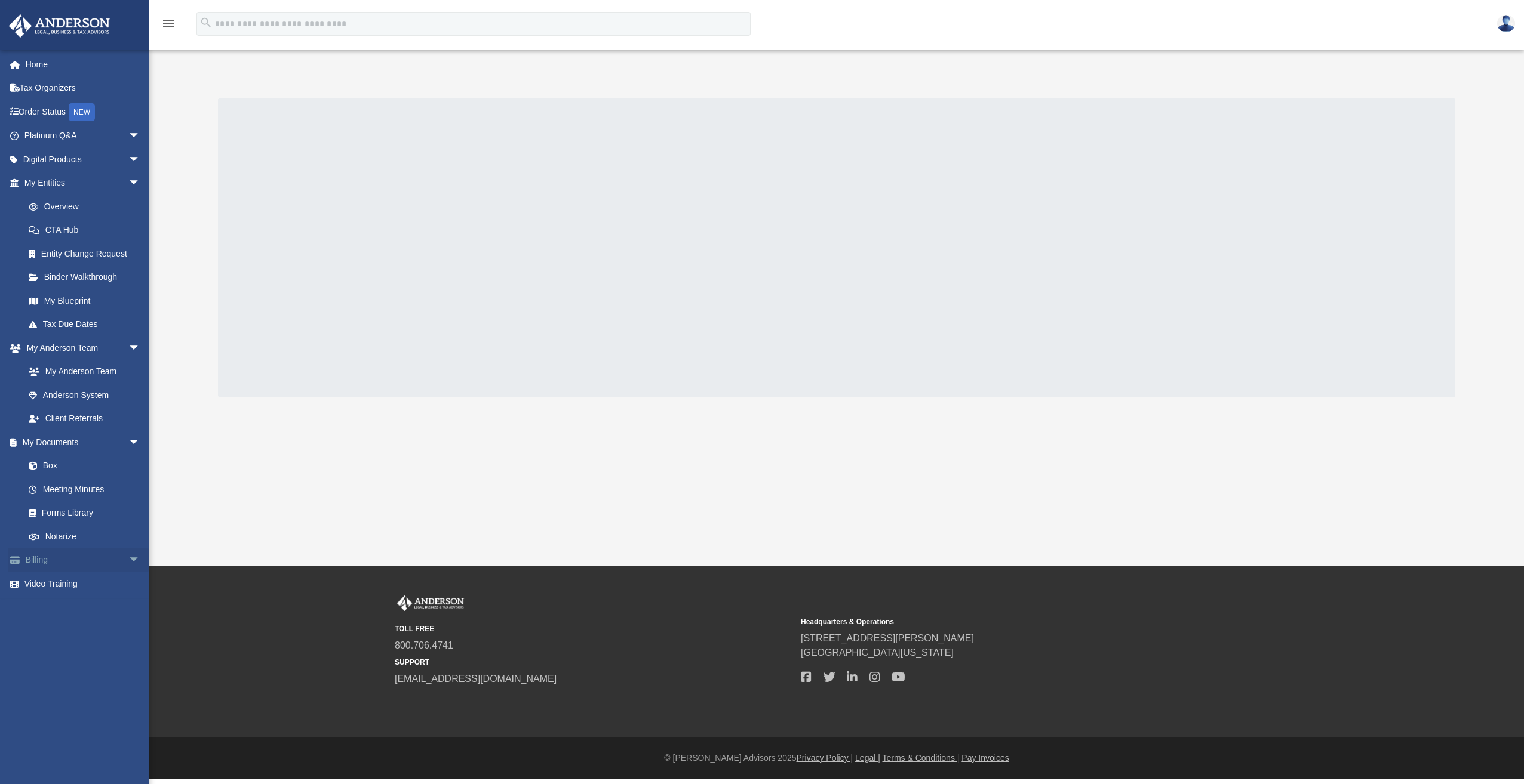
click at [128, 549] on span "arrow_drop_down" at bounding box center [140, 561] width 24 height 25
click at [86, 582] on link "$ Open Invoices" at bounding box center [87, 584] width 141 height 25
click at [87, 624] on link "Manage Payments" at bounding box center [87, 631] width 141 height 24
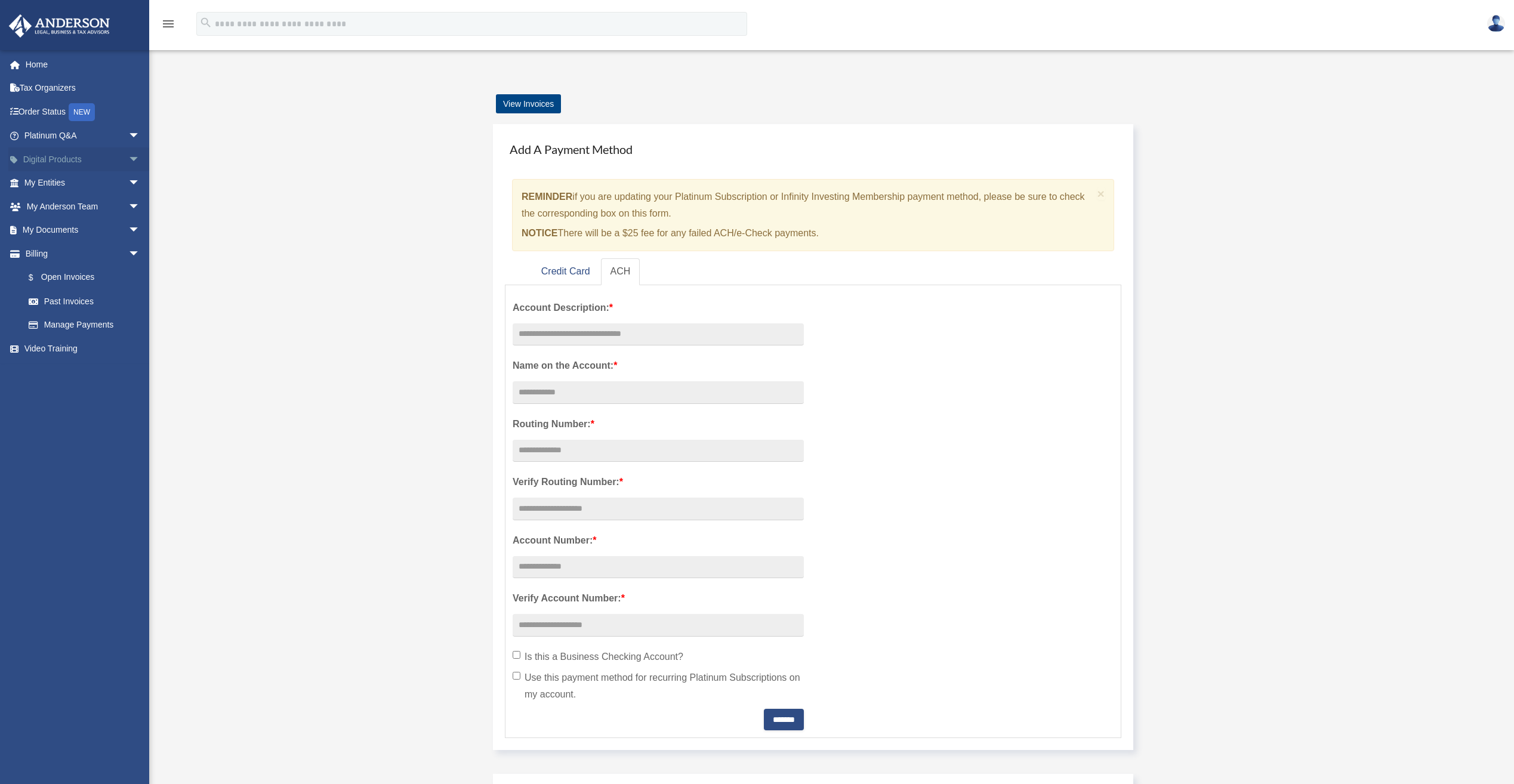
click at [128, 166] on span "arrow_drop_down" at bounding box center [140, 160] width 24 height 25
click at [54, 184] on div "Tax Toolbox" at bounding box center [92, 182] width 101 height 15
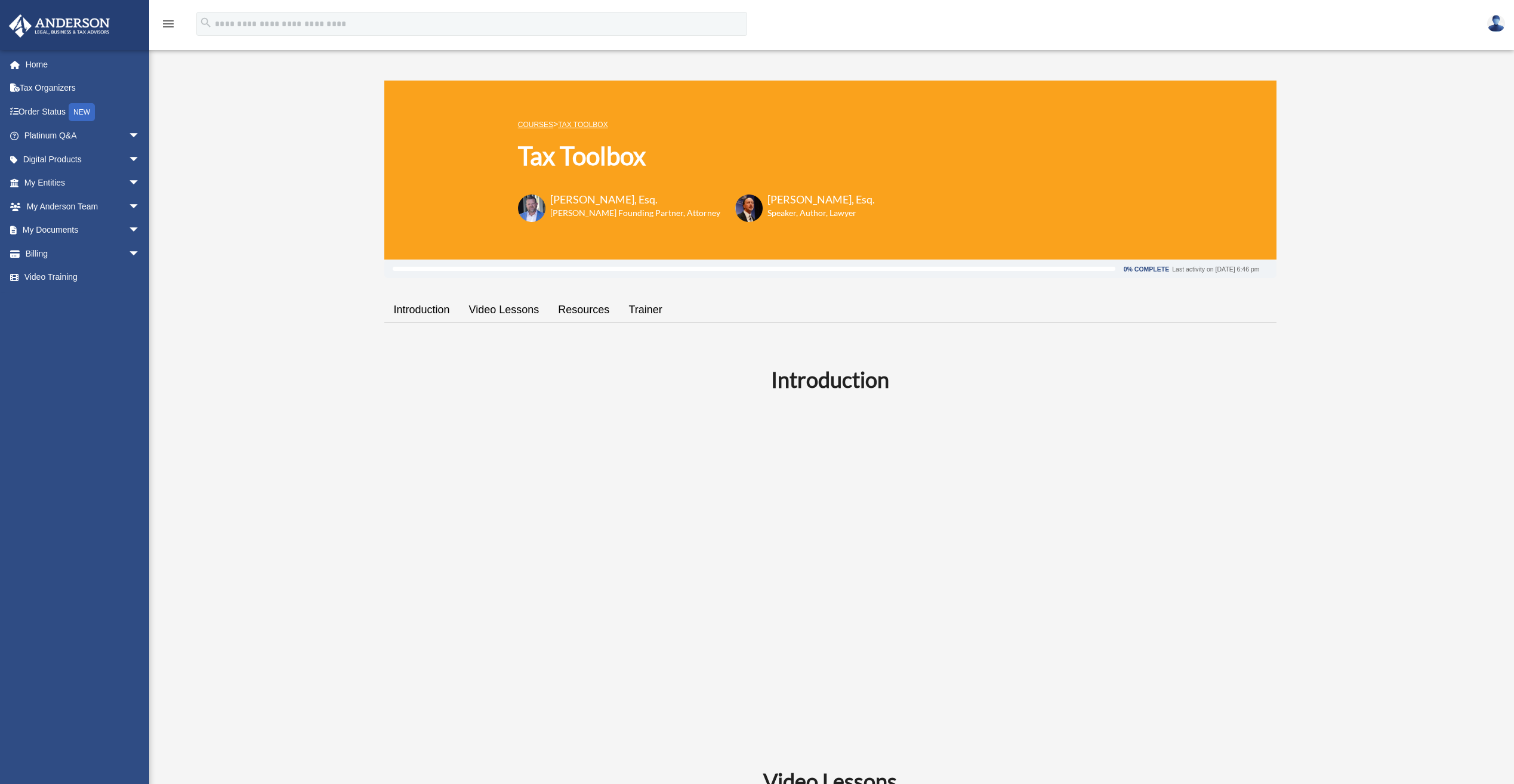
click at [492, 309] on link "Video Lessons" at bounding box center [505, 310] width 90 height 34
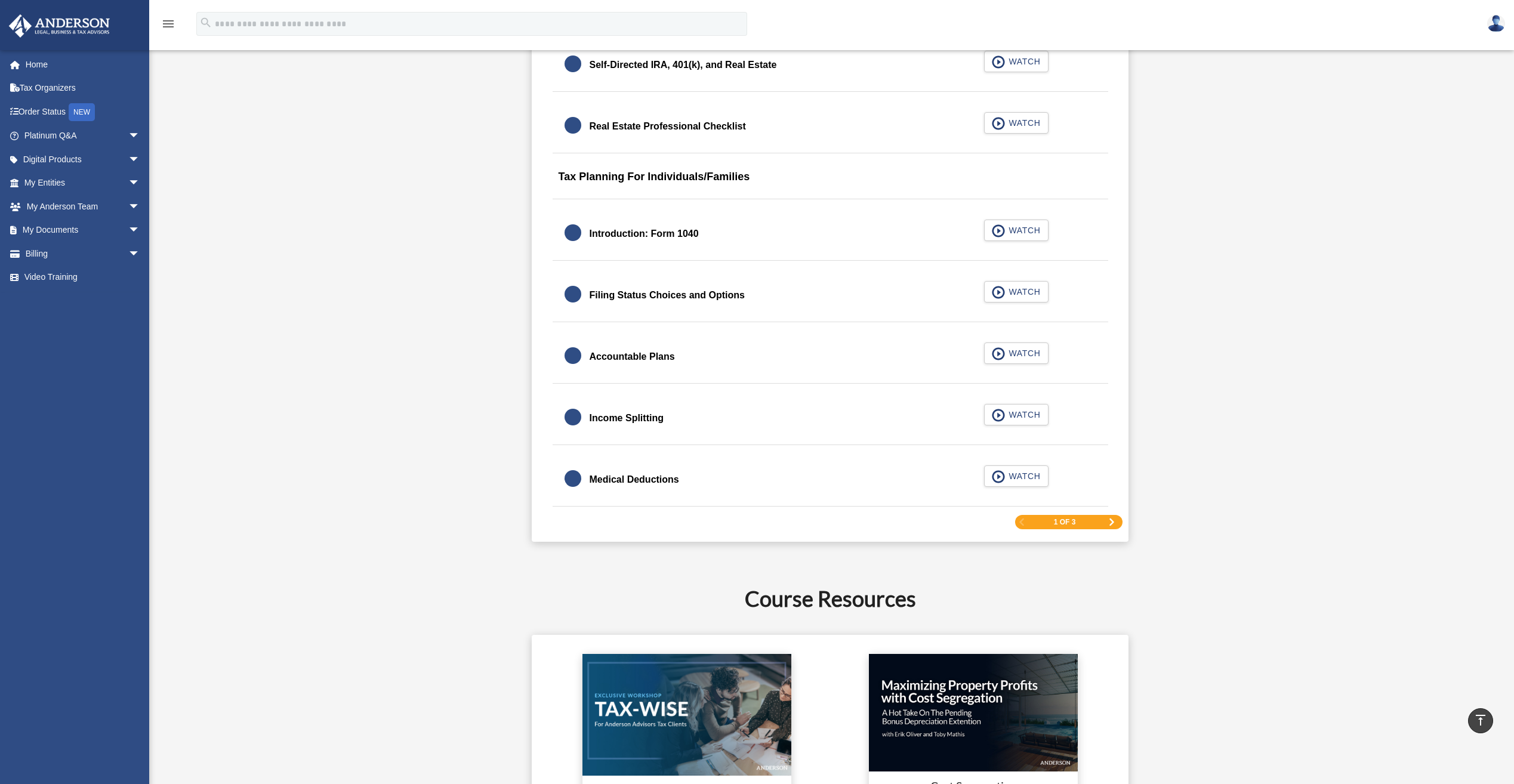
scroll to position [1660, 0]
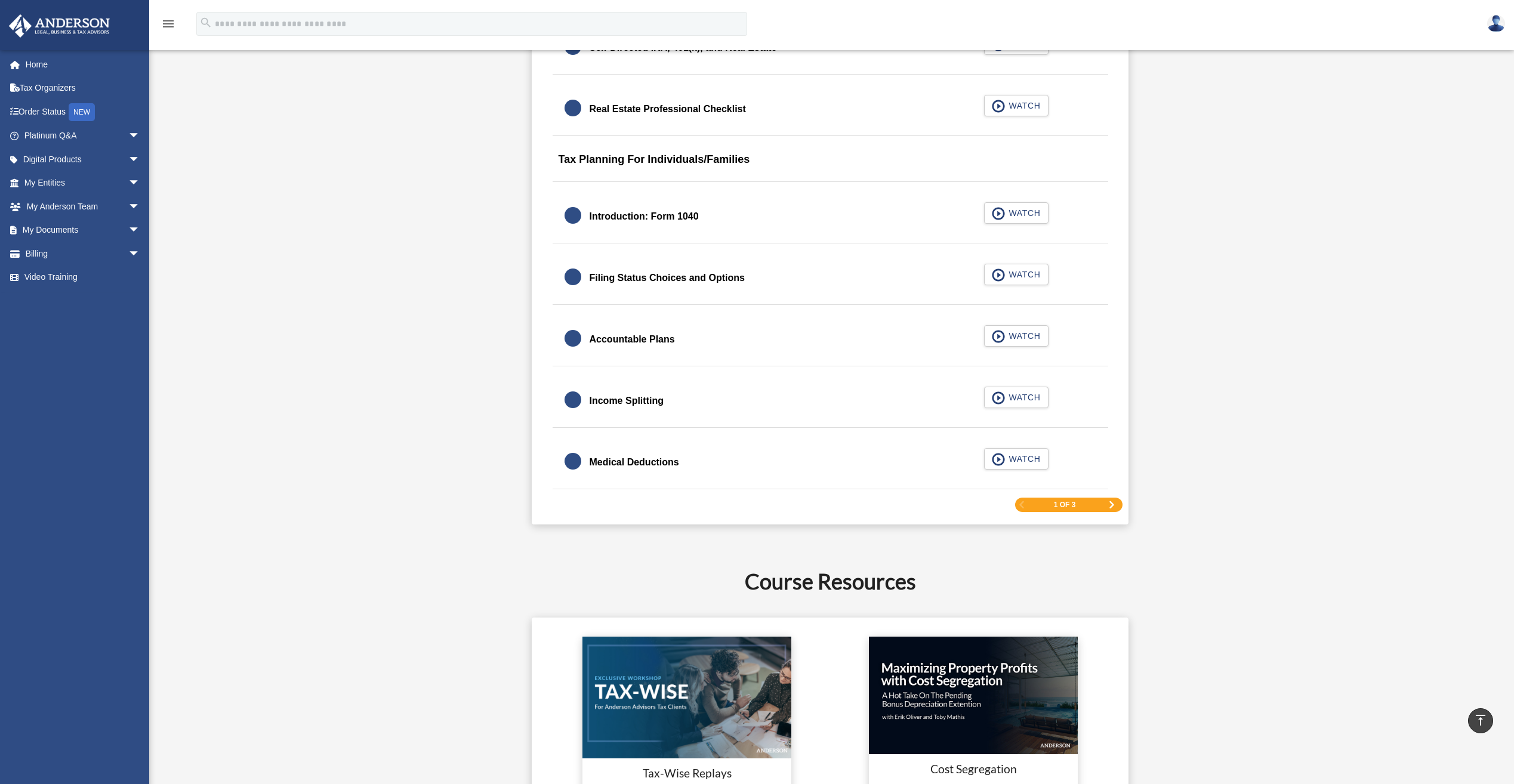
click at [1114, 505] on span "Next Page" at bounding box center [1111, 505] width 7 height 7
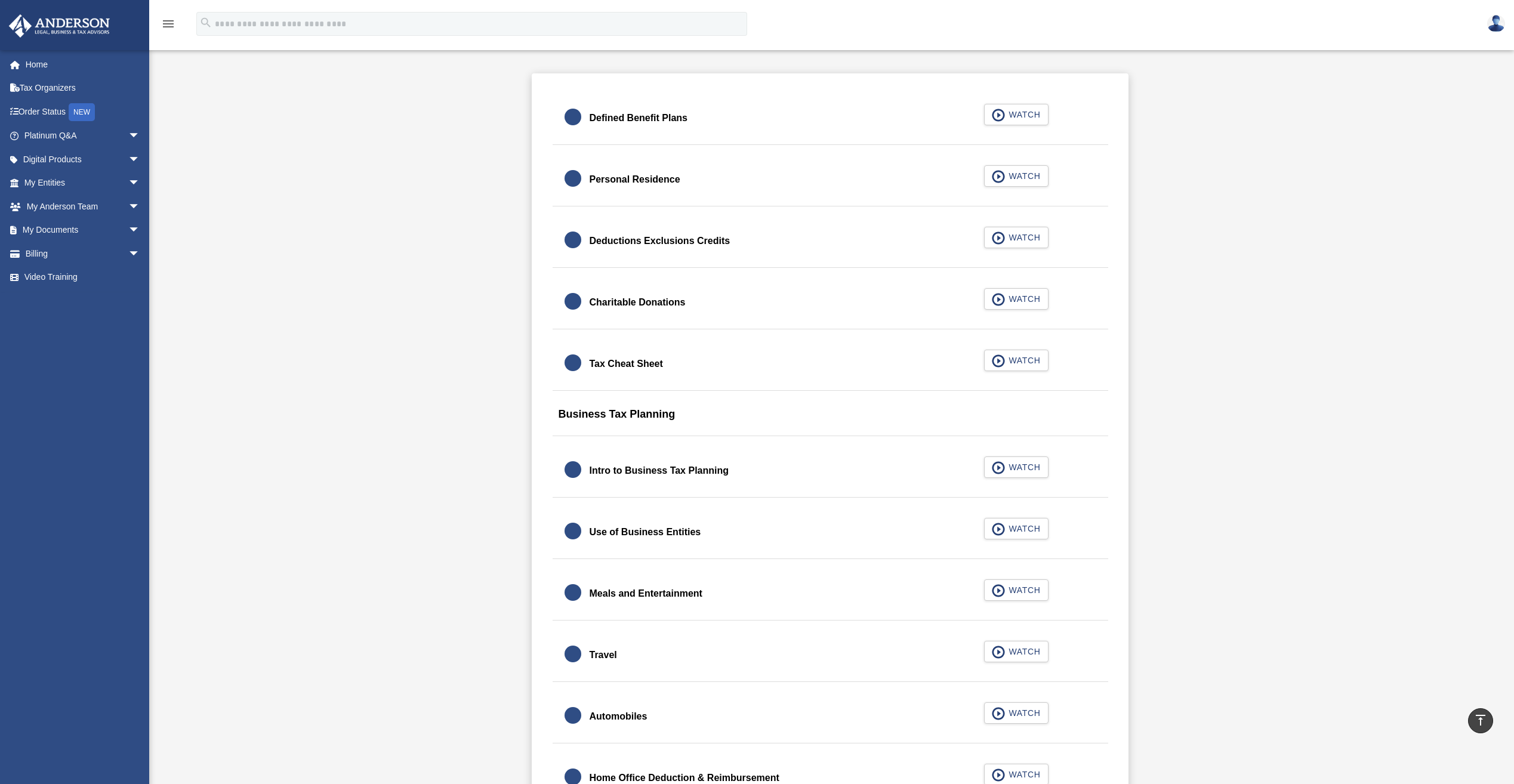
scroll to position [707, 0]
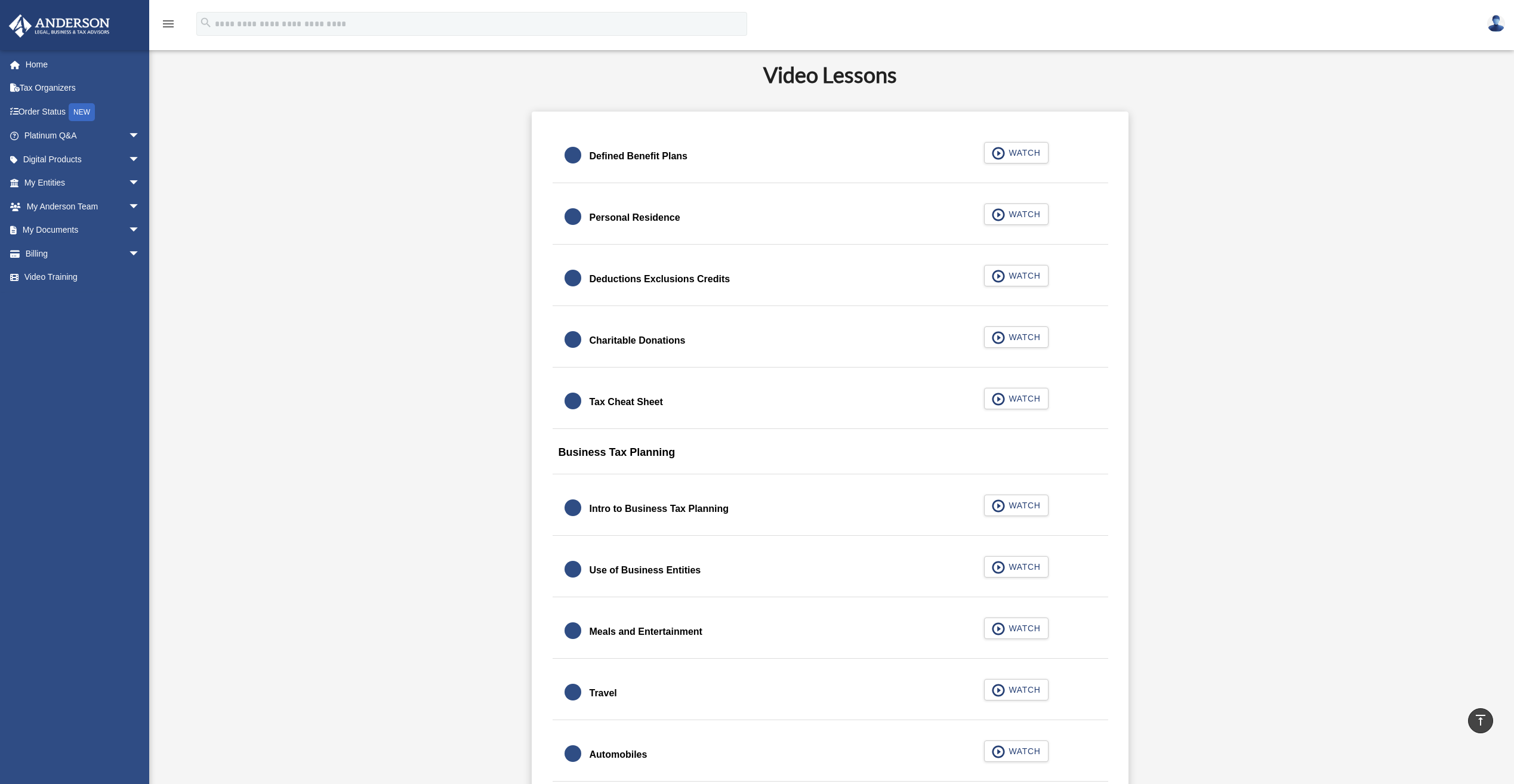
click at [631, 397] on div "Tax Cheat Sheet" at bounding box center [626, 402] width 73 height 17
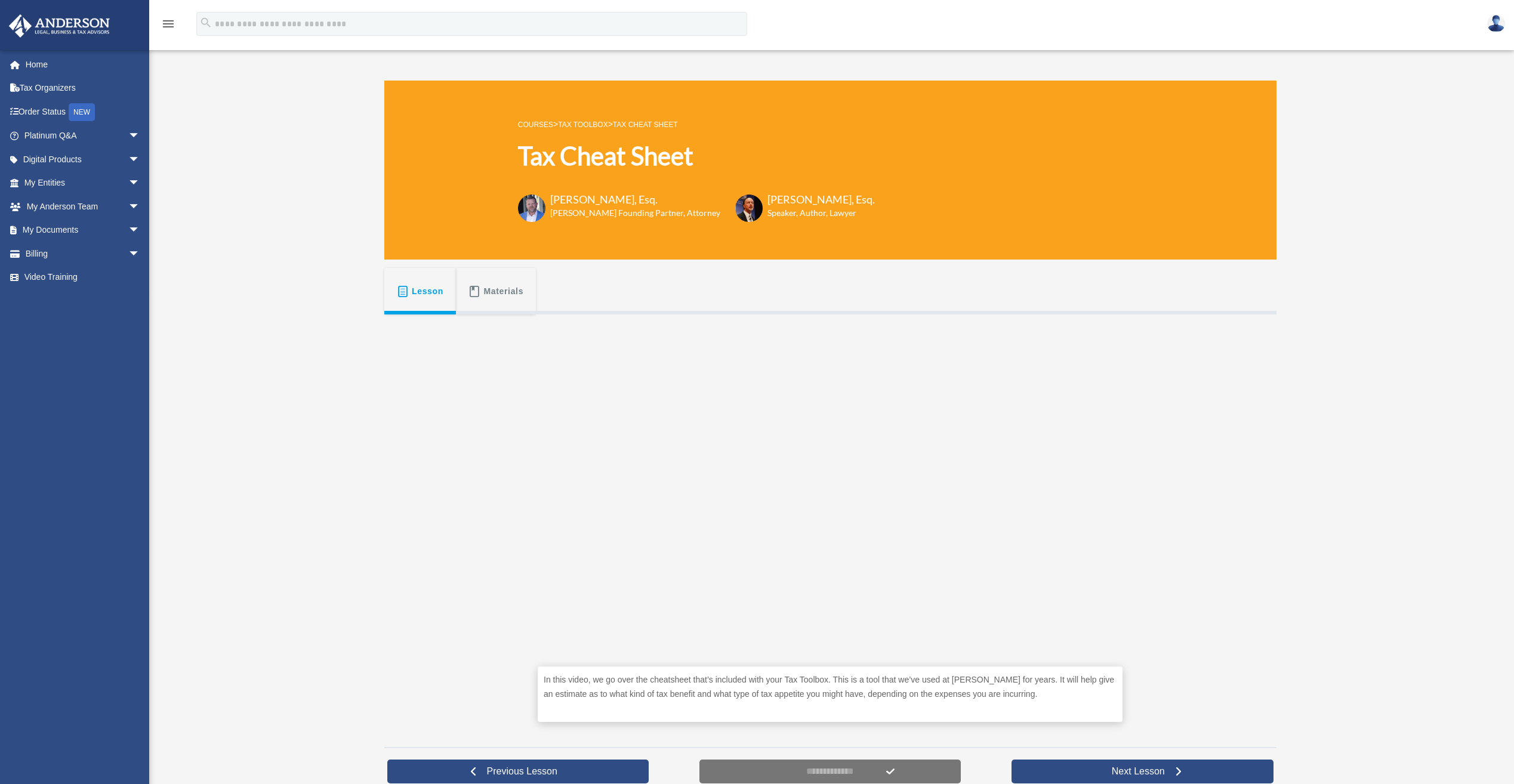
click at [484, 289] on span "Materials" at bounding box center [504, 292] width 40 height 22
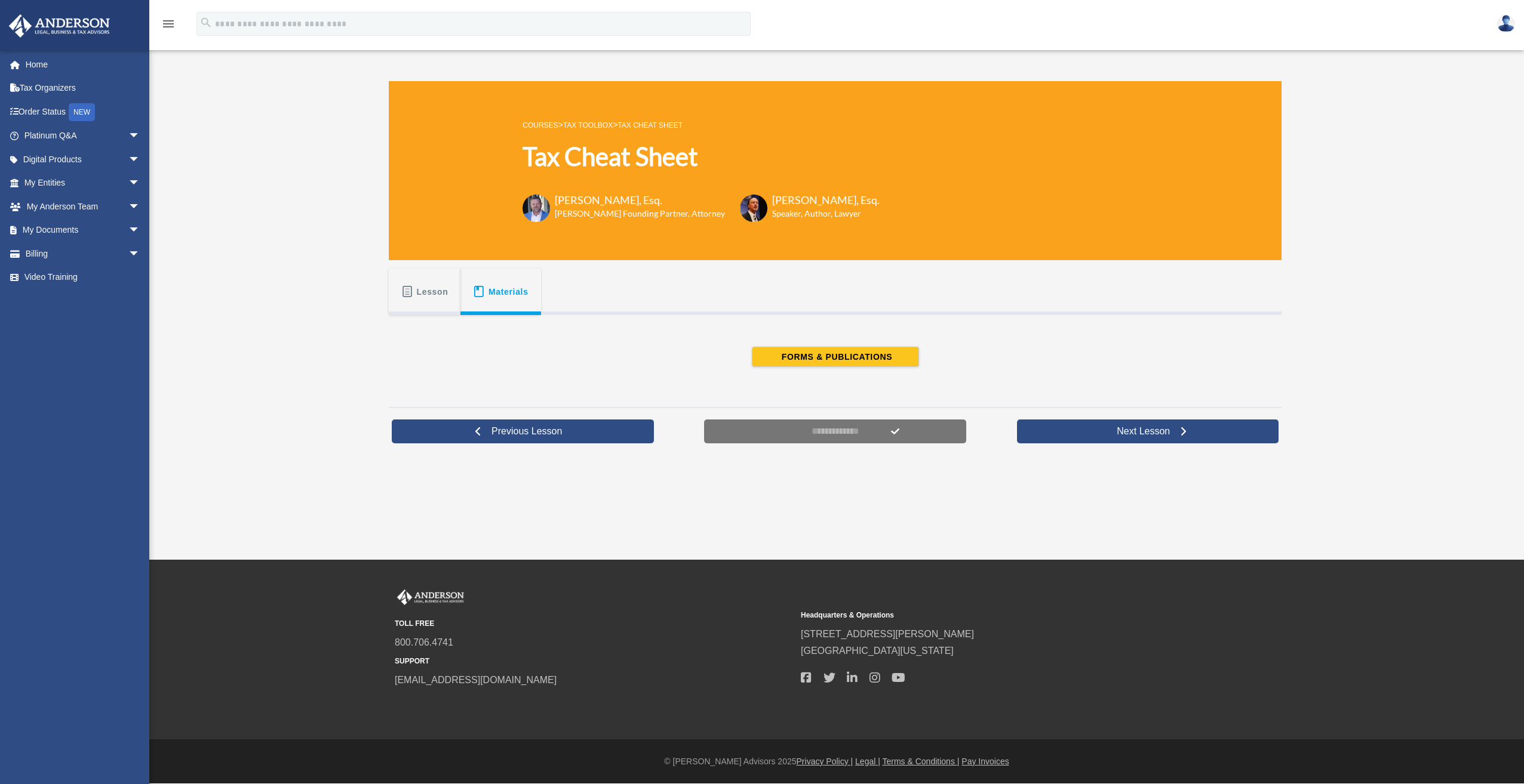
click at [435, 296] on span "Lesson" at bounding box center [432, 292] width 32 height 22
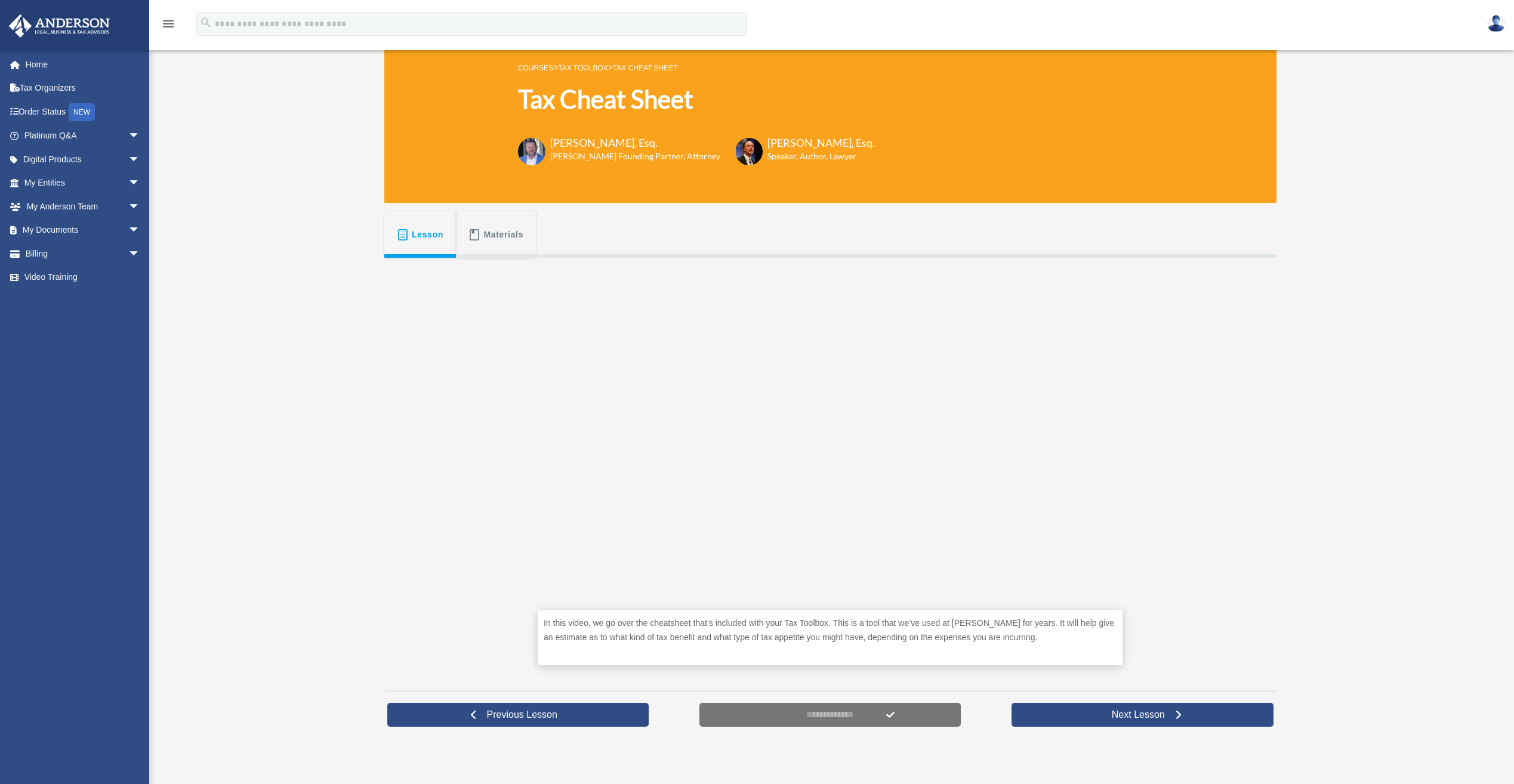
scroll to position [59, 0]
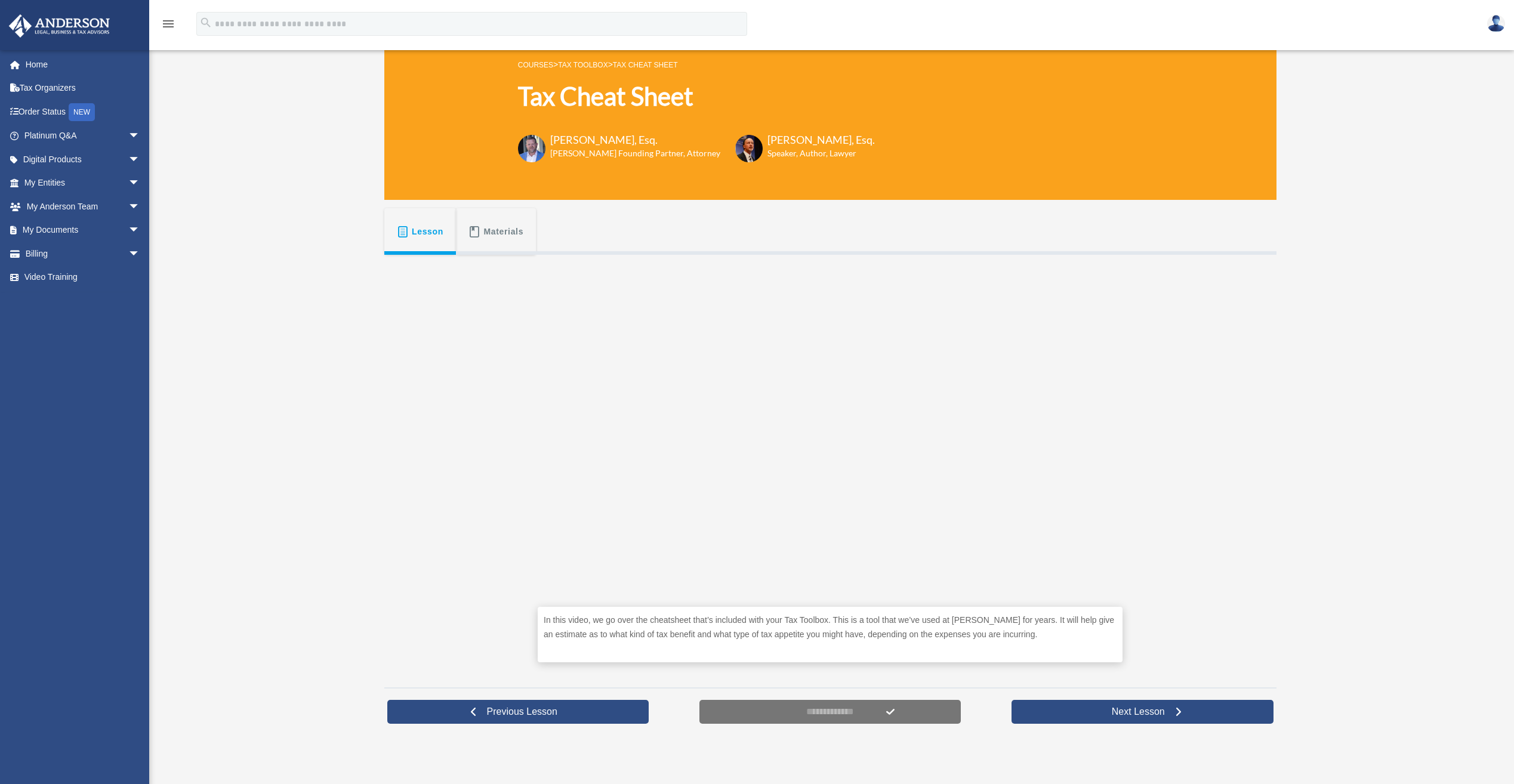
click at [491, 232] on span "Materials" at bounding box center [504, 231] width 40 height 22
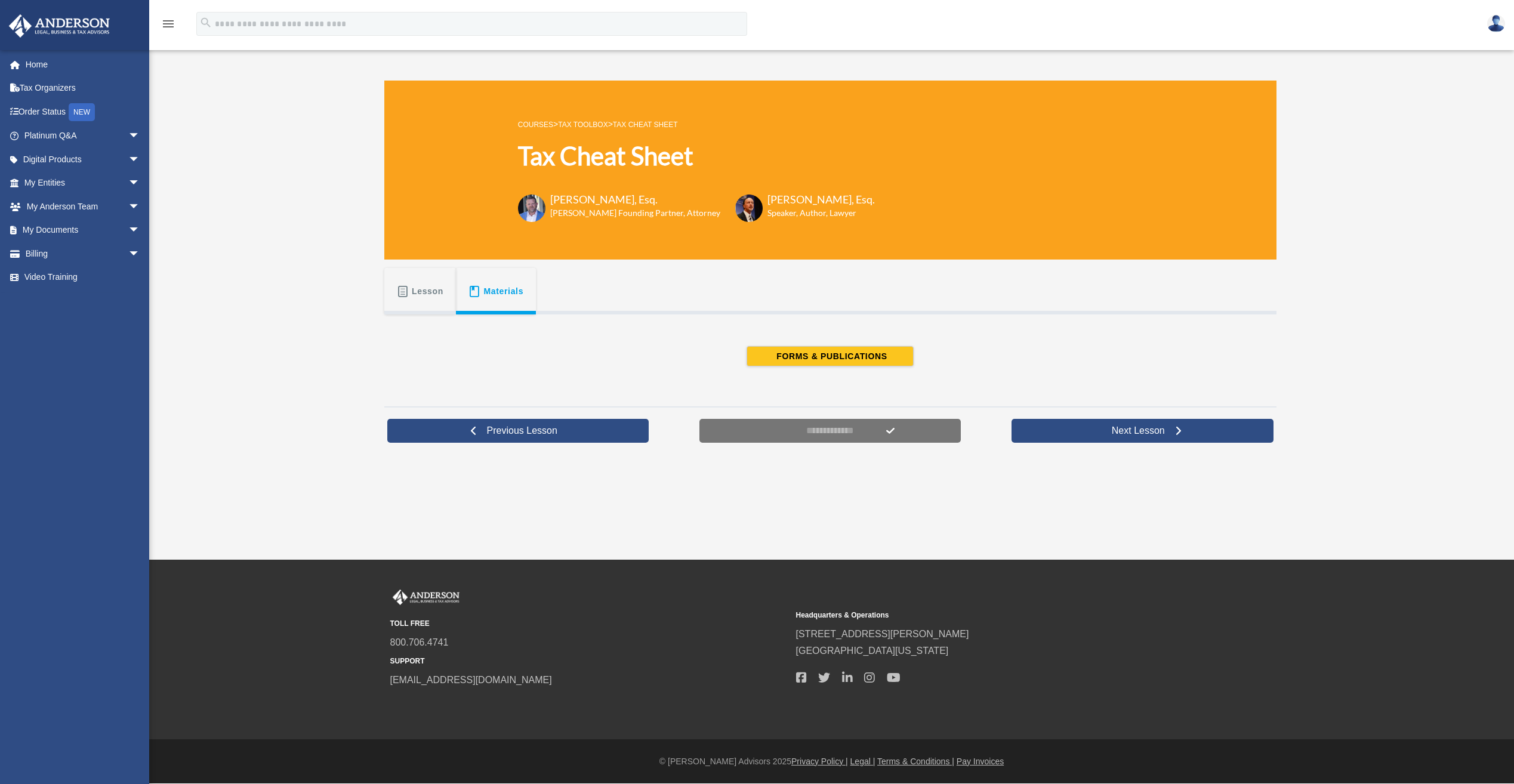
scroll to position [0, 0]
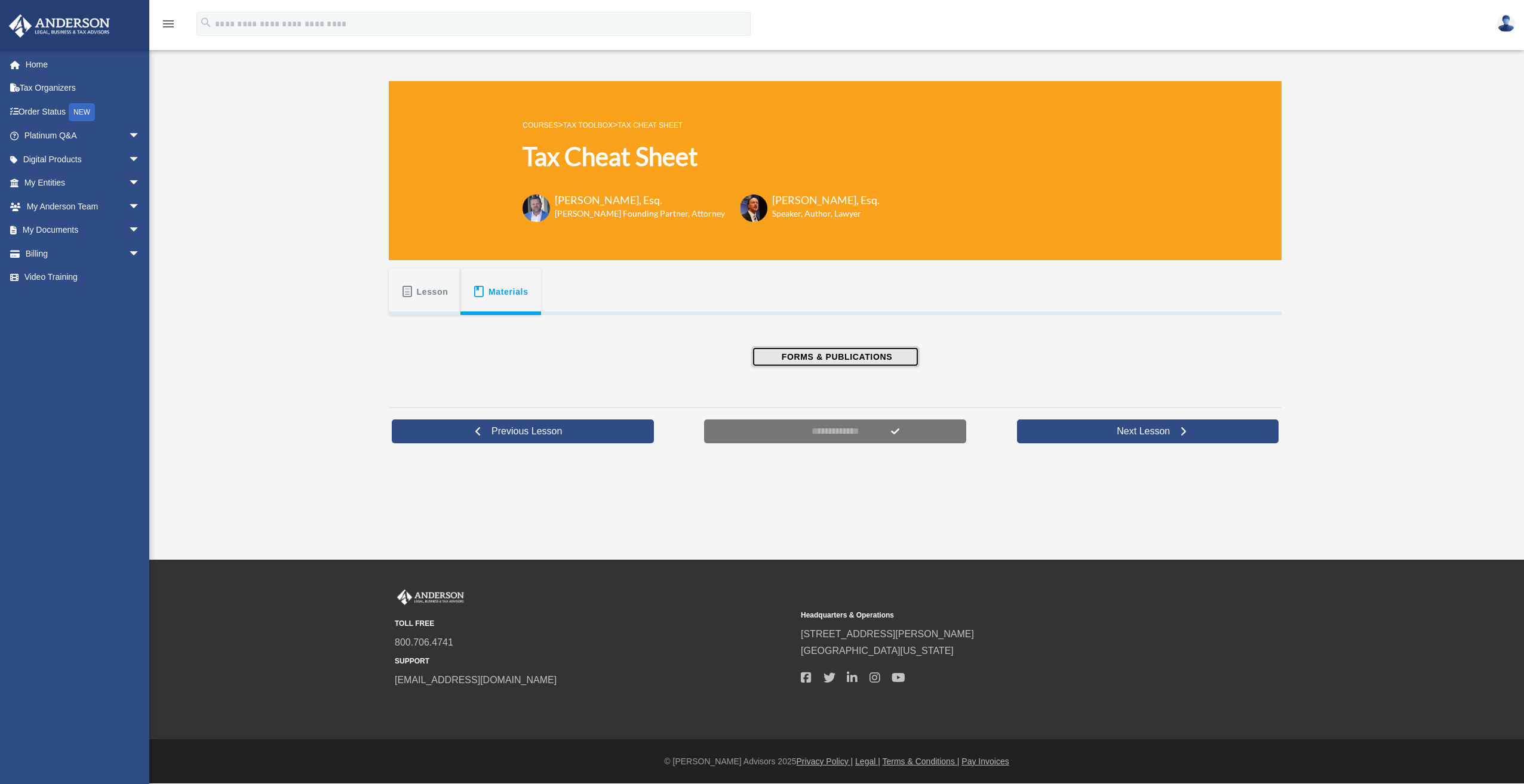
click at [827, 357] on span "FORMS & PUBLICATIONS" at bounding box center [835, 357] width 114 height 12
click at [422, 292] on span "Lesson" at bounding box center [432, 292] width 32 height 22
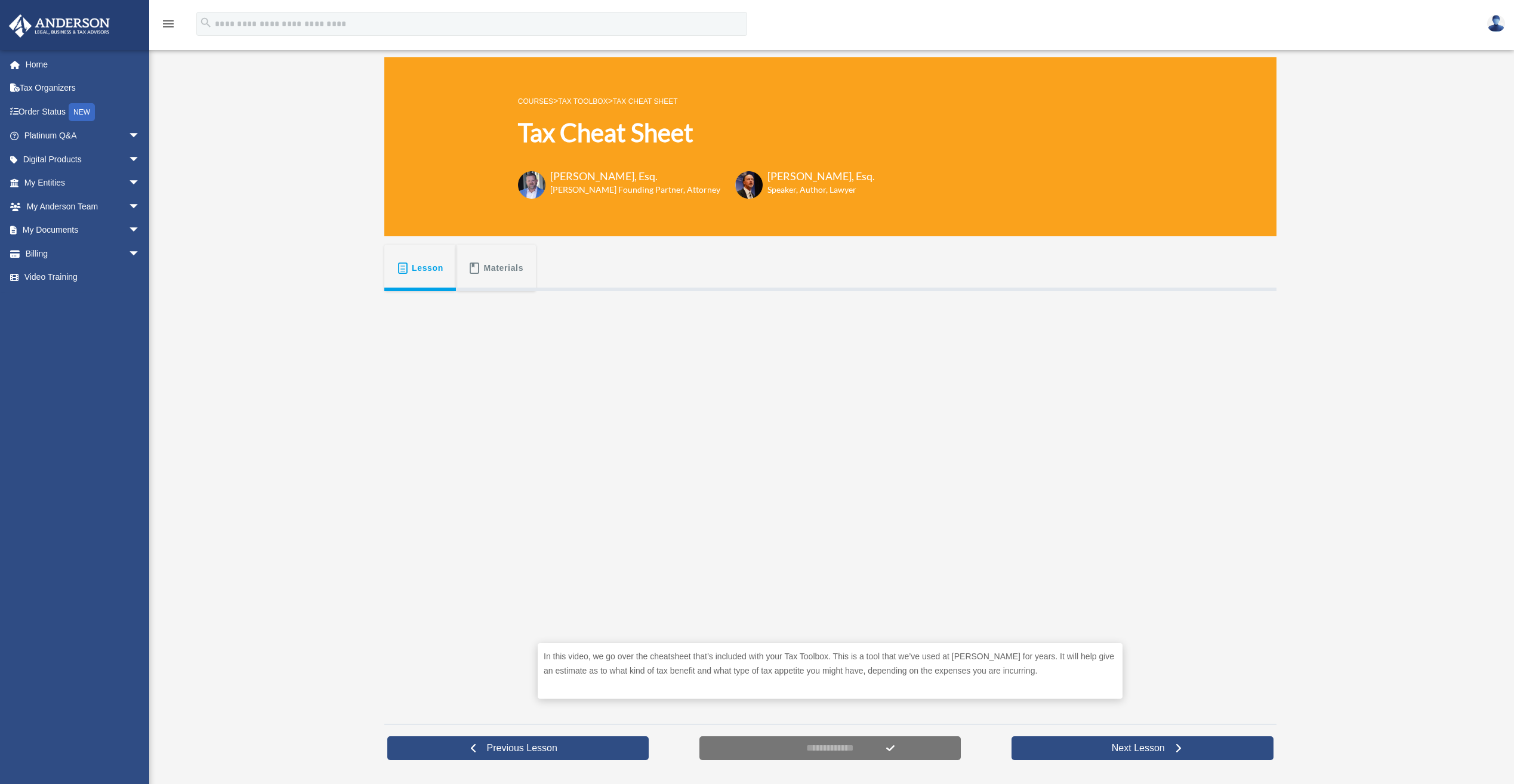
scroll to position [120, 0]
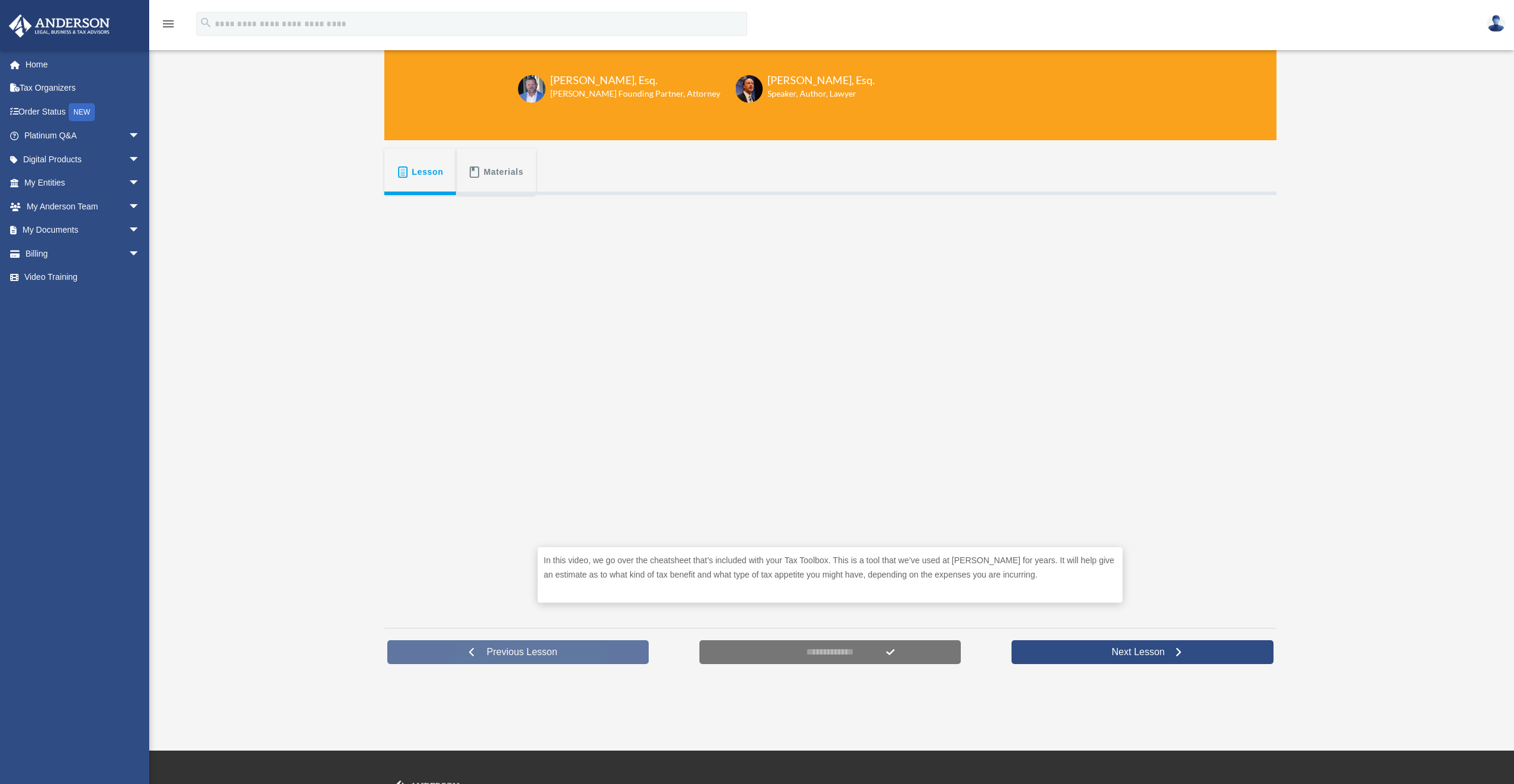
click at [550, 648] on span "Previous Lesson" at bounding box center [522, 652] width 90 height 12
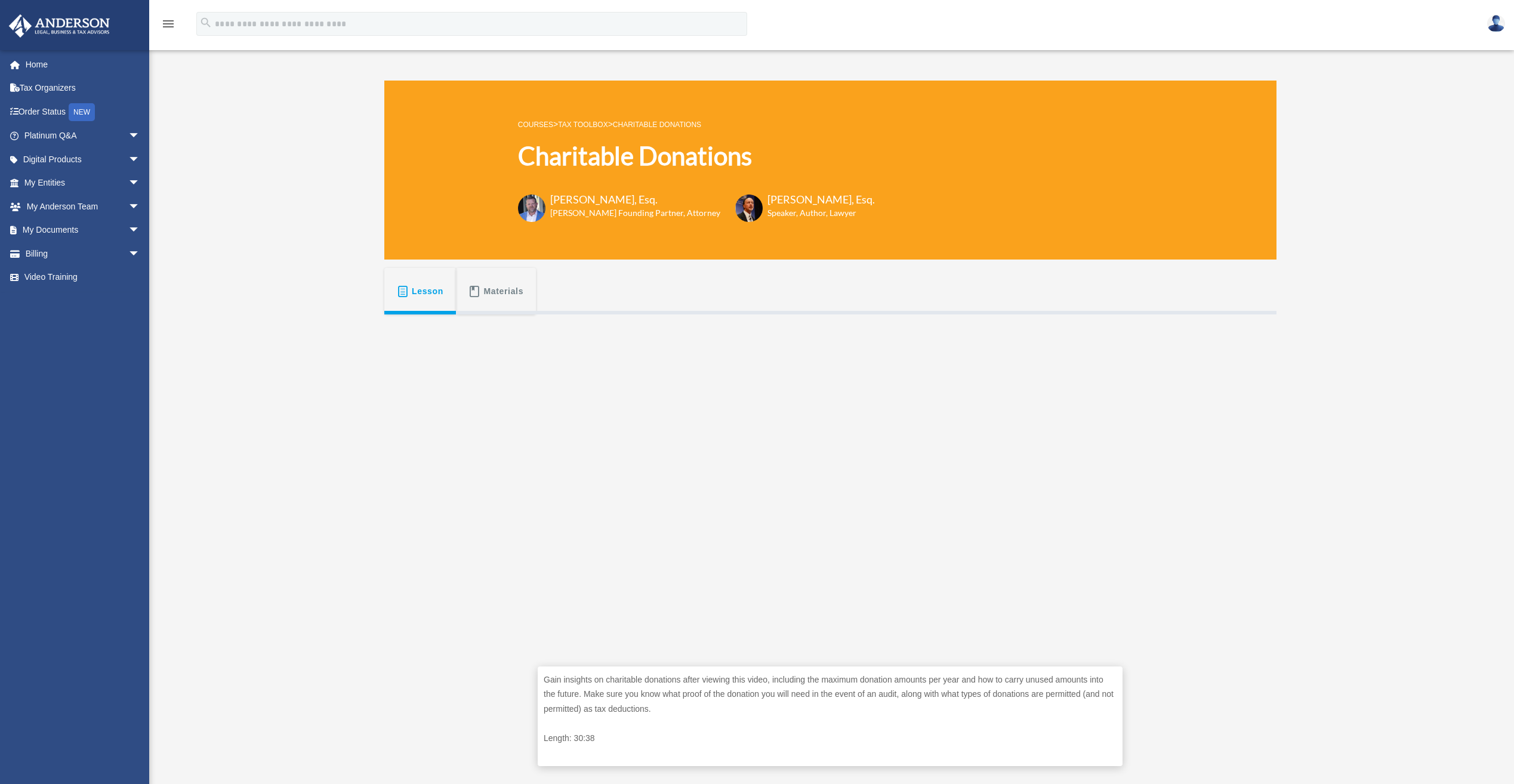
click at [594, 124] on link "Tax Toolbox" at bounding box center [583, 124] width 49 height 8
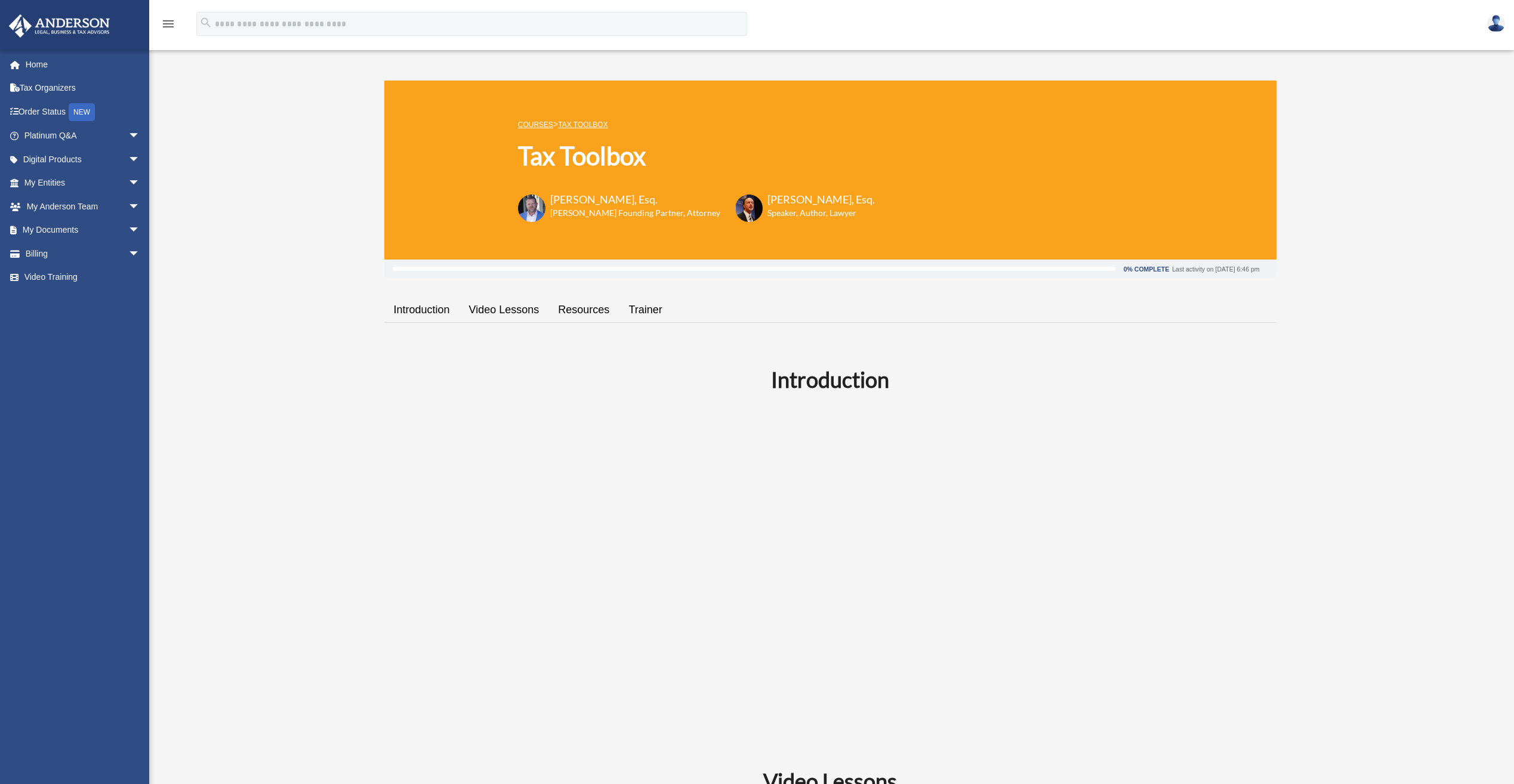
click at [511, 309] on link "Video Lessons" at bounding box center [505, 310] width 90 height 34
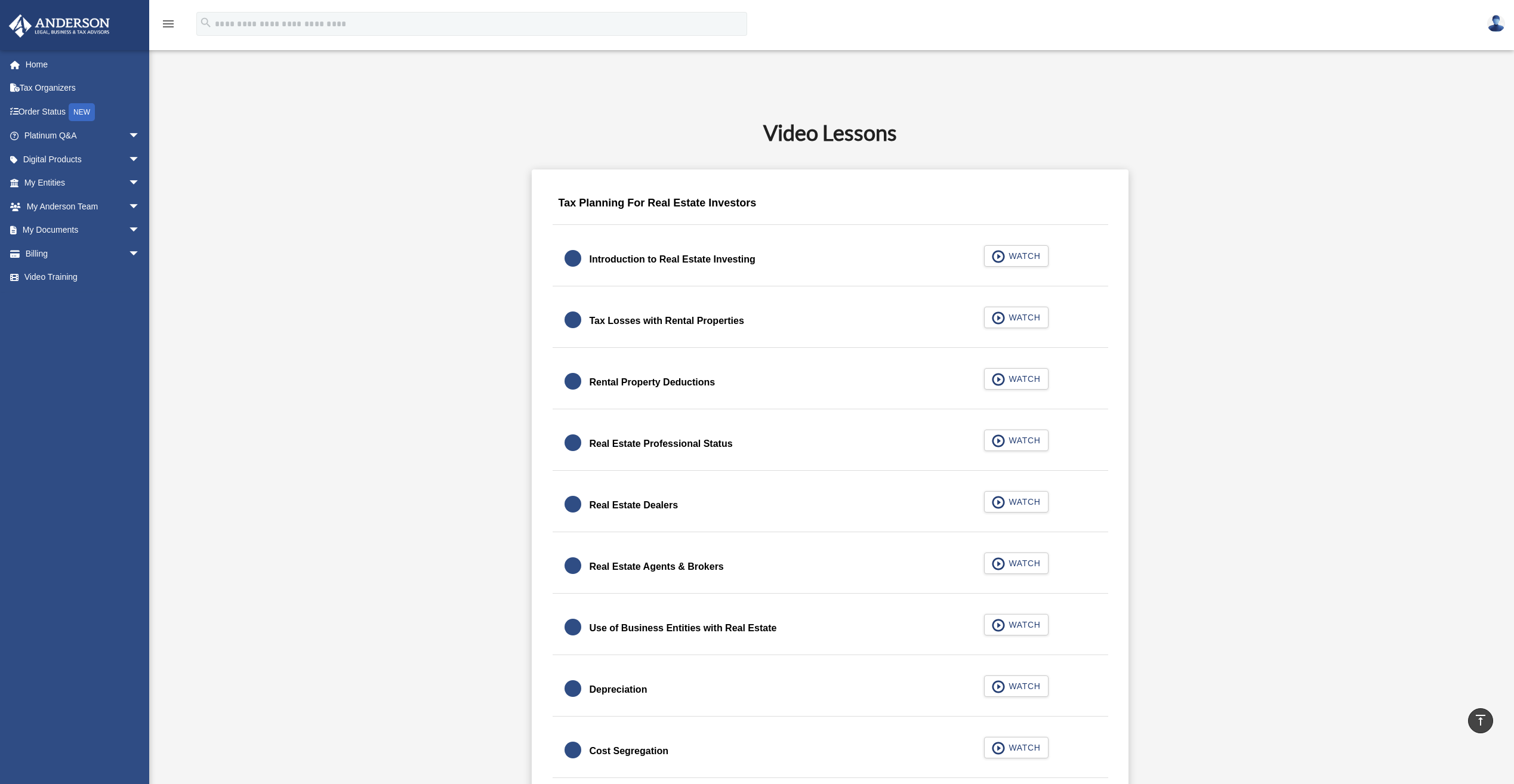
scroll to position [645, 0]
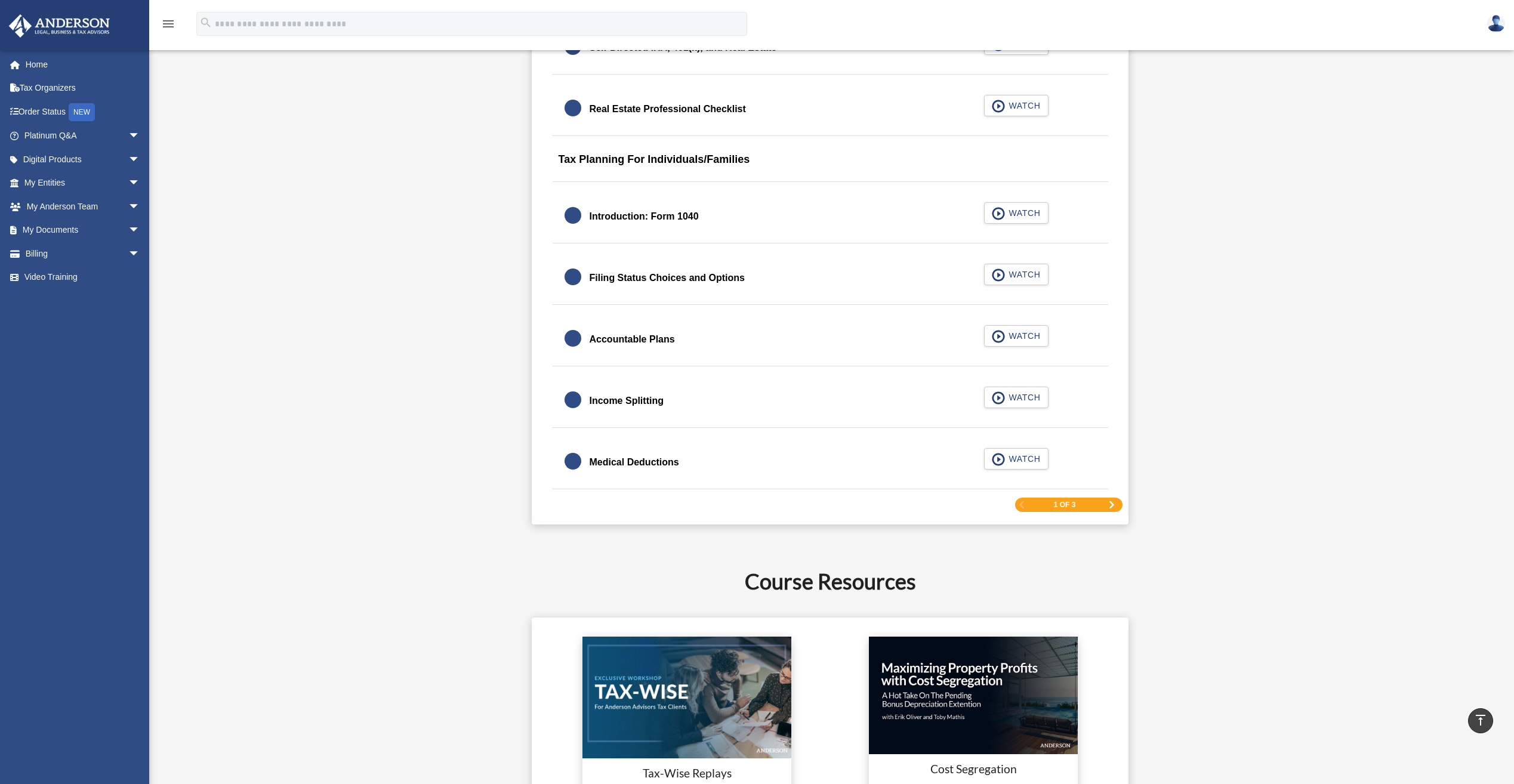
click at [1112, 505] on span "Next Page" at bounding box center [1111, 505] width 7 height 7
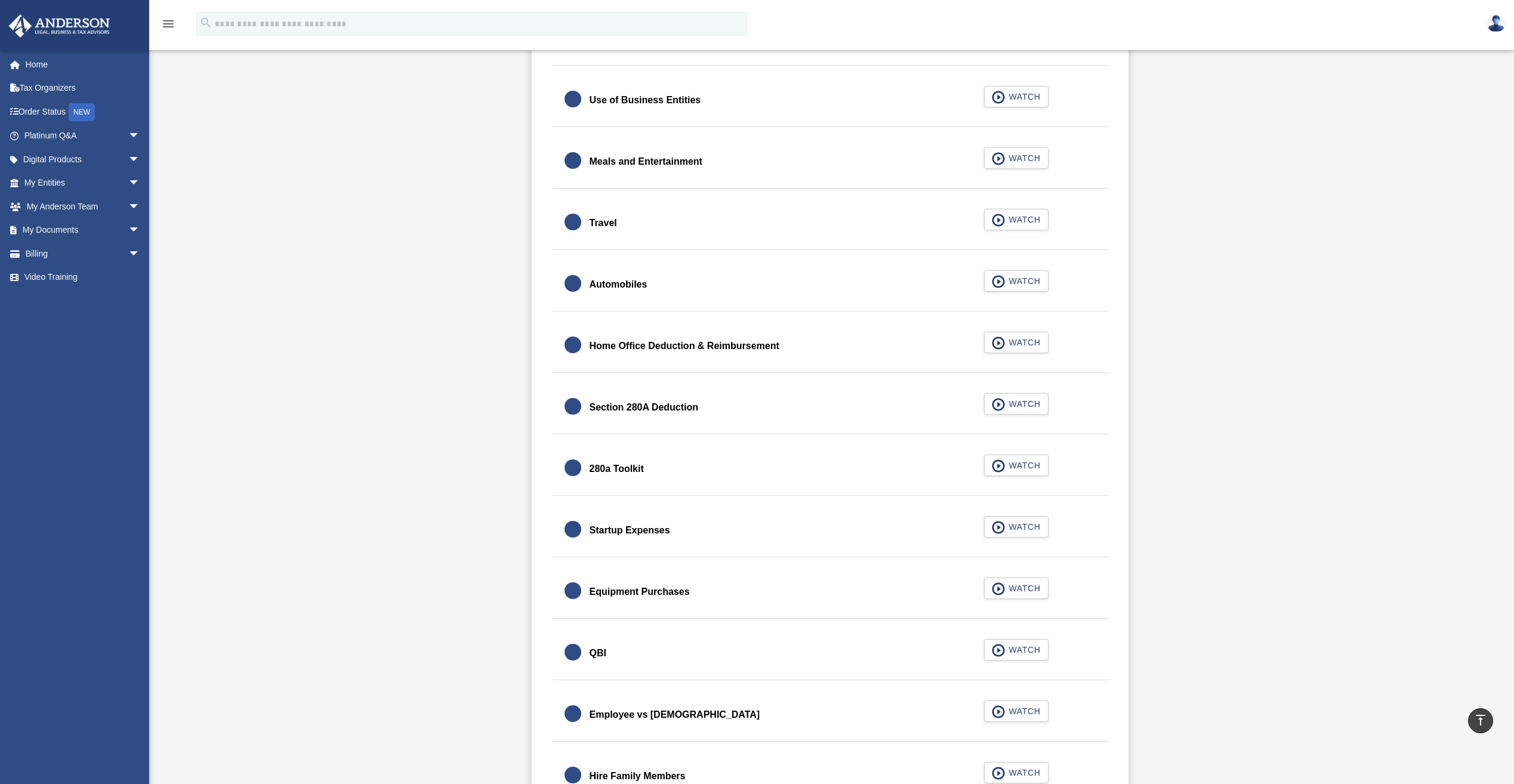
scroll to position [1184, 0]
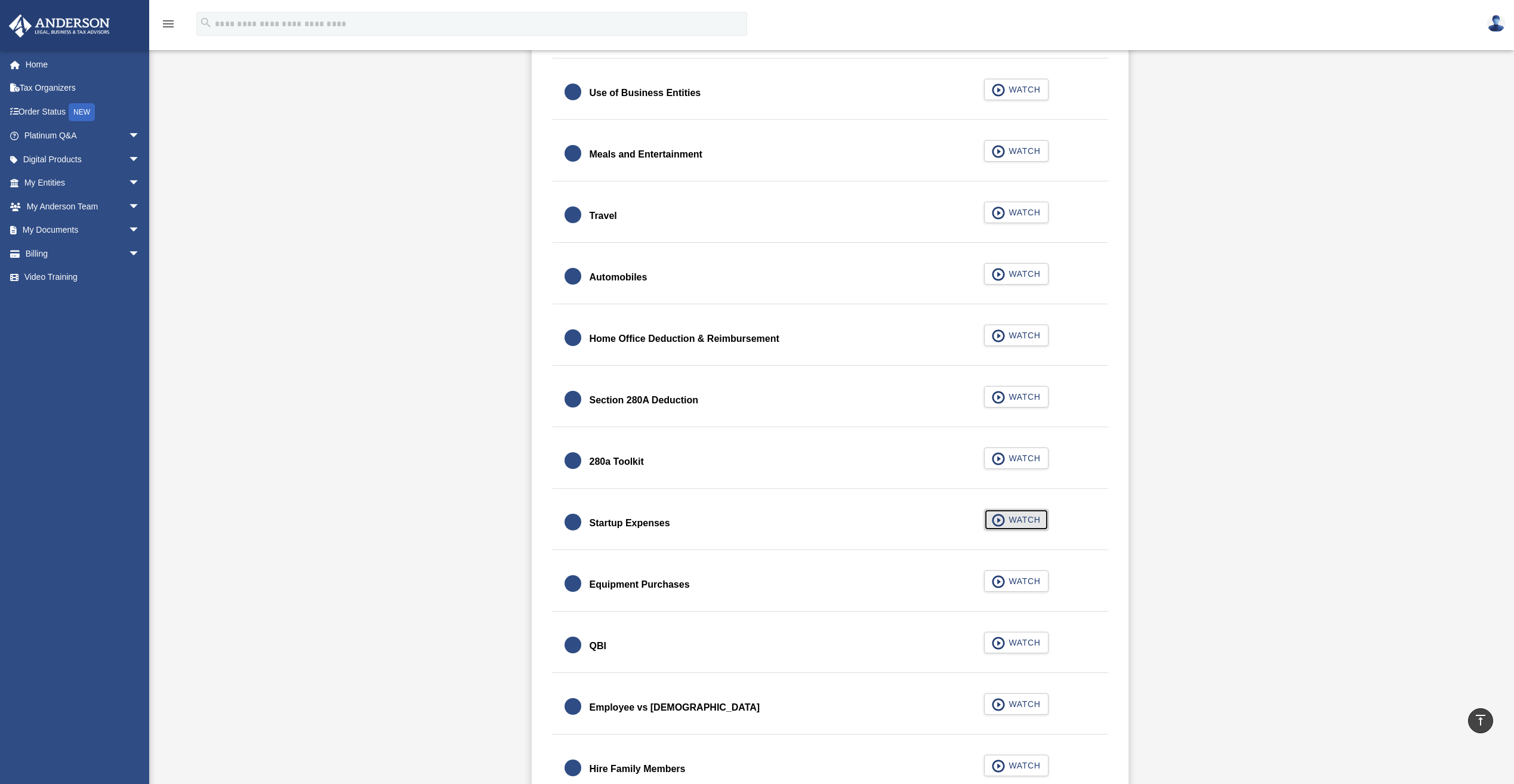
click at [1013, 518] on span "WATCH" at bounding box center [1023, 519] width 35 height 12
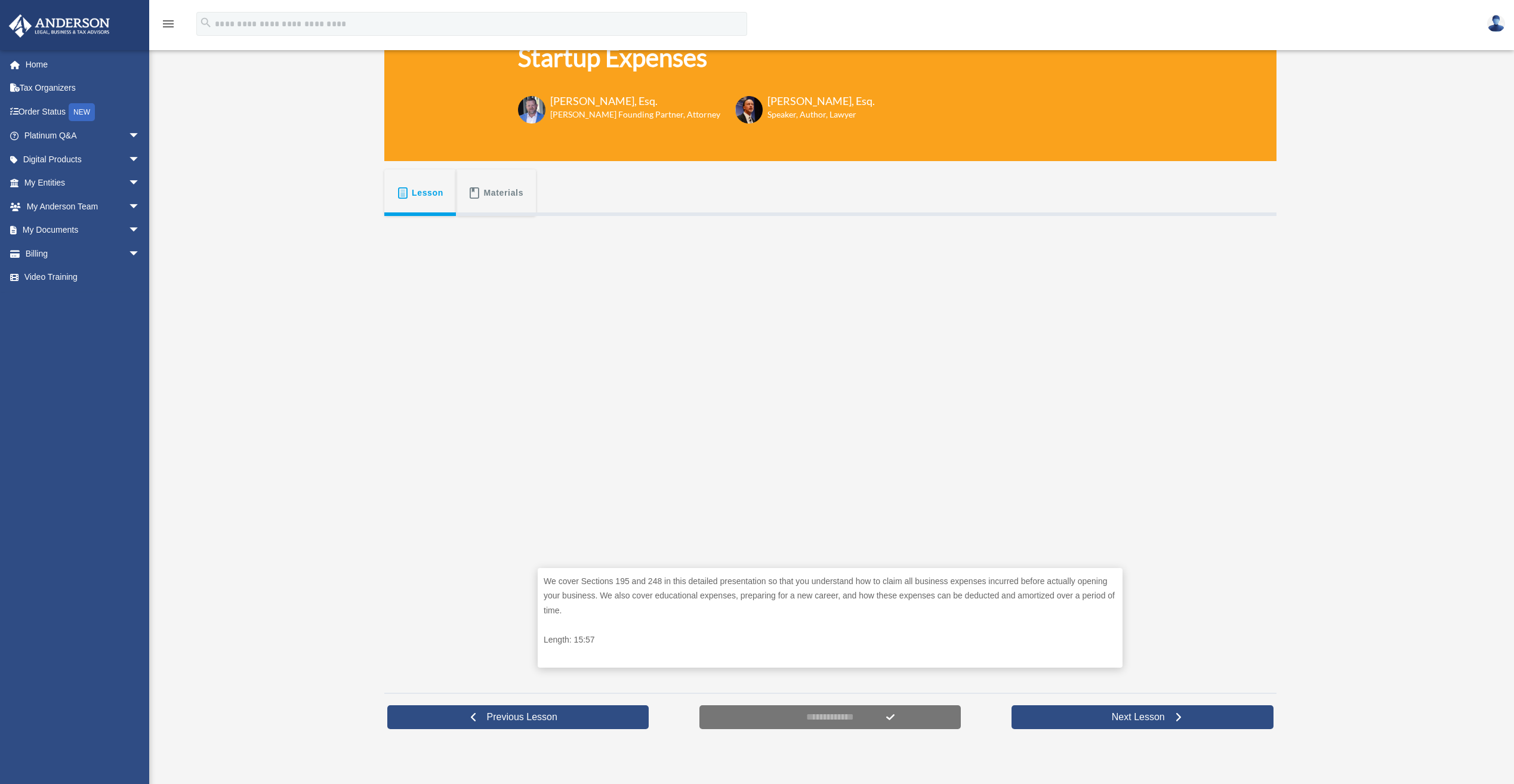
scroll to position [120, 0]
